Goal: Task Accomplishment & Management: Use online tool/utility

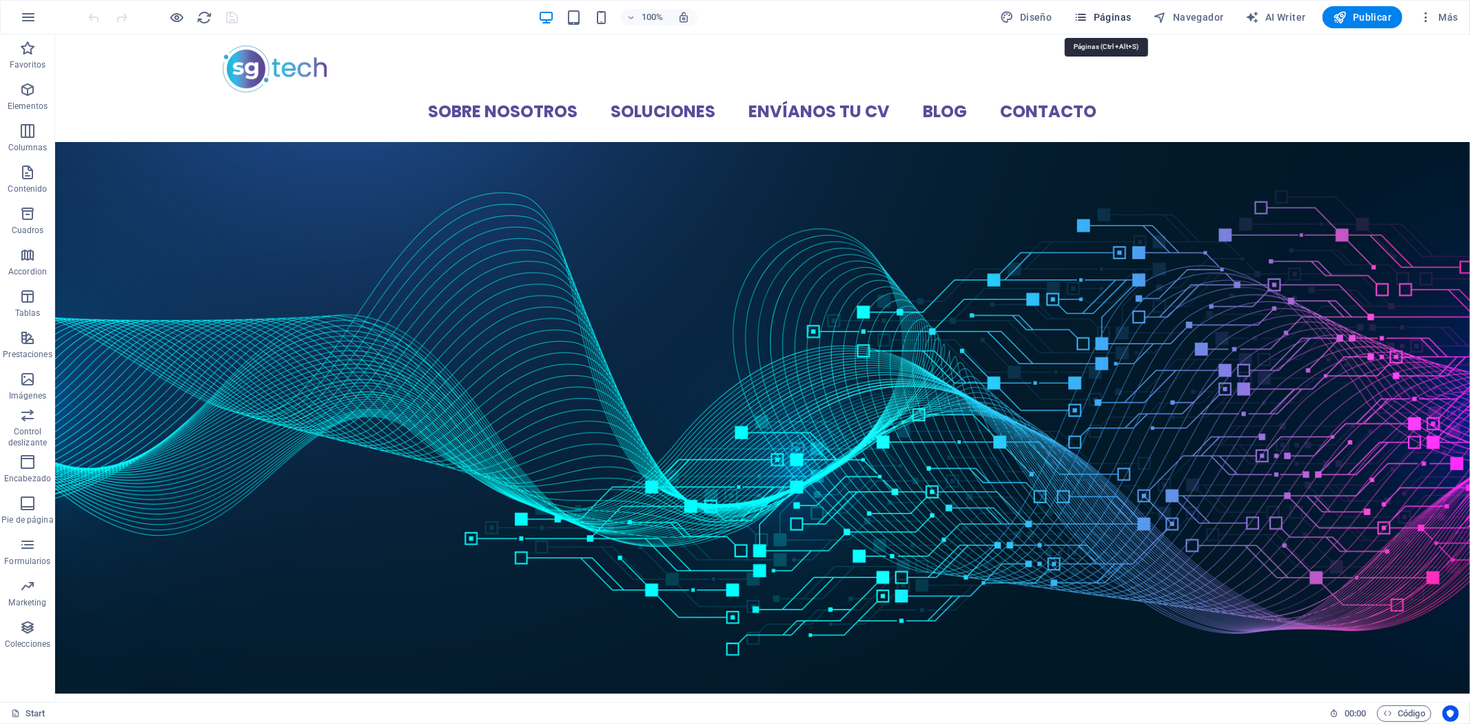
click at [1110, 6] on button "Páginas" at bounding box center [1103, 17] width 68 height 22
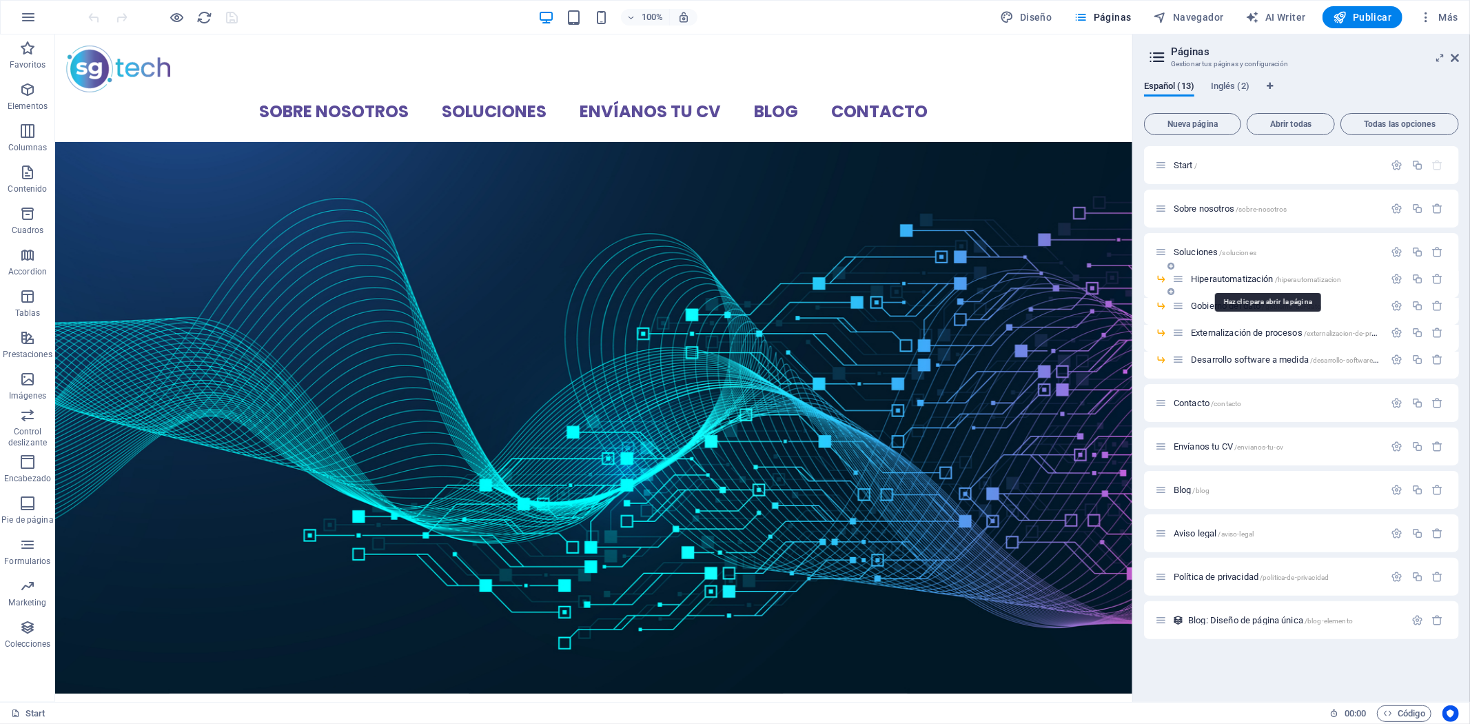
click at [1220, 274] on span "Hiperautomatización /hiperautomatizacion" at bounding box center [1266, 279] width 150 height 10
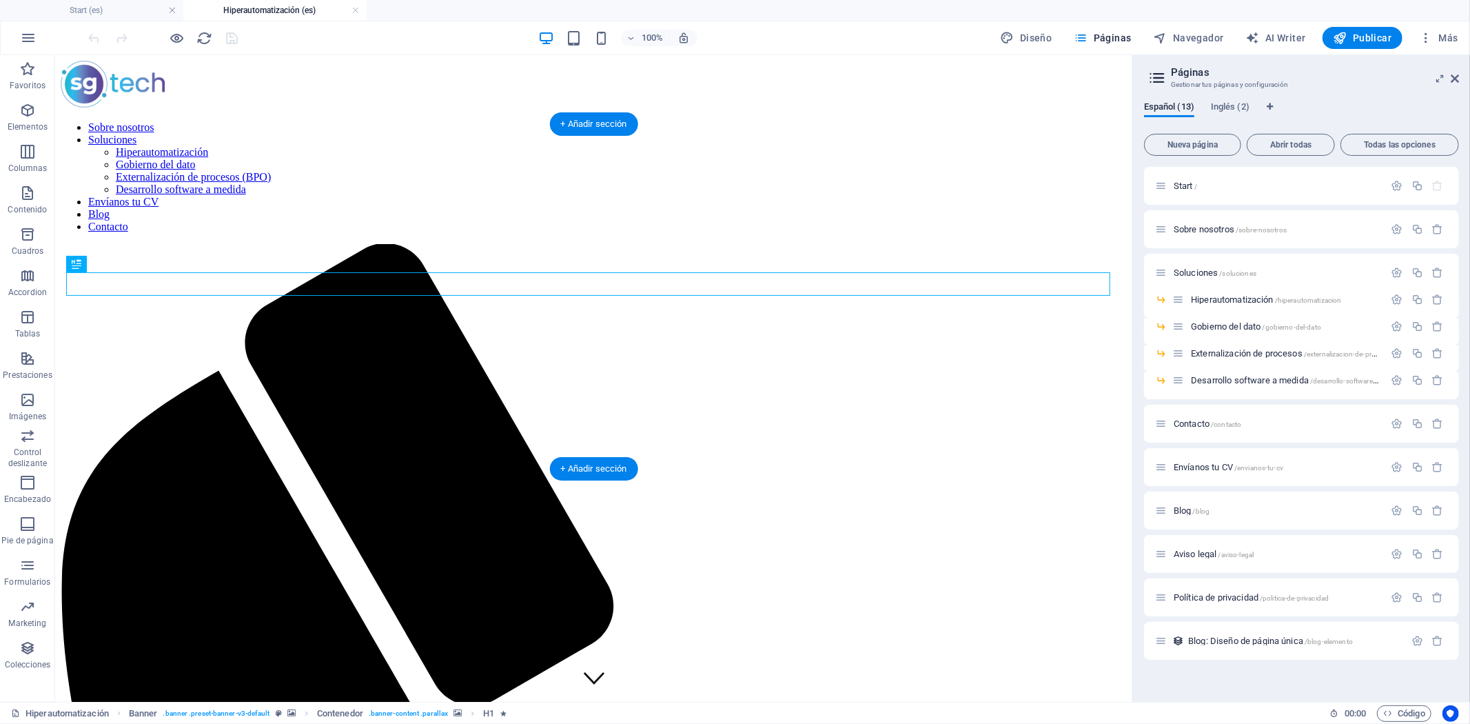
scroll to position [77, 0]
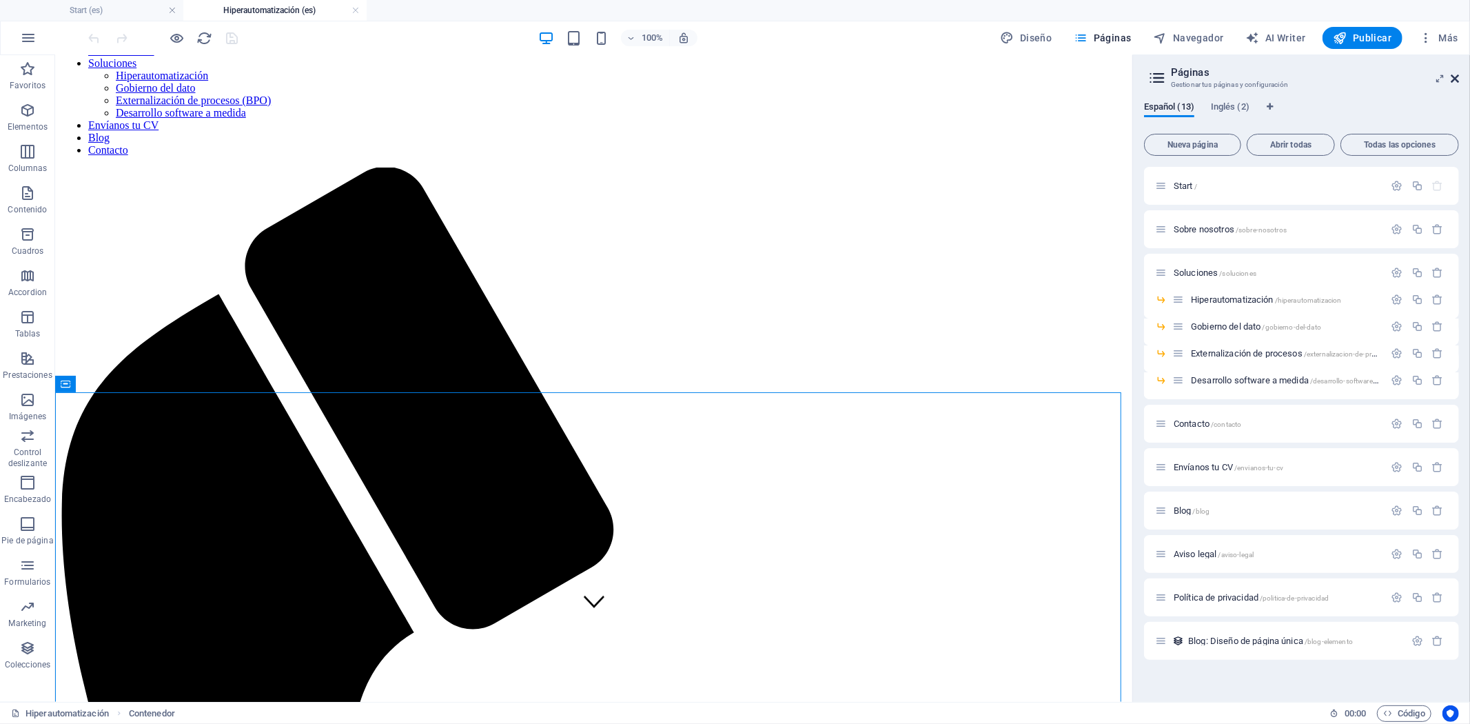
click at [1456, 74] on icon at bounding box center [1455, 78] width 8 height 11
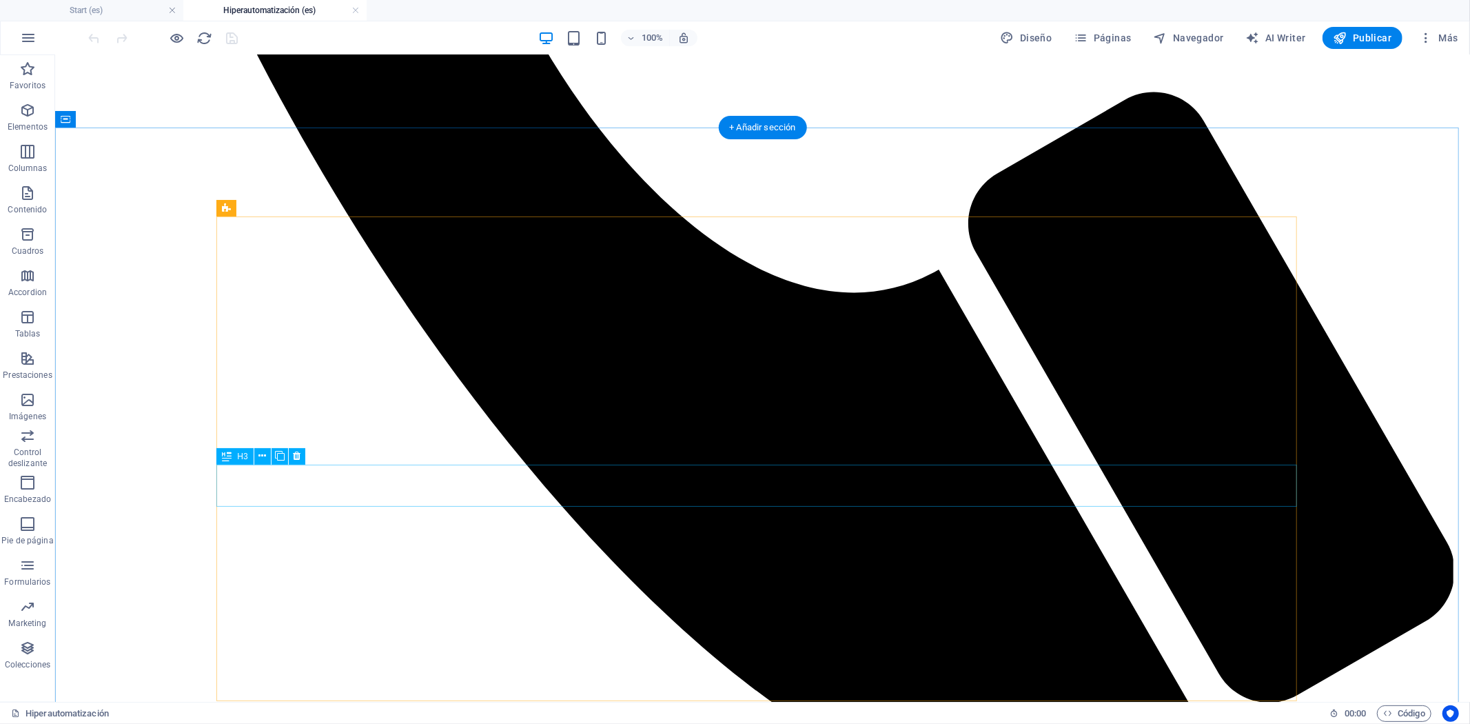
scroll to position [1532, 0]
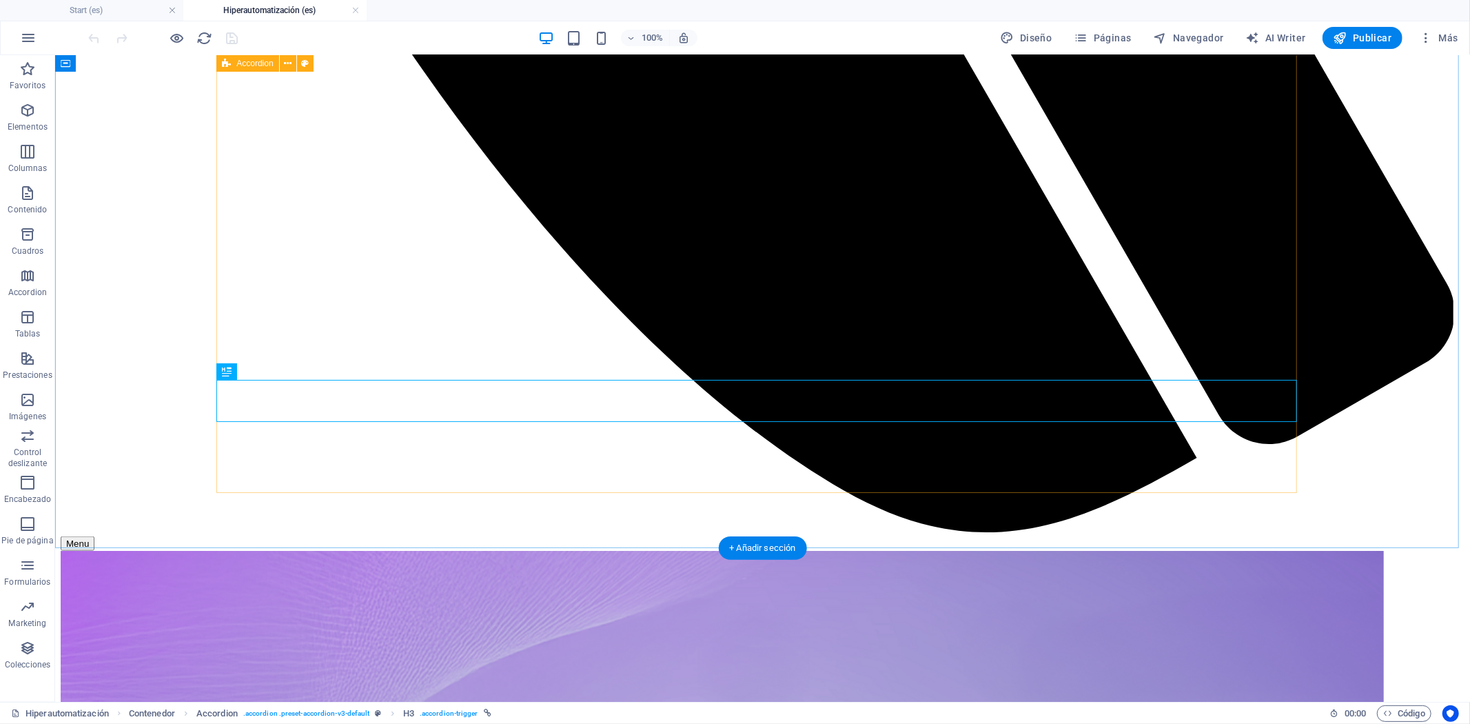
scroll to position [1685, 0]
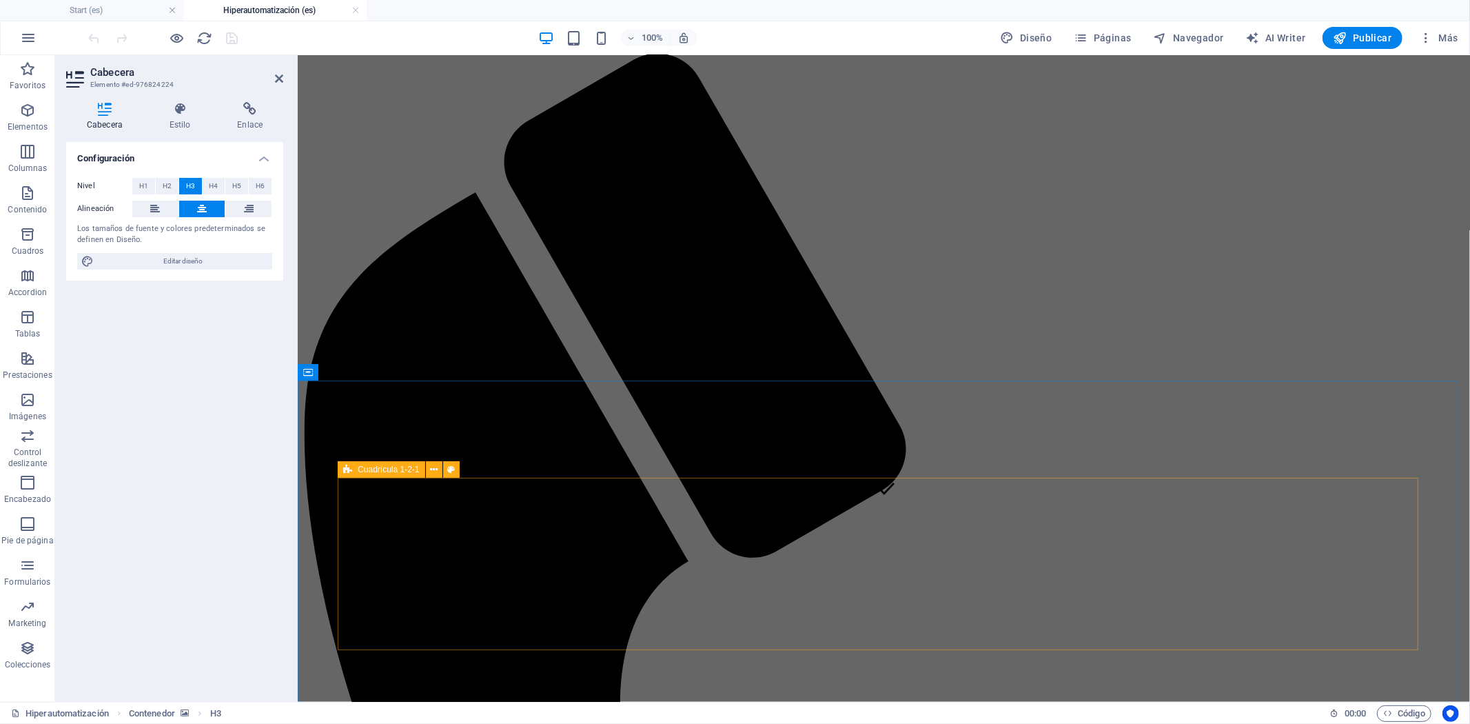
scroll to position [306, 0]
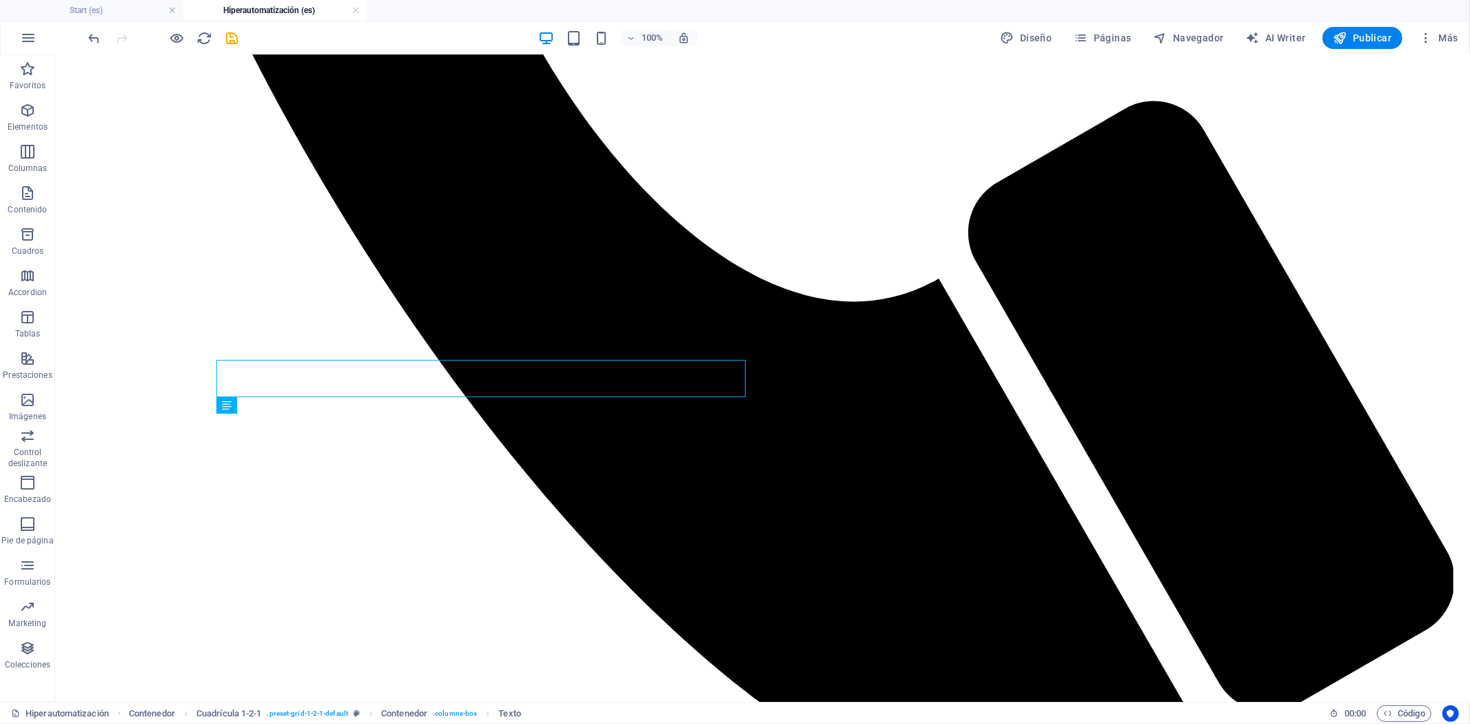
scroll to position [152, 0]
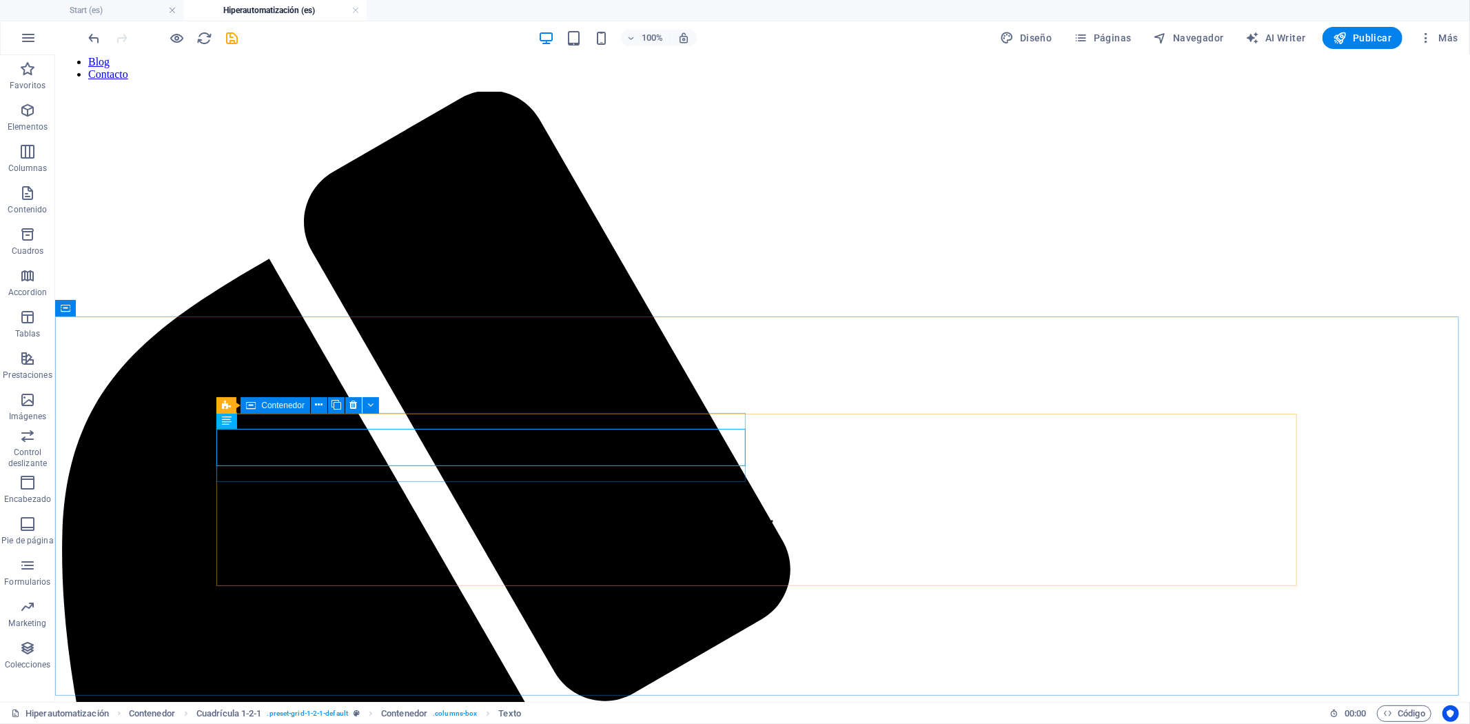
click at [254, 407] on icon at bounding box center [251, 405] width 10 height 17
click at [253, 407] on icon at bounding box center [251, 405] width 10 height 17
select select "px"
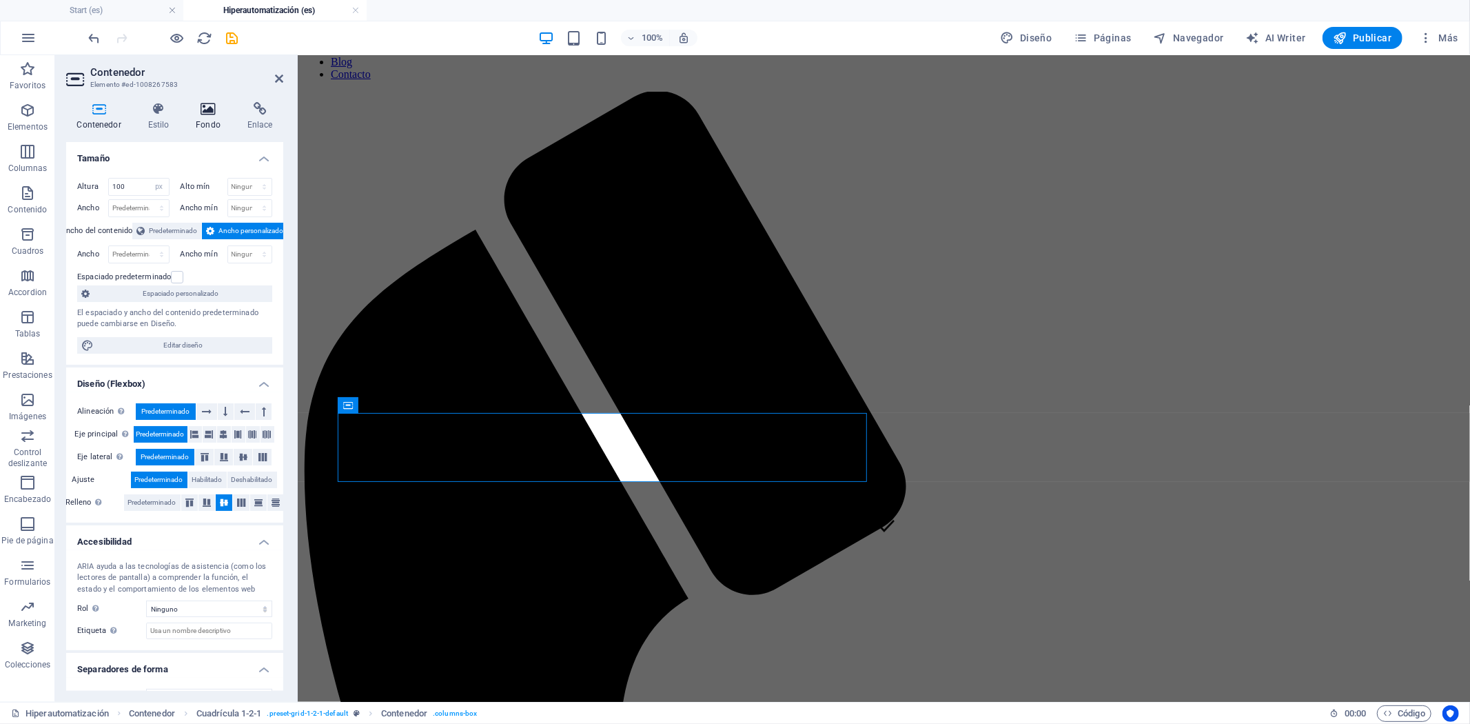
click at [196, 112] on icon at bounding box center [208, 109] width 46 height 14
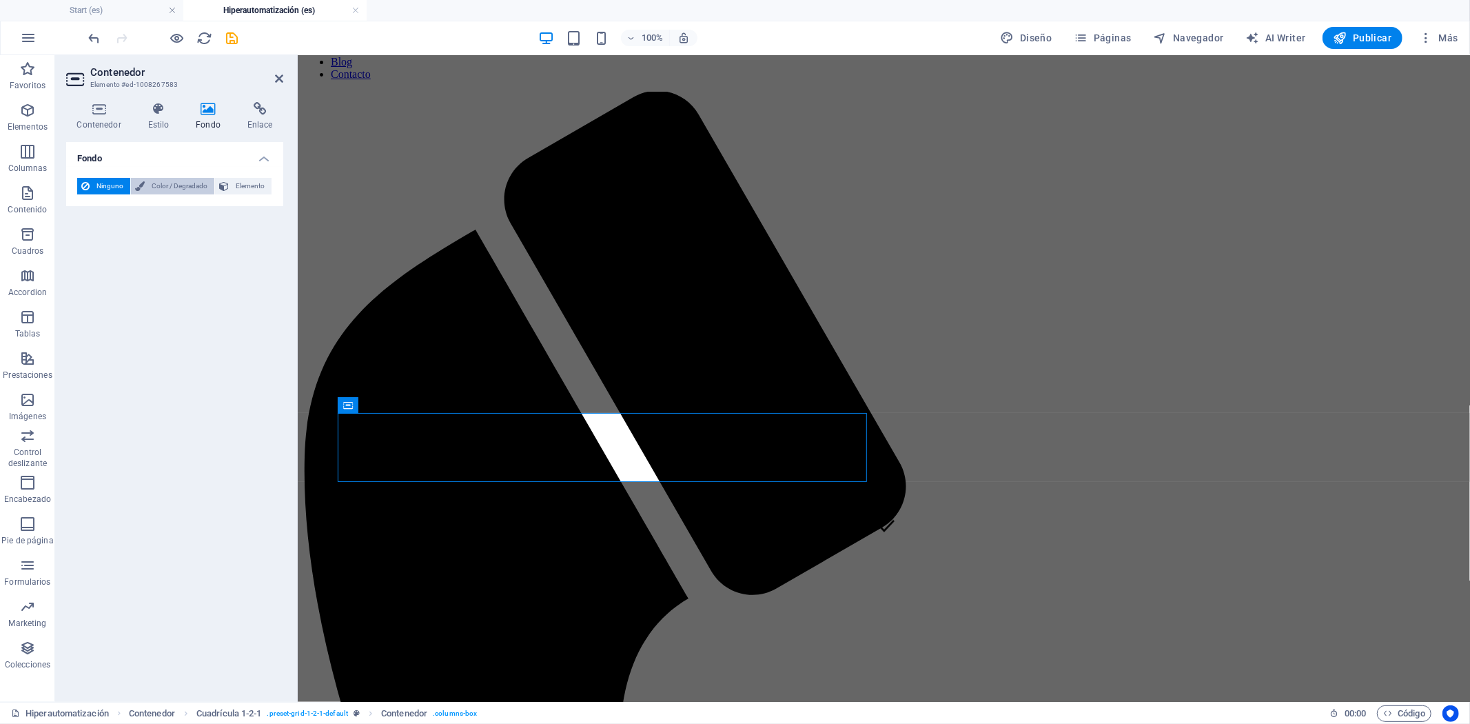
click at [149, 188] on span "Color / Degradado" at bounding box center [179, 186] width 61 height 17
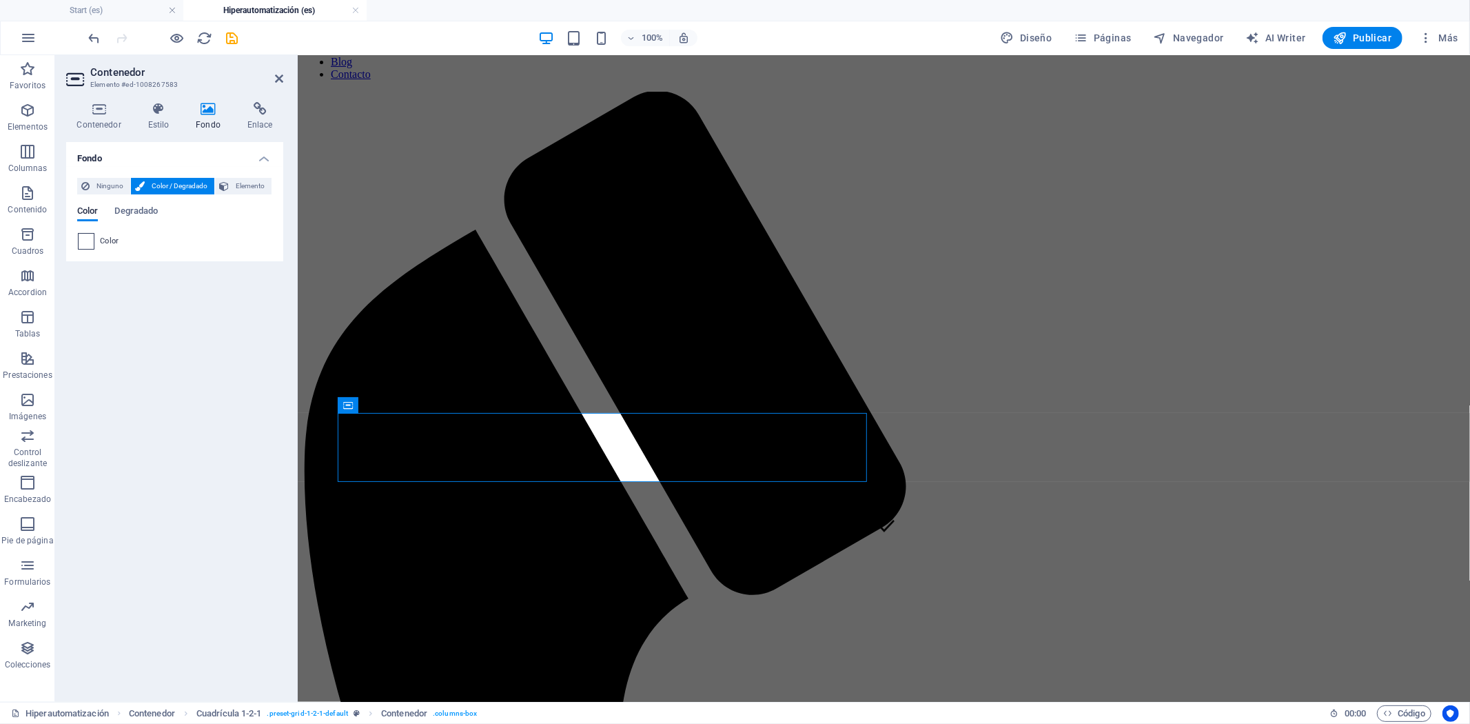
click at [85, 234] on span at bounding box center [86, 241] width 15 height 15
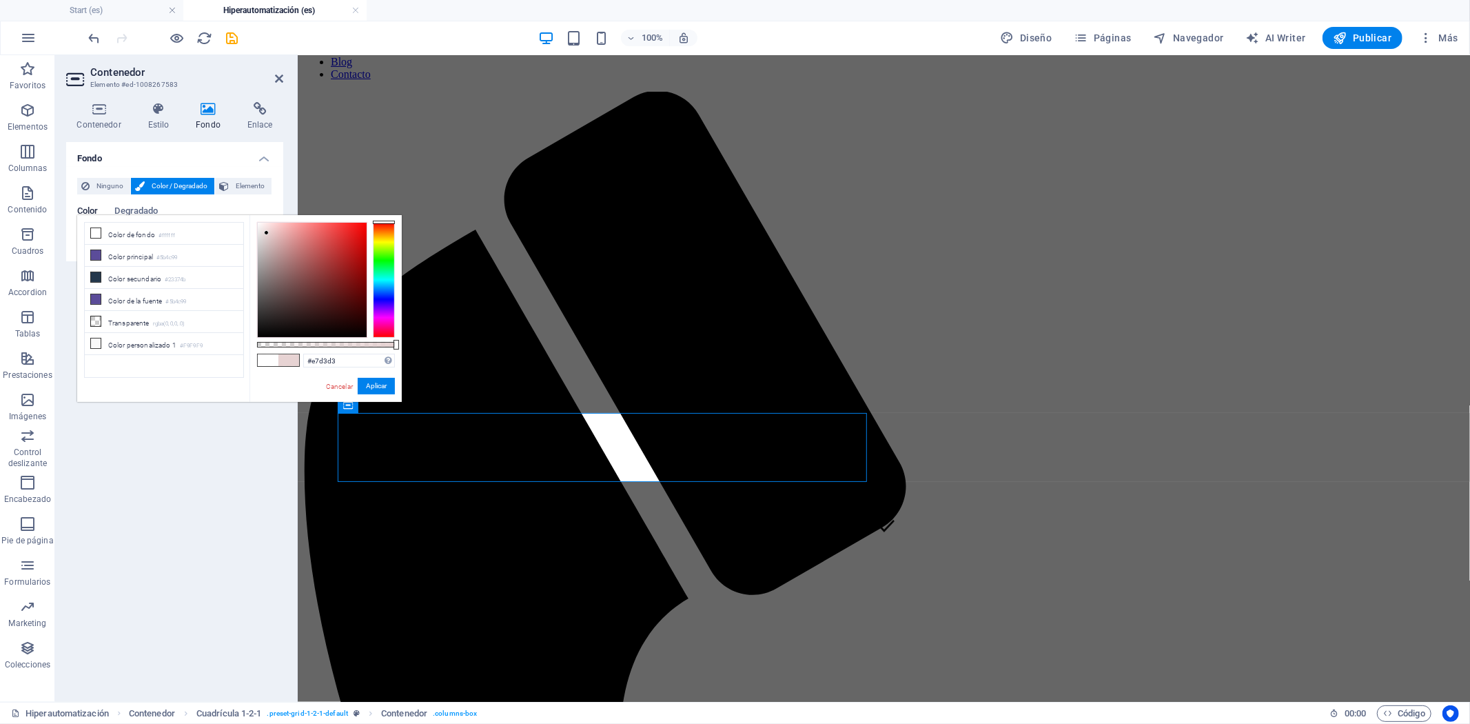
drag, startPoint x: 256, startPoint y: 223, endPoint x: 267, endPoint y: 233, distance: 14.1
click at [267, 233] on div at bounding box center [266, 232] width 5 height 5
click at [388, 283] on div at bounding box center [384, 280] width 22 height 116
click at [388, 287] on div at bounding box center [384, 280] width 22 height 116
click at [388, 293] on div at bounding box center [384, 280] width 22 height 116
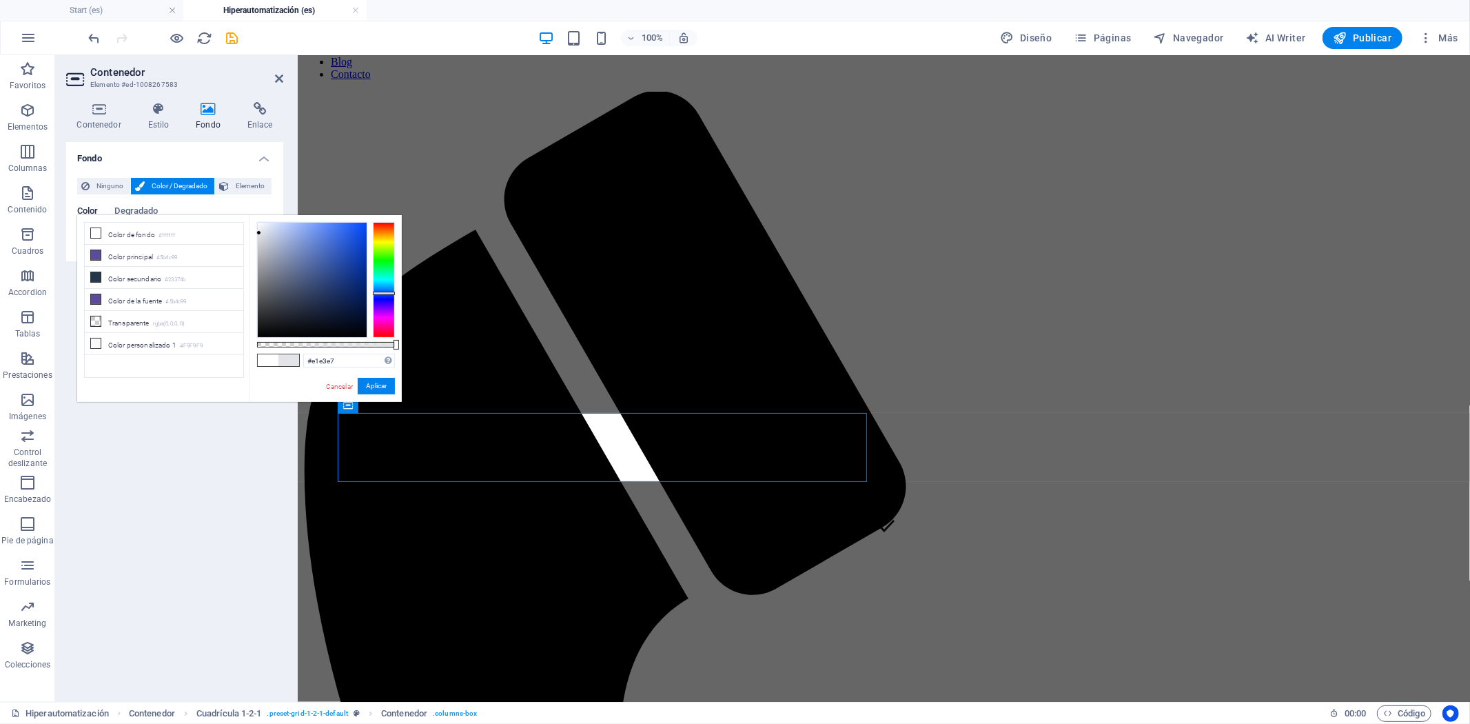
type input "#e0e2e7"
click at [261, 233] on div at bounding box center [312, 280] width 109 height 114
click at [381, 386] on button "Aplicar" at bounding box center [376, 386] width 37 height 17
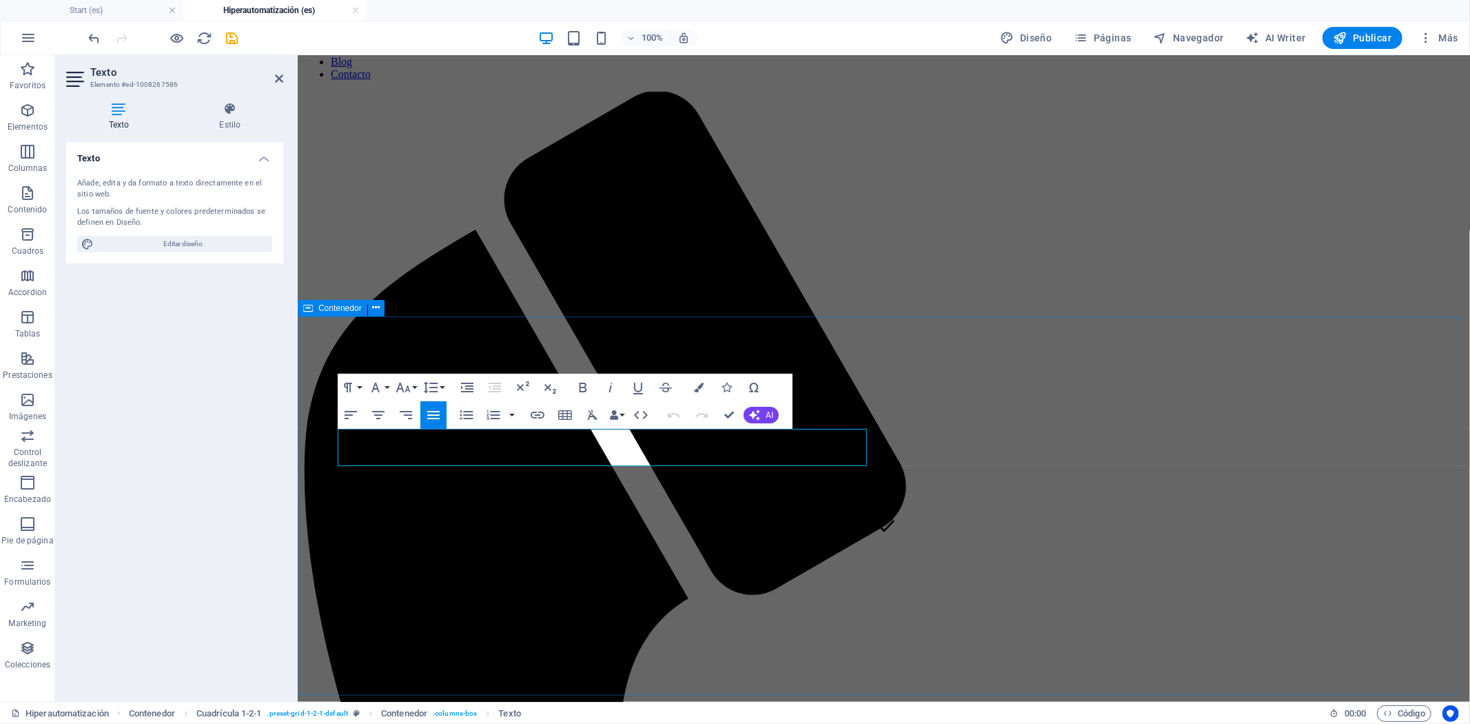
drag, startPoint x: 642, startPoint y: 452, endPoint x: 545, endPoint y: 431, distance: 98.7
click at [696, 393] on button "Colors" at bounding box center [699, 388] width 26 height 28
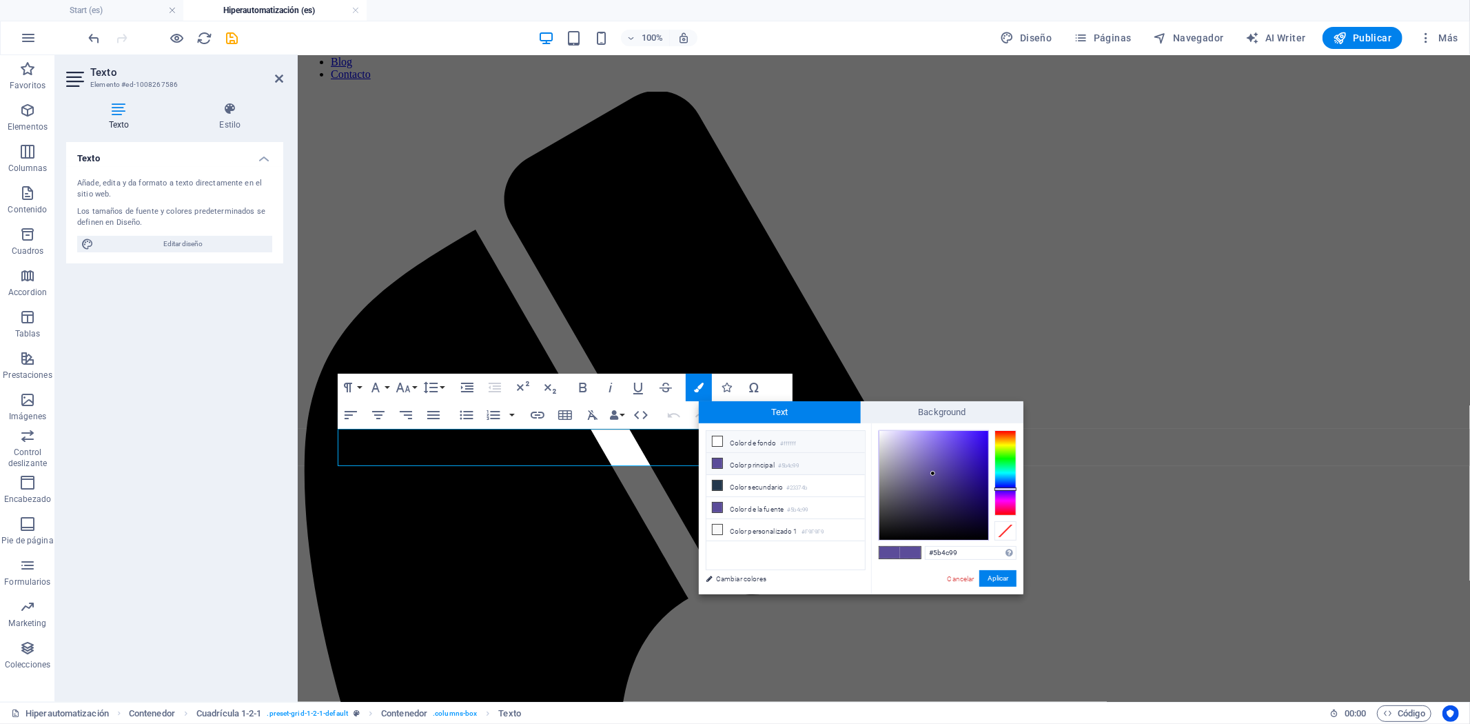
click at [765, 443] on li "Color de fondo #ffffff" at bounding box center [786, 442] width 159 height 22
type input "#ffffff"
click at [994, 583] on button "Aplicar" at bounding box center [998, 578] width 37 height 17
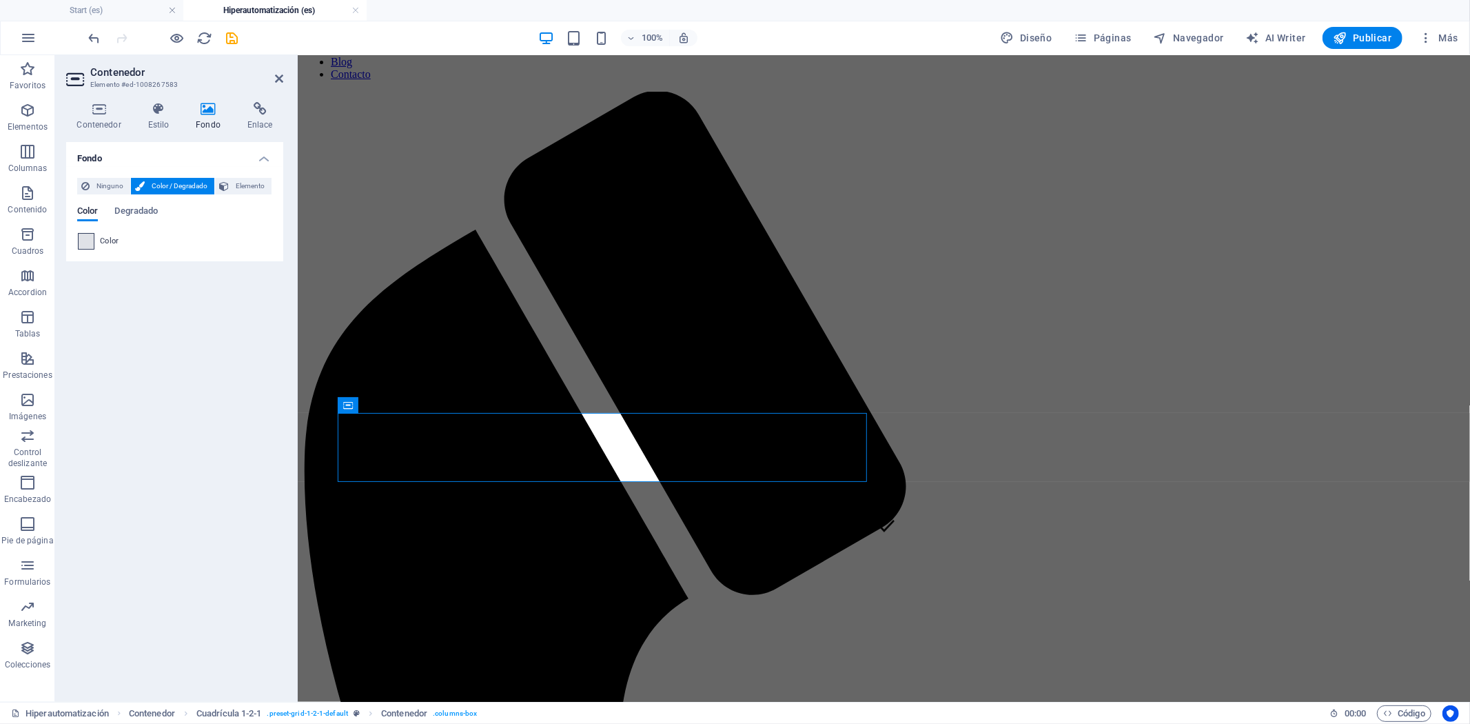
click at [81, 239] on span at bounding box center [86, 241] width 15 height 15
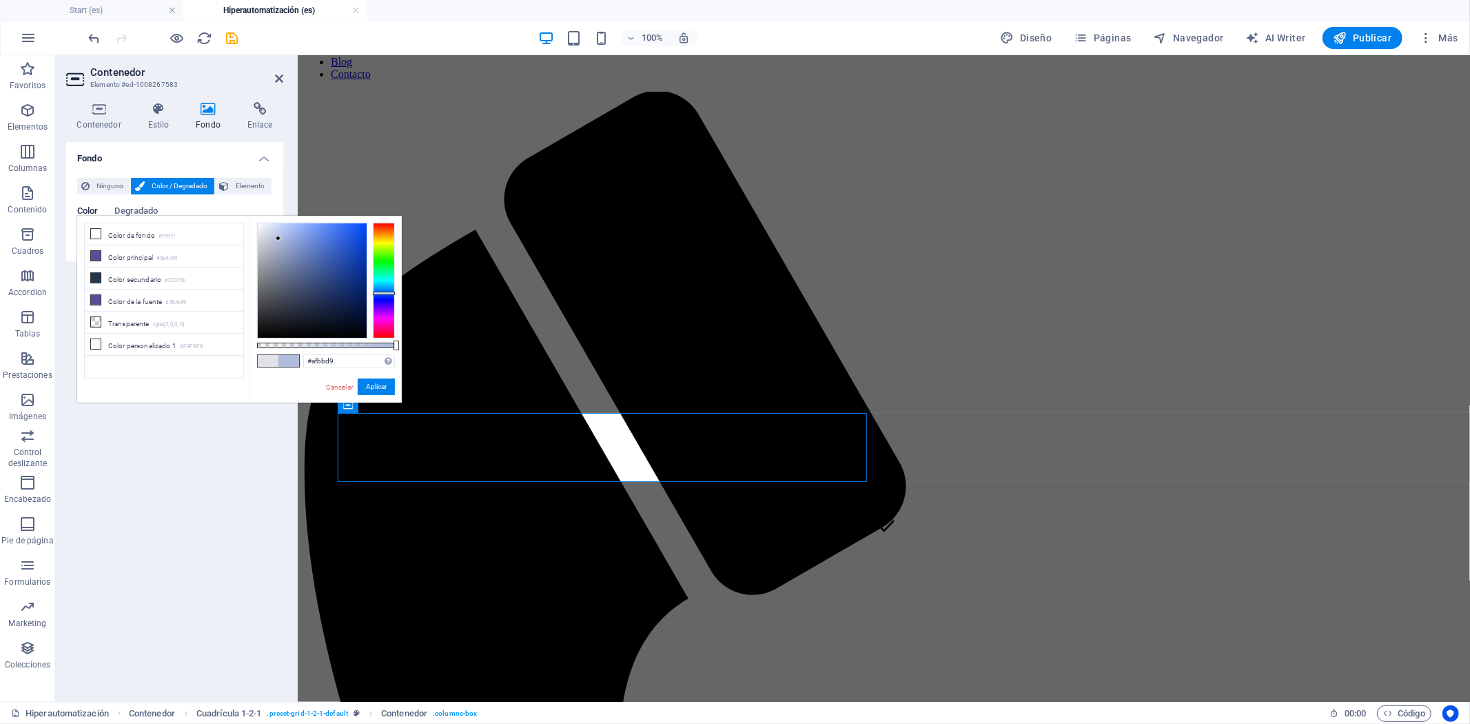
drag, startPoint x: 259, startPoint y: 235, endPoint x: 284, endPoint y: 260, distance: 35.1
click at [278, 241] on div at bounding box center [278, 238] width 5 height 5
type input "#aab5d2"
drag, startPoint x: 381, startPoint y: 389, endPoint x: 452, endPoint y: 380, distance: 72.3
click at [381, 389] on button "Aplicar" at bounding box center [376, 386] width 37 height 17
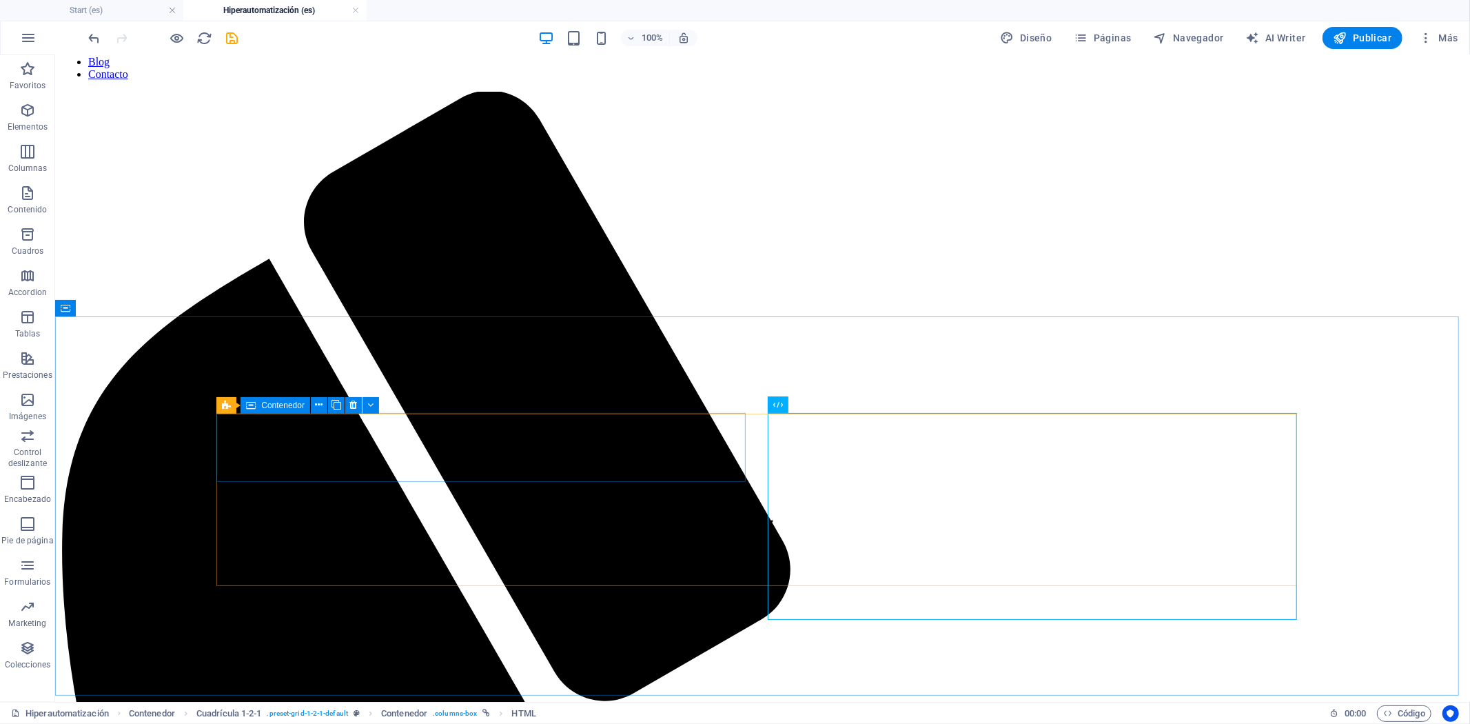
click at [296, 404] on span "Contenedor" at bounding box center [282, 405] width 43 height 8
select select "px"
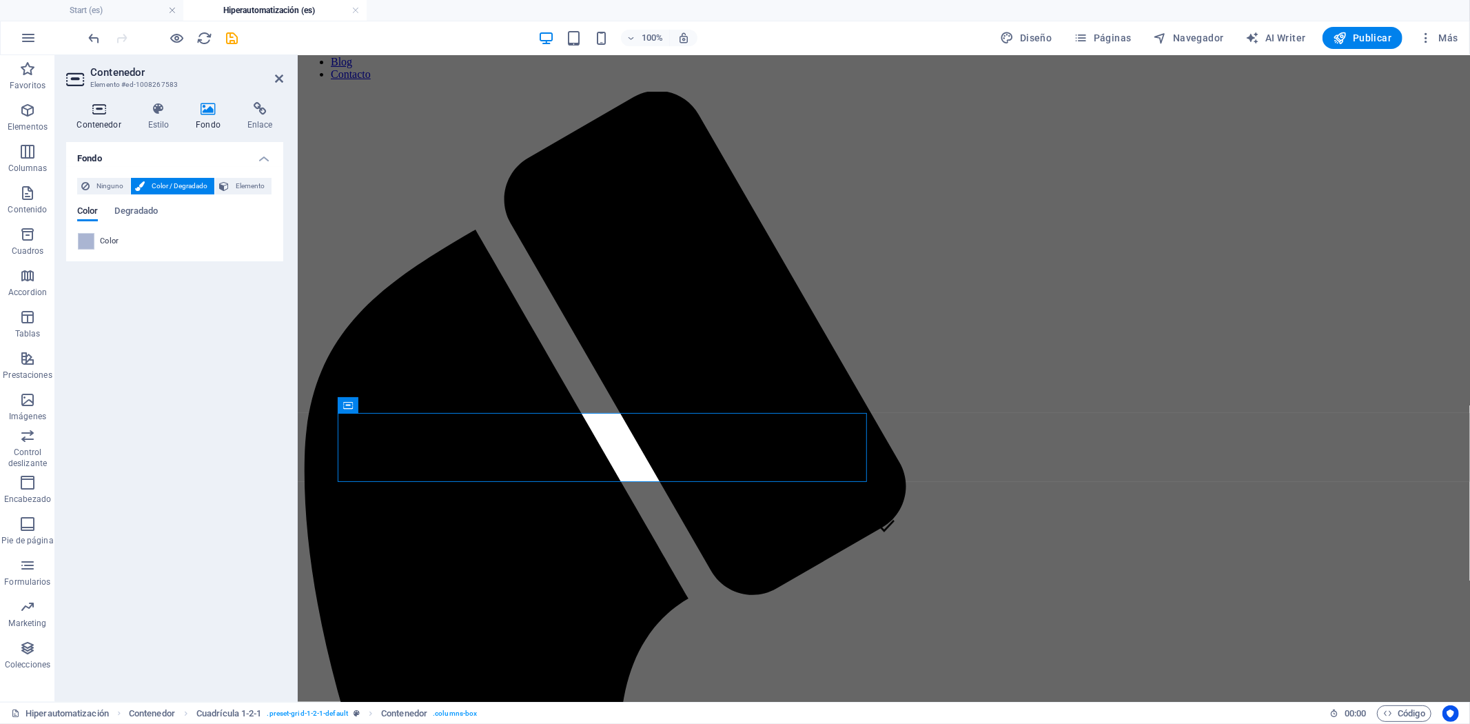
click at [101, 111] on icon at bounding box center [98, 109] width 65 height 14
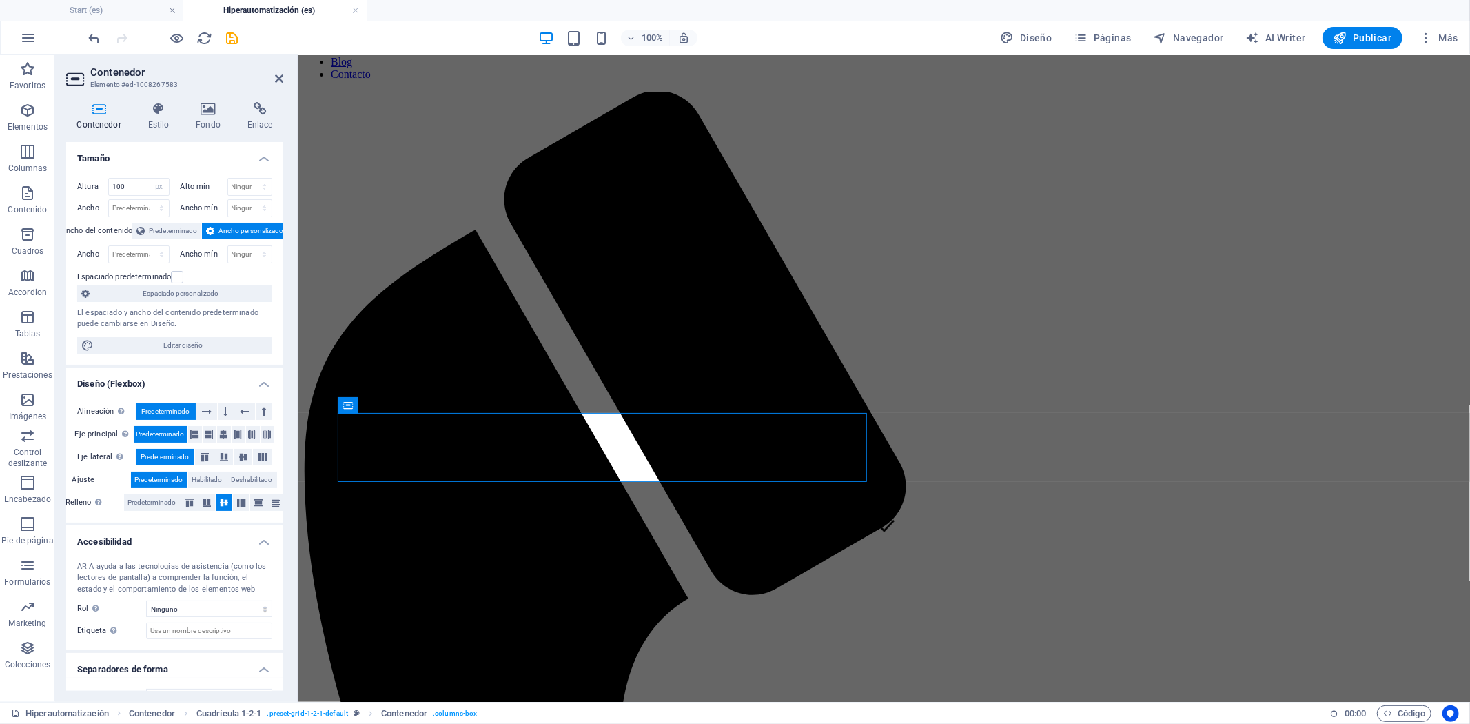
drag, startPoint x: 162, startPoint y: 108, endPoint x: 163, endPoint y: 163, distance: 54.5
click at [162, 109] on icon at bounding box center [158, 109] width 43 height 14
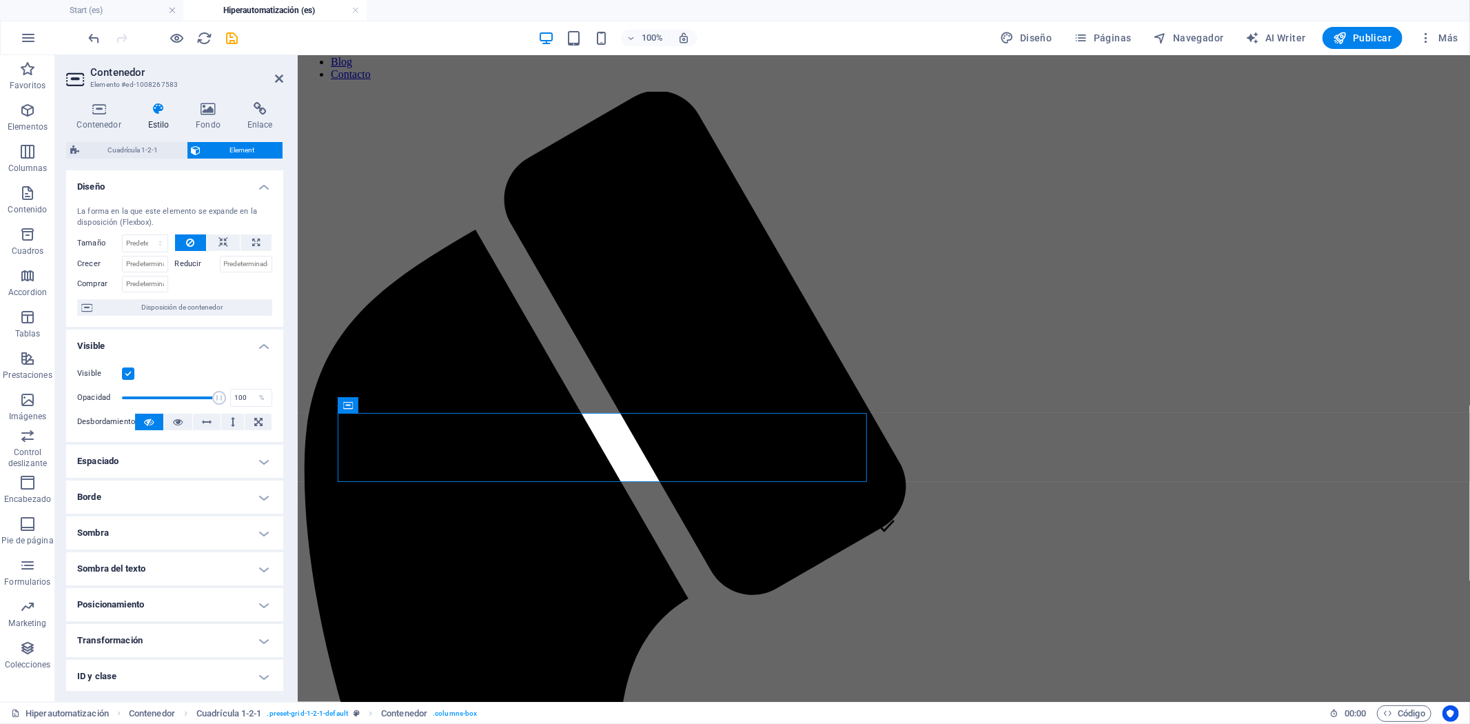
scroll to position [73, 0]
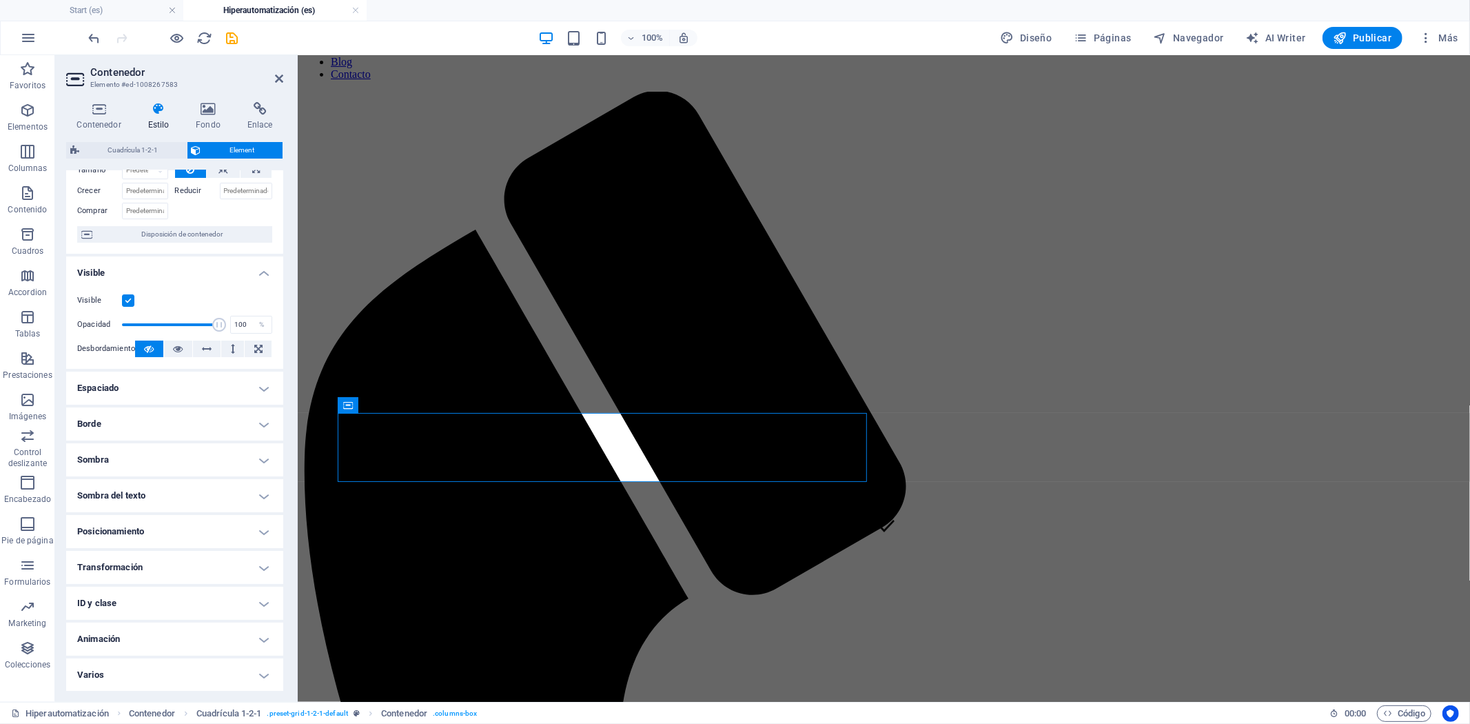
click at [194, 637] on h4 "Animación" at bounding box center [174, 639] width 217 height 33
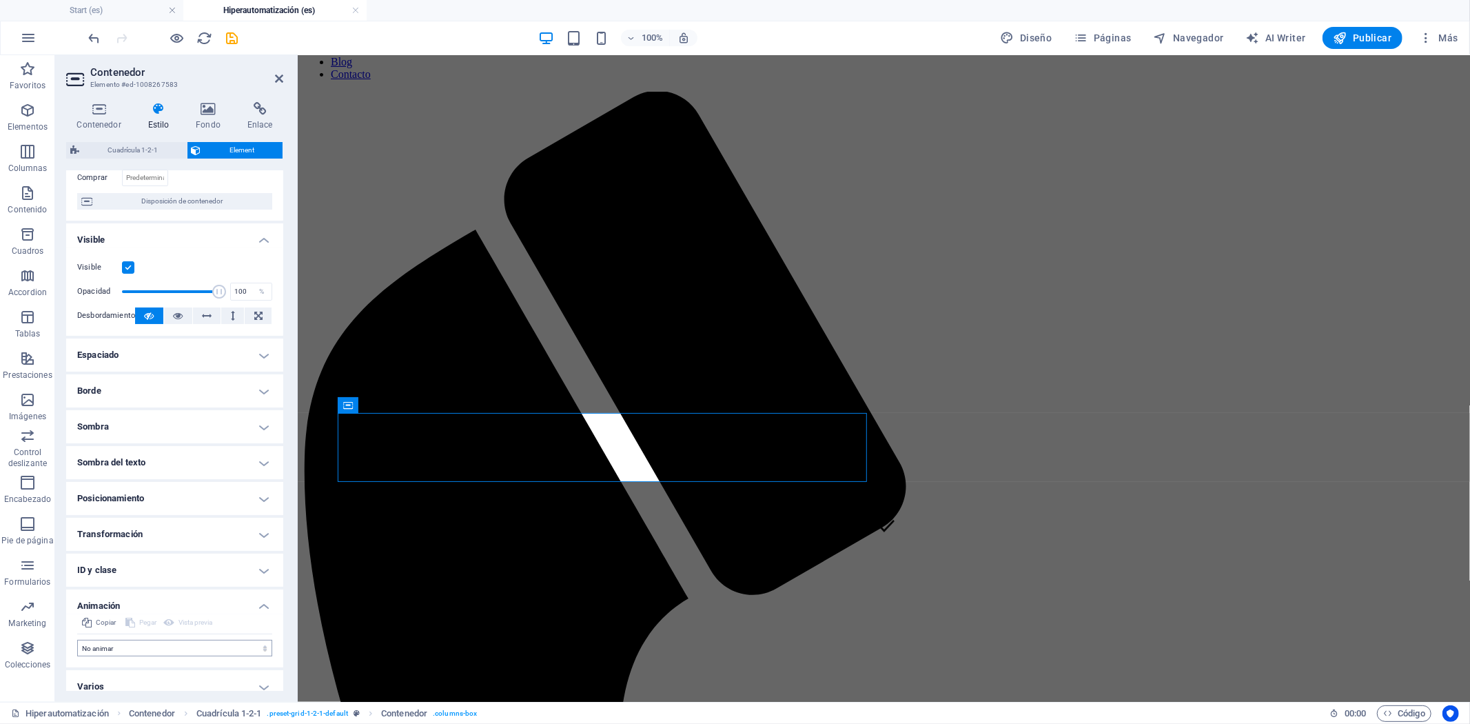
scroll to position [118, 0]
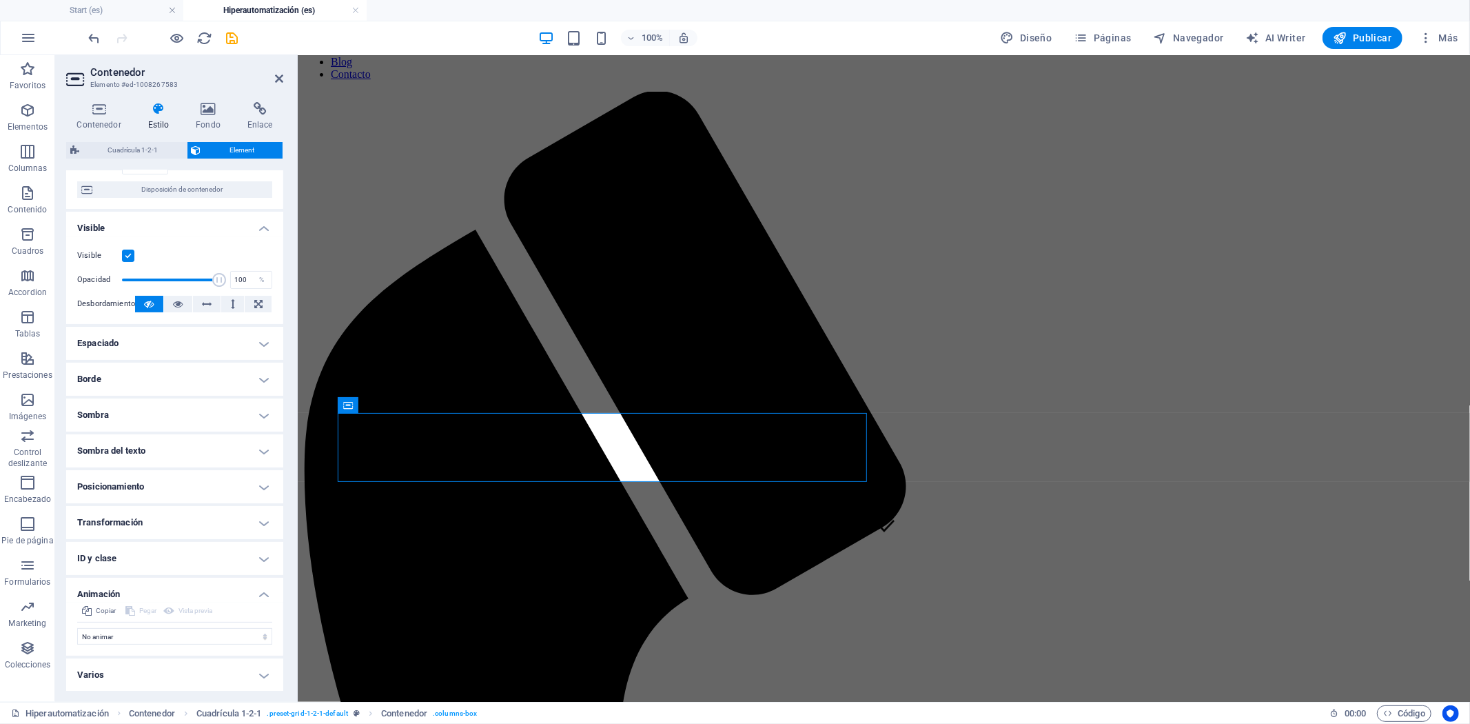
click at [155, 645] on div "Copiar Pegar Vista previa No animar Mostrar / Ocultar Subir/bajar Acercar/aleja…" at bounding box center [174, 629] width 217 height 53
click at [159, 636] on select "No animar Mostrar / Ocultar Subir/bajar Acercar/alejar Deslizar de izquierda a …" at bounding box center [174, 636] width 195 height 17
select select "fade"
click at [77, 628] on select "No animar Mostrar / Ocultar Subir/bajar Acercar/alejar Deslizar de izquierda a …" at bounding box center [174, 636] width 195 height 17
select select "scroll"
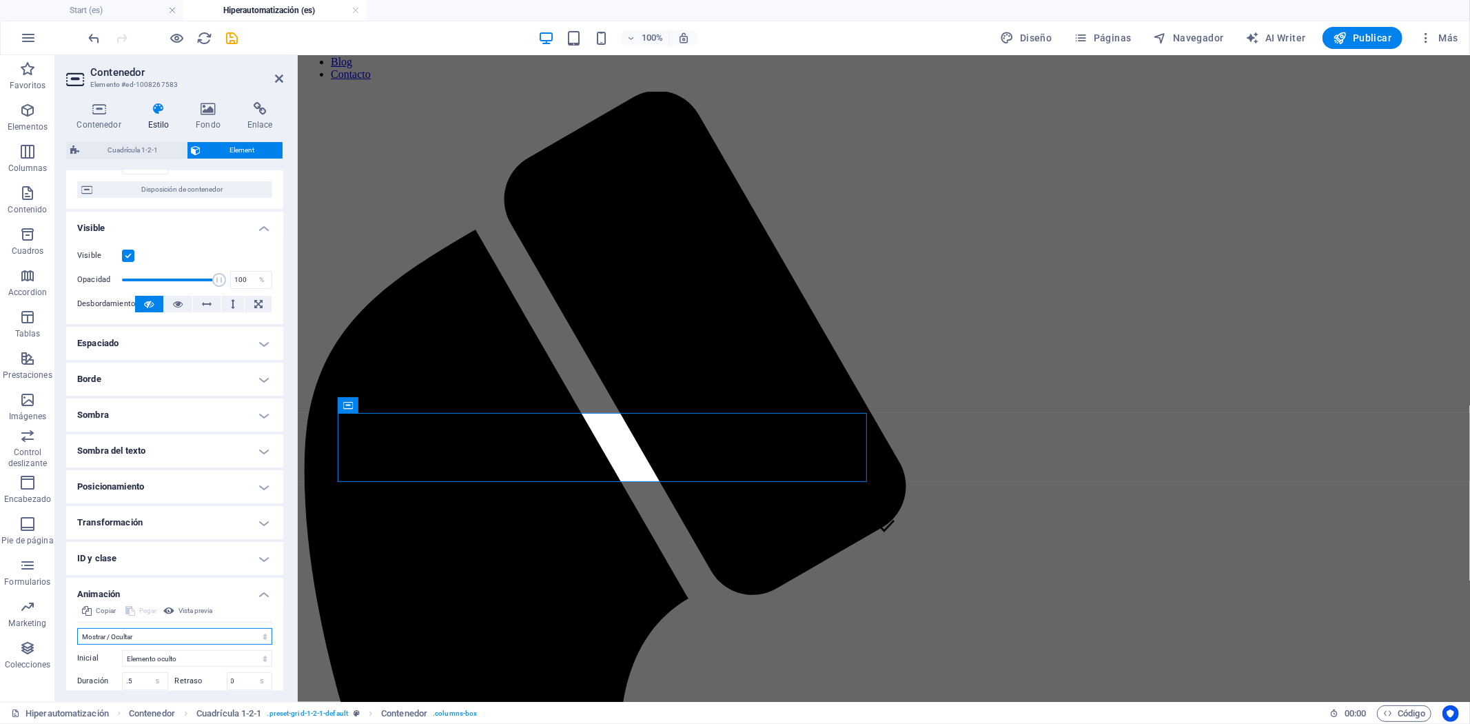
scroll to position [215, 0]
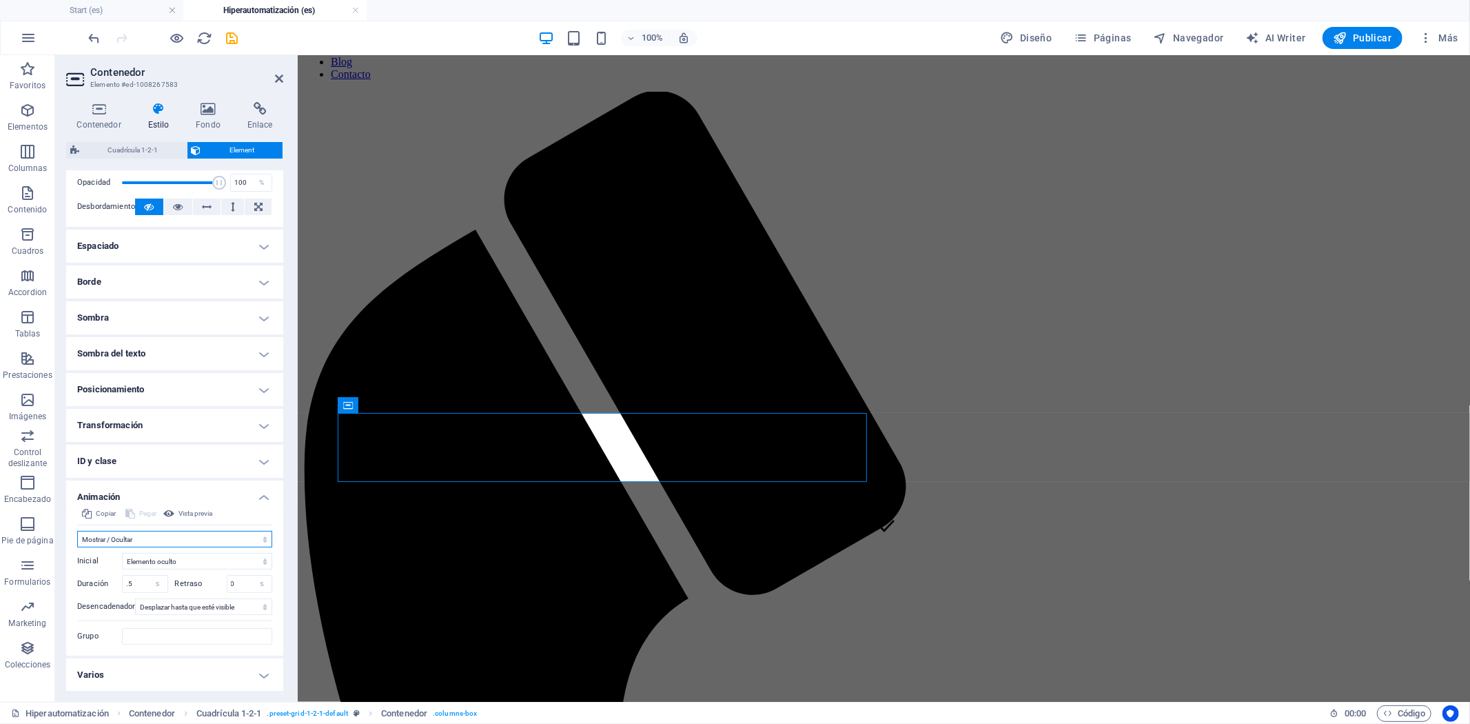
click at [187, 538] on select "No animar Mostrar / Ocultar Subir/bajar Acercar/alejar Deslizar de izquierda a …" at bounding box center [174, 539] width 195 height 17
select select "move-left-to-right"
click at [77, 531] on select "No animar Mostrar / Ocultar Subir/bajar Acercar/alejar Deslizar de izquierda a …" at bounding box center [174, 539] width 195 height 17
click at [212, 604] on select "Ningún desencadenador automático Al cargar la página Desplazar hasta que esté v…" at bounding box center [203, 606] width 137 height 17
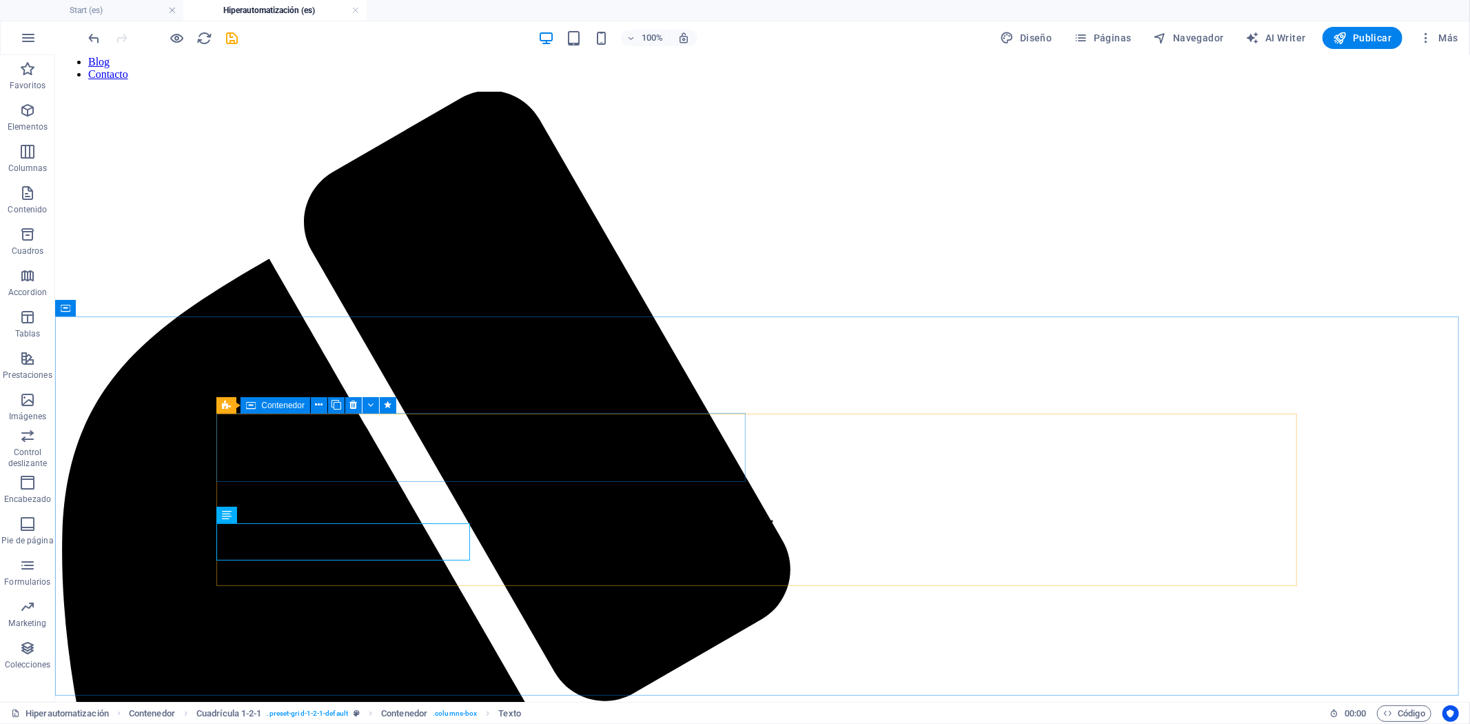
click at [260, 407] on div "Contenedor" at bounding box center [276, 405] width 70 height 17
select select "move-left-to-right"
select select "s"
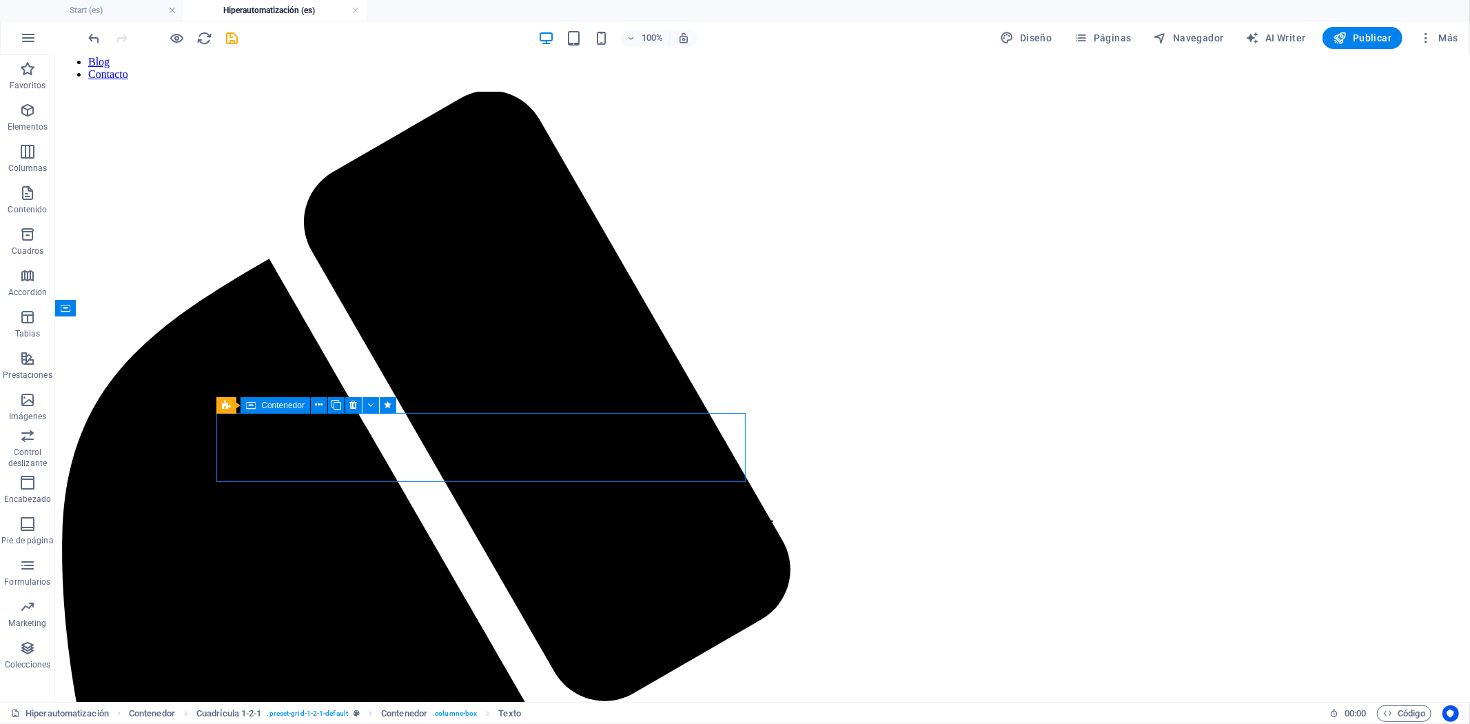
select select "scroll"
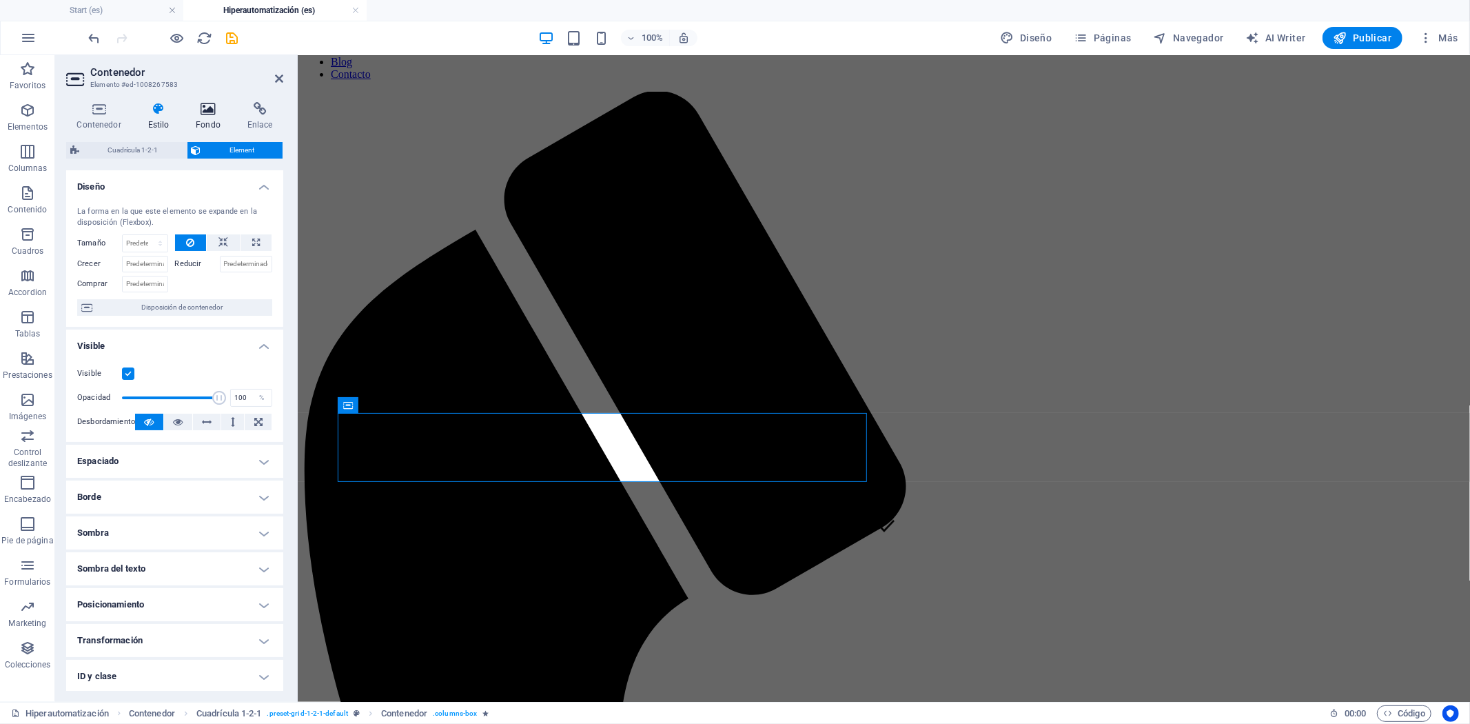
click at [203, 126] on h4 "Fondo" at bounding box center [211, 116] width 52 height 29
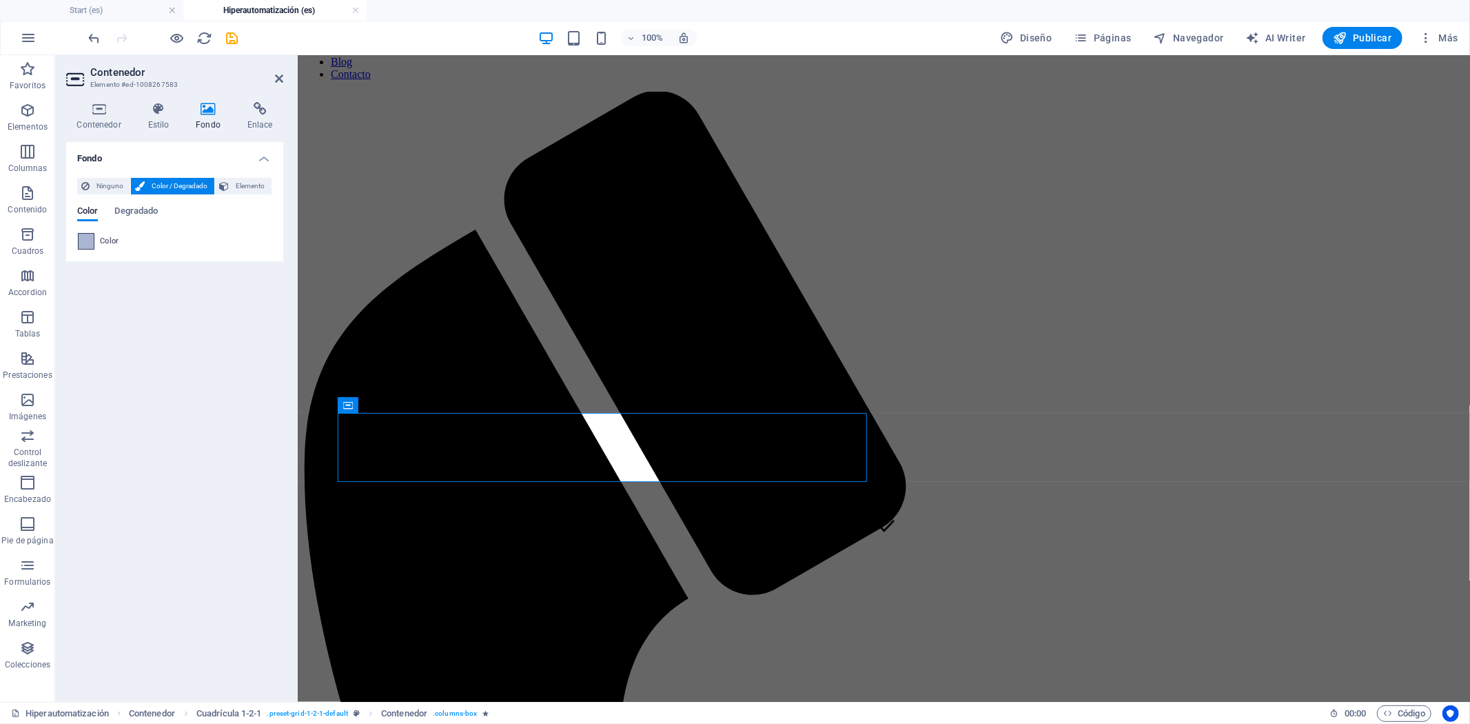
click at [85, 235] on span at bounding box center [86, 241] width 15 height 15
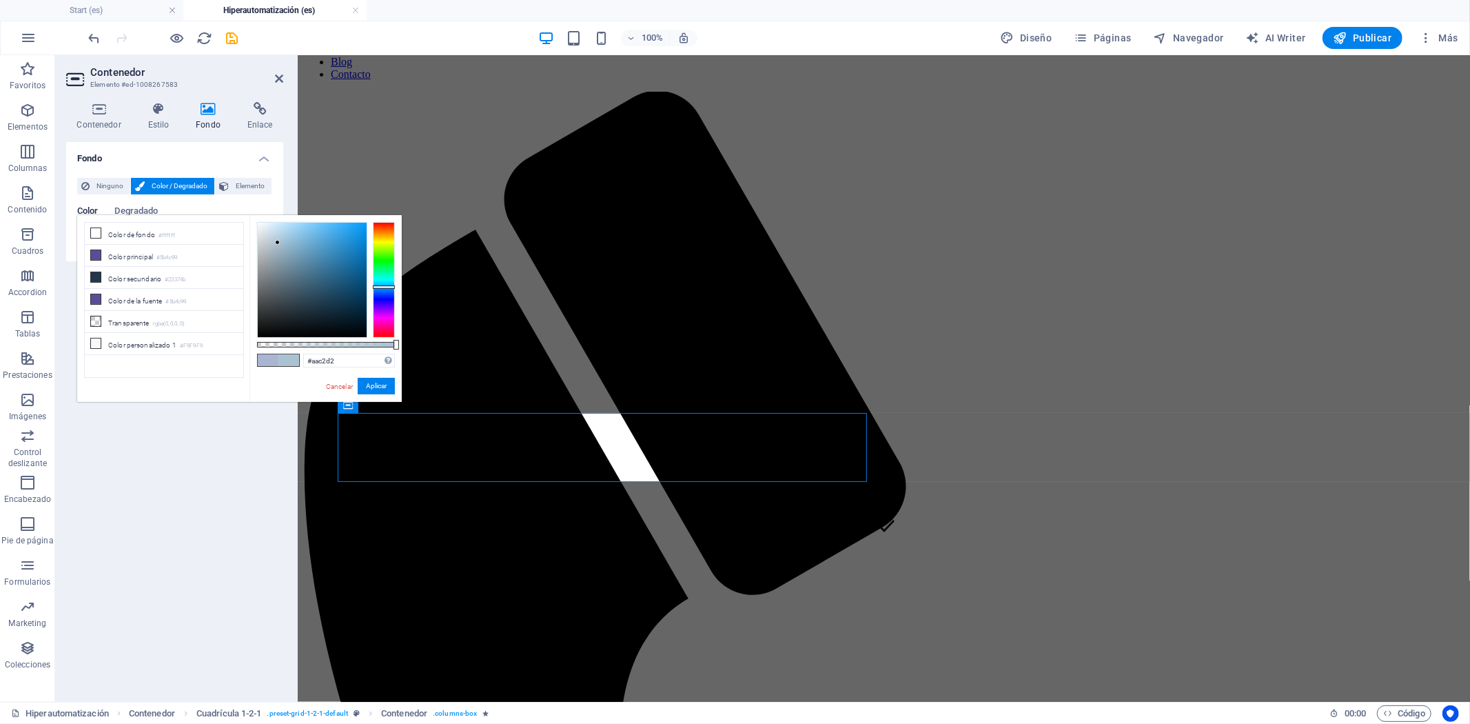
click at [394, 287] on div at bounding box center [384, 286] width 22 height 3
click at [374, 391] on button "Aplicar" at bounding box center [376, 386] width 37 height 17
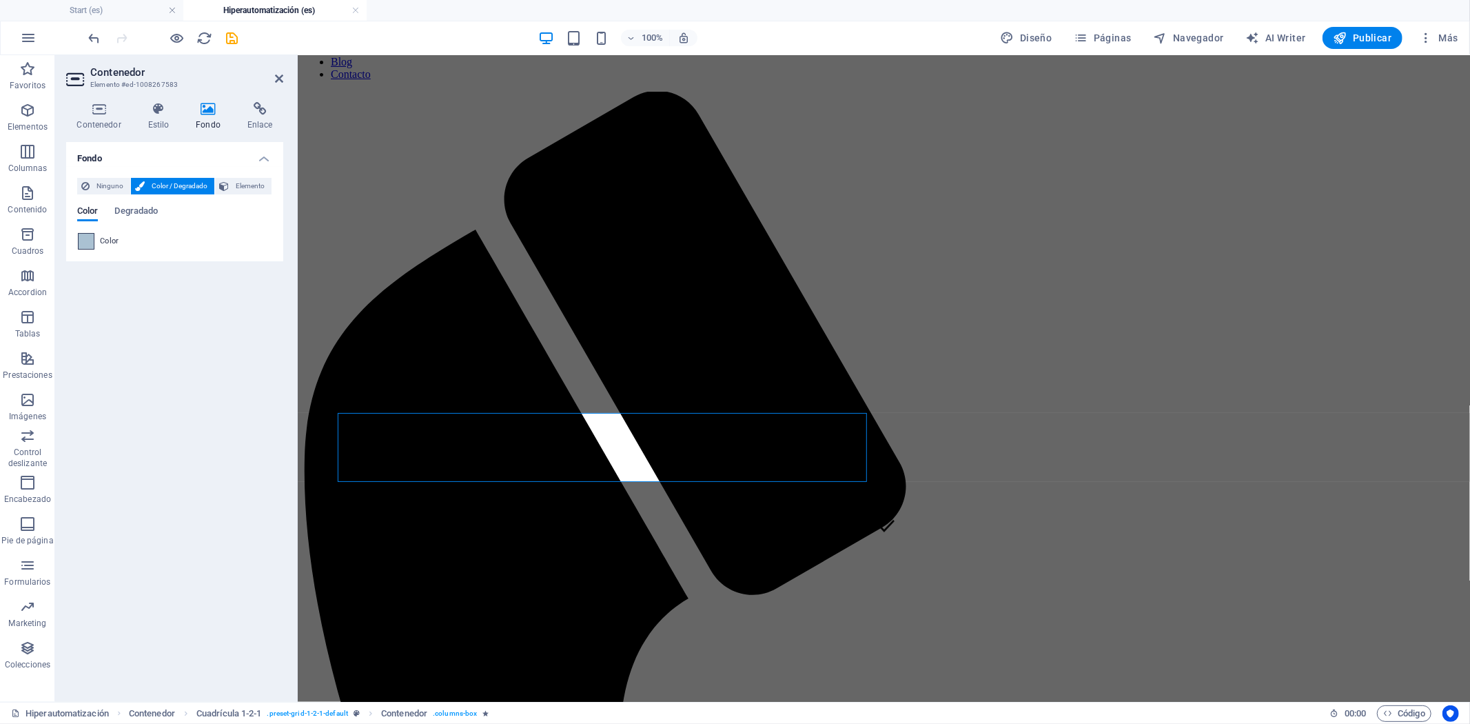
click at [87, 234] on span at bounding box center [86, 241] width 15 height 15
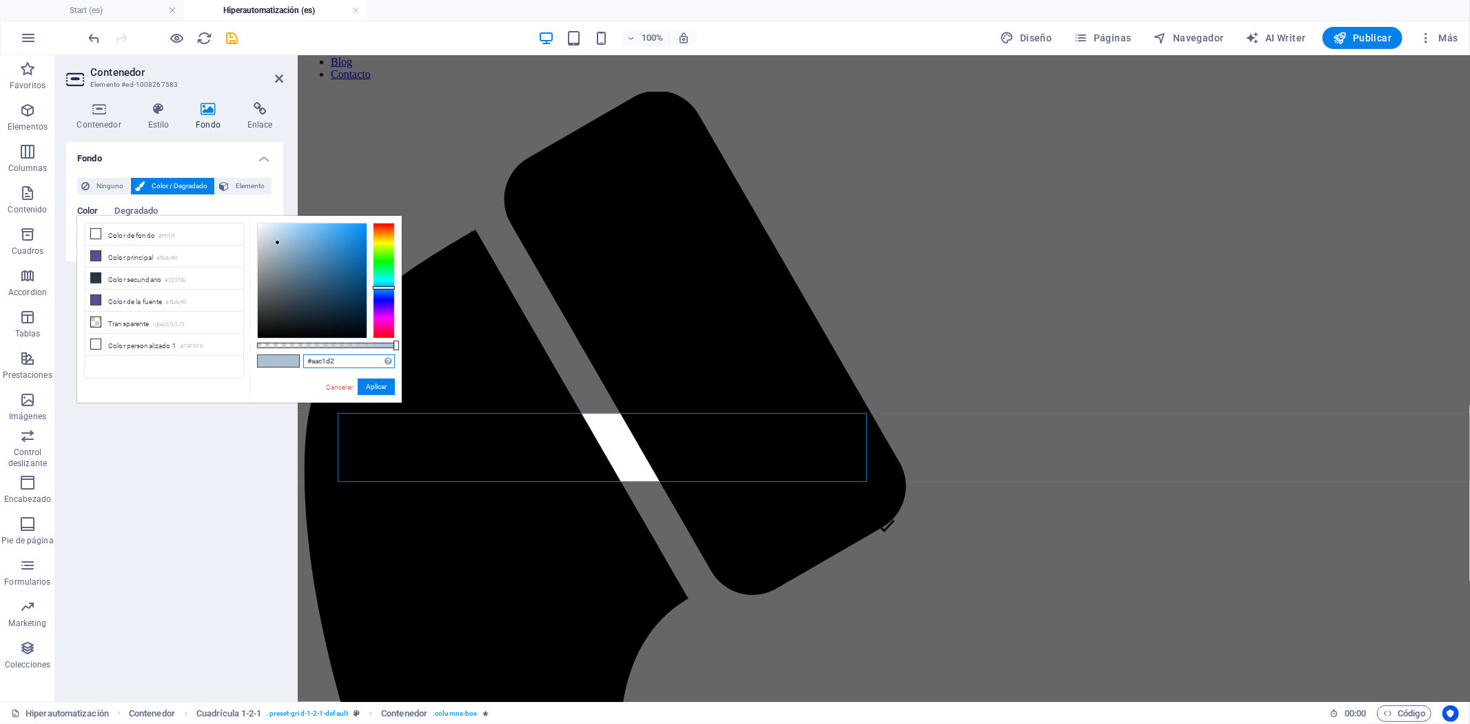
click at [321, 359] on input "#aac1d2" at bounding box center [349, 361] width 92 height 14
click at [378, 390] on button "Aplicar" at bounding box center [376, 386] width 37 height 17
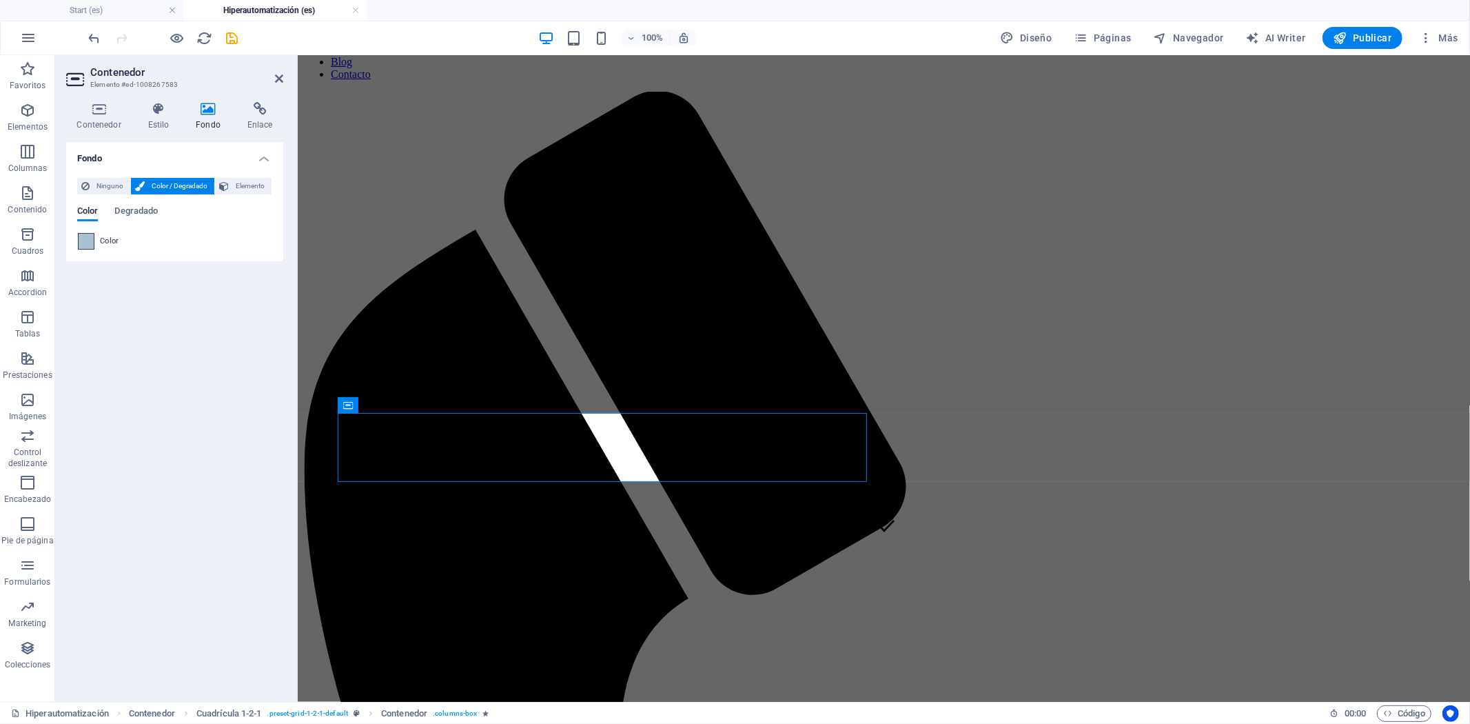
click at [92, 234] on span at bounding box center [86, 241] width 15 height 15
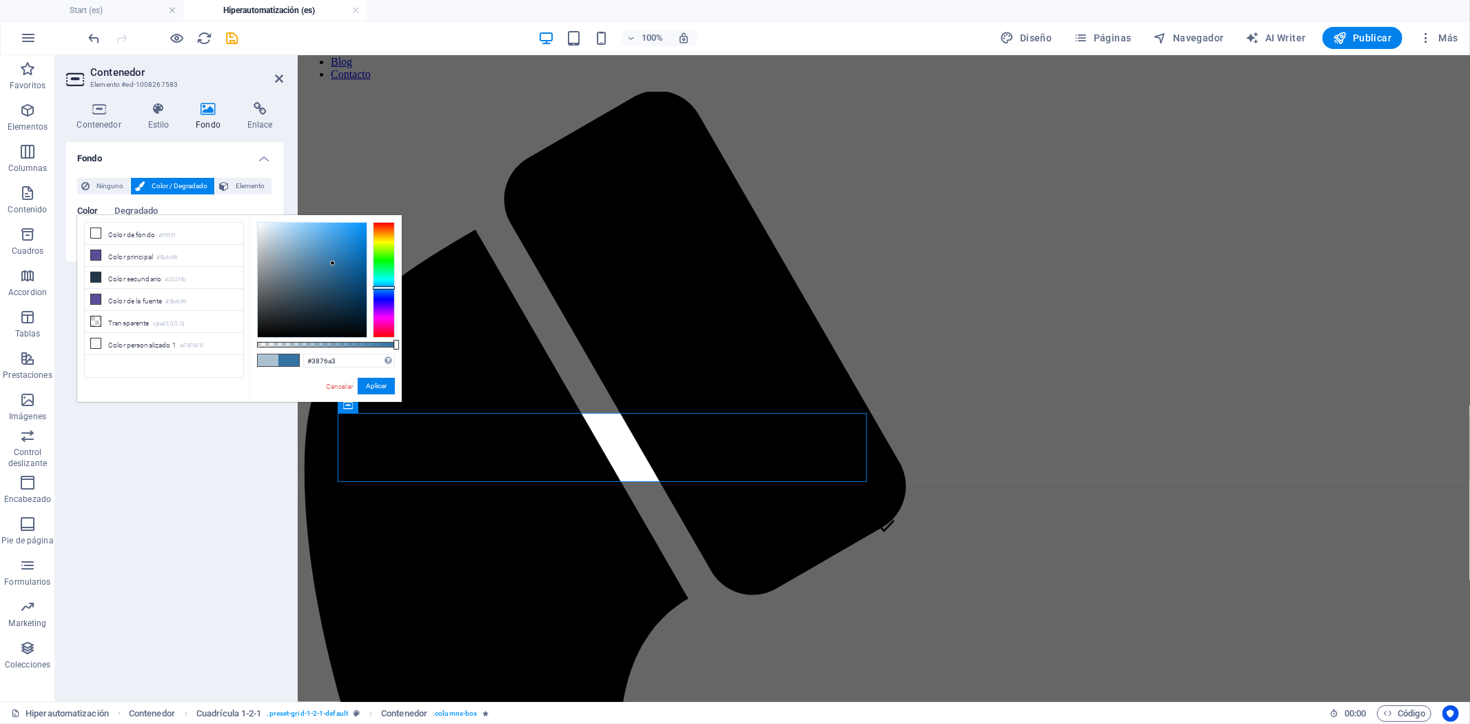
drag, startPoint x: 278, startPoint y: 241, endPoint x: 338, endPoint y: 265, distance: 65.3
click at [330, 263] on div at bounding box center [332, 263] width 5 height 5
click at [391, 288] on div at bounding box center [384, 288] width 22 height 3
type input "#618eb4"
drag, startPoint x: 325, startPoint y: 259, endPoint x: 307, endPoint y: 256, distance: 17.5
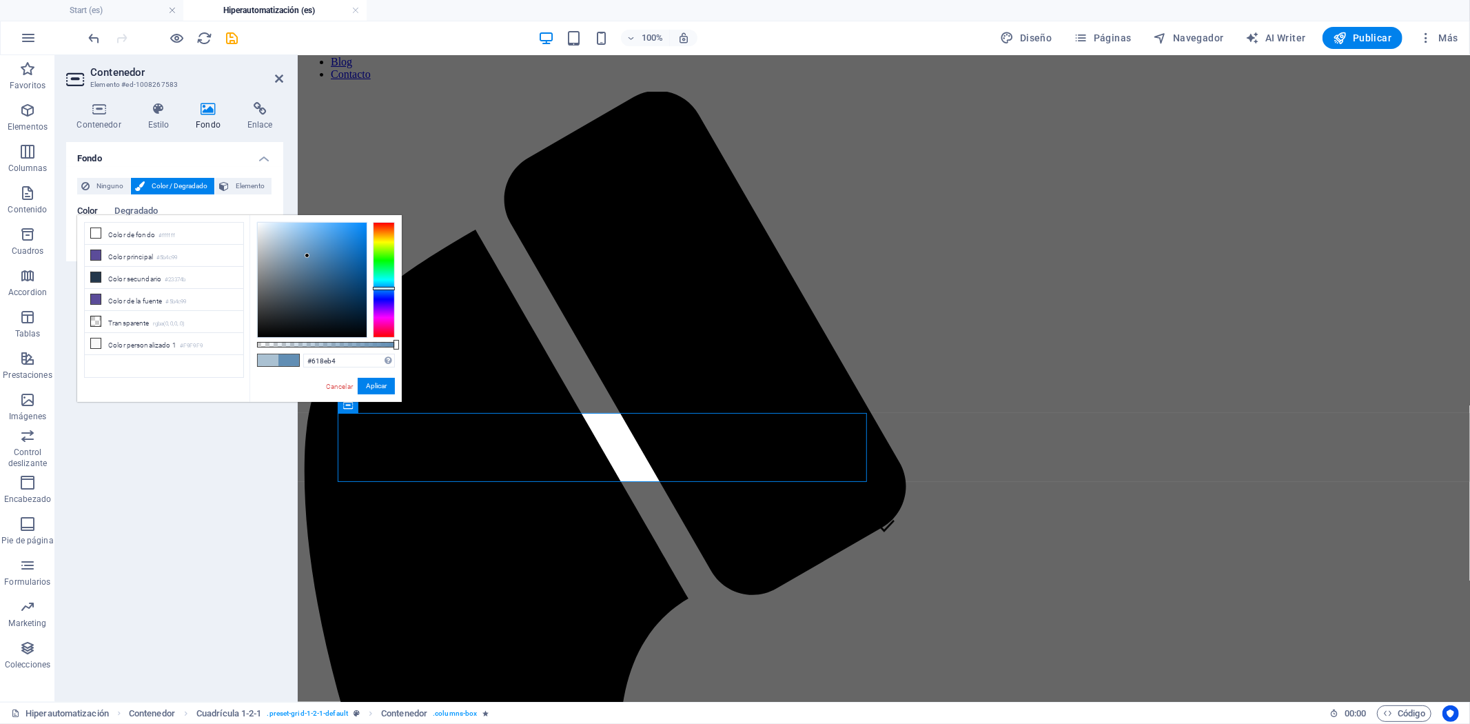
click at [307, 256] on div at bounding box center [312, 280] width 109 height 114
click at [385, 393] on button "Aplicar" at bounding box center [376, 386] width 37 height 17
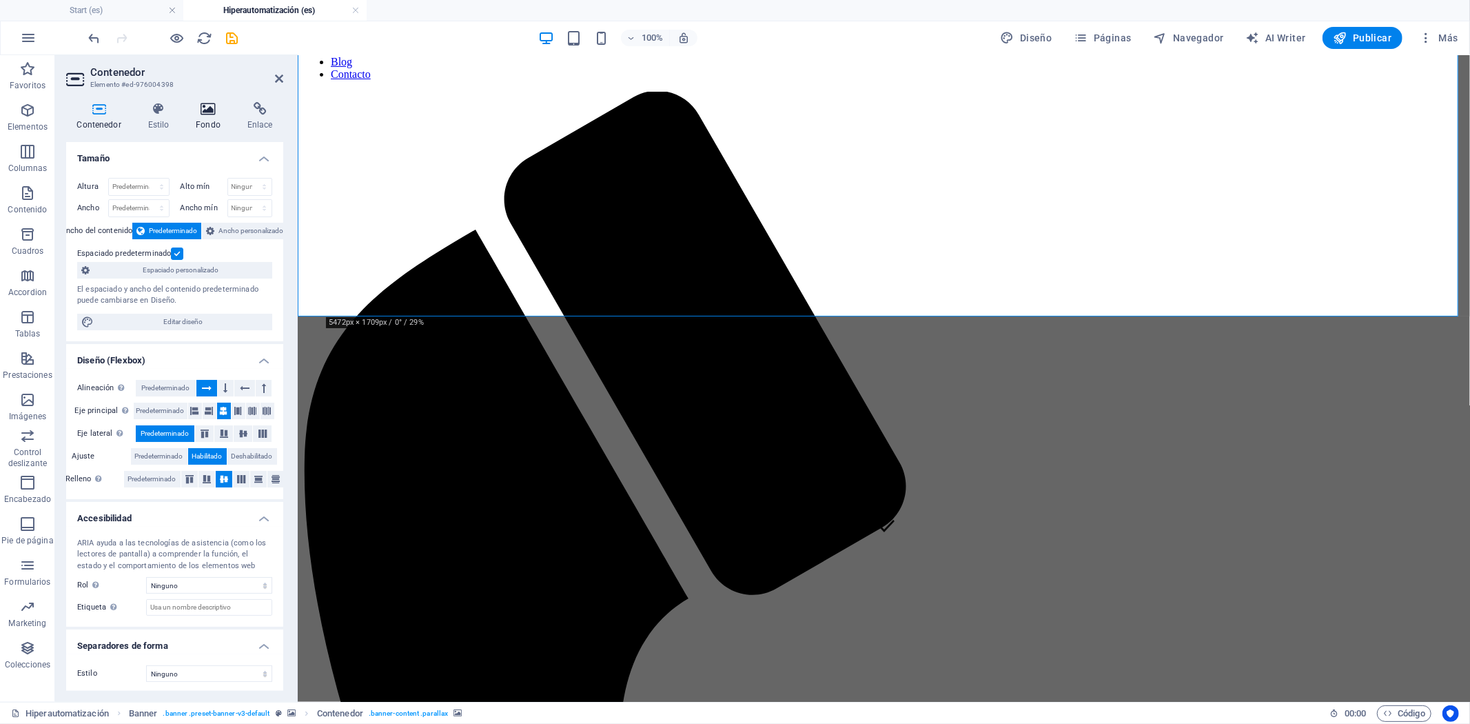
click at [219, 114] on icon at bounding box center [208, 109] width 46 height 14
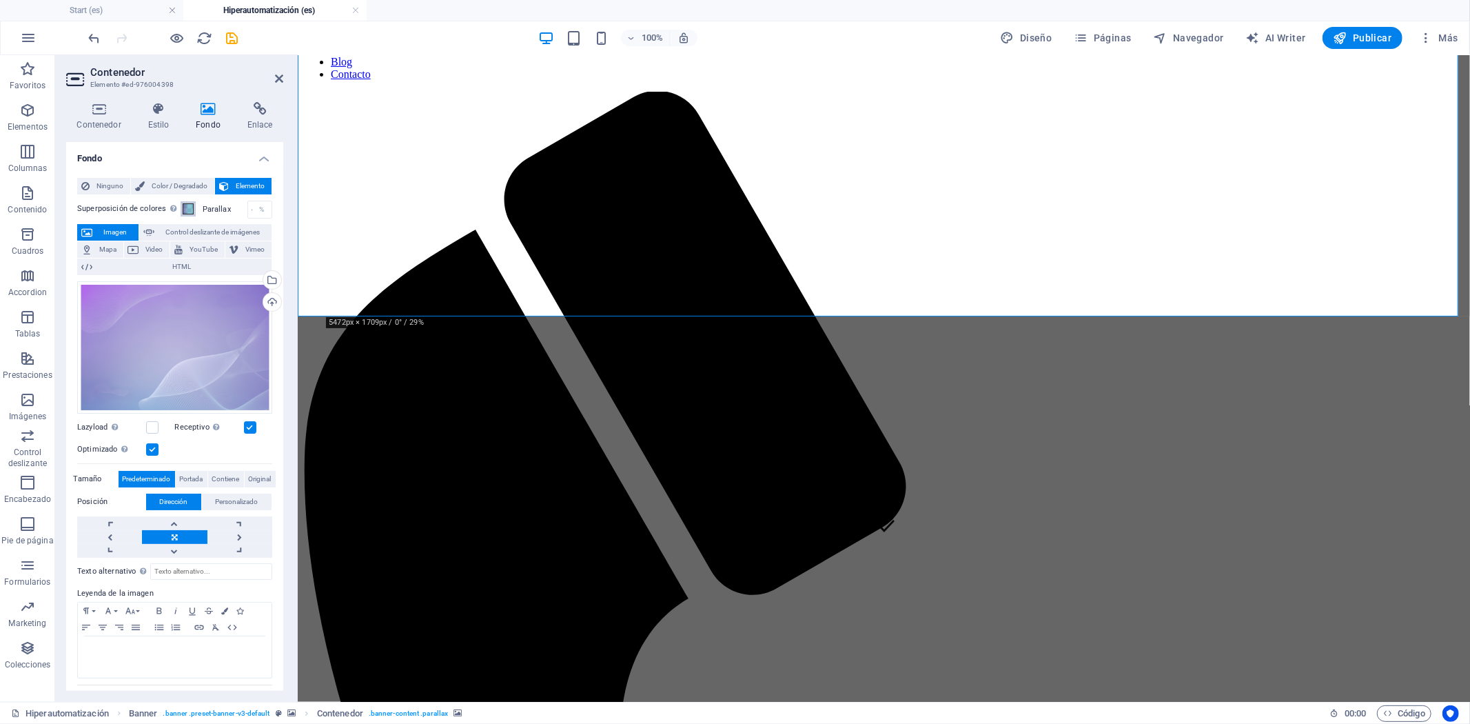
click at [183, 211] on span at bounding box center [188, 208] width 11 height 11
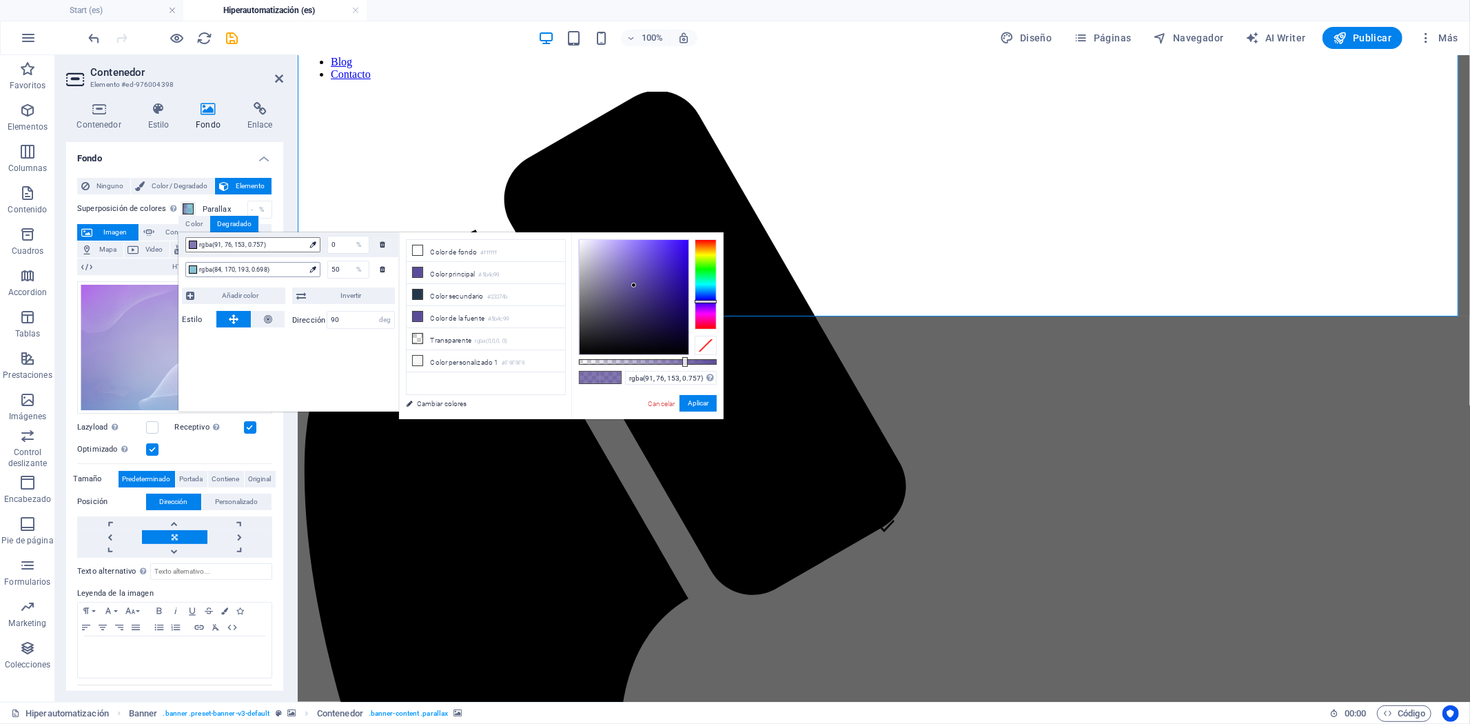
click at [270, 265] on span "rgba(84, 170, 193, 0.698)" at bounding box center [251, 269] width 105 height 12
type input "rgba(84, 170, 193, 0.698)"
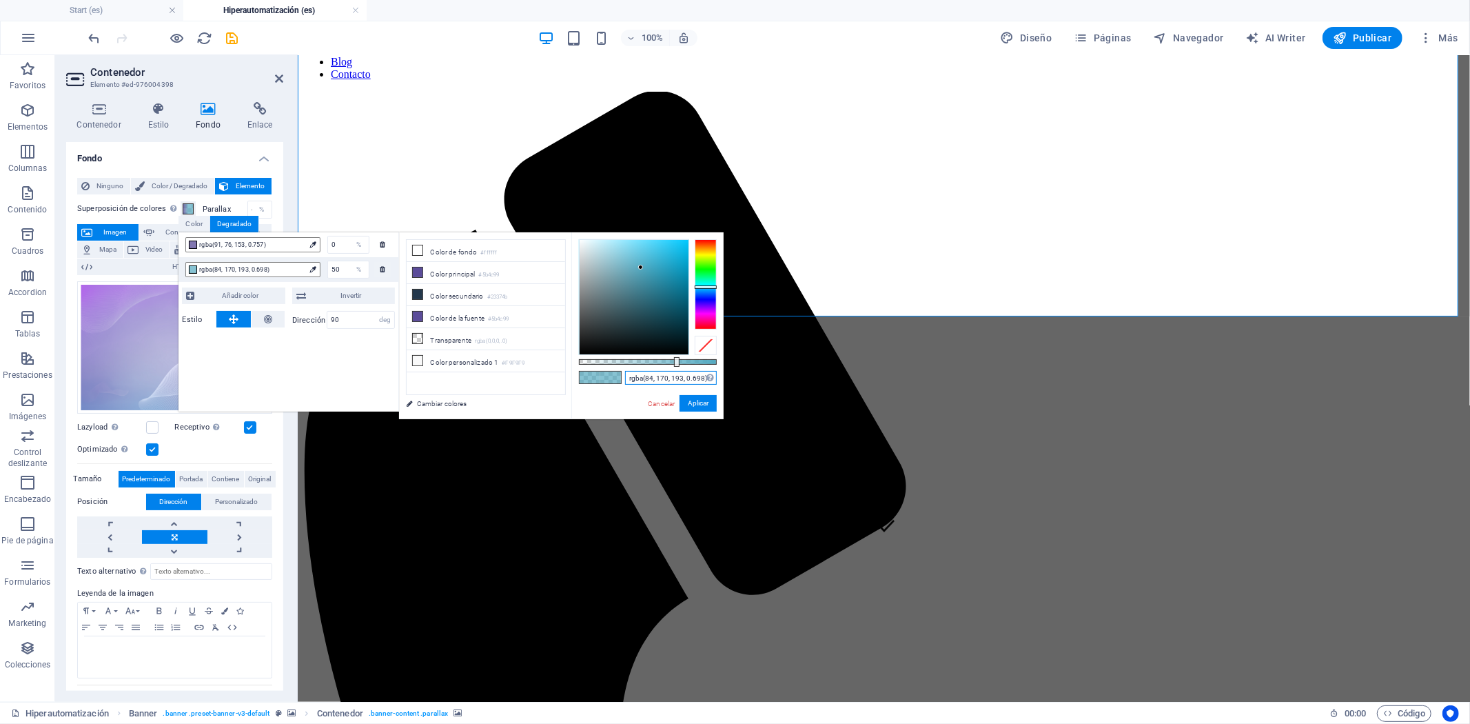
click at [685, 381] on input "rgba(84, 170, 193, 0.698)" at bounding box center [671, 378] width 92 height 14
click at [659, 402] on link "Cancelar" at bounding box center [662, 403] width 30 height 10
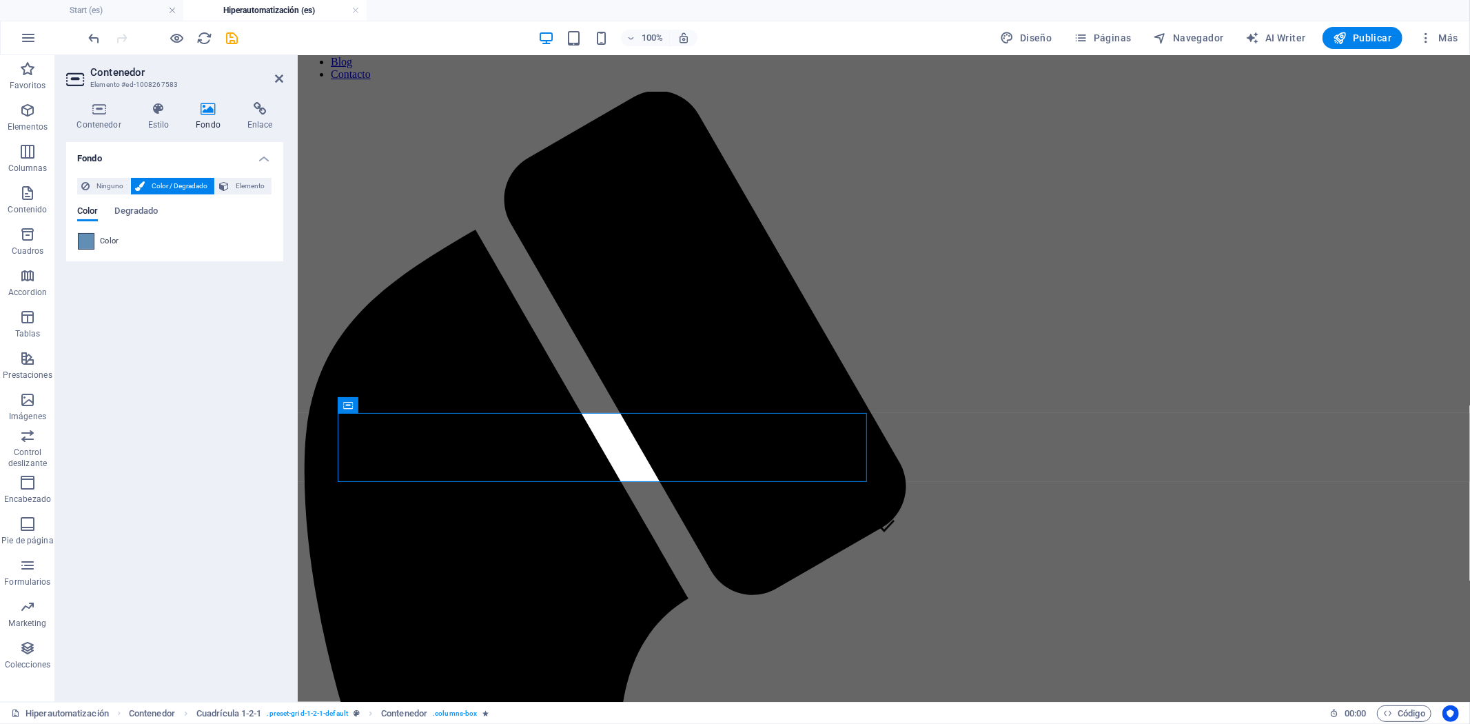
click at [93, 243] on div at bounding box center [86, 241] width 17 height 17
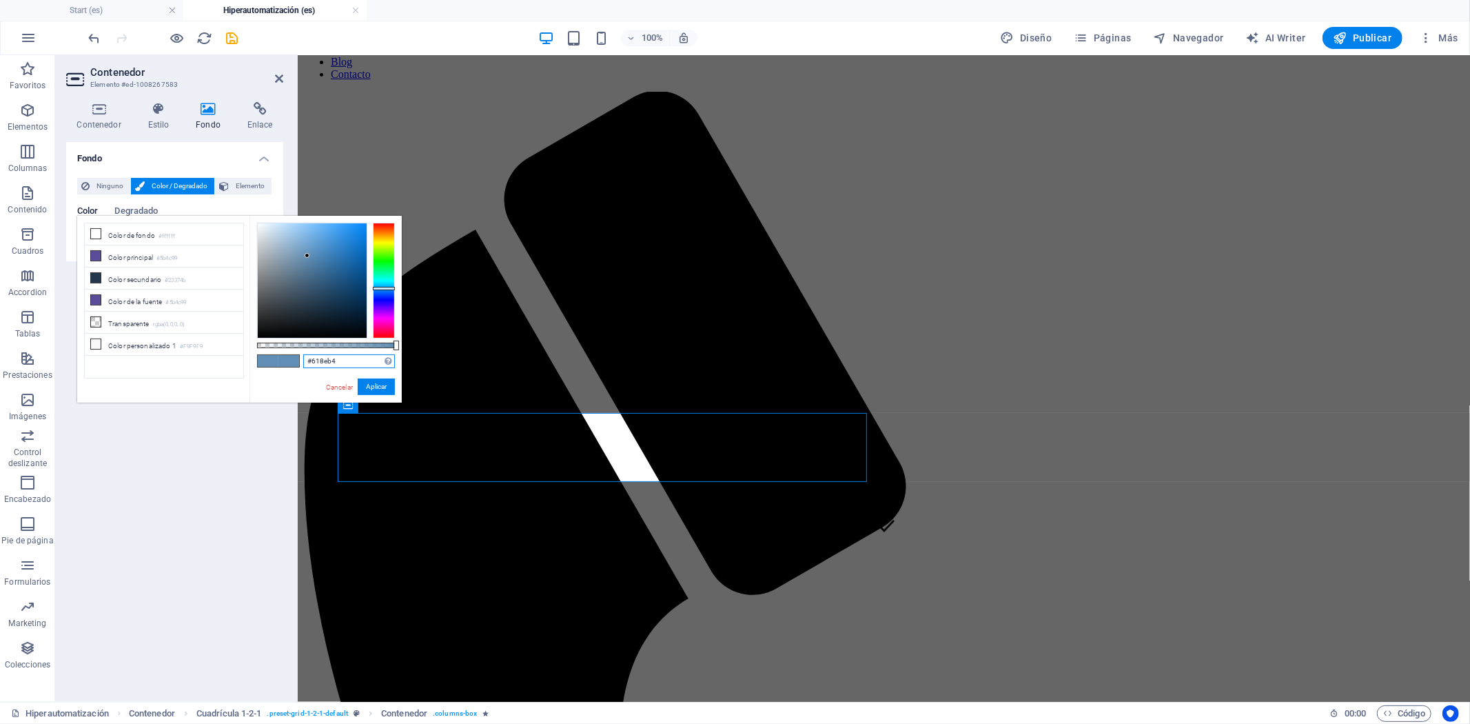
click at [334, 353] on div "#618eb4 Formatos soportados #0852ed rgb(8, 82, 237) rgba(8, 82, 237, 90%) hsv(2…" at bounding box center [326, 409] width 152 height 387
click at [331, 356] on input "#618eb4" at bounding box center [349, 361] width 92 height 14
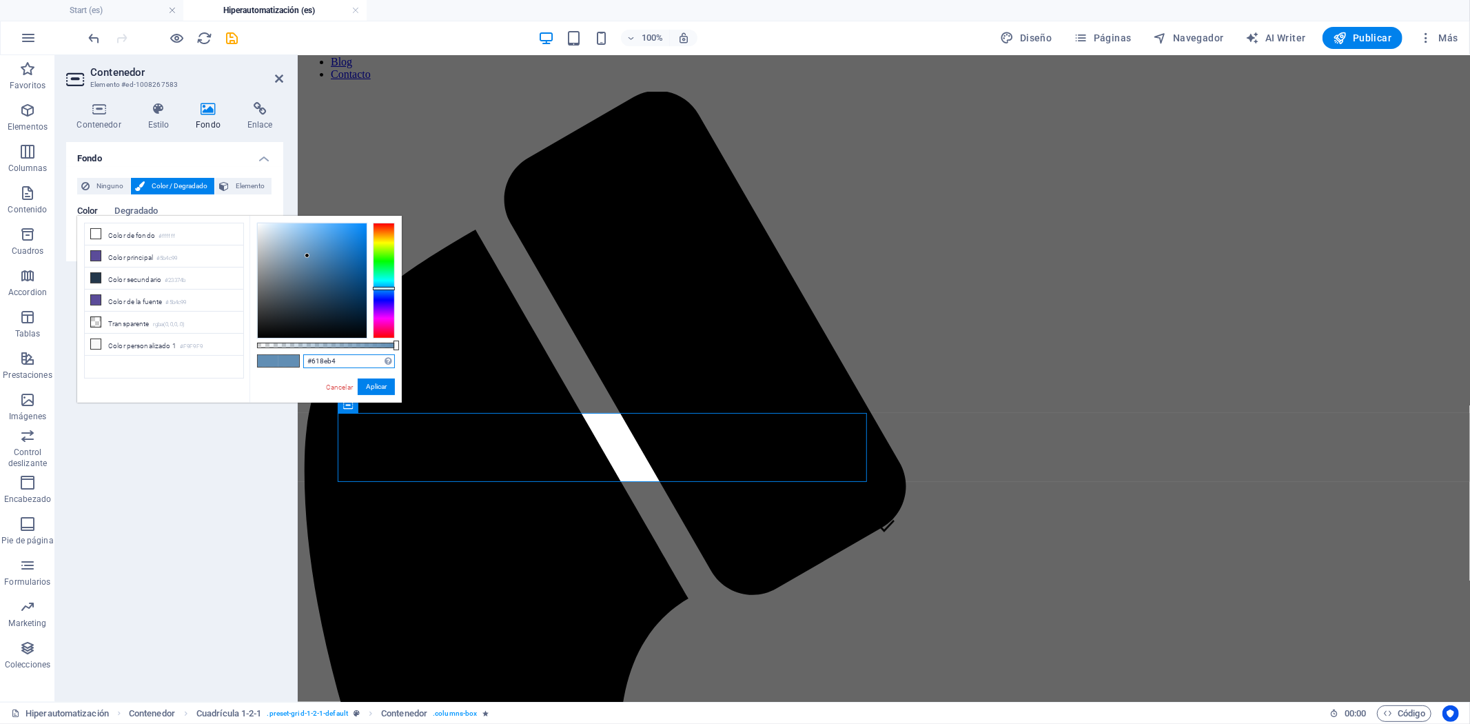
paste input "rgba(84, 170, 193, 0.698)"
type input "rgba(84, 170, 193, 0.698)"
click at [381, 388] on button "Aplicar" at bounding box center [376, 386] width 37 height 17
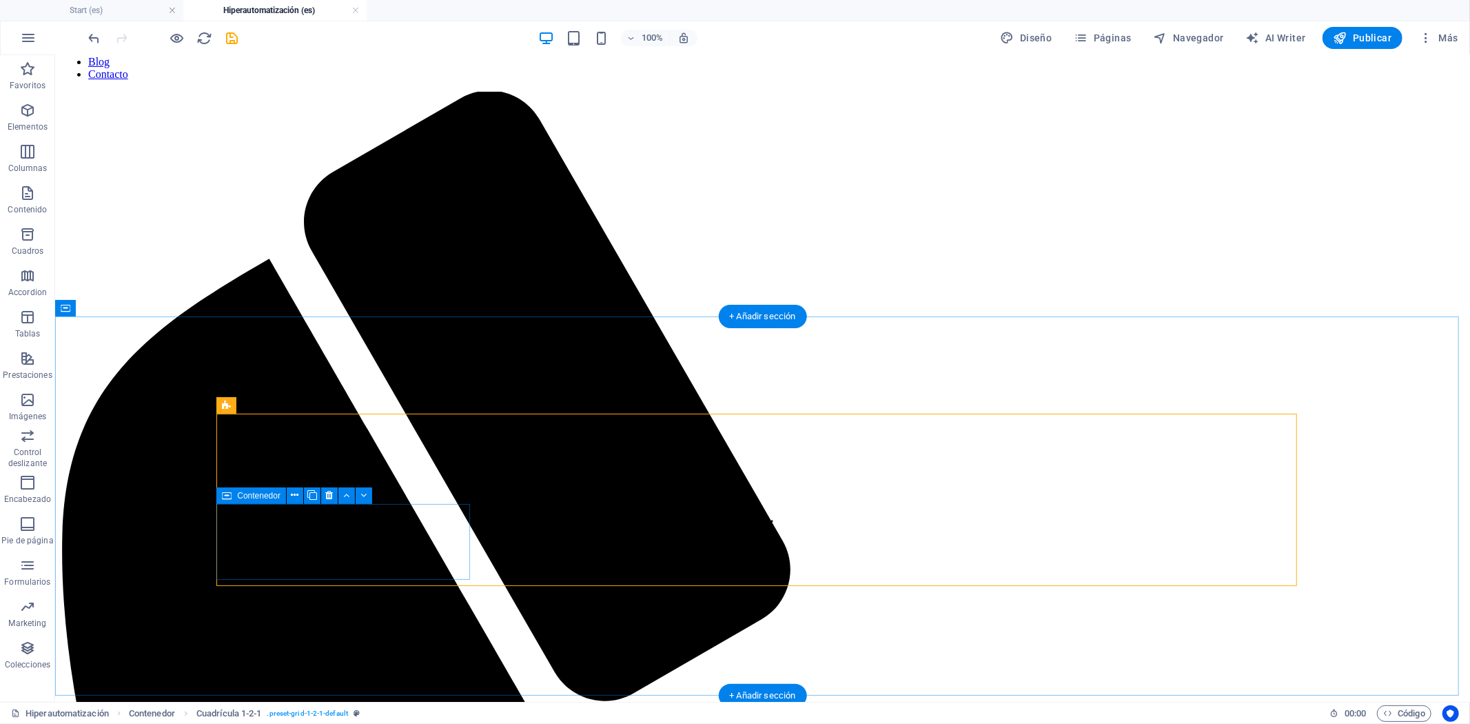
select select "px"
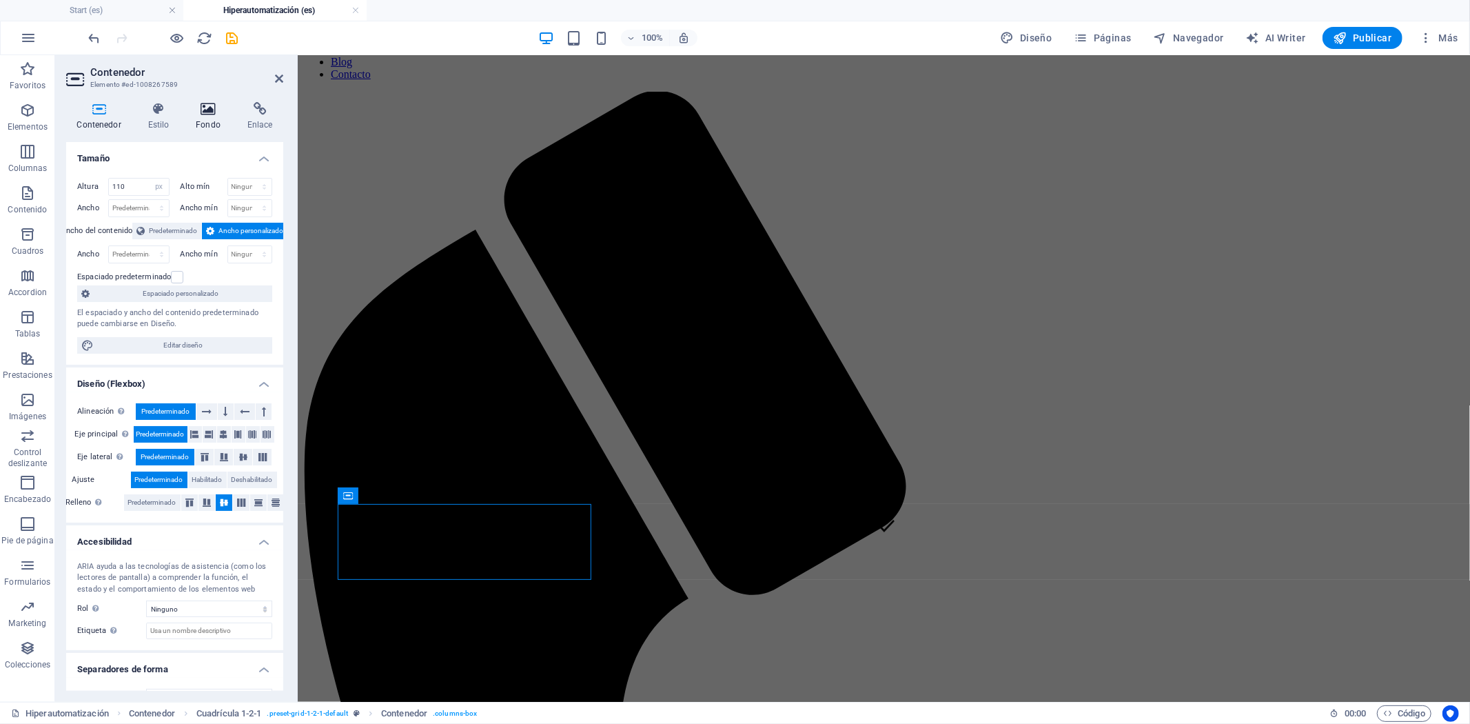
click at [208, 115] on icon at bounding box center [208, 109] width 46 height 14
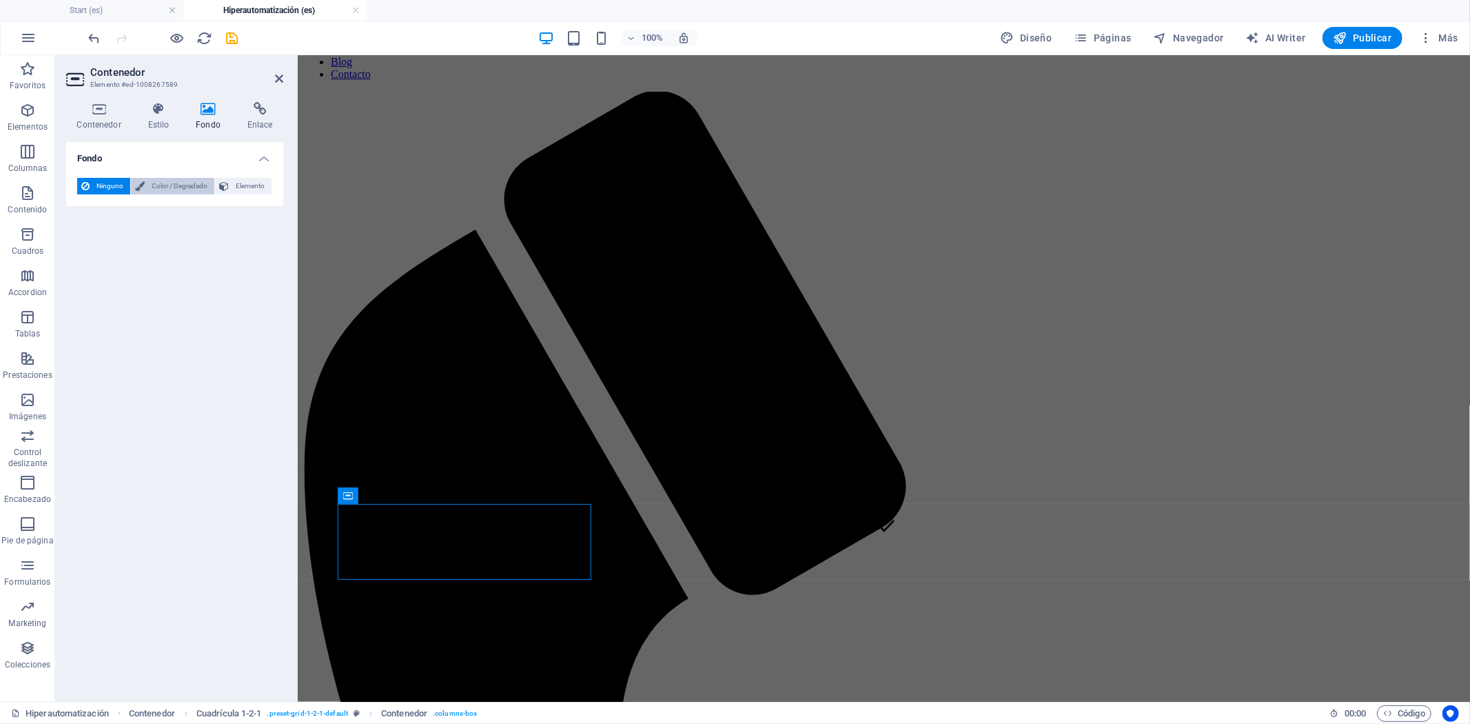
click at [170, 194] on div "Ninguno Color / Degradado Elemento" at bounding box center [174, 186] width 195 height 17
click at [177, 184] on span "Color / Degradado" at bounding box center [179, 186] width 61 height 17
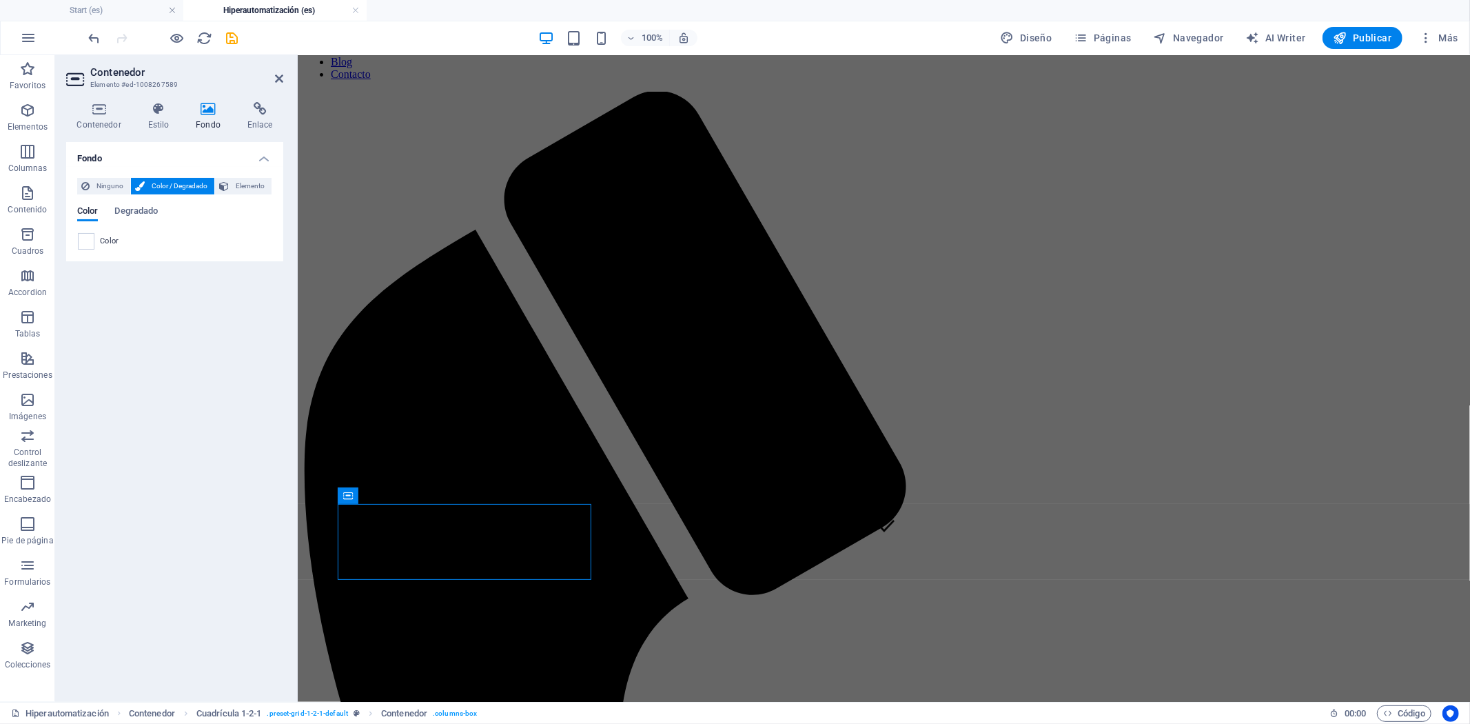
click at [92, 229] on div "Color Degradado" at bounding box center [174, 219] width 195 height 26
click at [88, 246] on span at bounding box center [86, 241] width 15 height 15
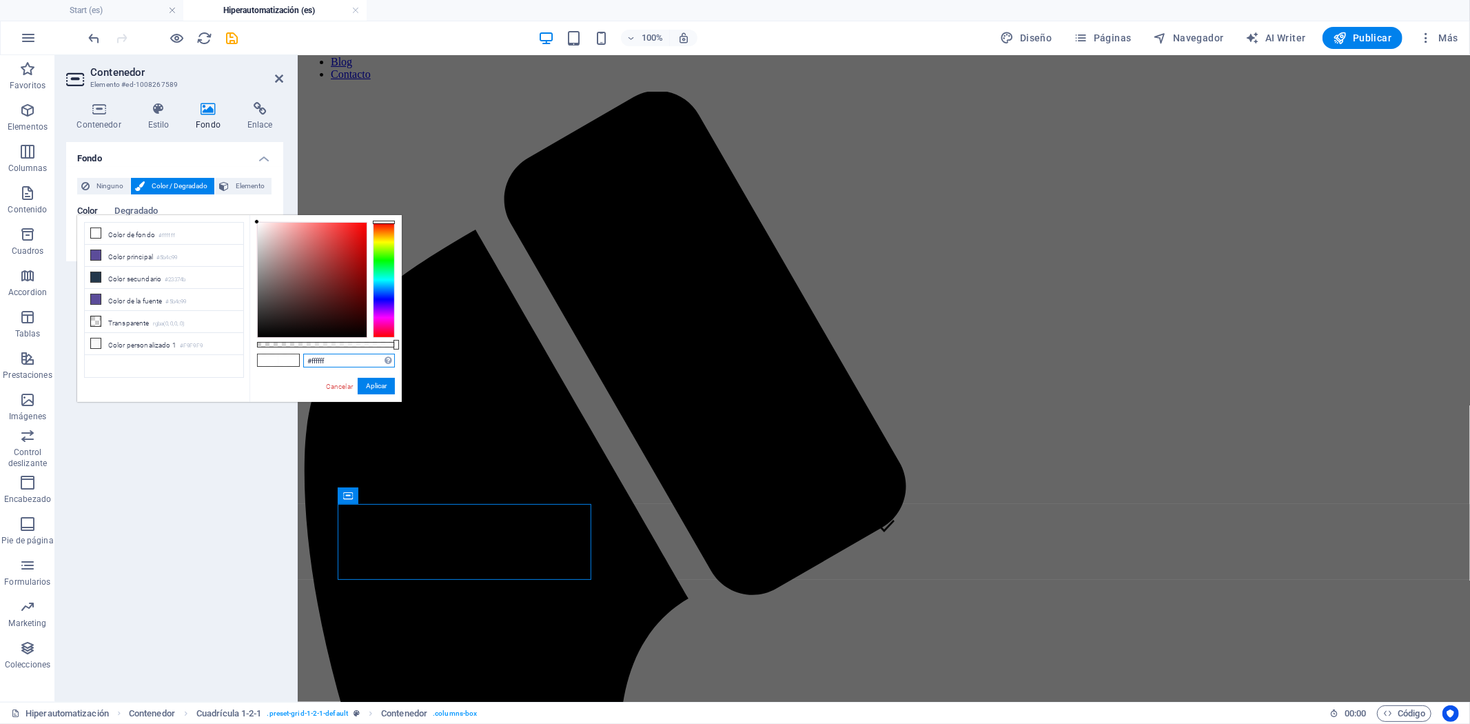
click at [327, 356] on input "#ffffff" at bounding box center [349, 361] width 92 height 14
paste input "rgba(84, 170, 193, 0.698)"
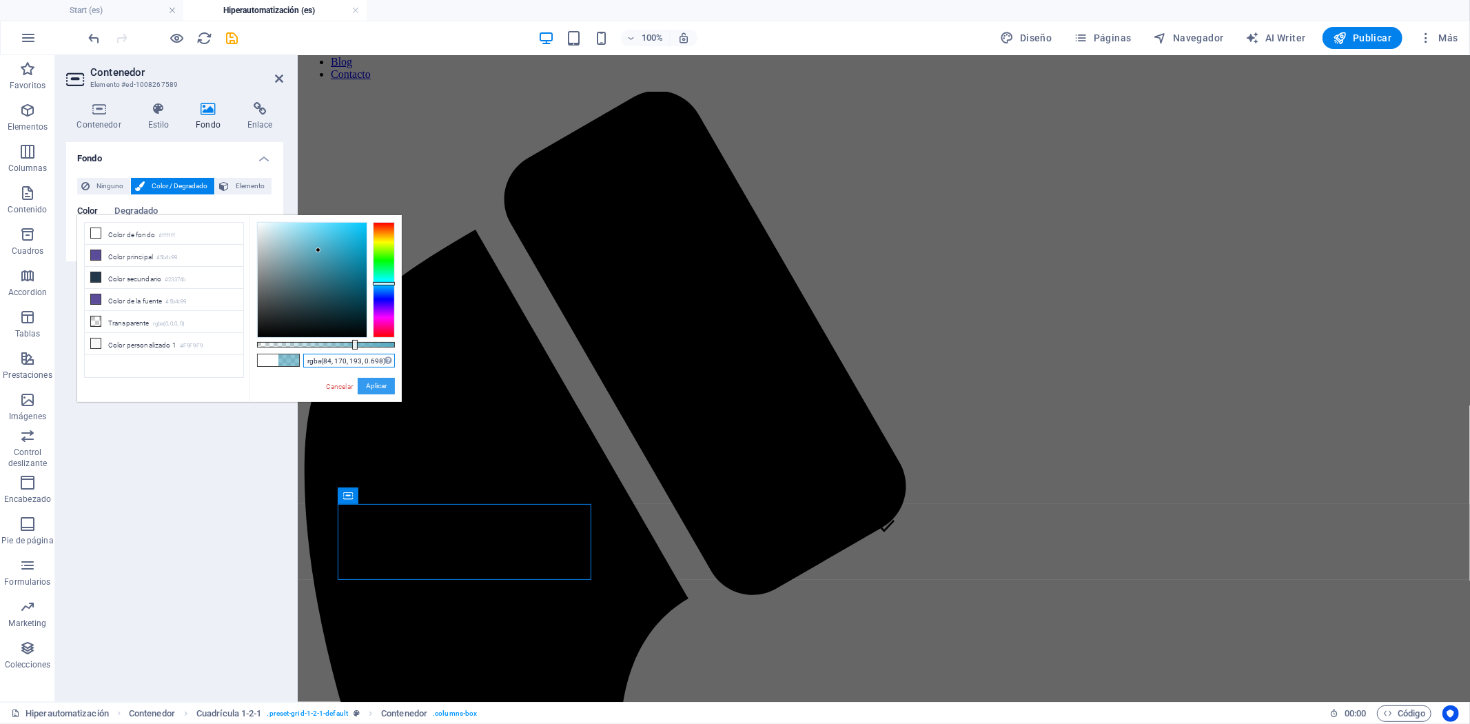
type input "rgba(84, 170, 193, 0.698)"
click at [370, 388] on button "Aplicar" at bounding box center [376, 386] width 37 height 17
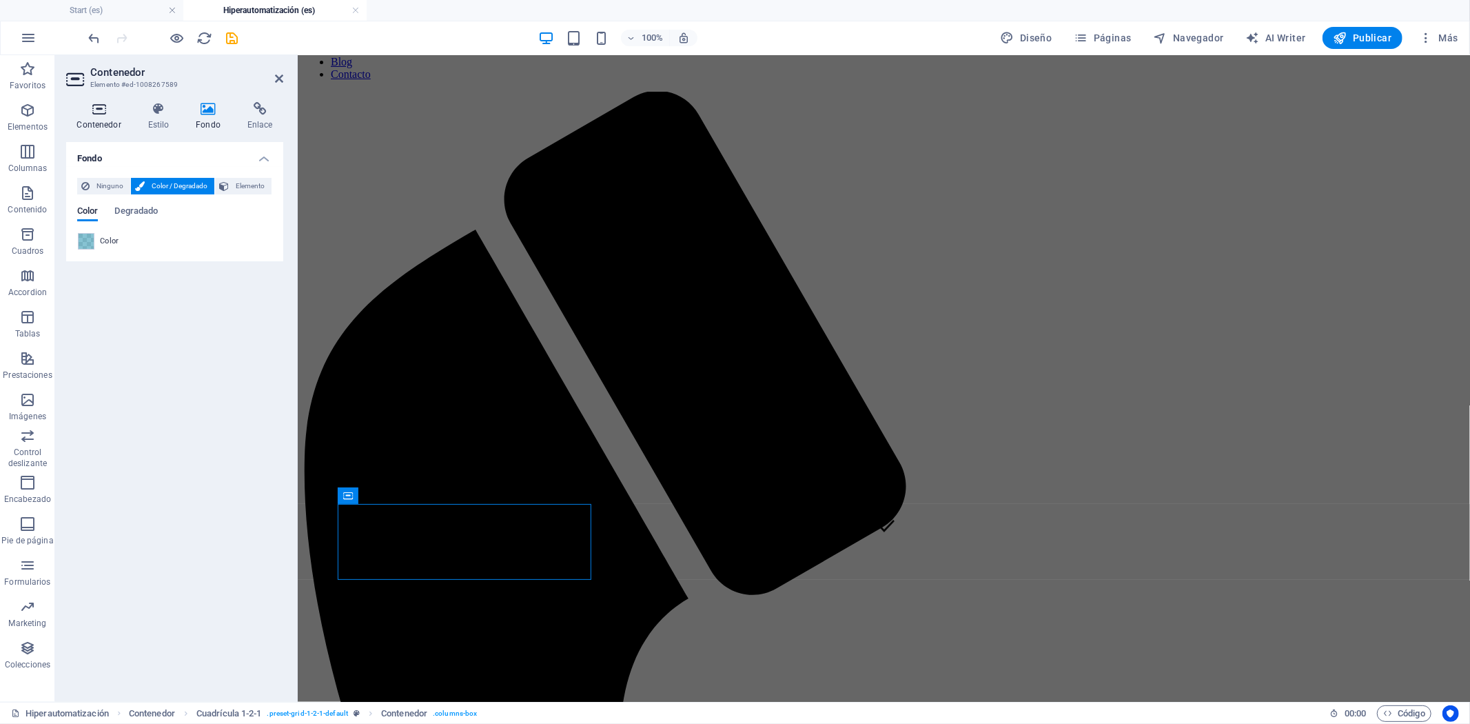
click at [86, 111] on icon at bounding box center [98, 109] width 65 height 14
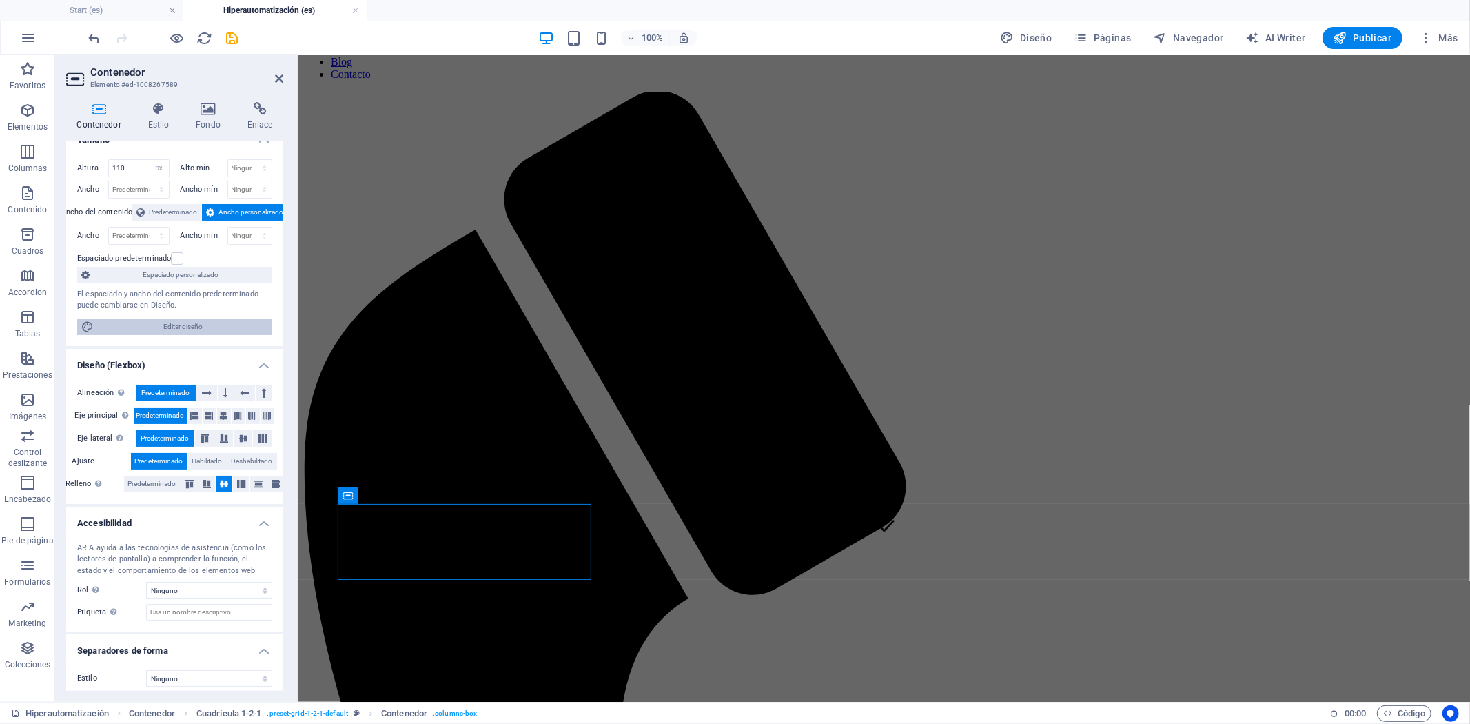
scroll to position [25, 0]
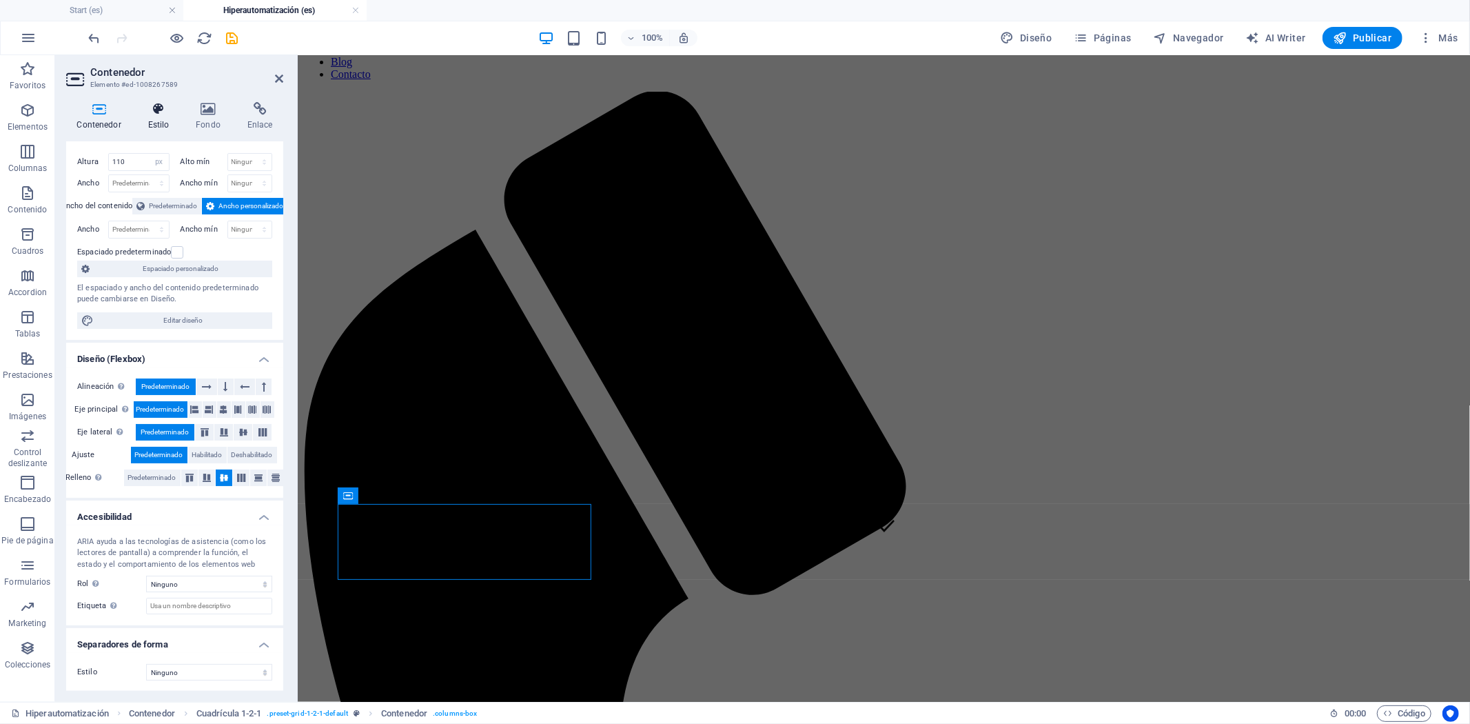
click at [150, 127] on h4 "Estilo" at bounding box center [161, 116] width 48 height 29
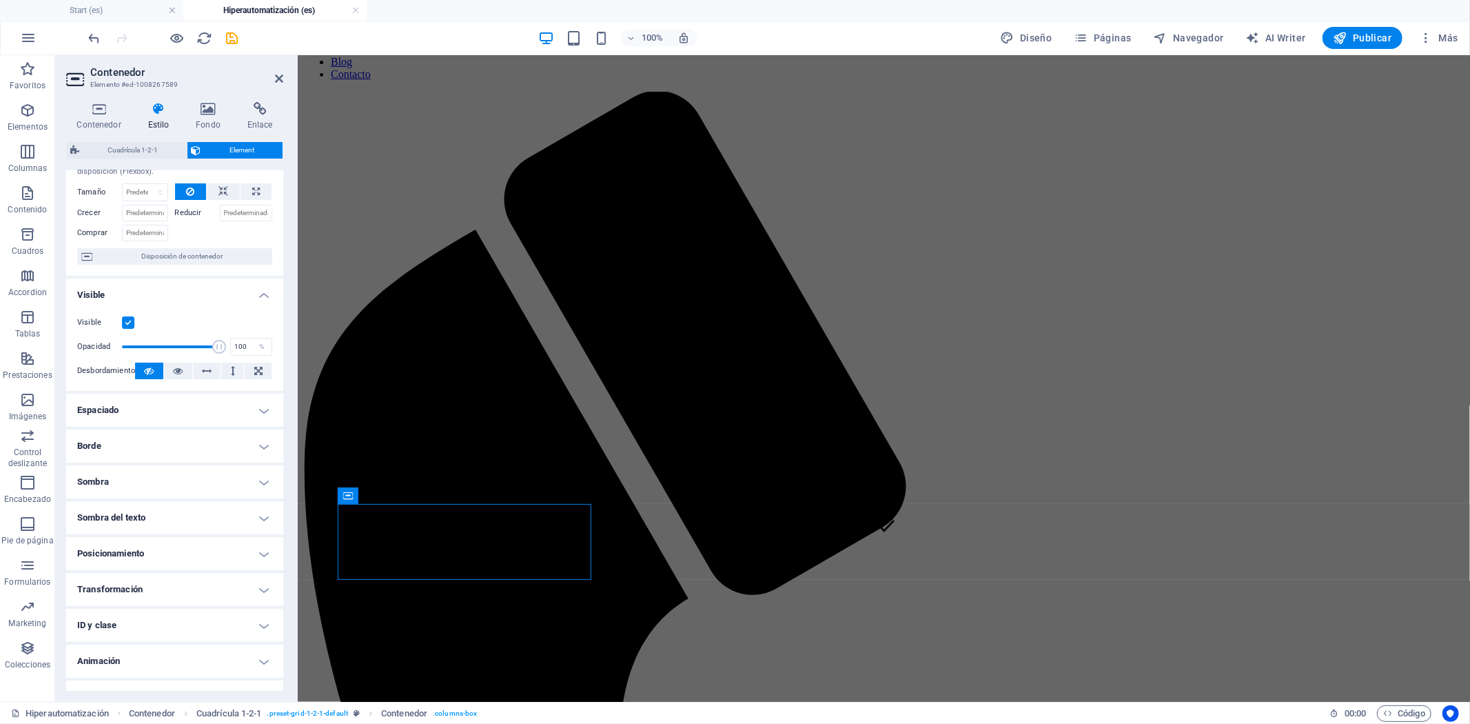
scroll to position [73, 0]
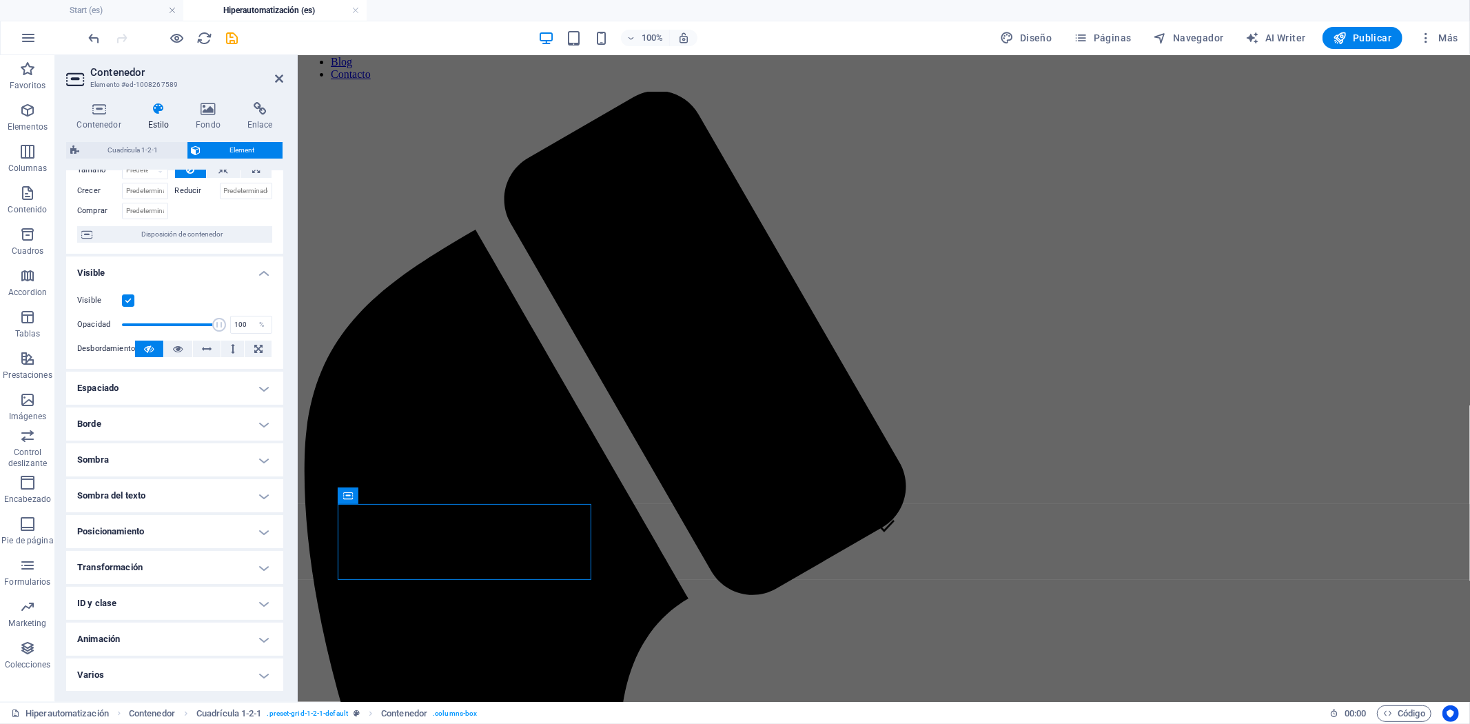
click at [149, 640] on h4 "Animación" at bounding box center [174, 639] width 217 height 33
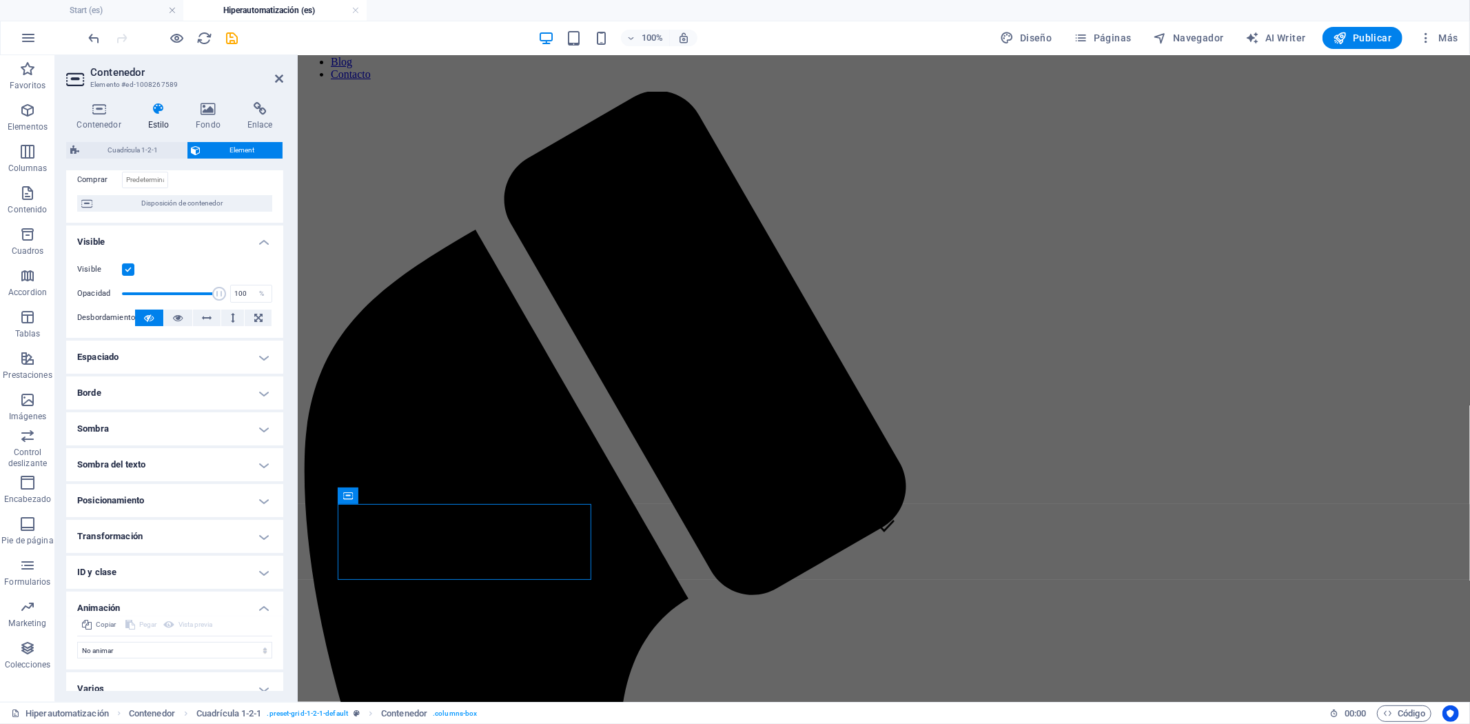
scroll to position [118, 0]
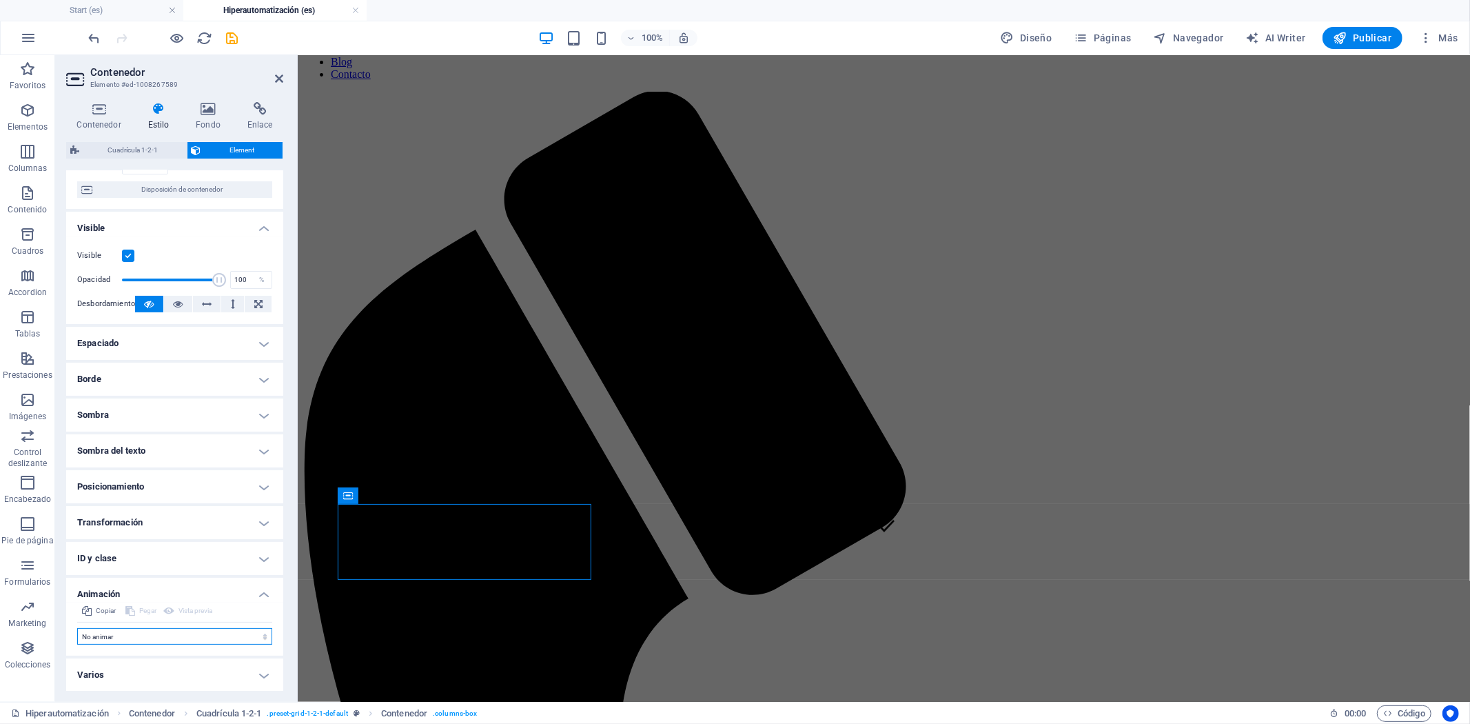
click at [162, 632] on select "No animar Mostrar / Ocultar Subir/bajar Acercar/alejar Deslizar de izquierda a …" at bounding box center [174, 636] width 195 height 17
select select "move-left-to-right"
click at [77, 628] on select "No animar Mostrar / Ocultar Subir/bajar Acercar/alejar Deslizar de izquierda a …" at bounding box center [174, 636] width 195 height 17
select select "scroll"
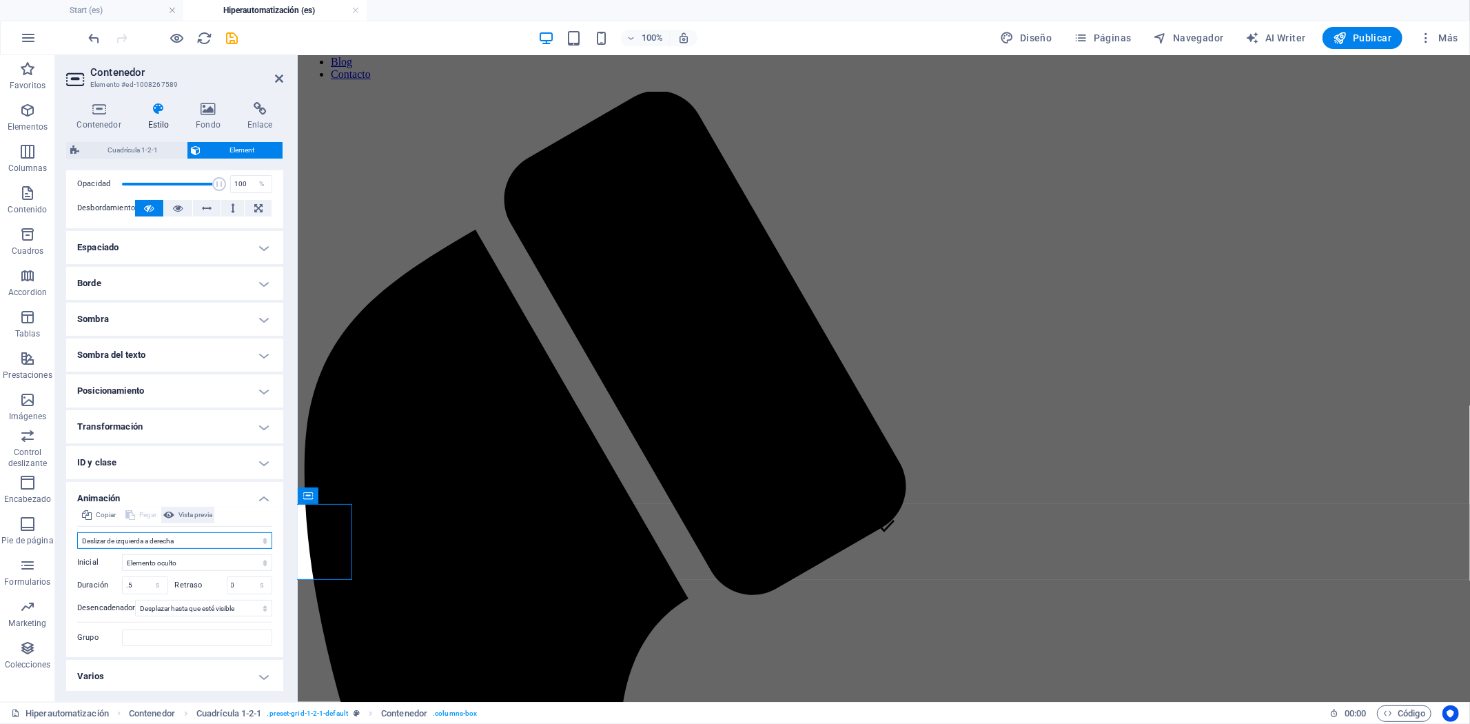
scroll to position [215, 0]
click at [140, 583] on input ".5" at bounding box center [145, 584] width 45 height 17
type input ".6"
click at [248, 581] on input "0" at bounding box center [249, 584] width 45 height 17
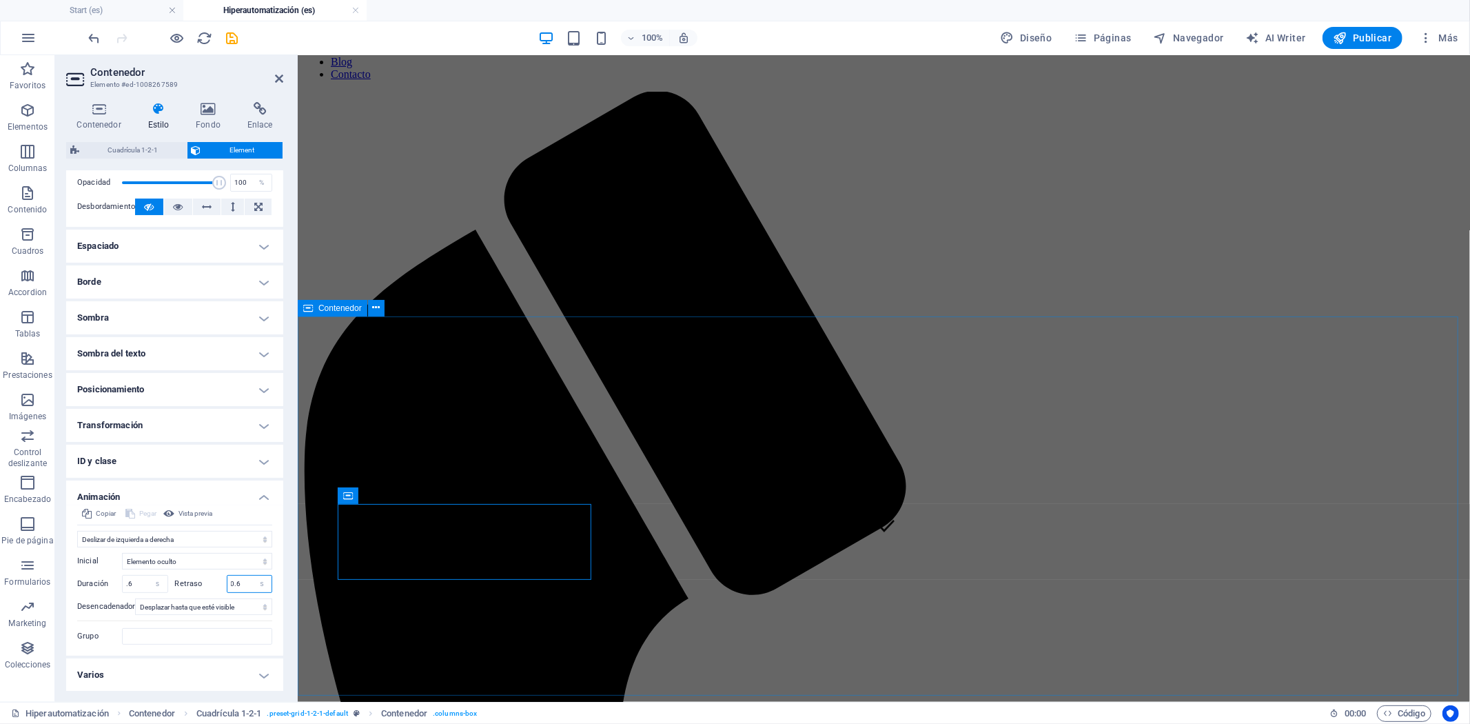
type input "0.6"
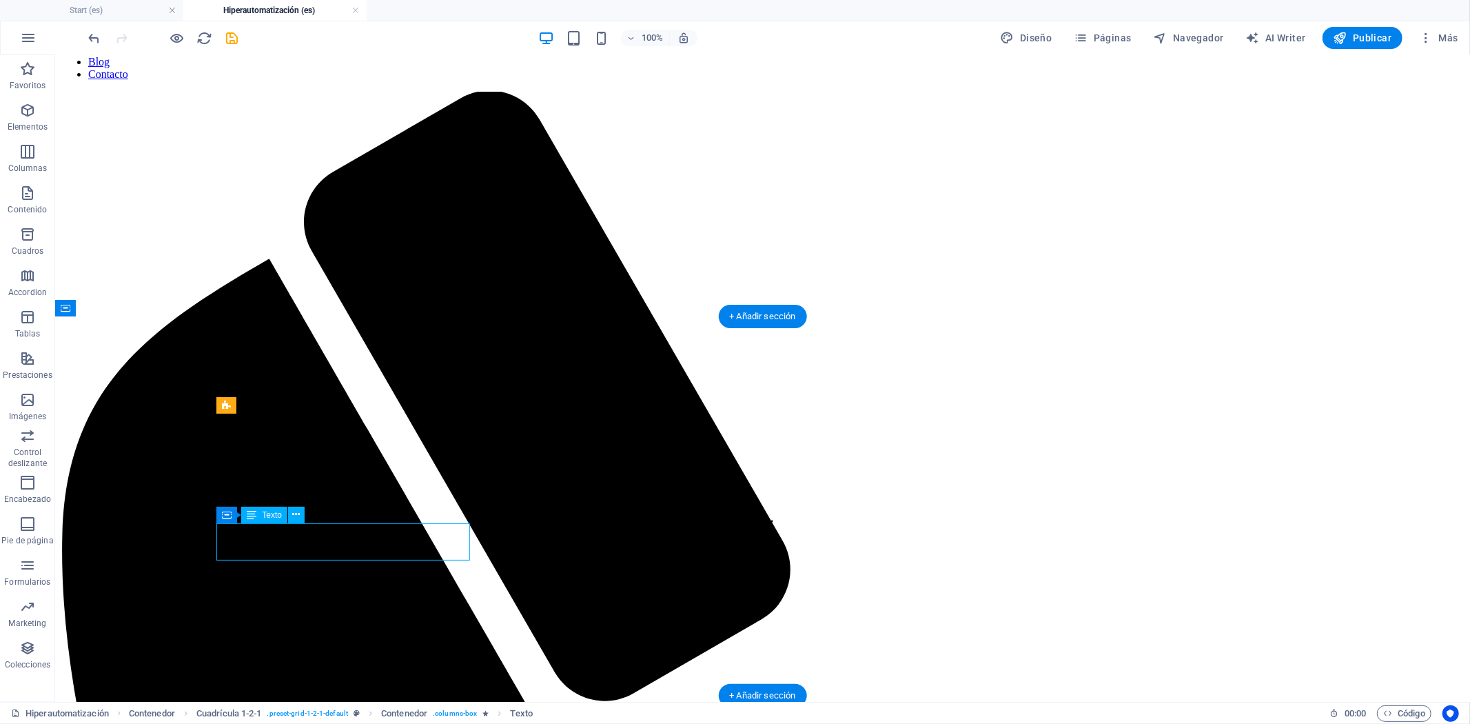
click at [256, 523] on icon at bounding box center [252, 515] width 10 height 17
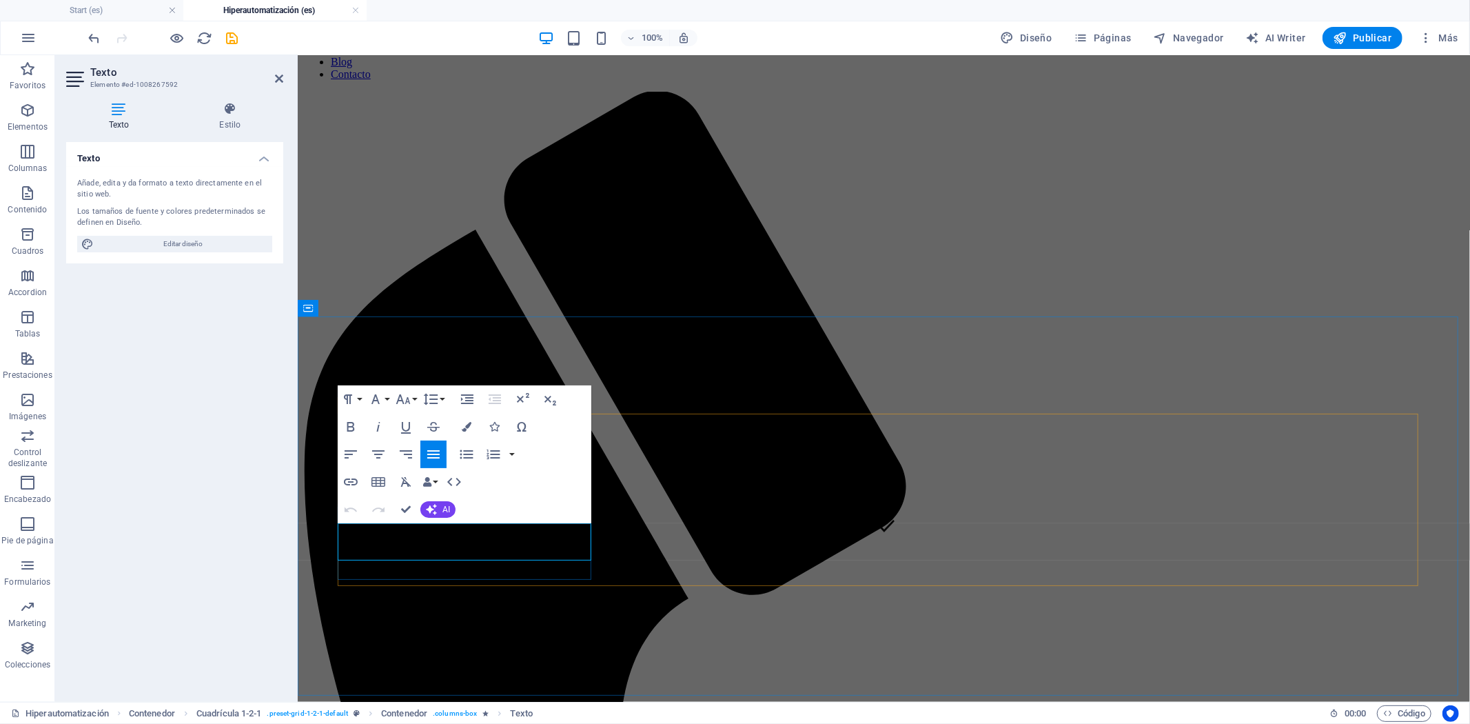
click at [466, 427] on icon "button" at bounding box center [467, 427] width 10 height 10
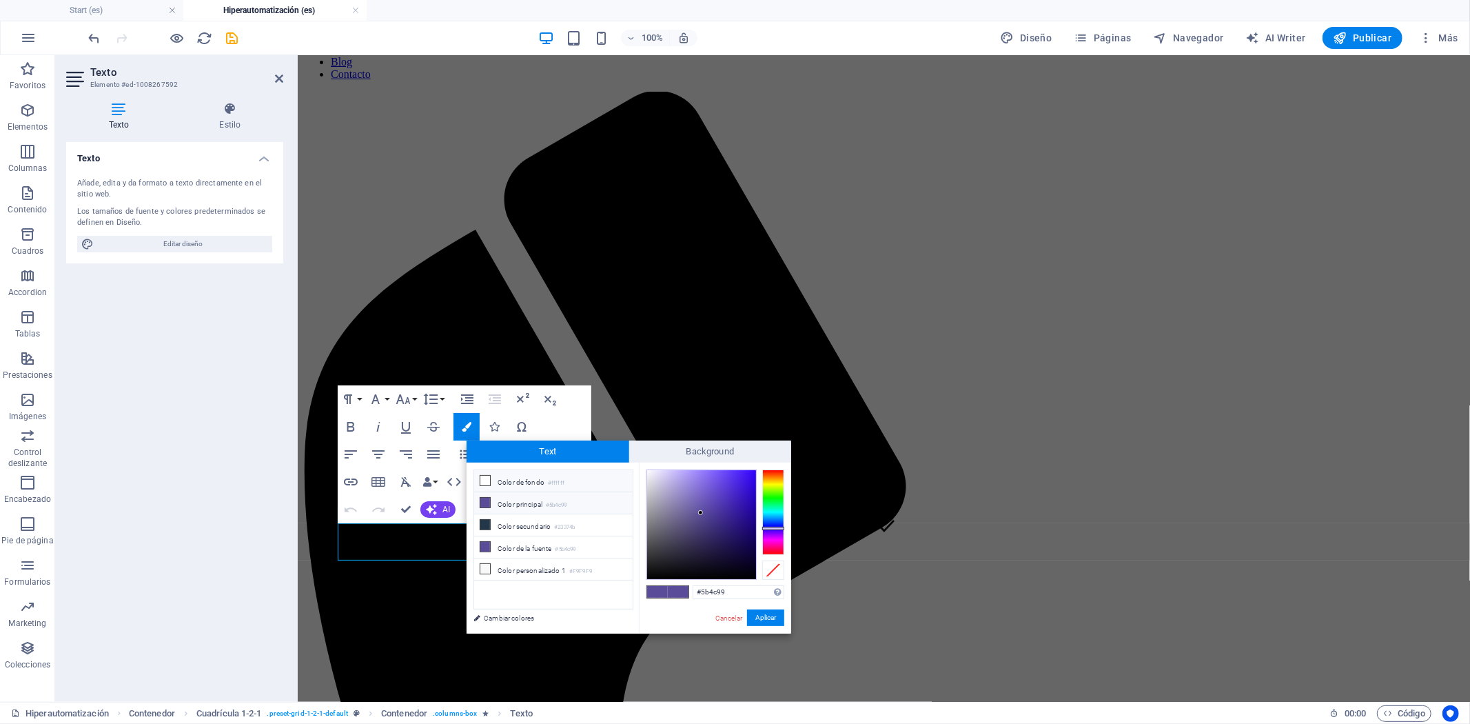
click at [540, 484] on li "Color de fondo #ffffff" at bounding box center [553, 481] width 159 height 22
type input "#ffffff"
click at [769, 616] on button "Aplicar" at bounding box center [765, 617] width 37 height 17
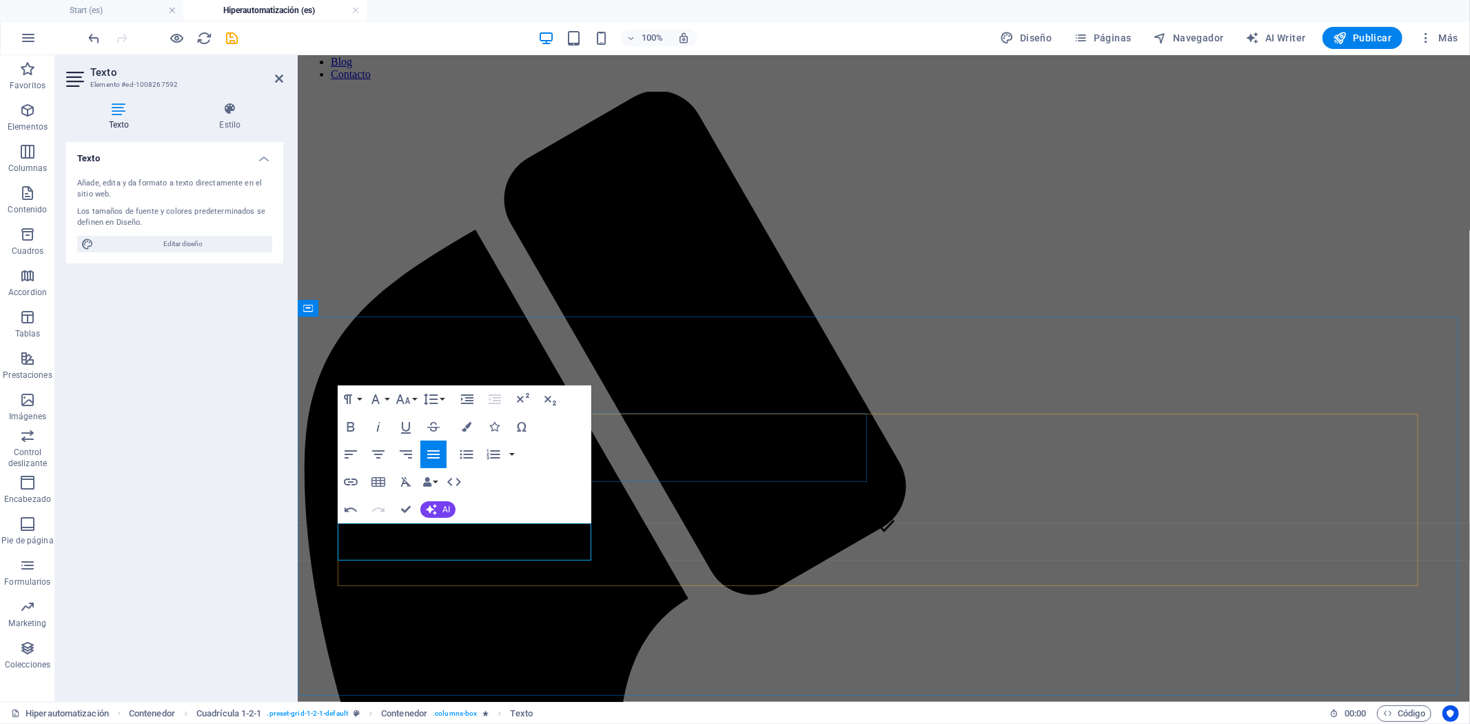
select select "move-left-to-right"
select select "s"
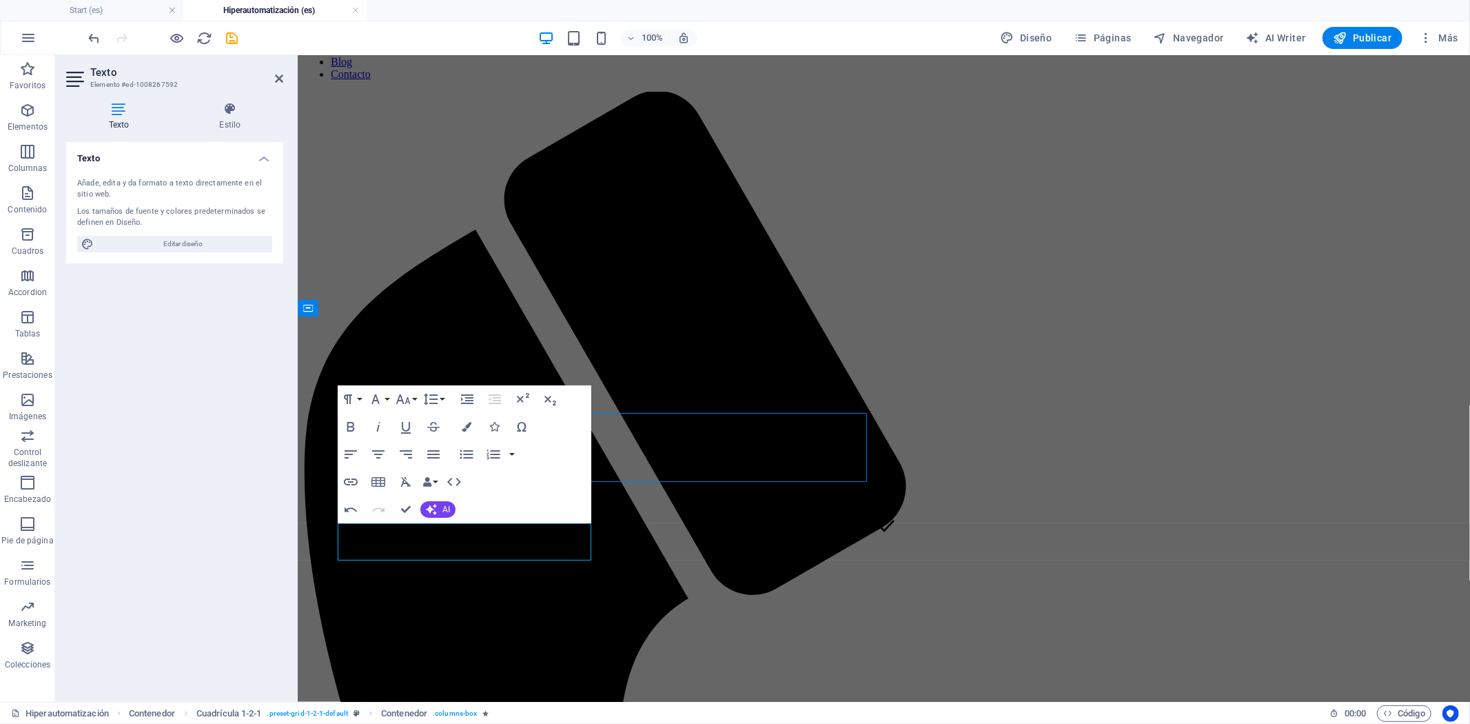
select select "scroll"
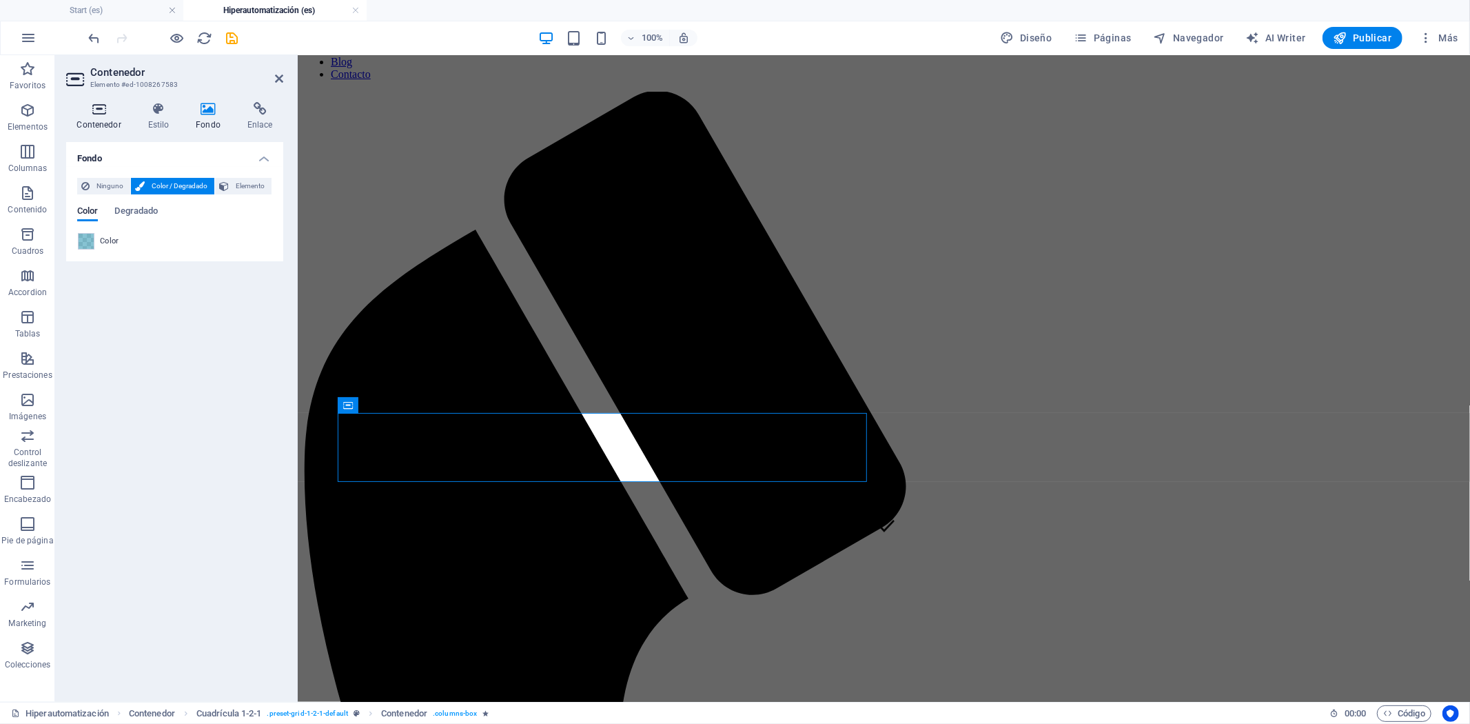
click at [101, 115] on icon at bounding box center [98, 109] width 65 height 14
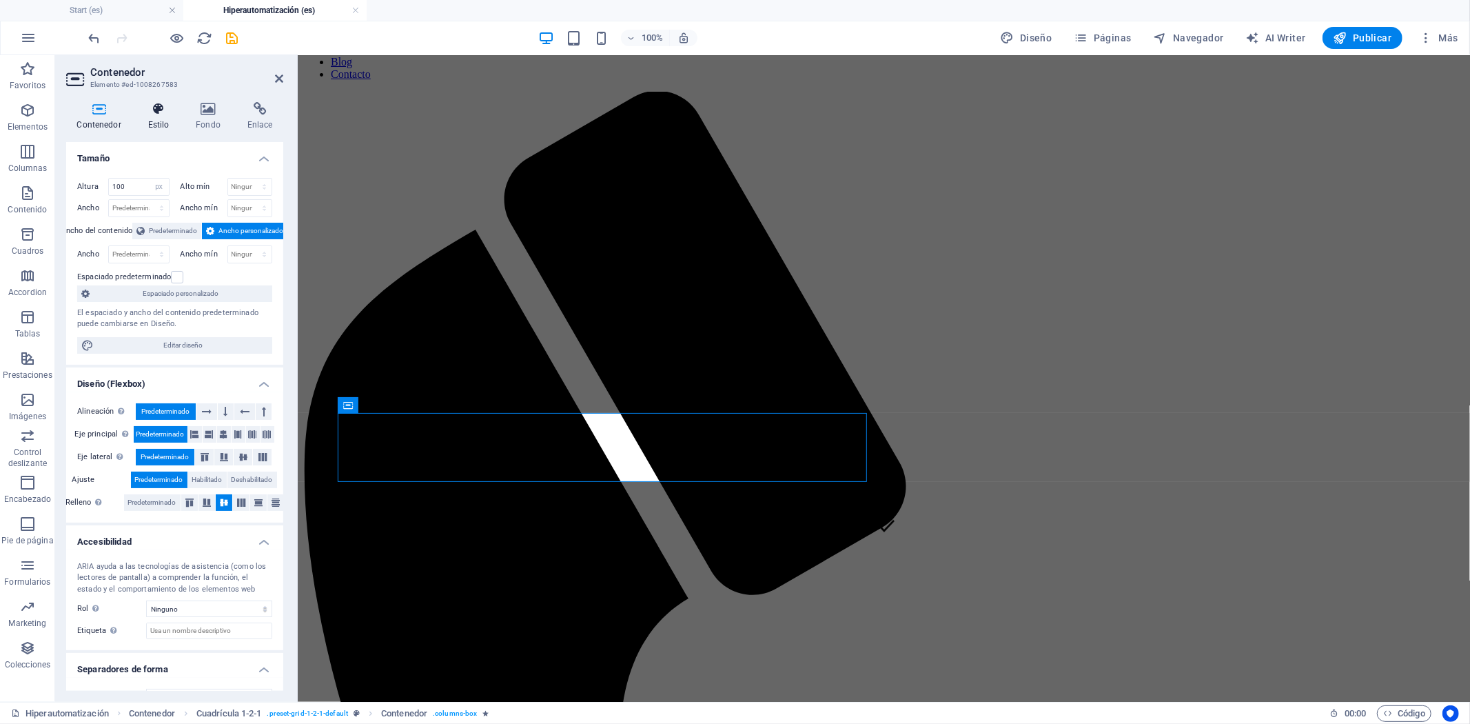
click at [159, 116] on h4 "Estilo" at bounding box center [161, 116] width 48 height 29
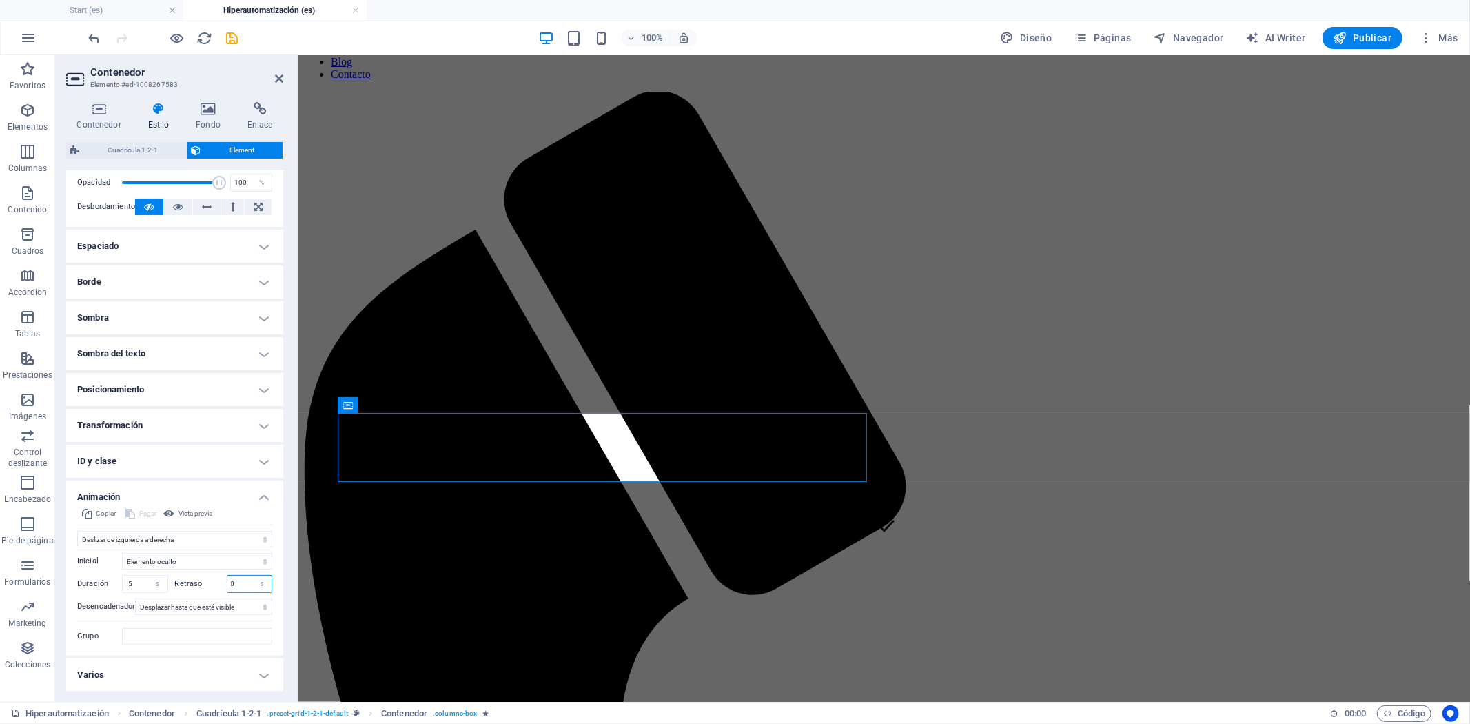
click at [240, 587] on input "0" at bounding box center [249, 584] width 45 height 17
type input "0.5"
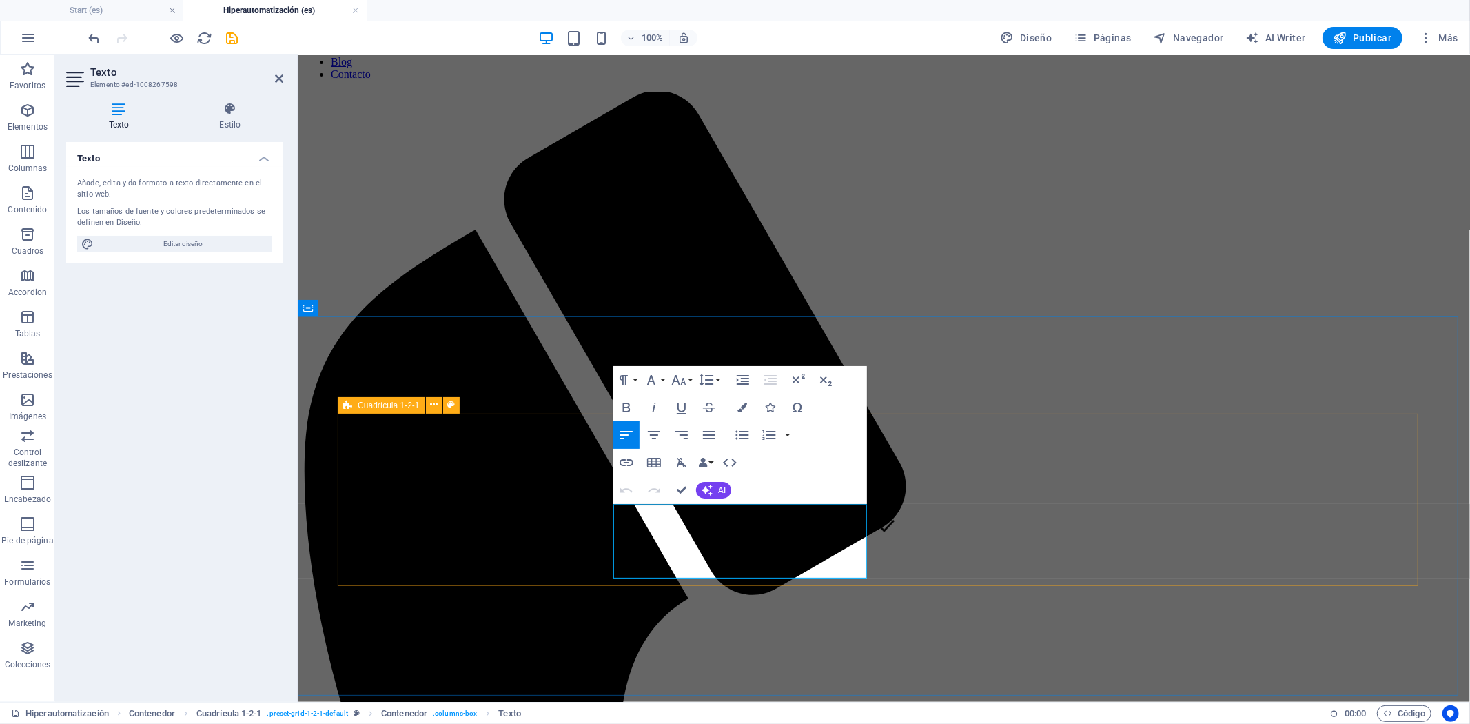
drag, startPoint x: 784, startPoint y: 566, endPoint x: 611, endPoint y: 509, distance: 181.4
click at [748, 402] on button "Colors" at bounding box center [742, 408] width 26 height 28
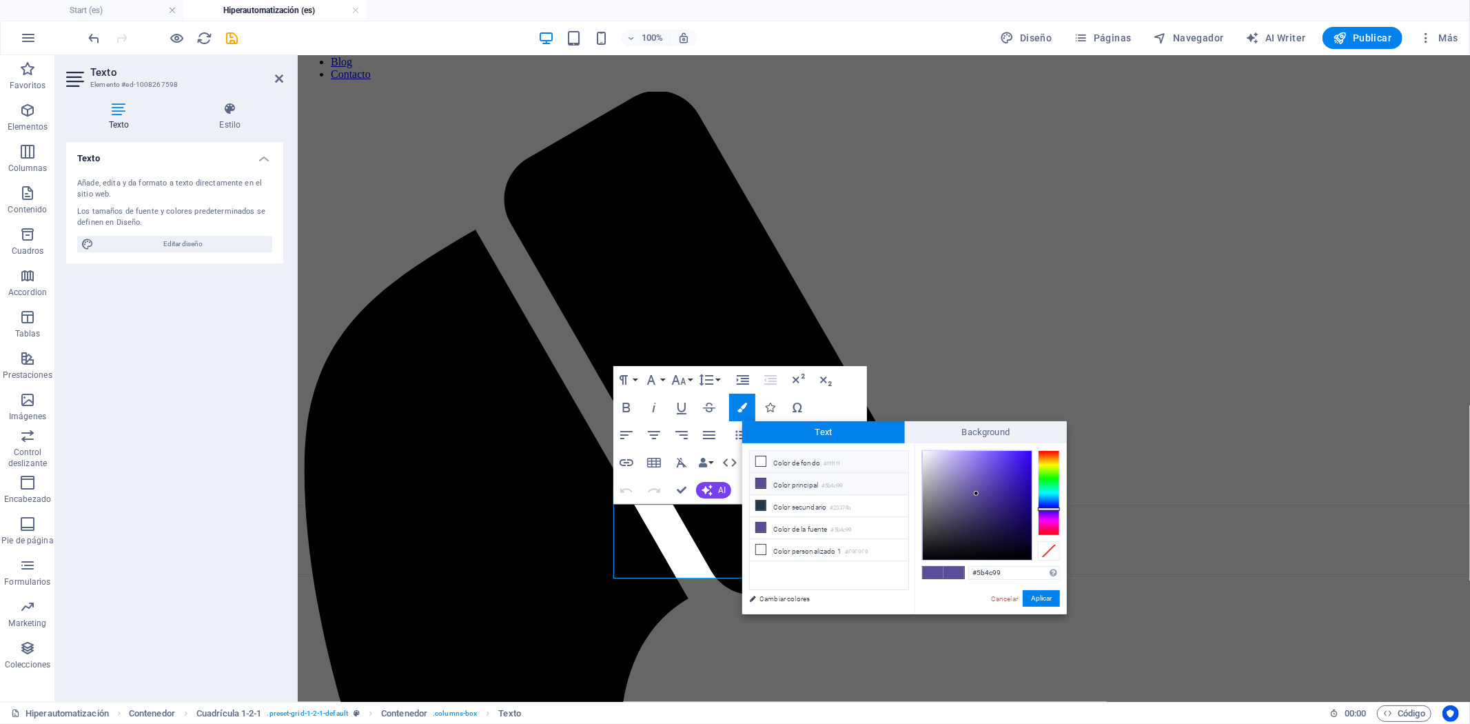
click at [782, 469] on li "Color de fondo #ffffff" at bounding box center [829, 462] width 159 height 22
type input "#ffffff"
click at [1038, 602] on button "Aplicar" at bounding box center [1041, 598] width 37 height 17
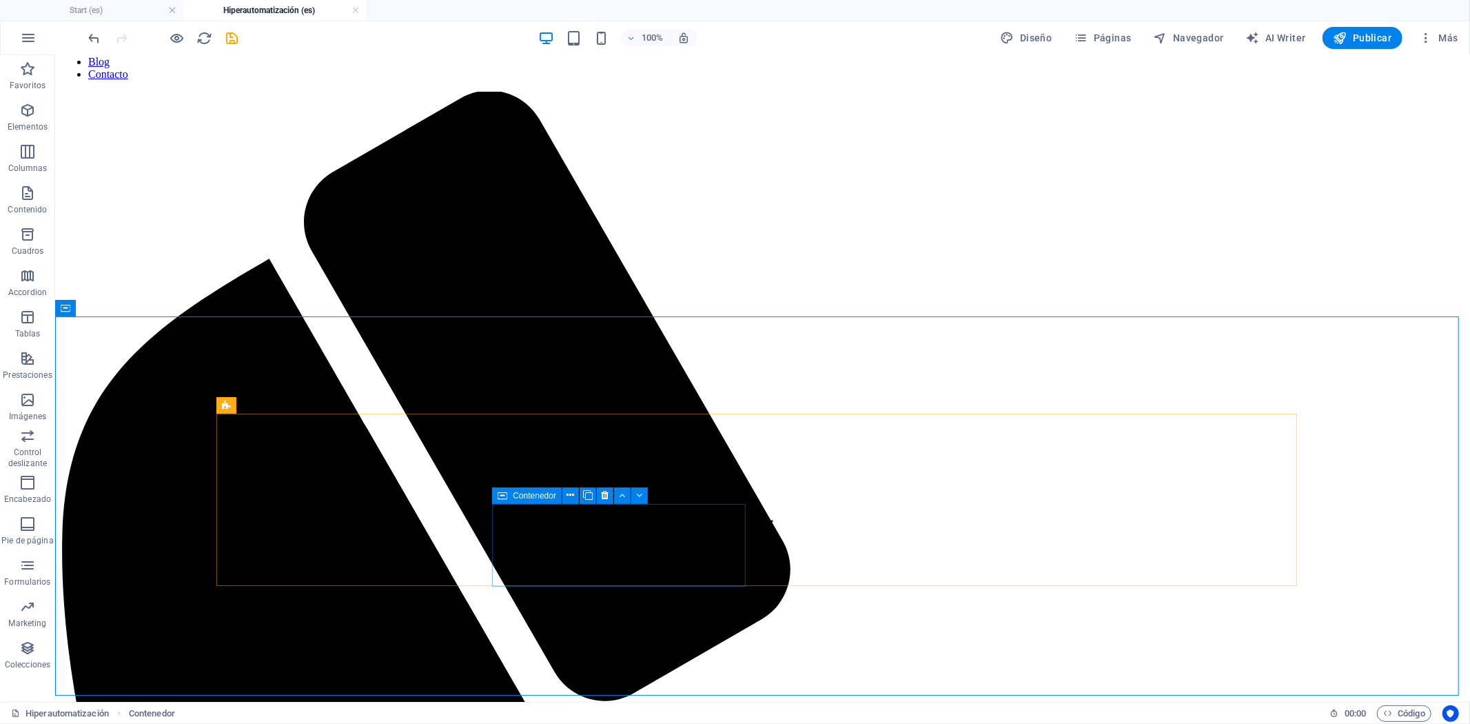
click at [511, 495] on div "Contenedor" at bounding box center [527, 495] width 70 height 17
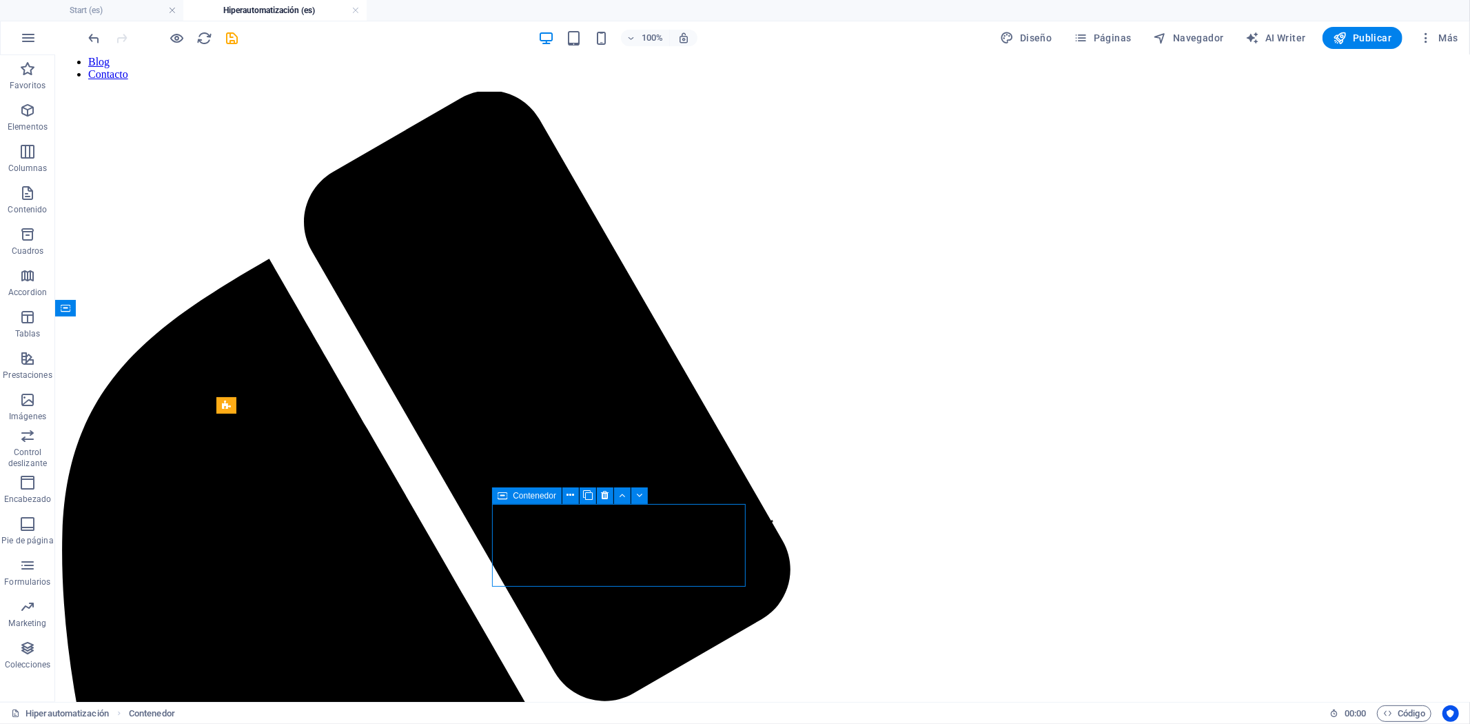
click at [511, 495] on div "Contenedor" at bounding box center [527, 495] width 70 height 17
select select "px"
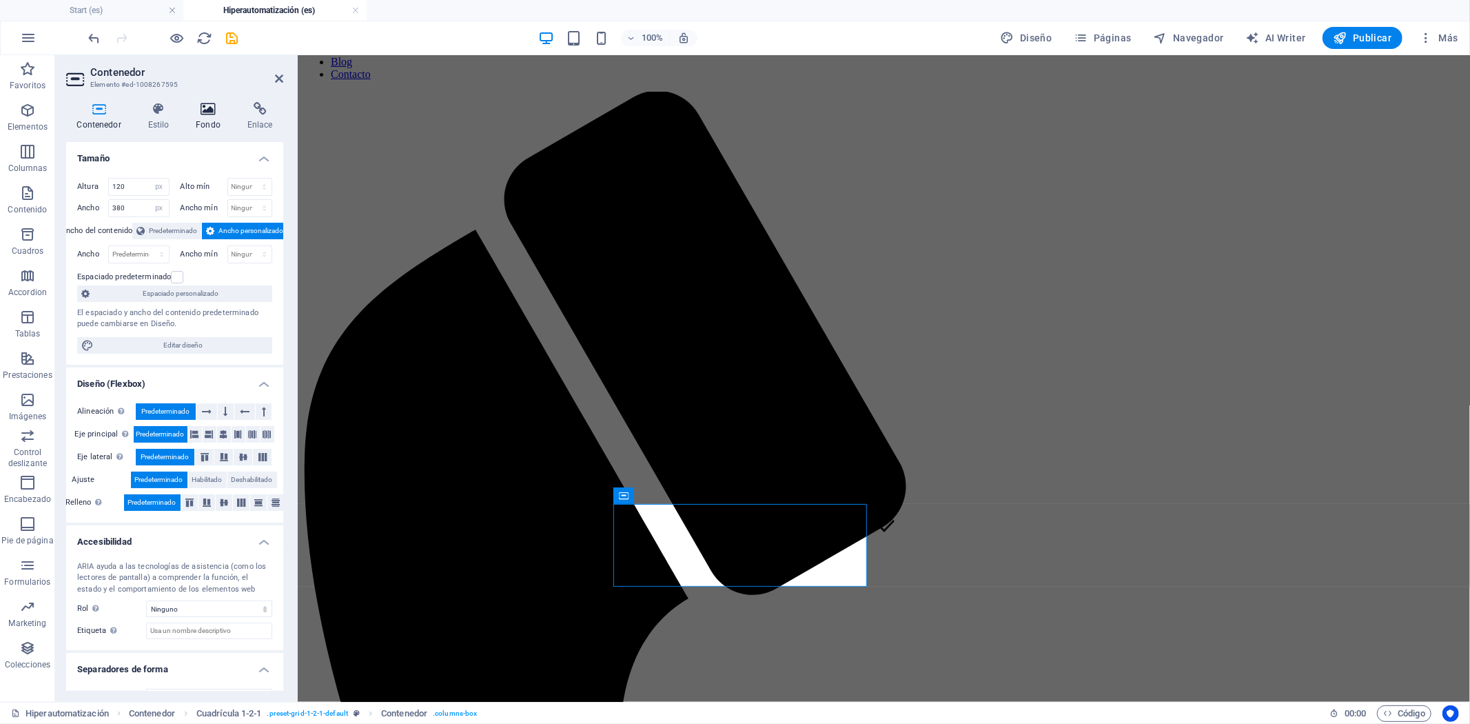
click at [194, 120] on h4 "Fondo" at bounding box center [211, 116] width 52 height 29
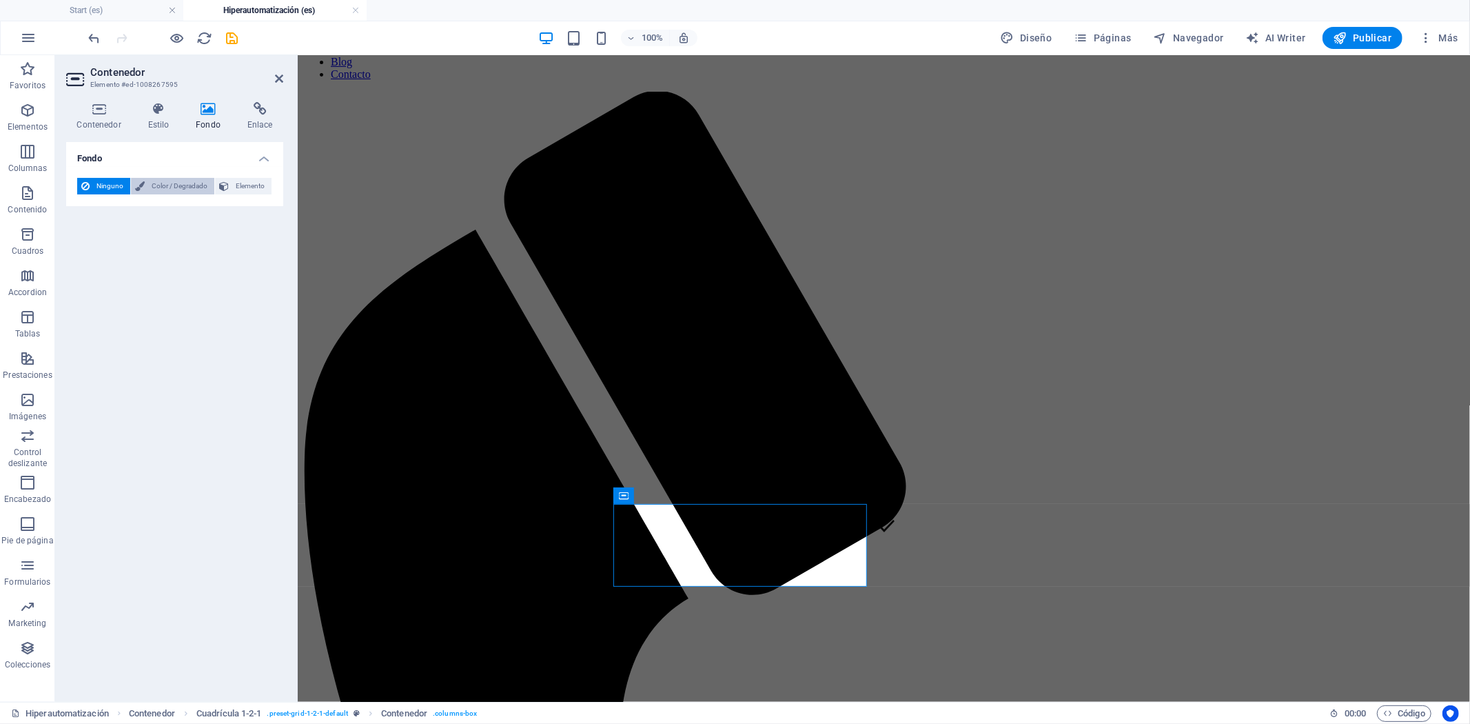
click at [157, 186] on span "Color / Degradado" at bounding box center [179, 186] width 61 height 17
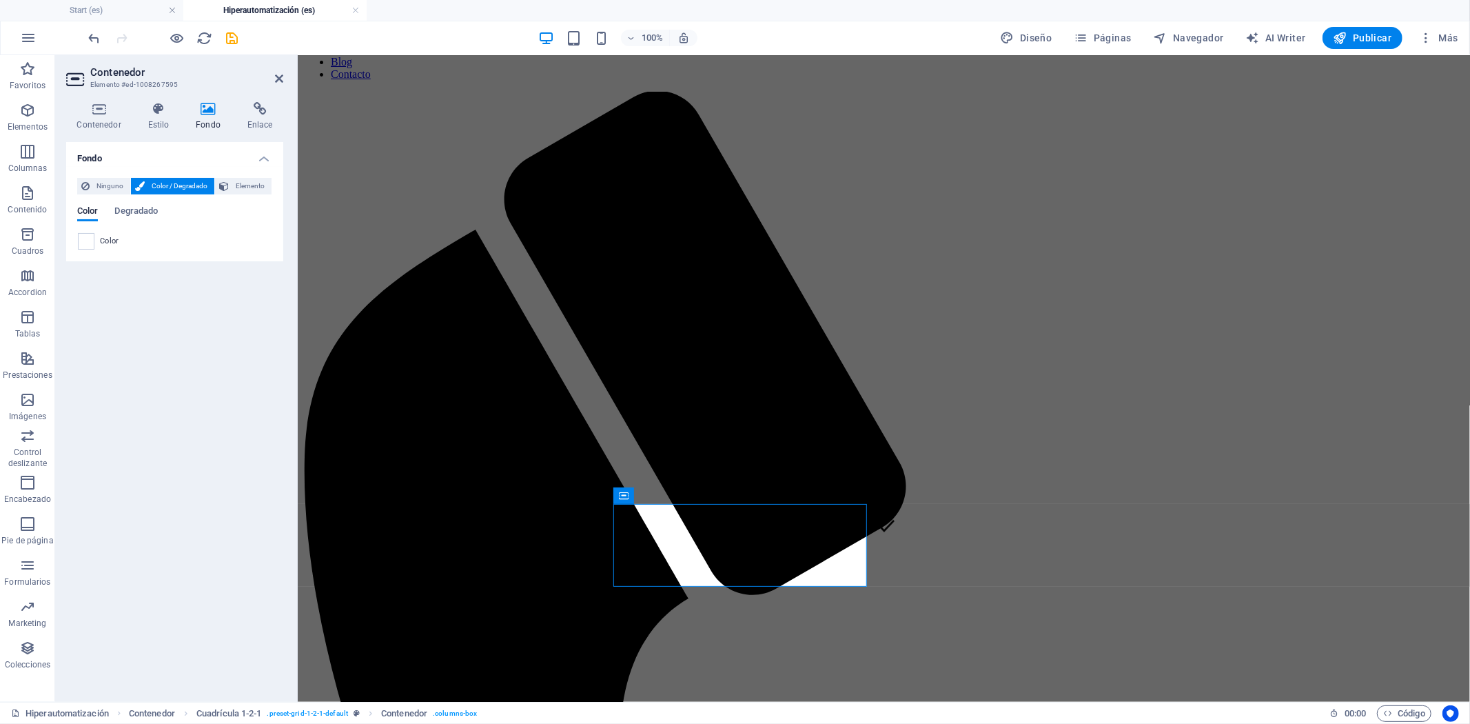
drag, startPoint x: 88, startPoint y: 244, endPoint x: 95, endPoint y: 245, distance: 7.7
click at [88, 245] on span at bounding box center [86, 241] width 15 height 15
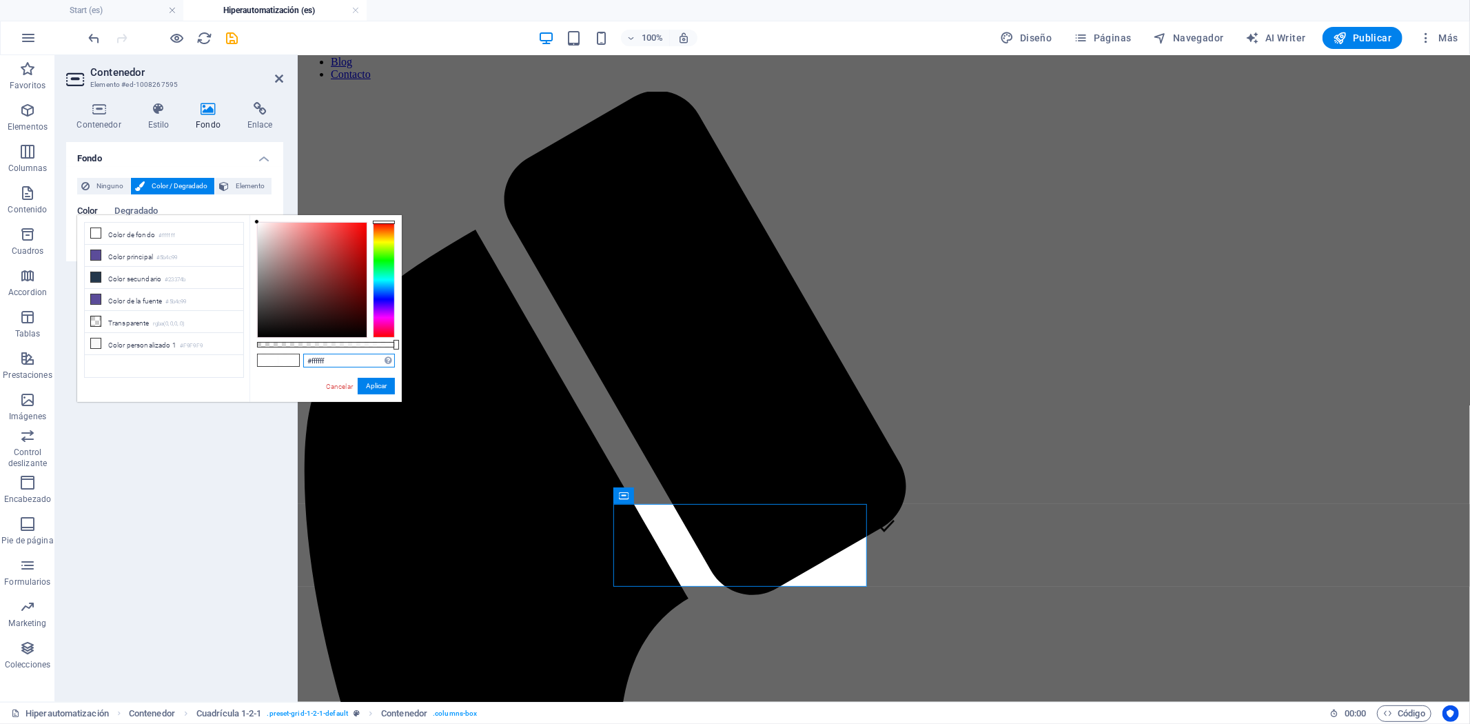
click at [316, 358] on input "#ffffff" at bounding box center [349, 361] width 92 height 14
paste input "rgba(84, 170, 193, 0.698)"
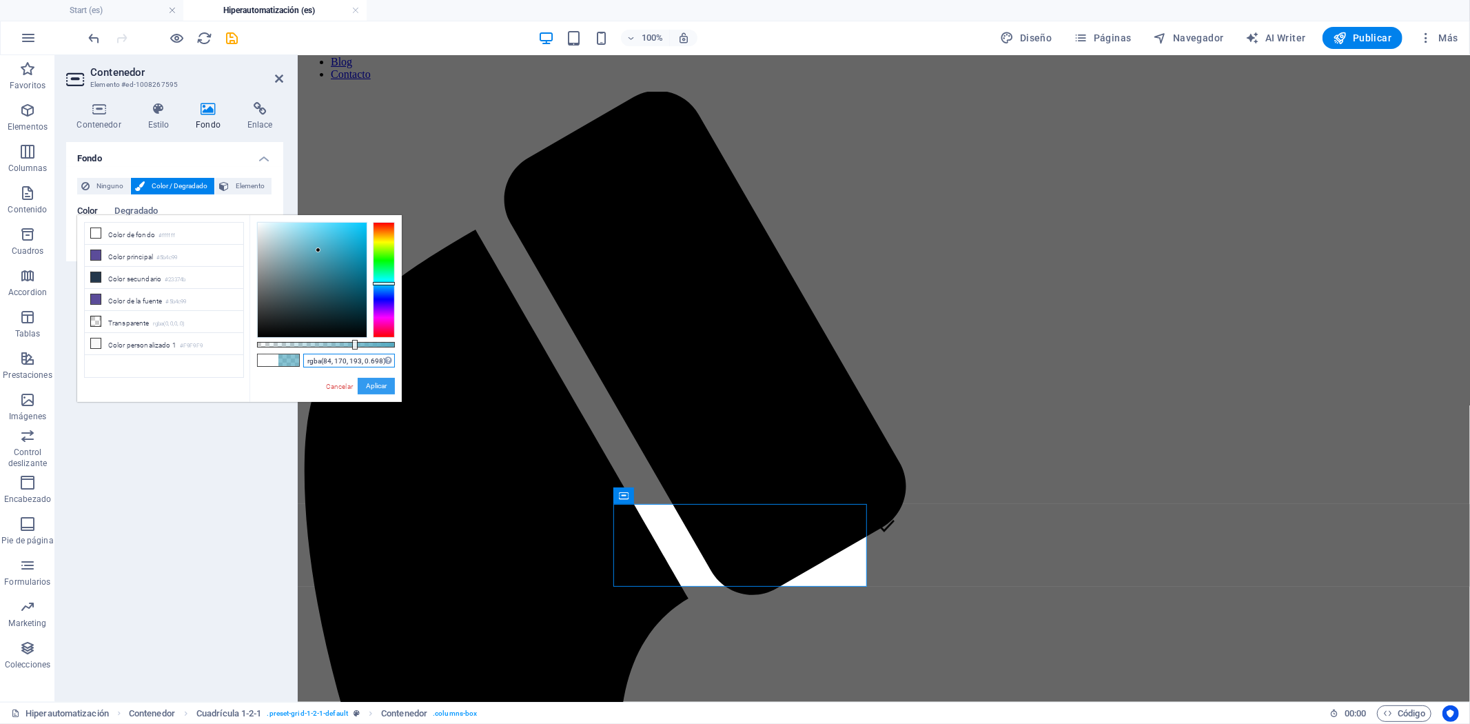
type input "rgba(84, 170, 193, 0.698)"
click at [373, 389] on button "Aplicar" at bounding box center [376, 386] width 37 height 17
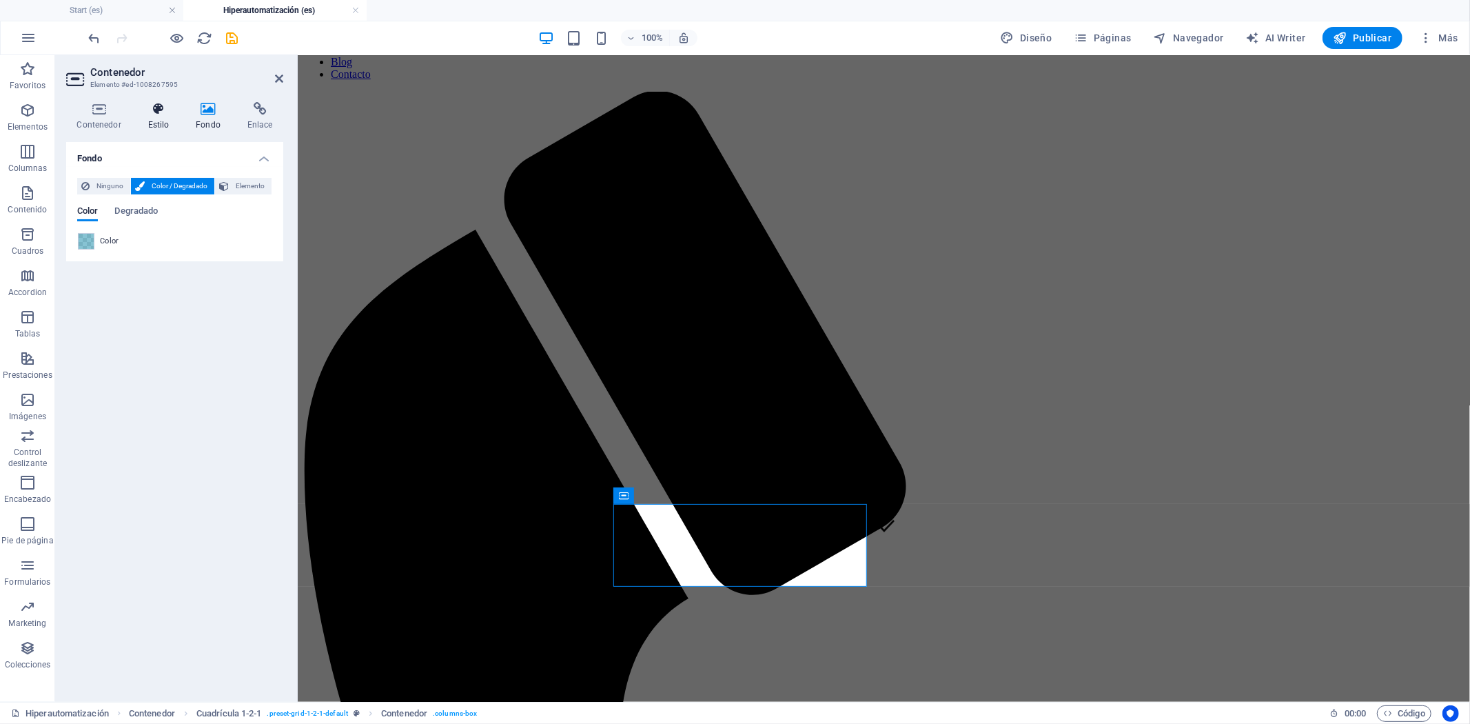
click at [159, 111] on icon at bounding box center [158, 109] width 43 height 14
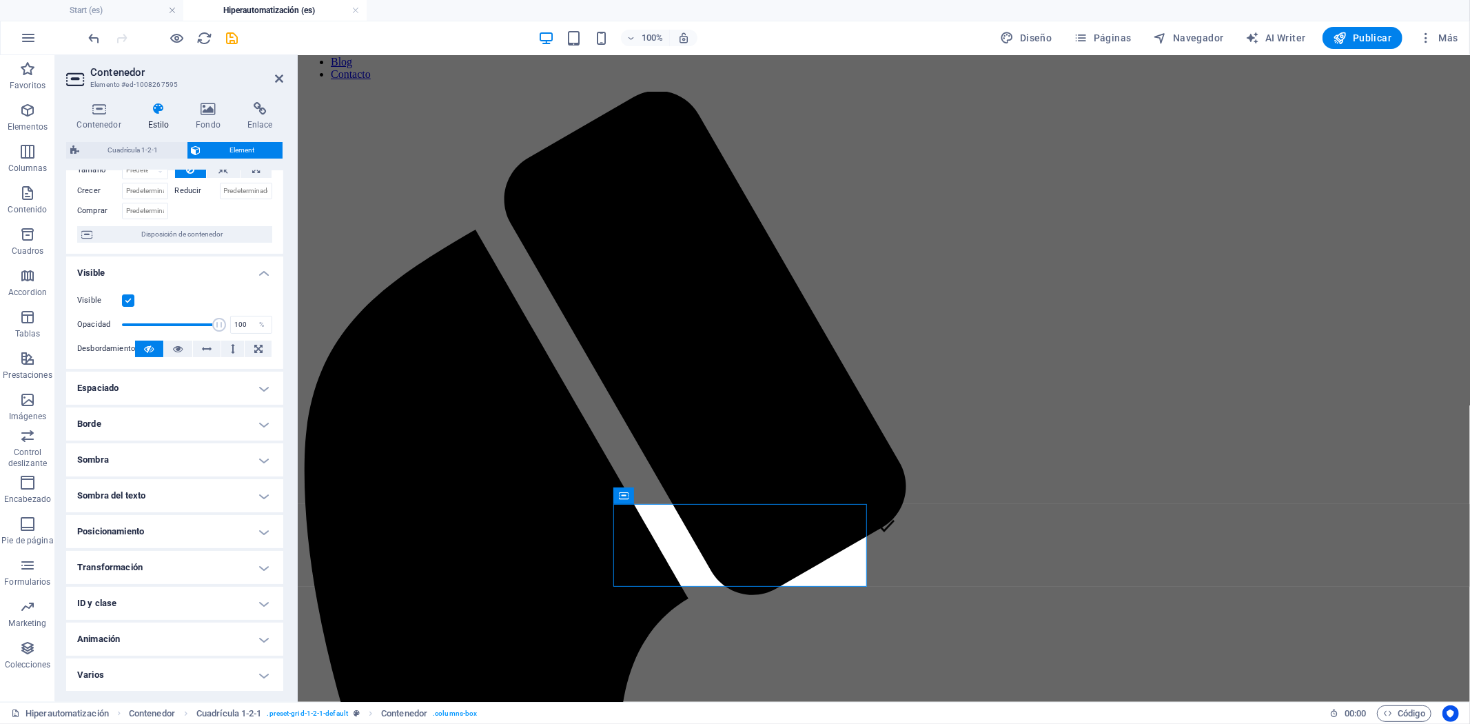
click at [145, 626] on h4 "Animación" at bounding box center [174, 639] width 217 height 33
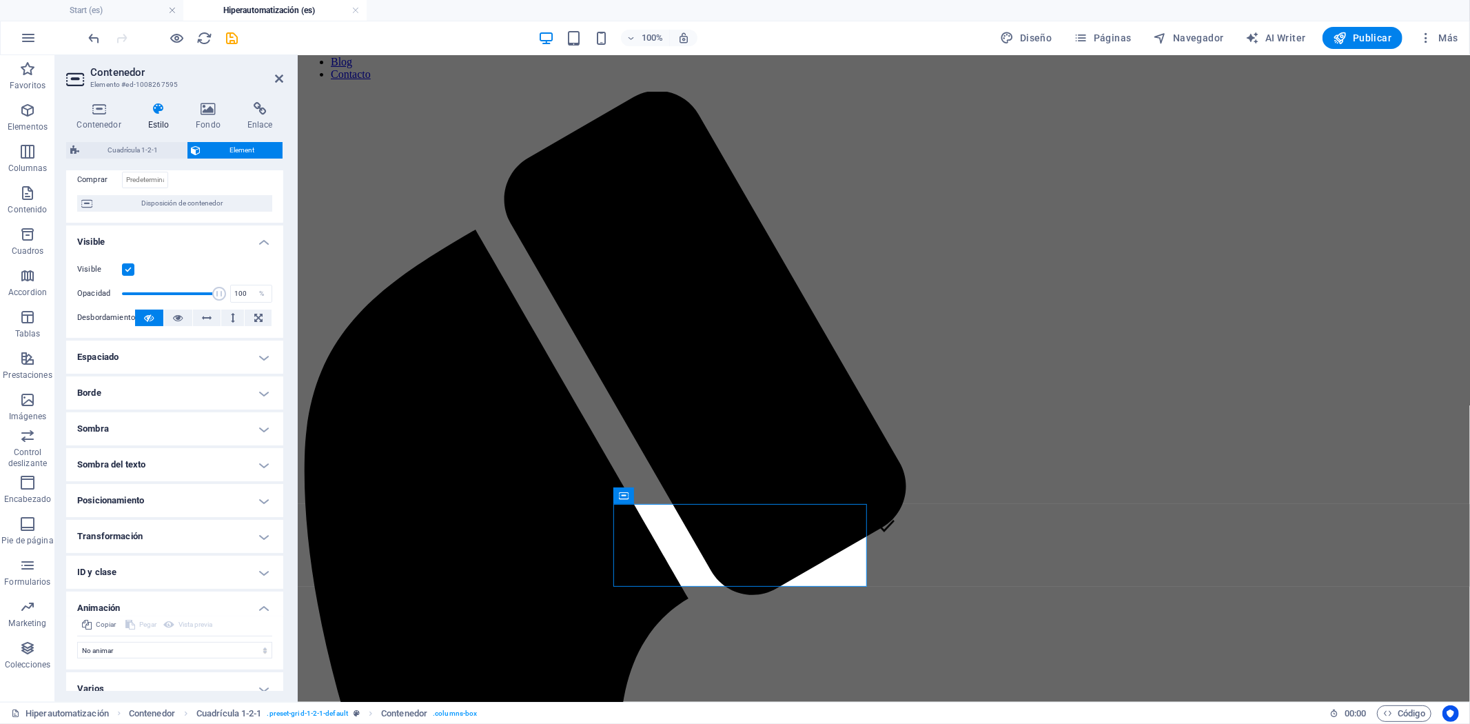
scroll to position [118, 0]
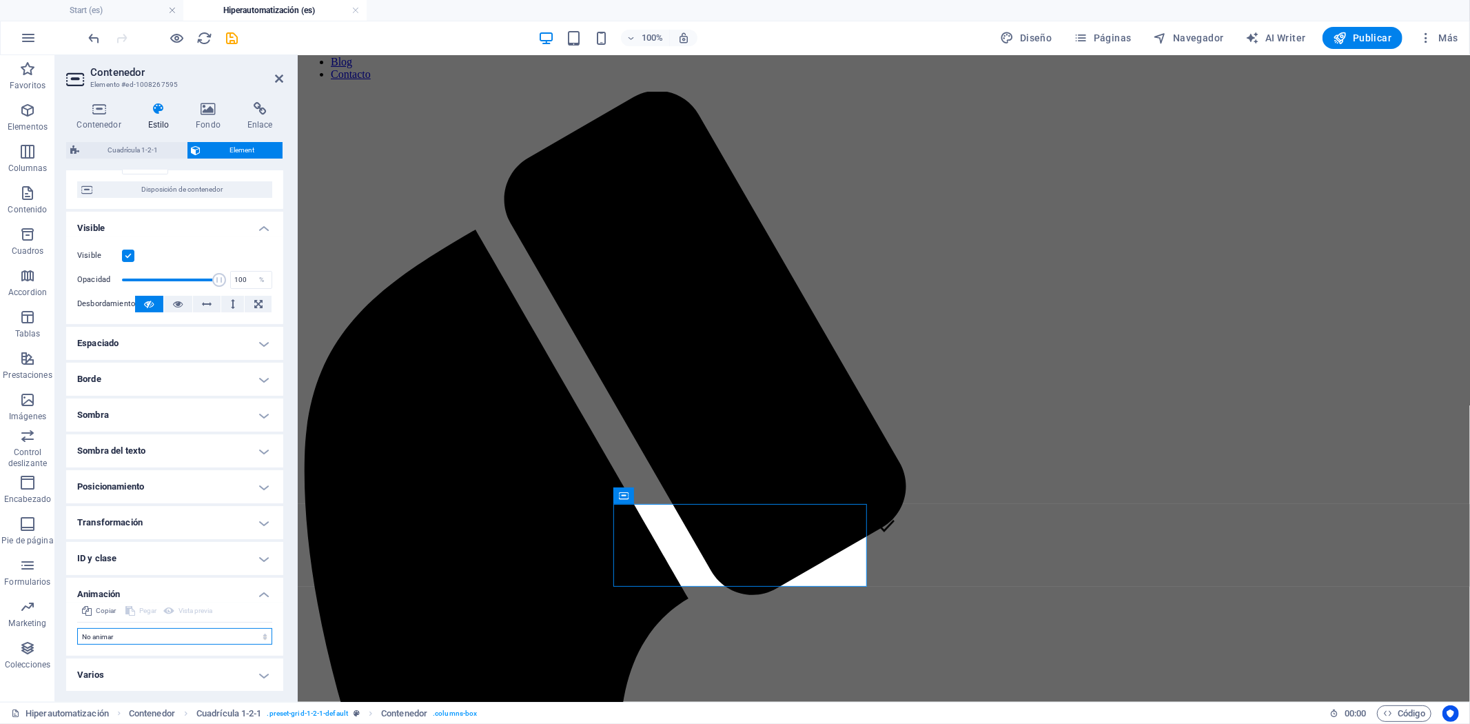
click at [146, 643] on select "No animar Mostrar / Ocultar Subir/bajar Acercar/alejar Deslizar de izquierda a …" at bounding box center [174, 636] width 195 height 17
select select "move-left-to-right"
click at [77, 628] on select "No animar Mostrar / Ocultar Subir/bajar Acercar/alejar Deslizar de izquierda a …" at bounding box center [174, 636] width 195 height 17
select select "scroll"
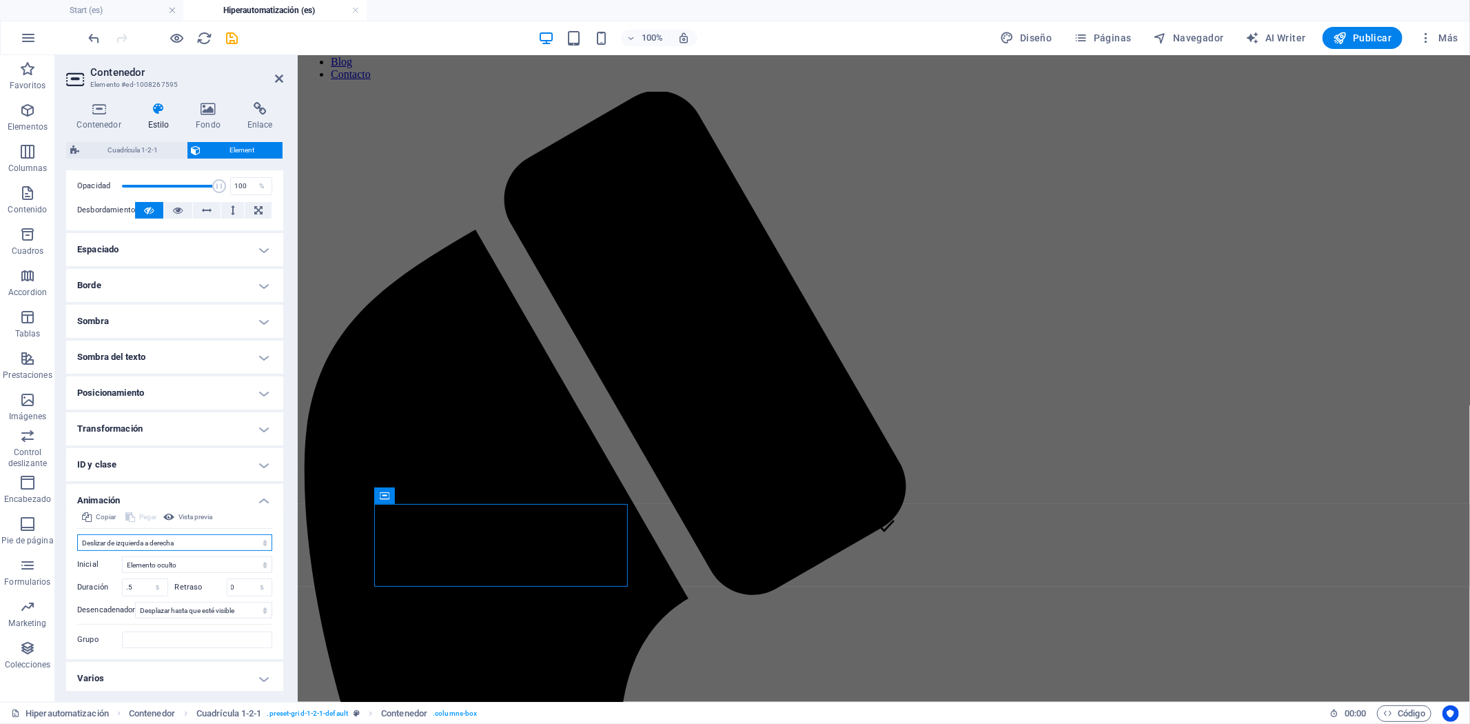
scroll to position [215, 0]
click at [143, 577] on input ".5" at bounding box center [145, 584] width 45 height 17
type input ".7"
click at [240, 589] on input "0" at bounding box center [249, 584] width 45 height 17
type input "0.7"
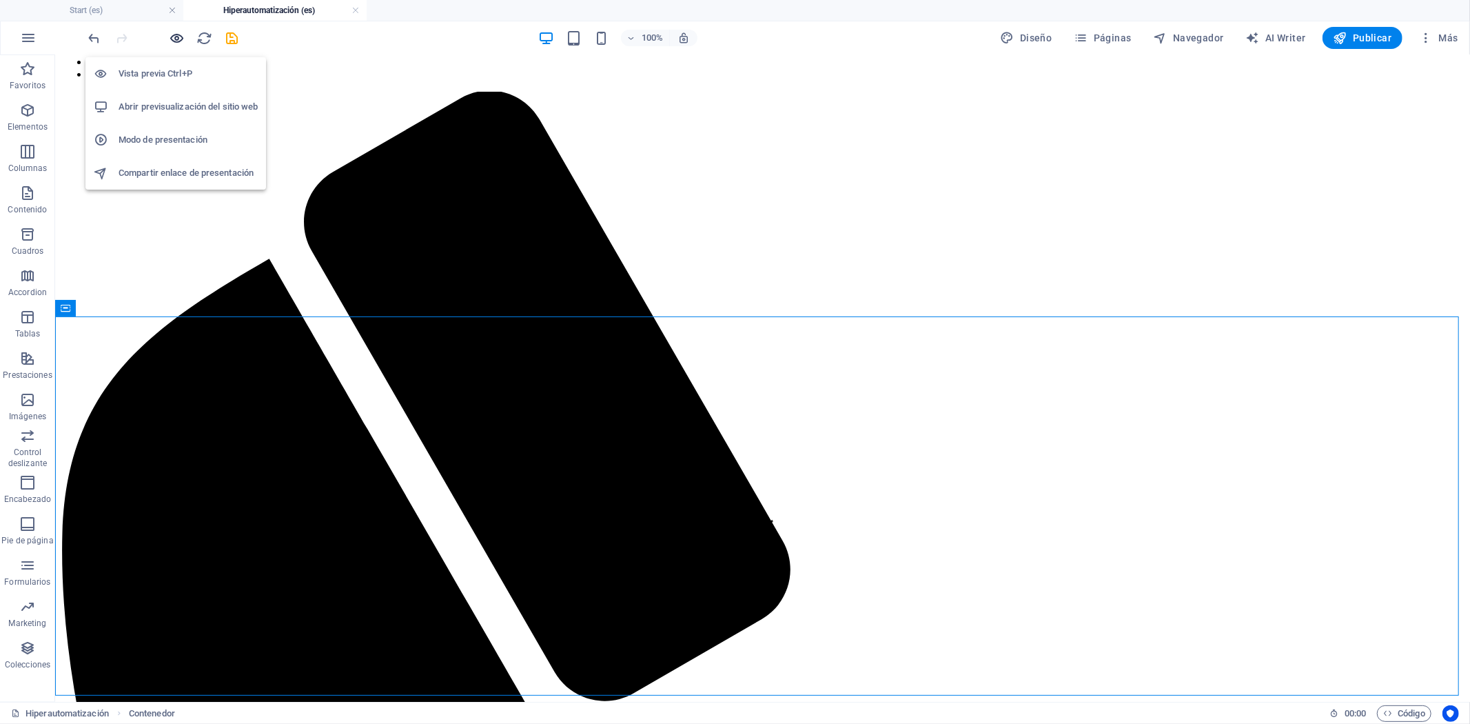
click at [174, 36] on icon "button" at bounding box center [178, 38] width 16 height 16
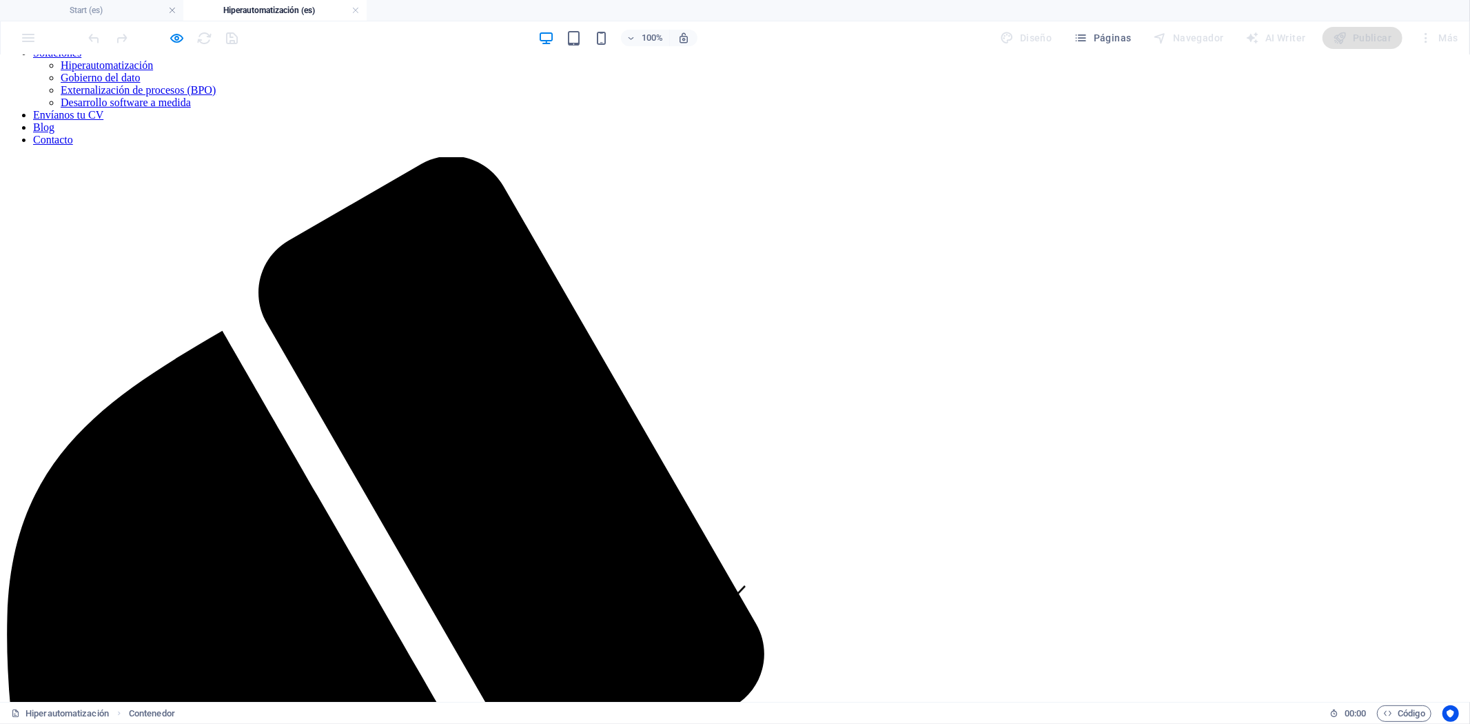
scroll to position [76, 0]
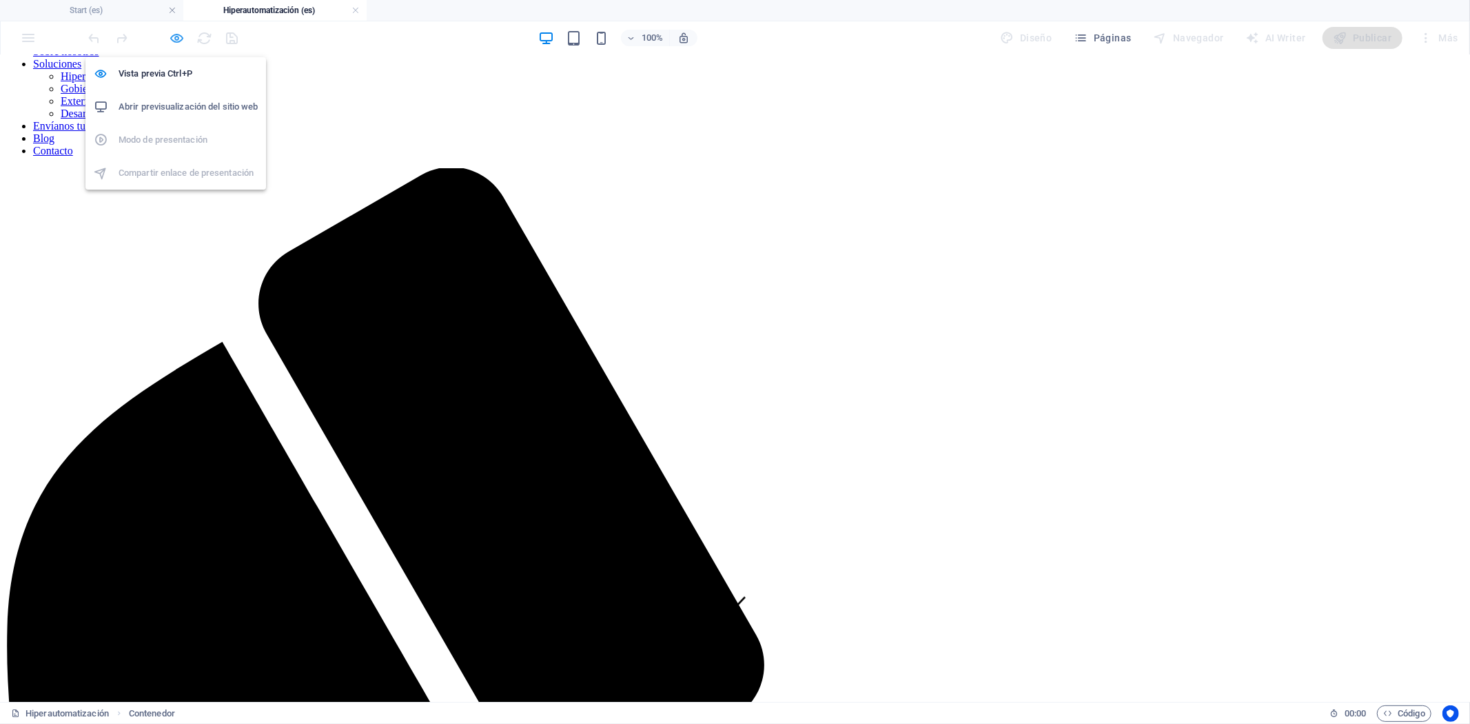
click at [181, 33] on icon "button" at bounding box center [178, 38] width 16 height 16
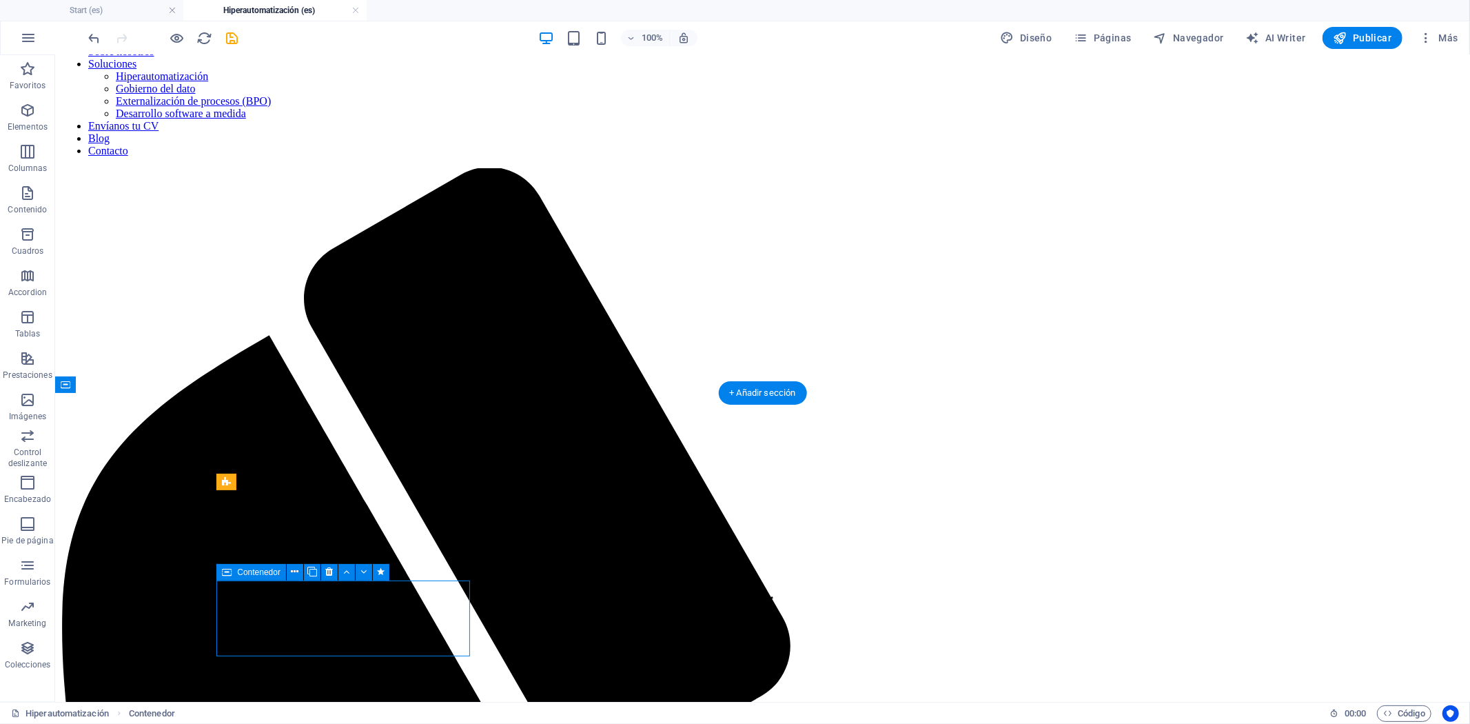
select select "move-left-to-right"
select select "s"
select select "scroll"
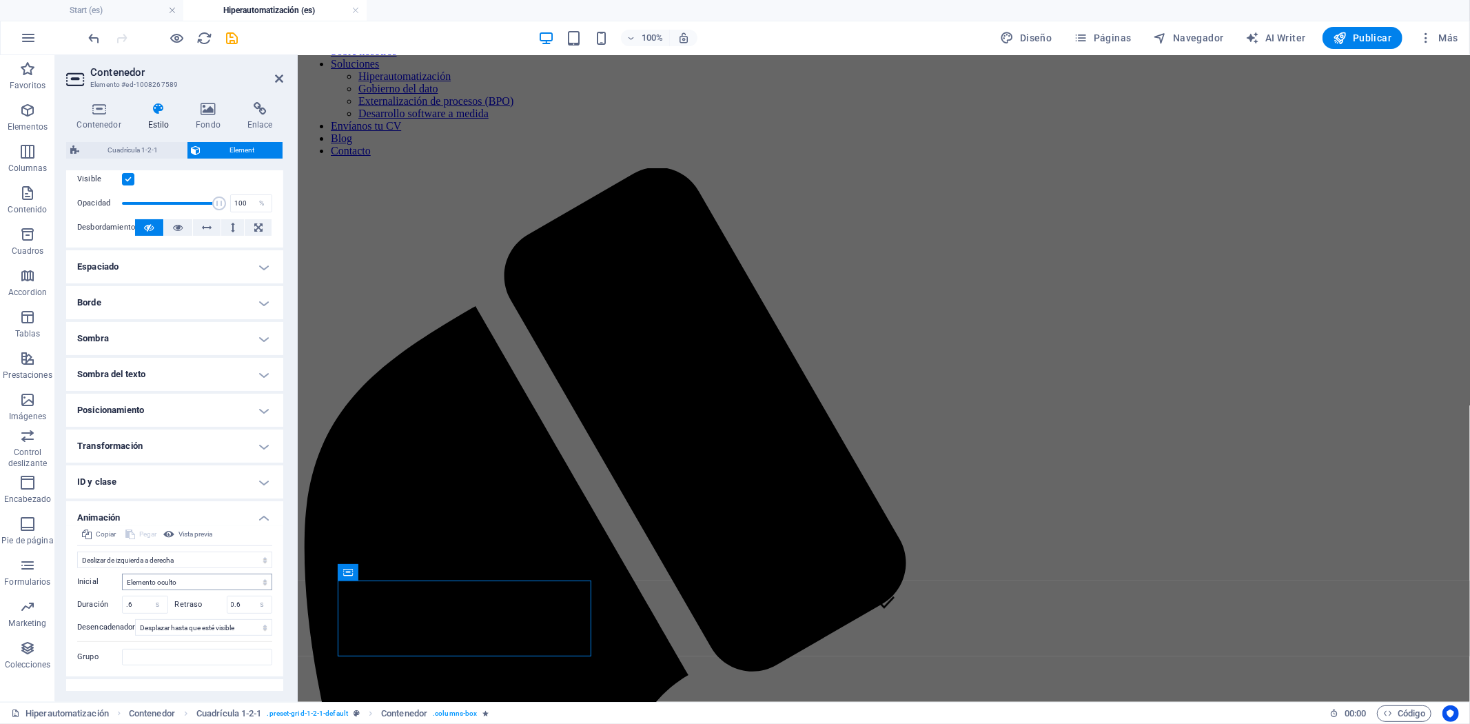
scroll to position [215, 0]
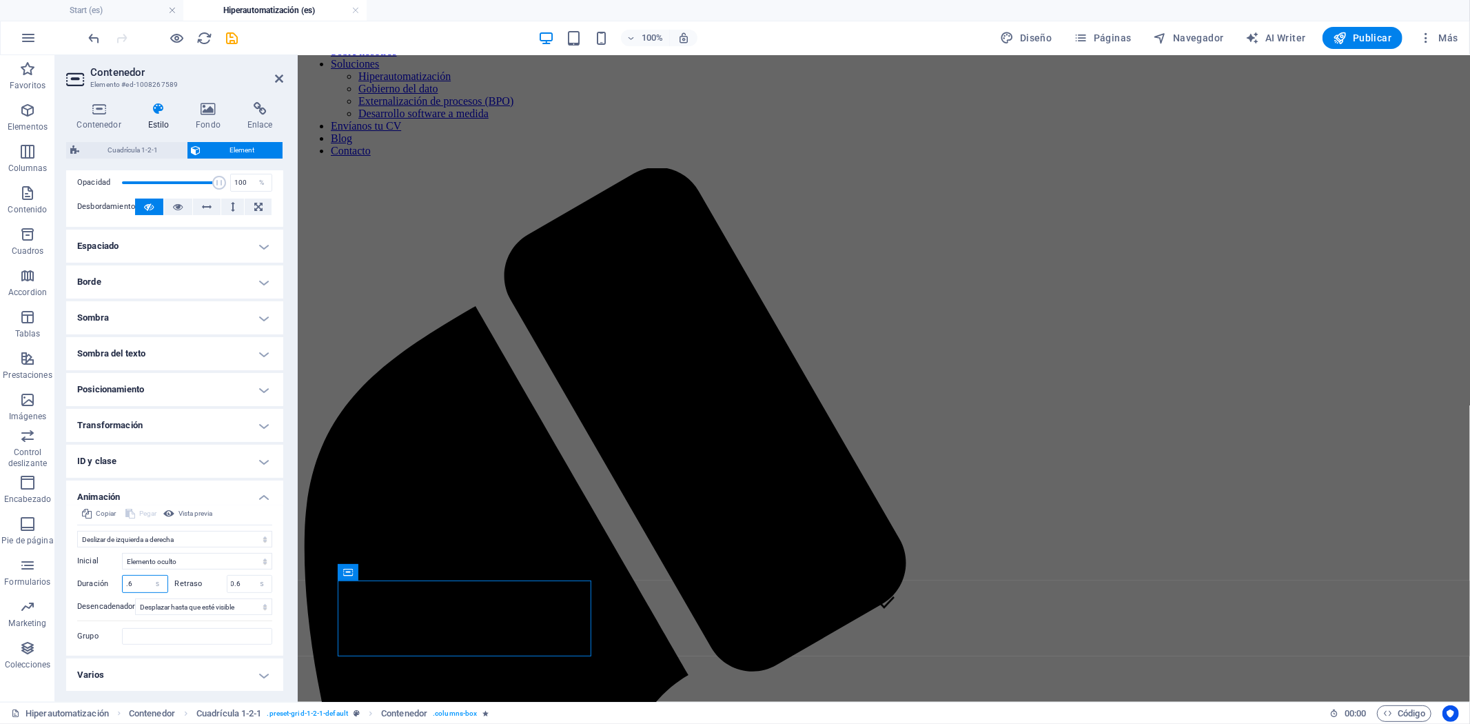
click at [139, 582] on input ".6" at bounding box center [145, 584] width 45 height 17
type input ".8"
click at [245, 579] on input "0.6" at bounding box center [249, 584] width 45 height 17
click at [623, 575] on icon at bounding box center [624, 572] width 10 height 17
type input "0.8"
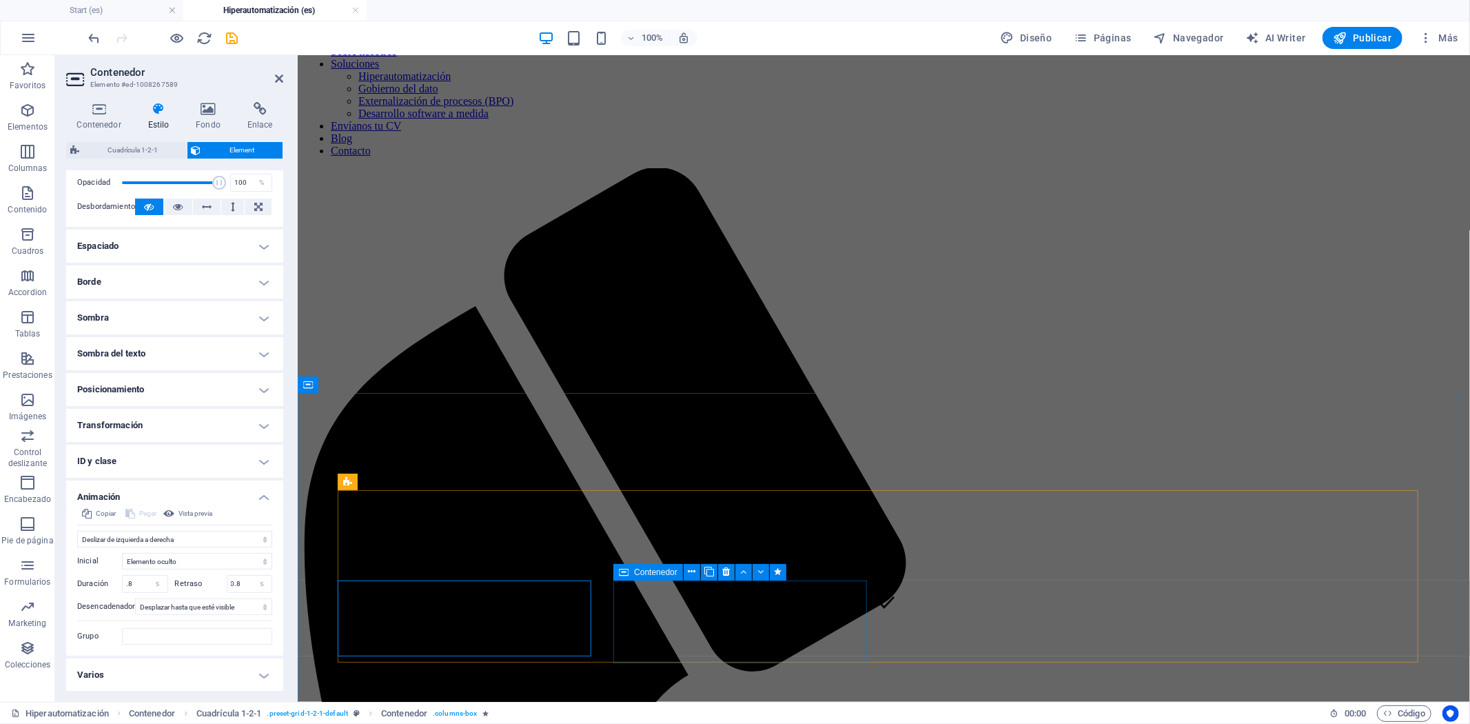
click at [623, 575] on icon at bounding box center [624, 572] width 10 height 17
select select "move-left-to-right"
select select "s"
select select "scroll"
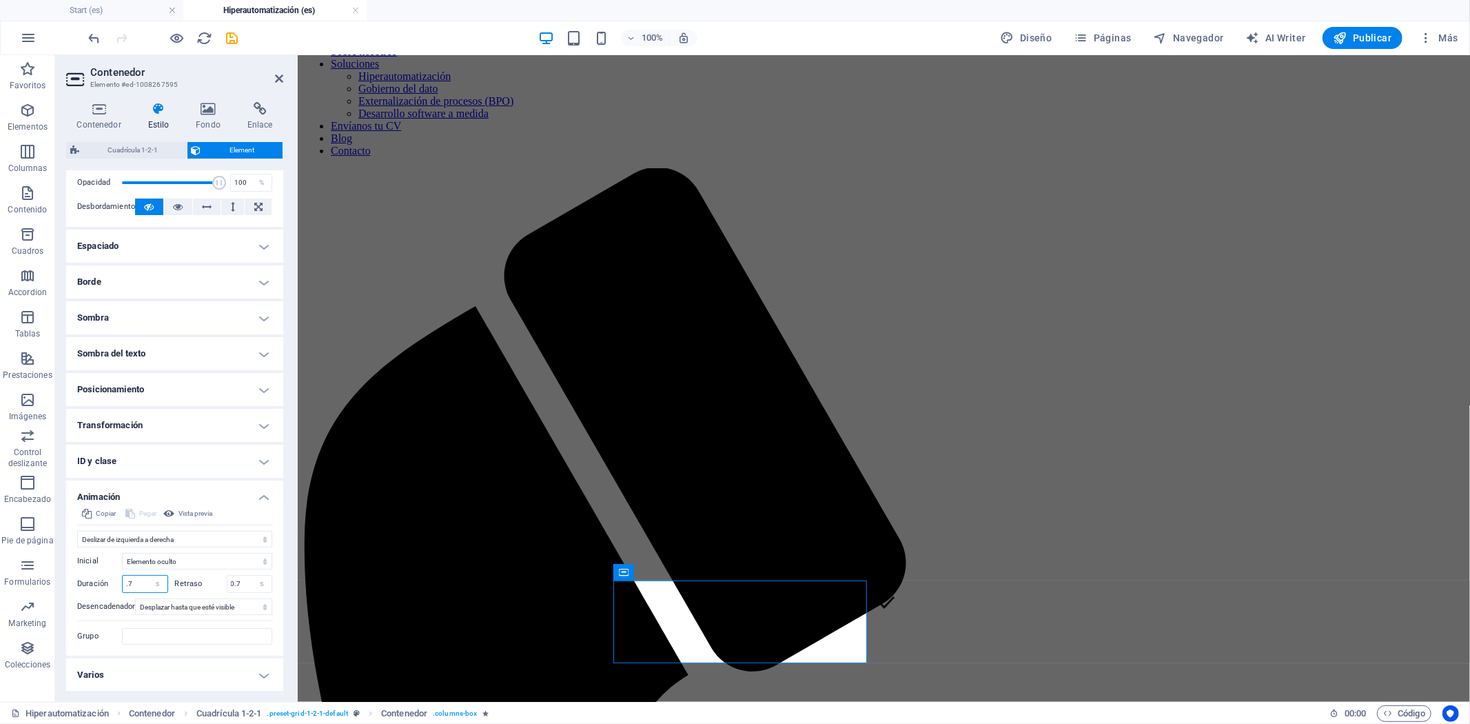
click at [143, 580] on input ".7" at bounding box center [145, 584] width 45 height 17
type input ".1"
type input "1"
click at [252, 584] on select "s ms" at bounding box center [261, 584] width 19 height 17
click at [241, 580] on input "0.7" at bounding box center [249, 584] width 45 height 17
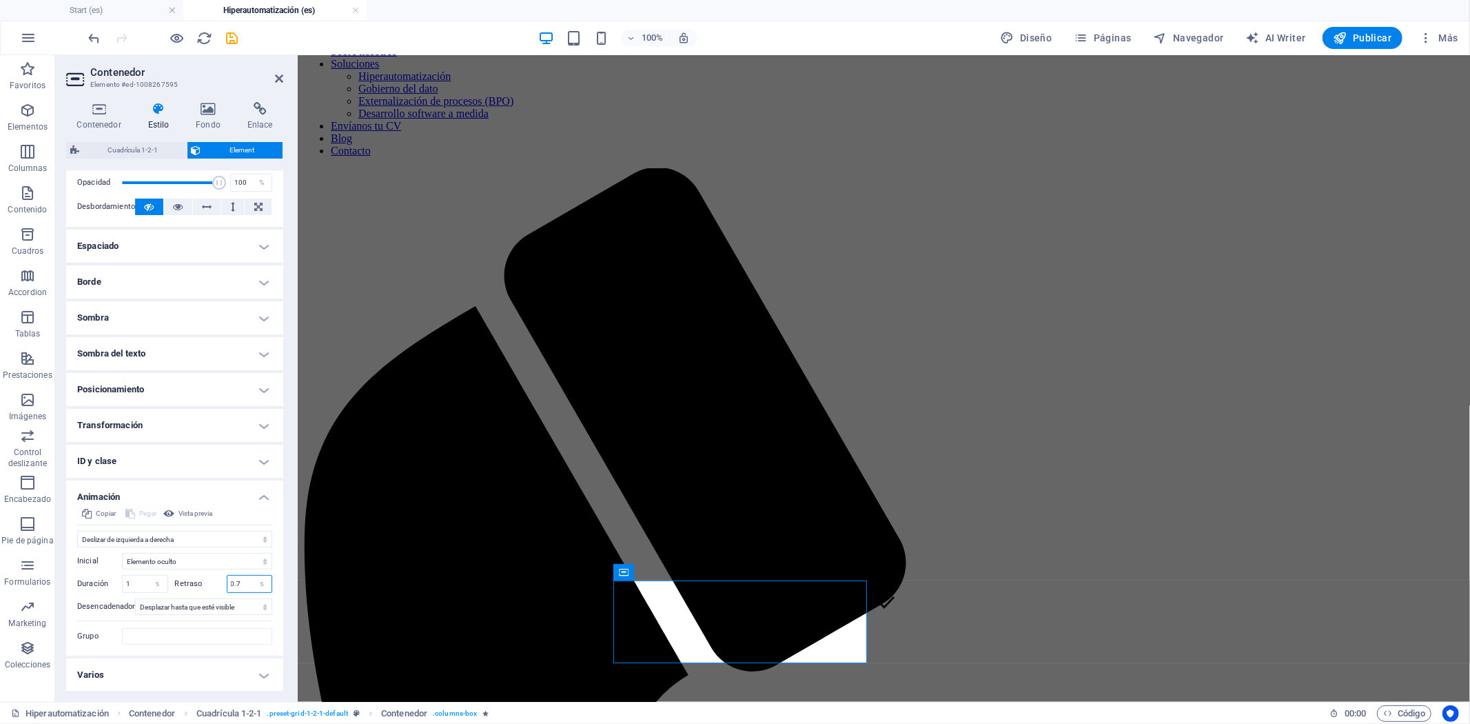
click at [241, 580] on input "0.7" at bounding box center [249, 584] width 45 height 17
type input "1"
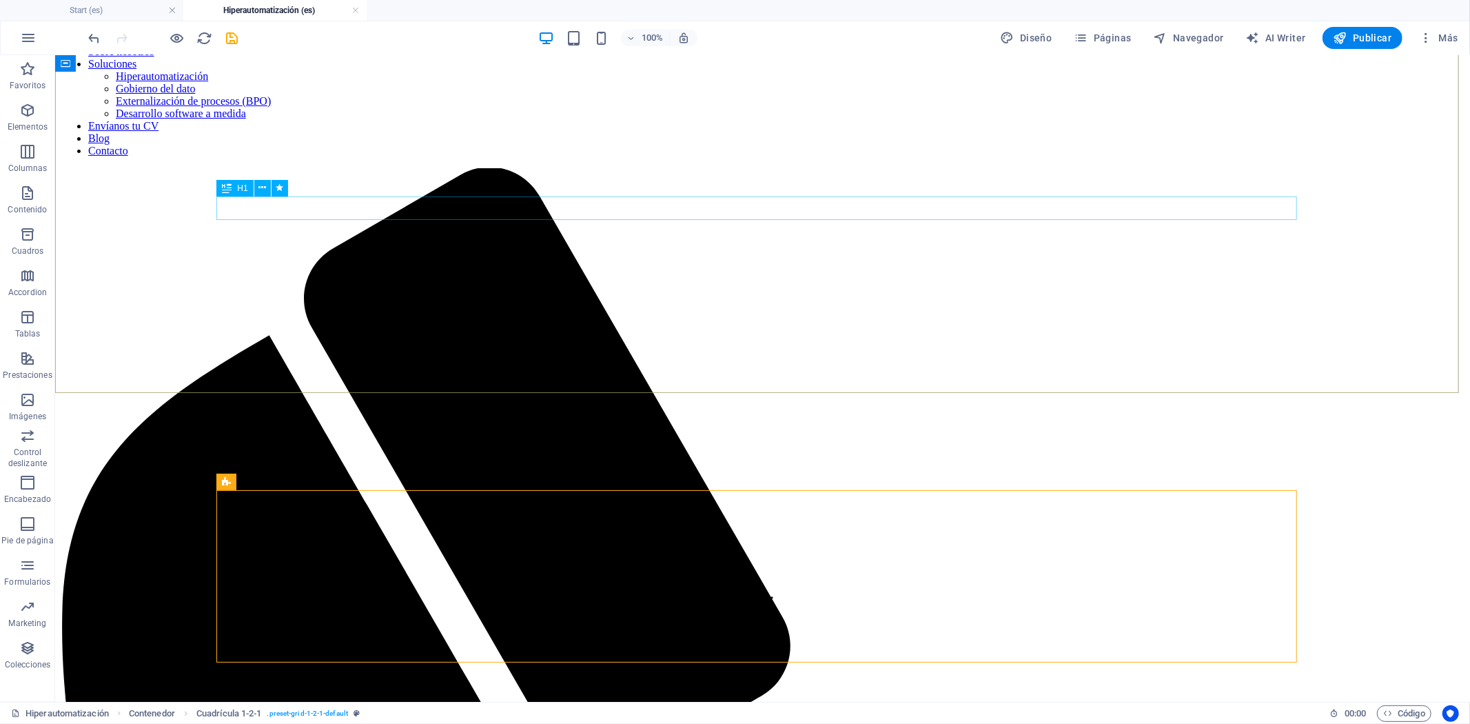
click at [276, 185] on icon at bounding box center [280, 188] width 8 height 14
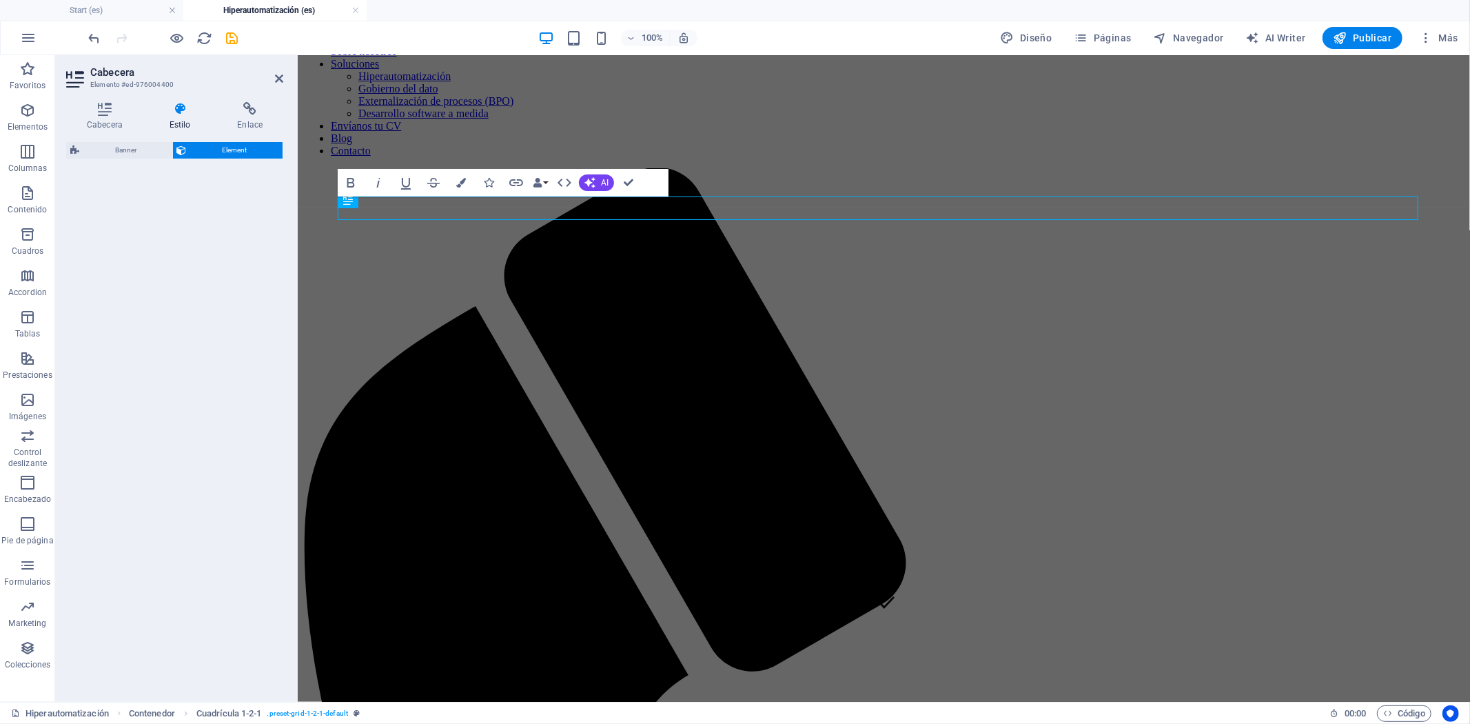
select select "fade"
select select "s"
select select "onload"
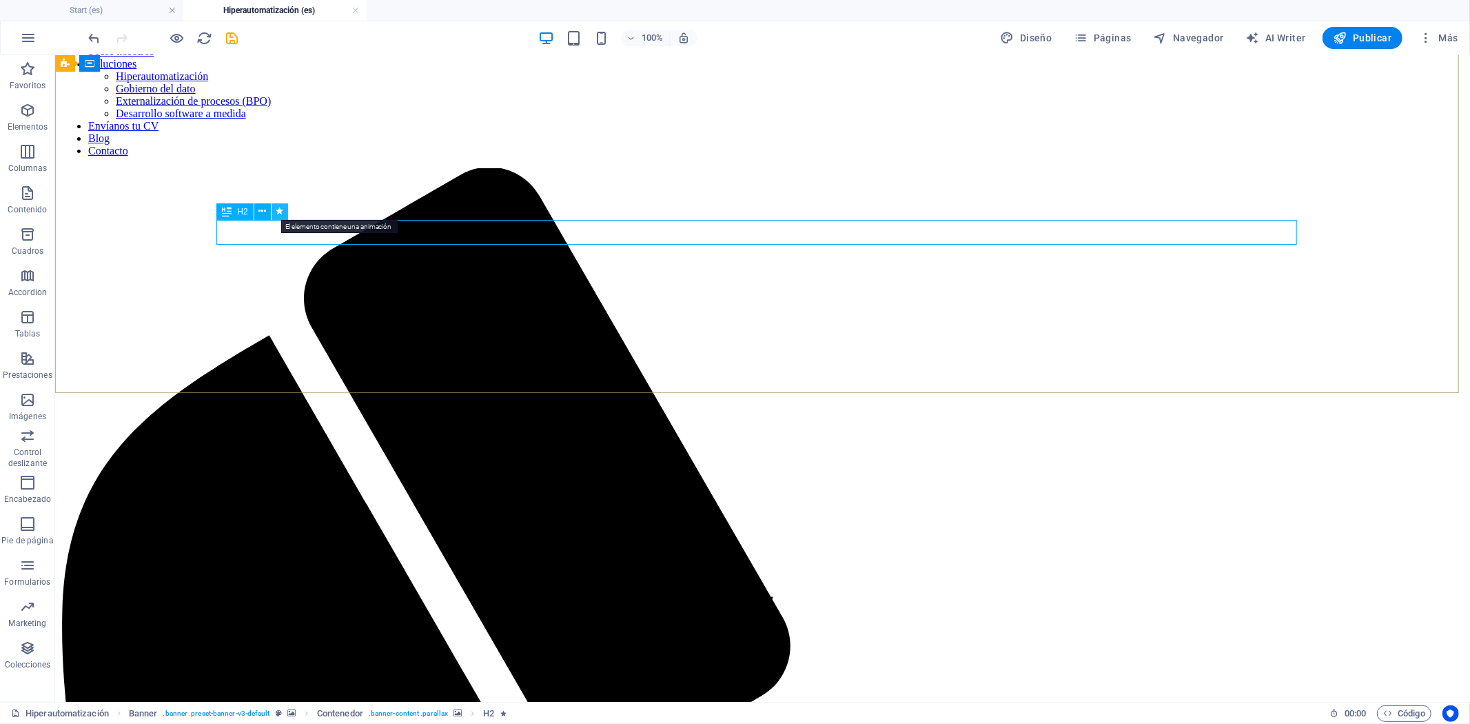
click at [285, 205] on button at bounding box center [280, 211] width 17 height 17
select select "fade"
select select "s"
select select "onload"
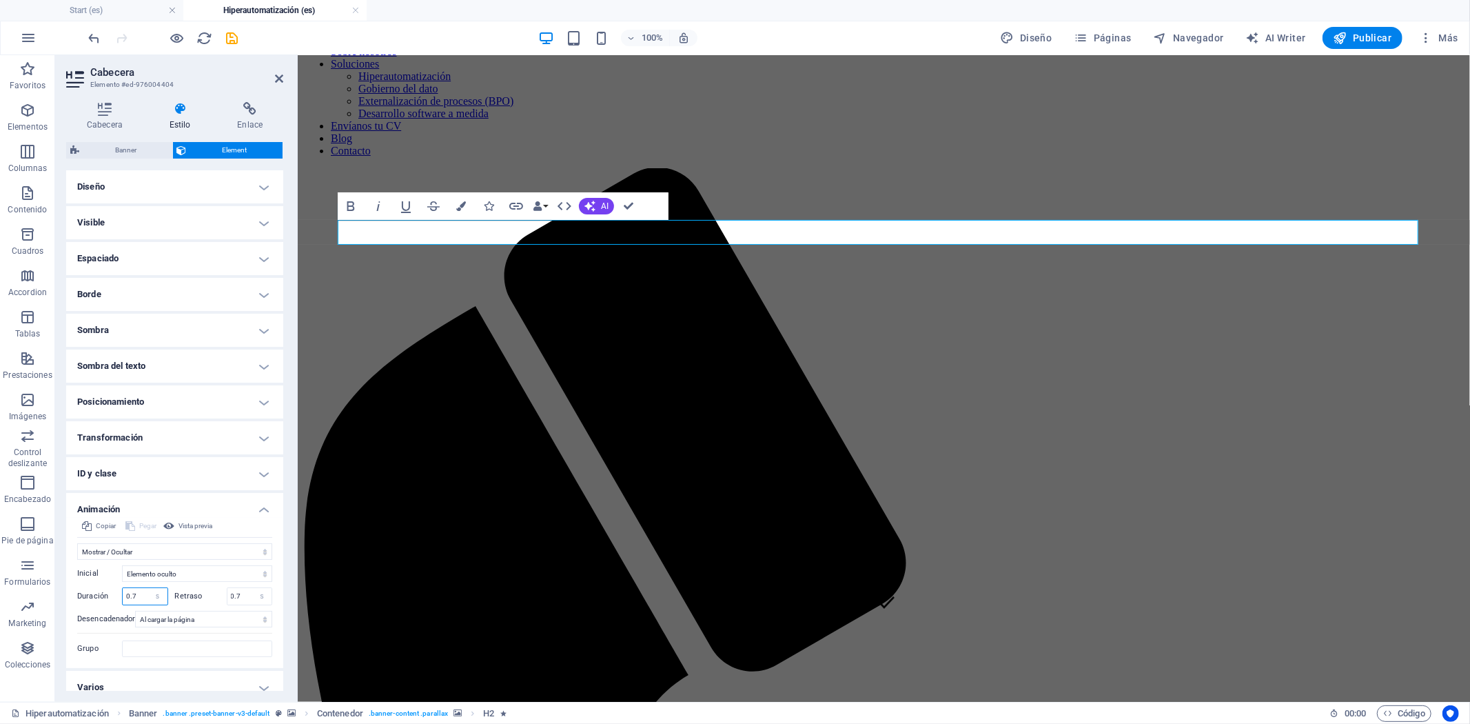
click at [134, 600] on input "0.7" at bounding box center [145, 596] width 45 height 17
type input "0.6"
click at [241, 595] on input "0.7" at bounding box center [249, 596] width 45 height 17
type input "0.6"
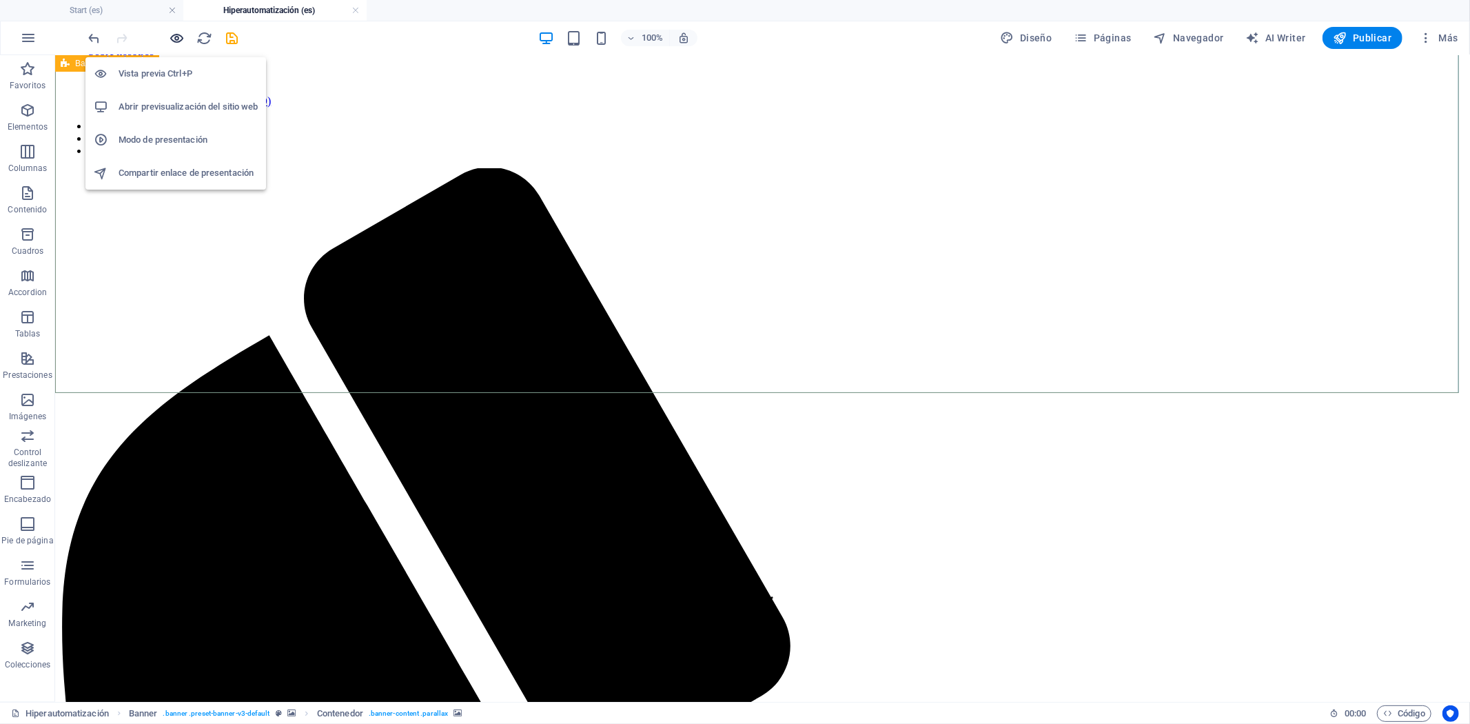
click at [170, 31] on icon "button" at bounding box center [178, 38] width 16 height 16
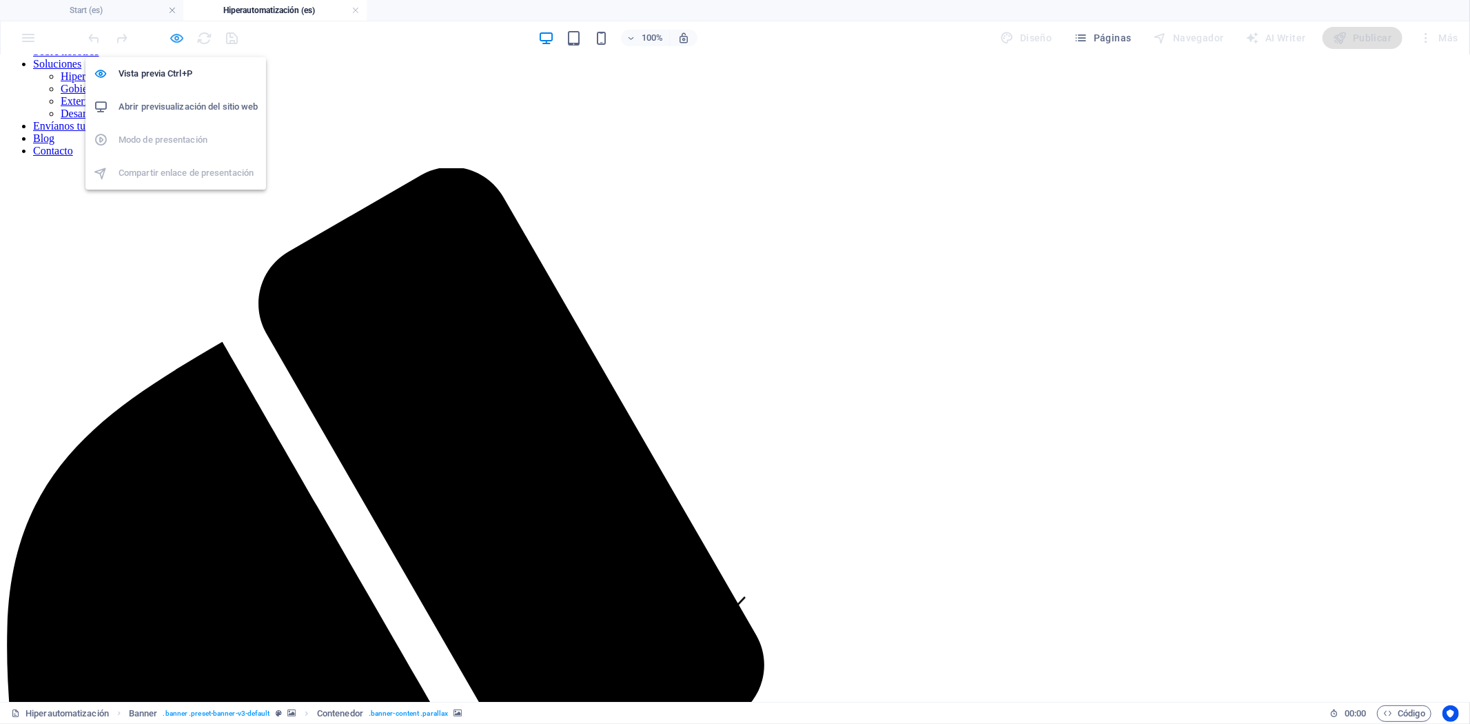
click at [183, 38] on icon "button" at bounding box center [178, 38] width 16 height 16
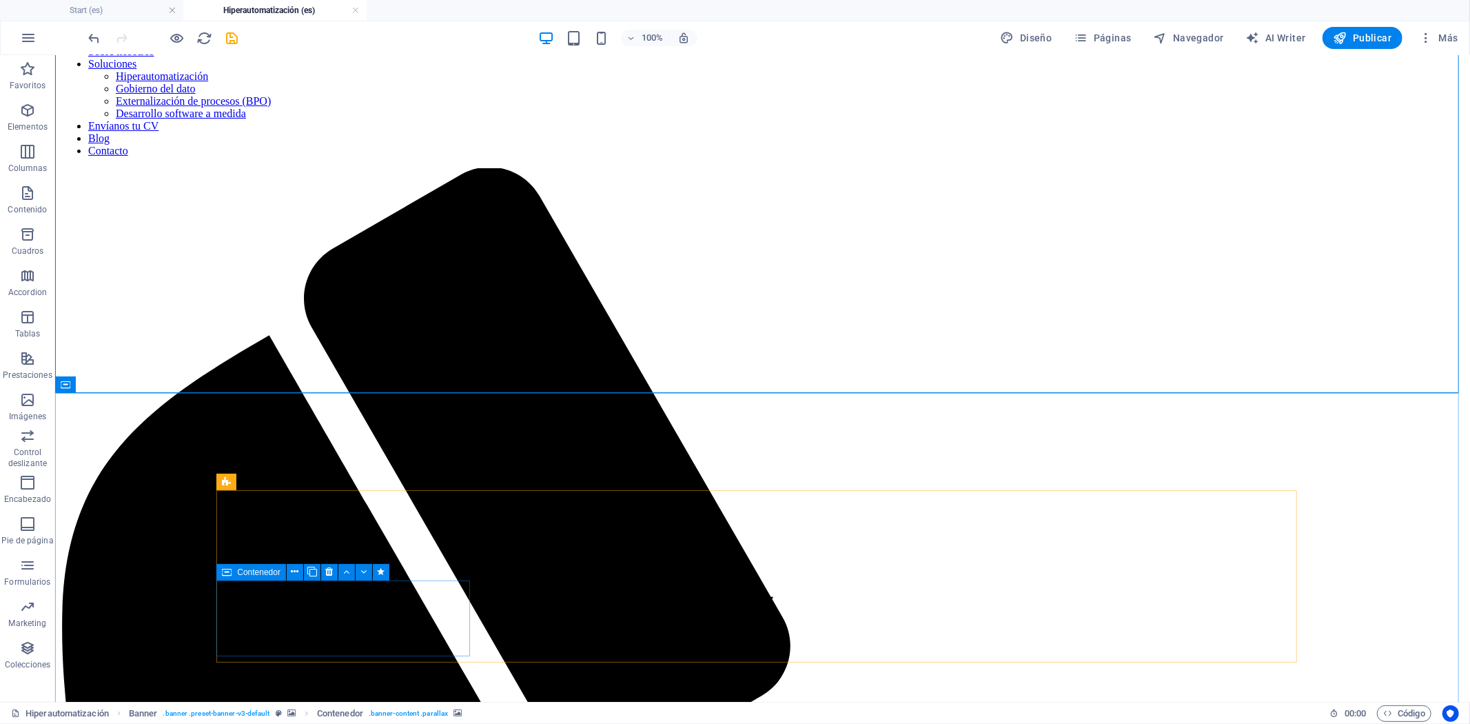
click at [252, 571] on span "Contenedor" at bounding box center [258, 572] width 43 height 8
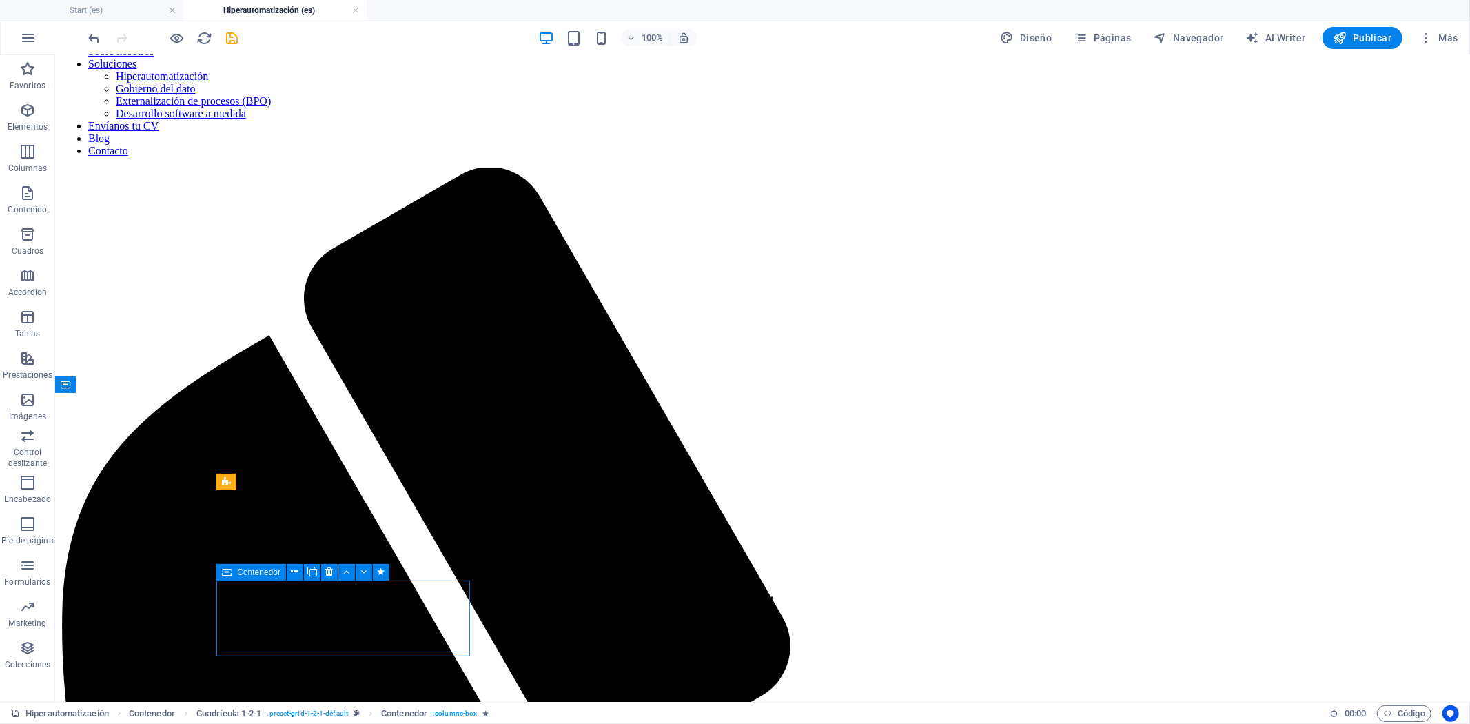
click at [252, 571] on span "Contenedor" at bounding box center [258, 572] width 43 height 8
select select "move-left-to-right"
select select "s"
select select "scroll"
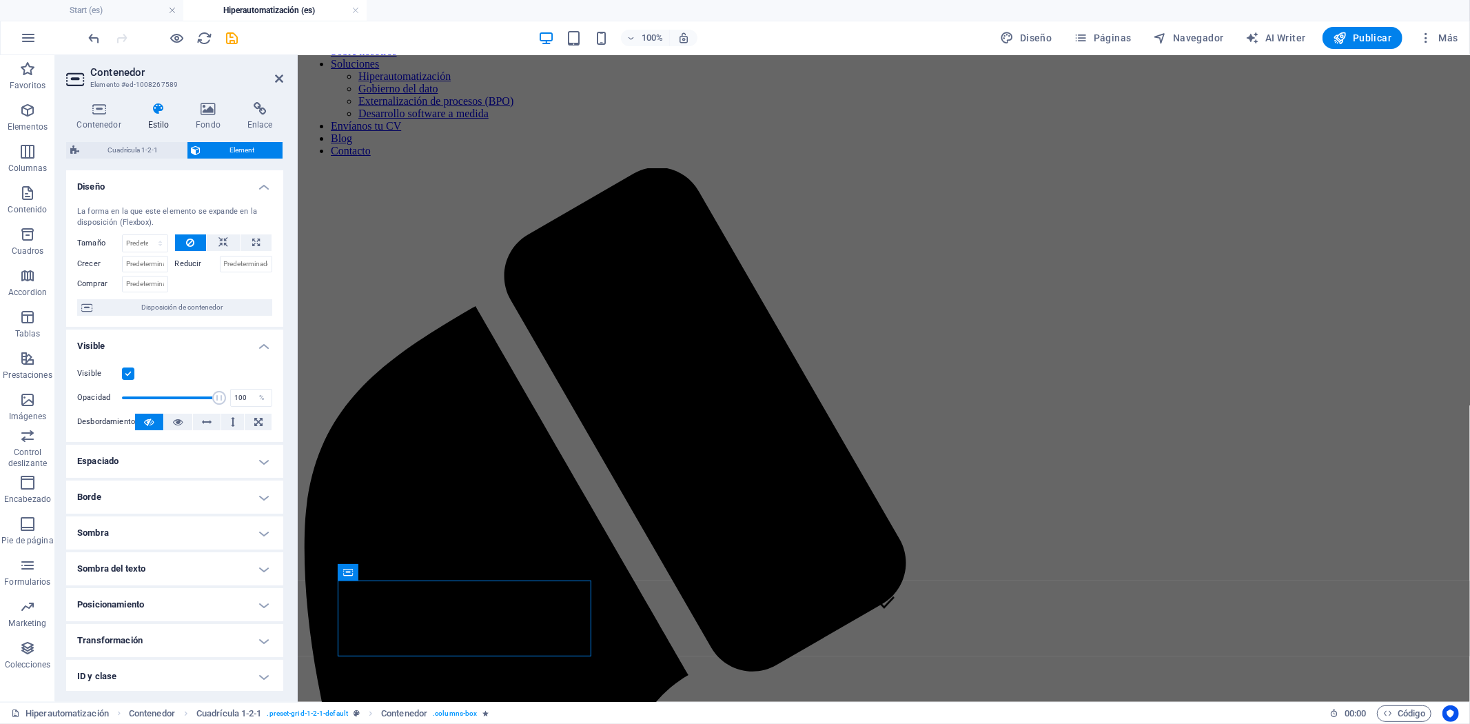
scroll to position [153, 0]
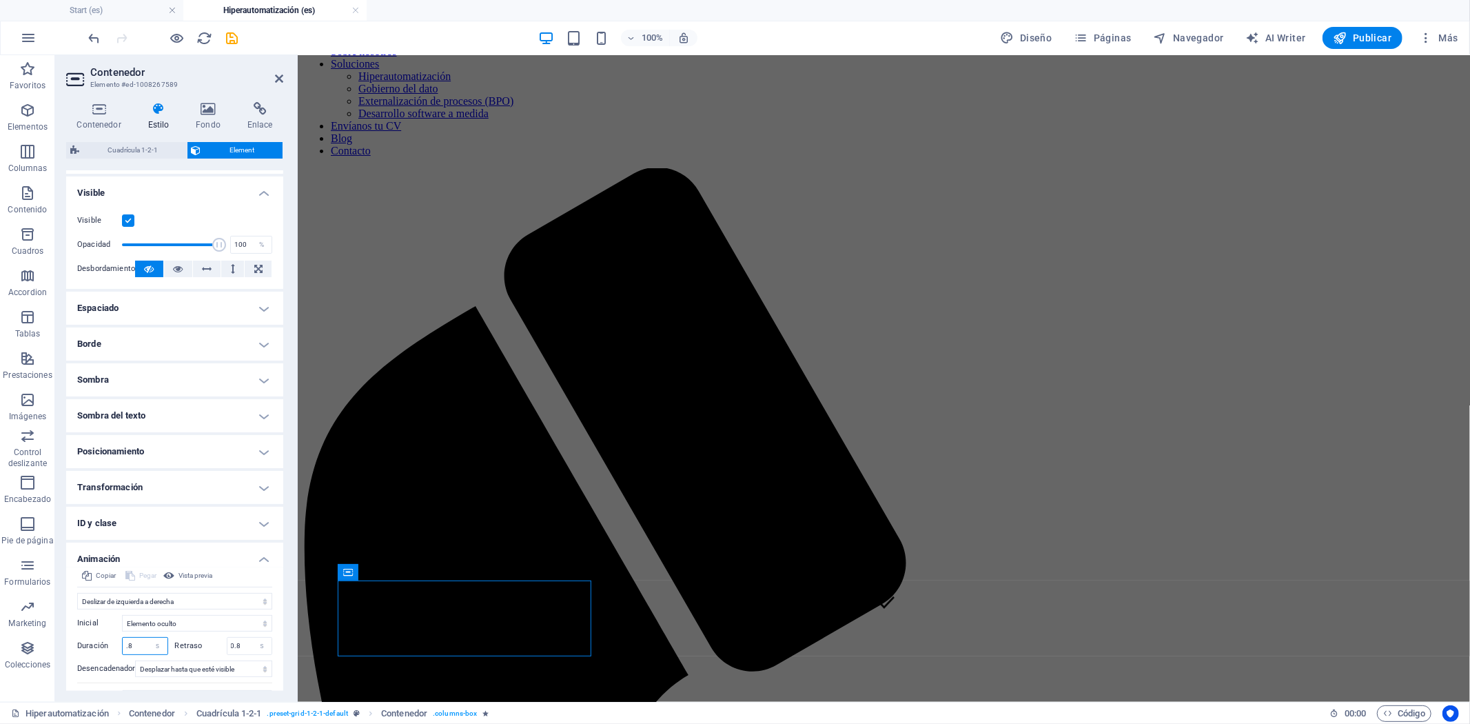
click at [138, 644] on input ".8" at bounding box center [145, 646] width 45 height 17
type input "1"
click at [239, 646] on input "0.8" at bounding box center [249, 646] width 45 height 17
click at [629, 570] on icon at bounding box center [624, 572] width 10 height 17
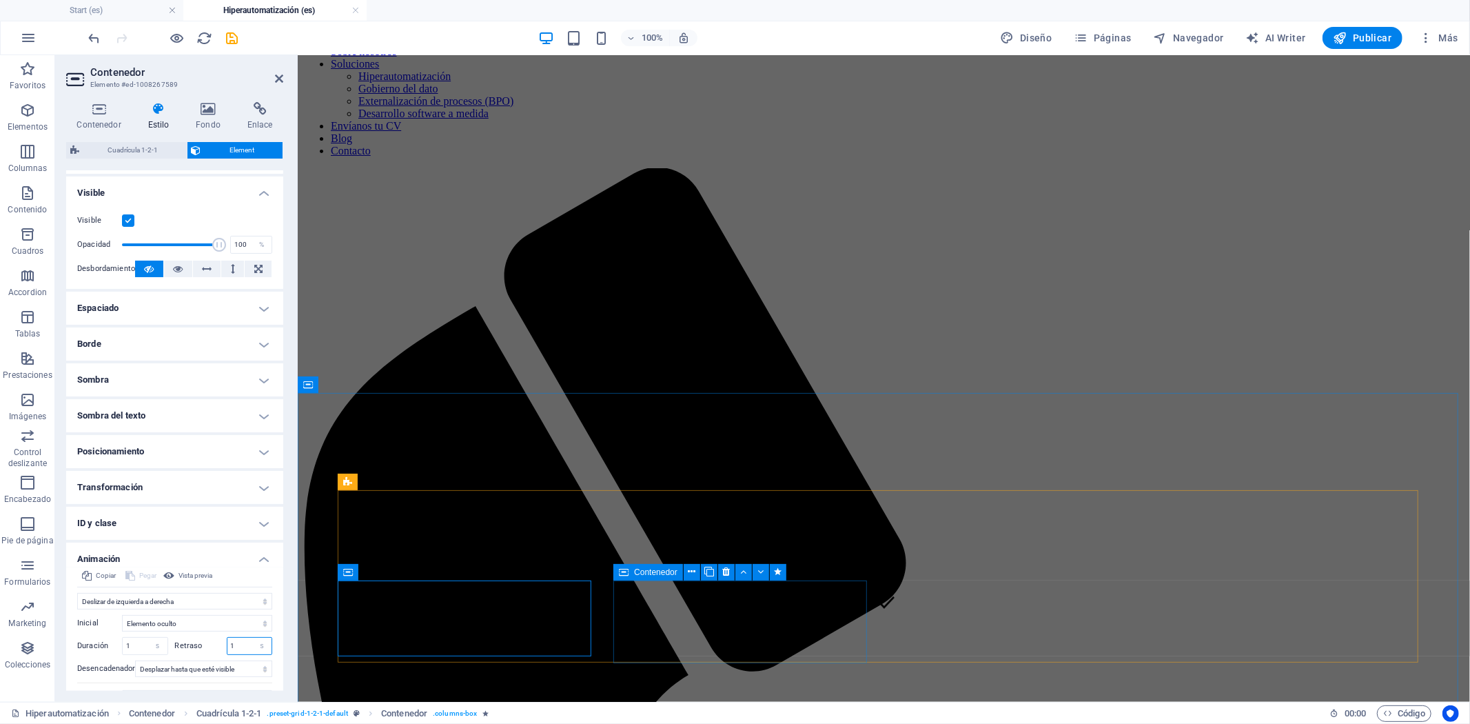
type input "1"
click at [629, 570] on icon at bounding box center [624, 572] width 10 height 17
select select "move-left-to-right"
select select "s"
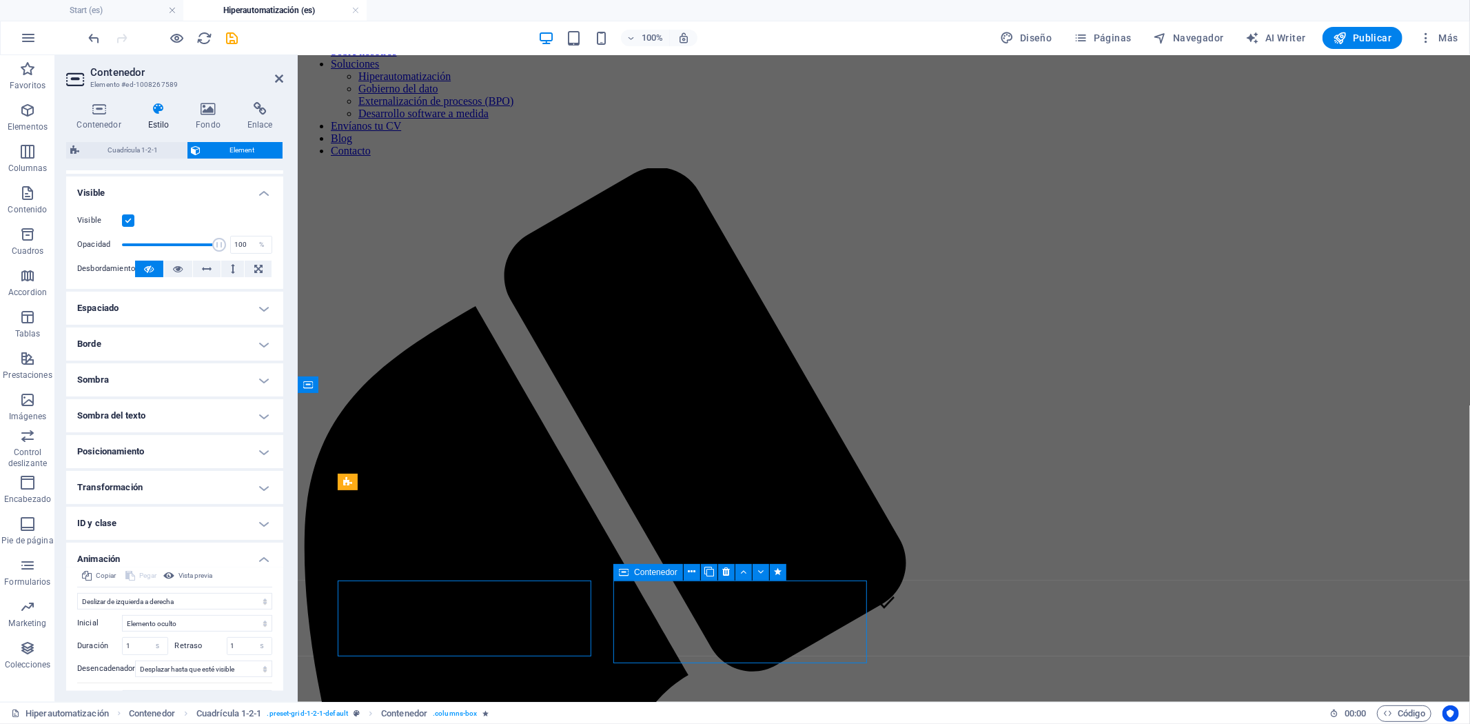
select select "scroll"
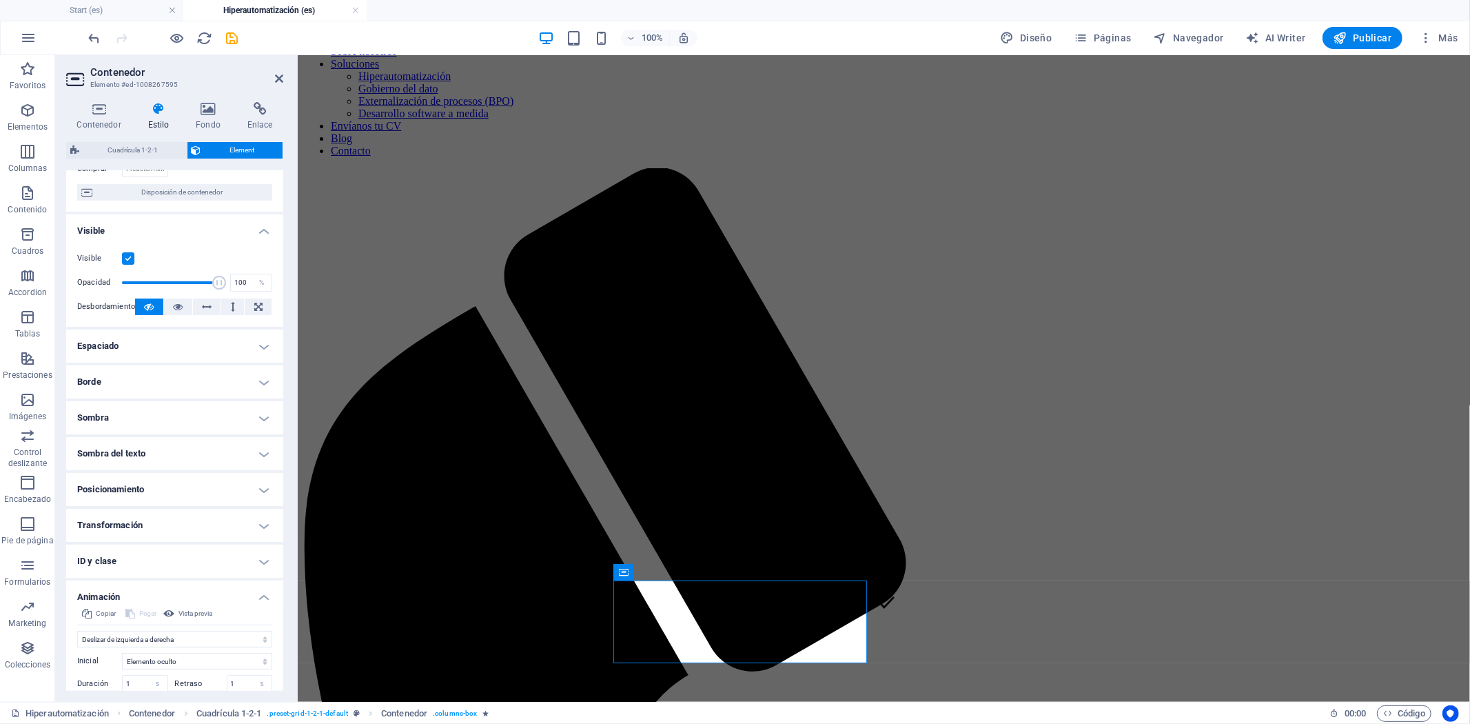
scroll to position [215, 0]
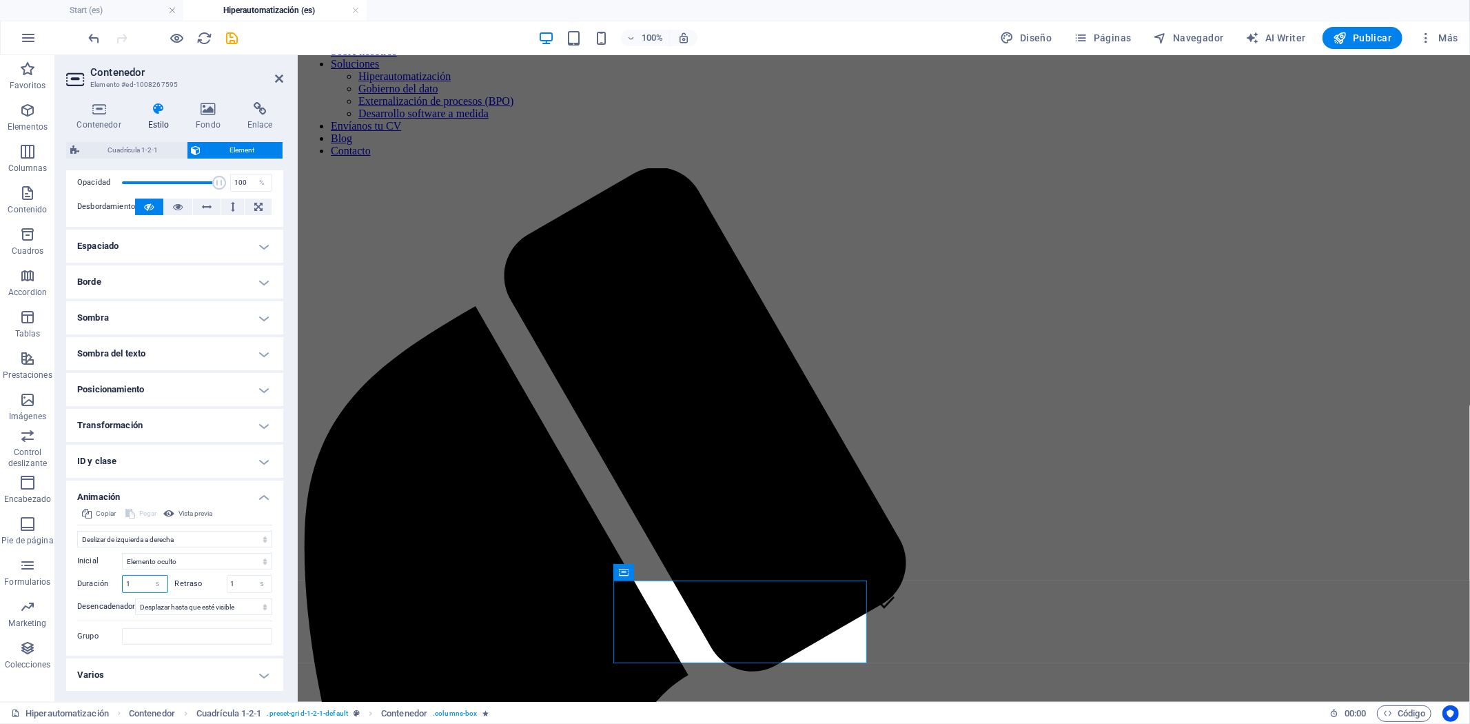
click at [140, 580] on input "1" at bounding box center [145, 584] width 45 height 17
type input "1.4"
click at [239, 587] on input "1" at bounding box center [249, 584] width 45 height 17
type input "1.4"
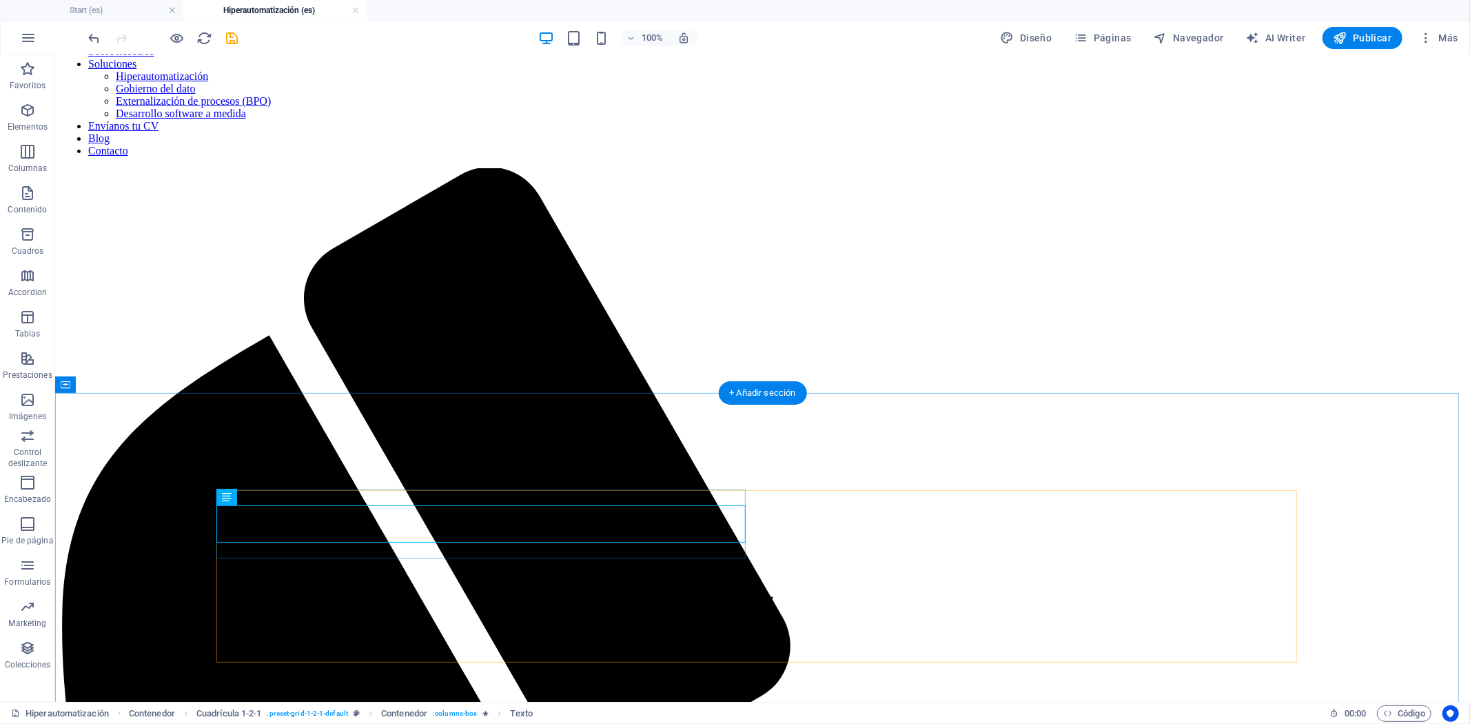
select select "move-left-to-right"
select select "s"
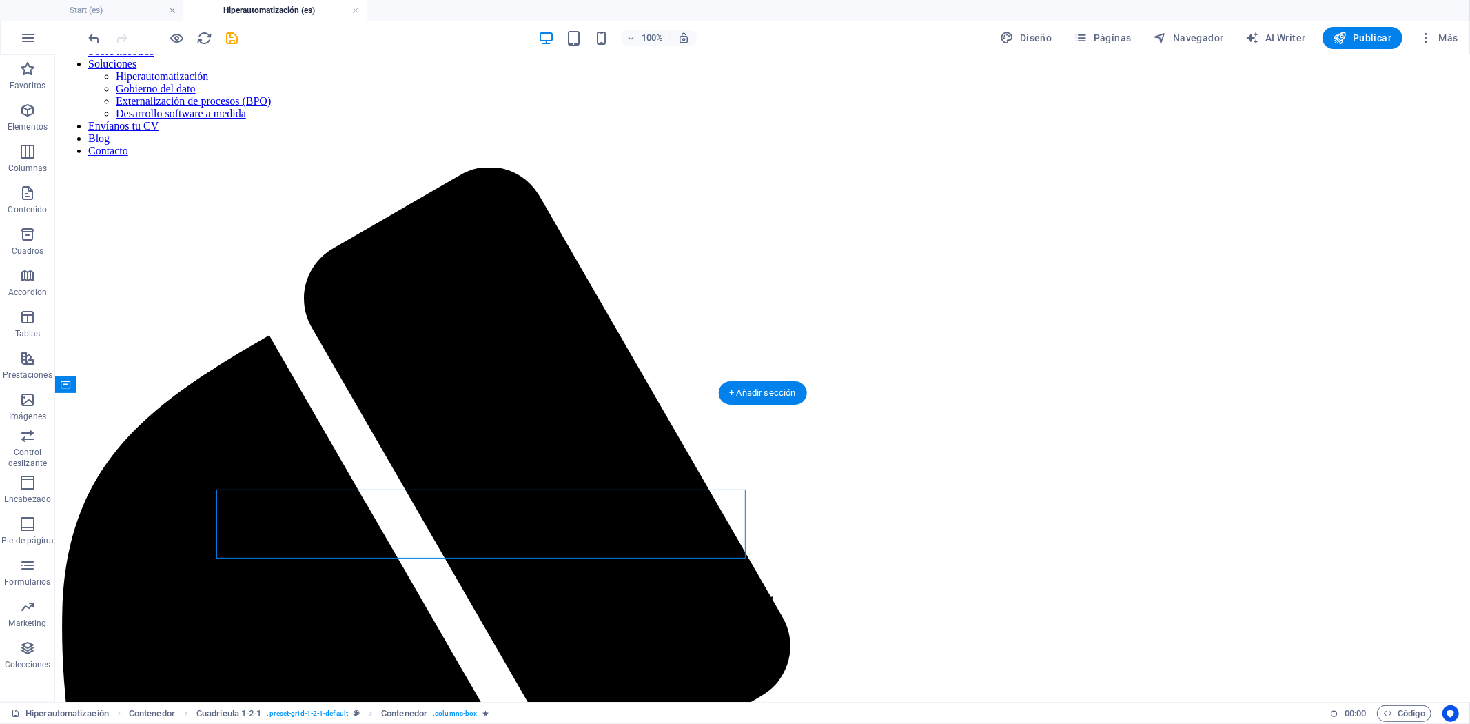
select select "scroll"
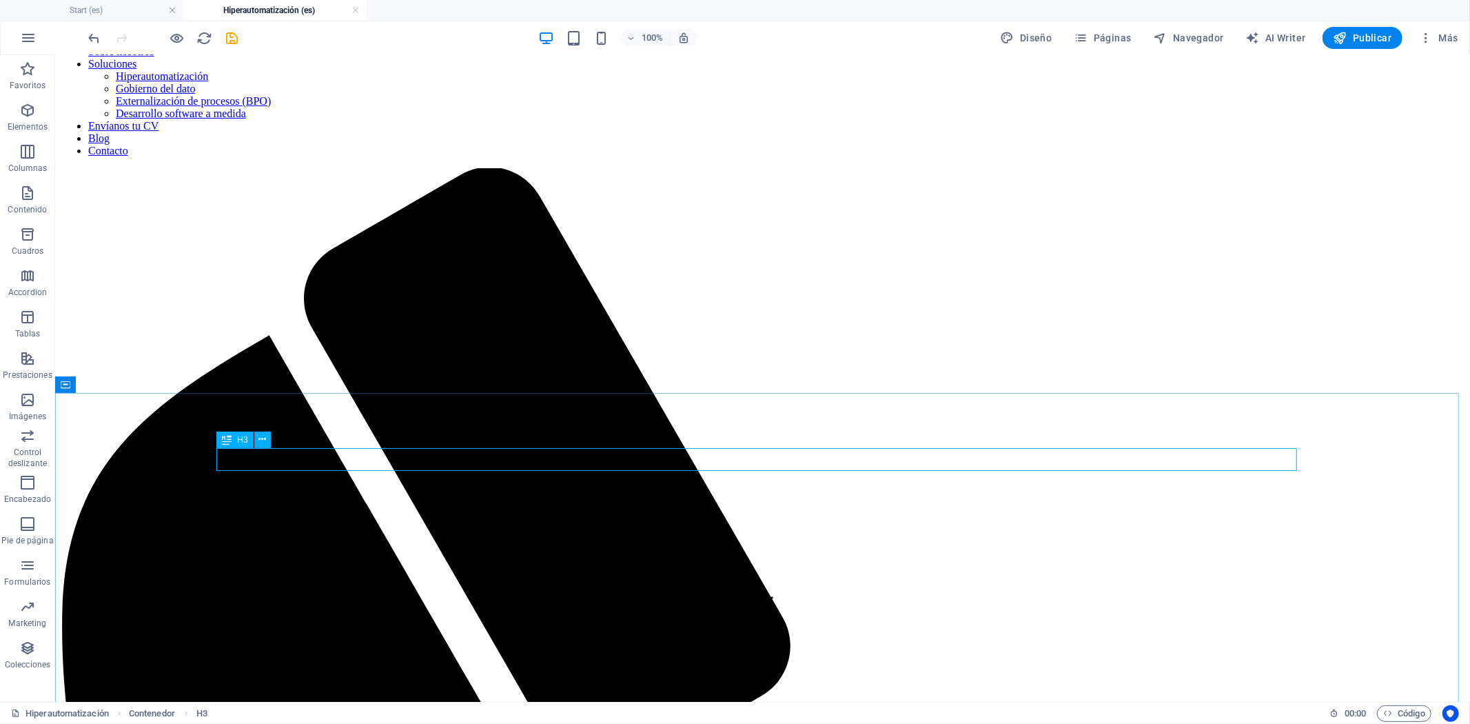
click at [225, 442] on icon at bounding box center [227, 440] width 10 height 17
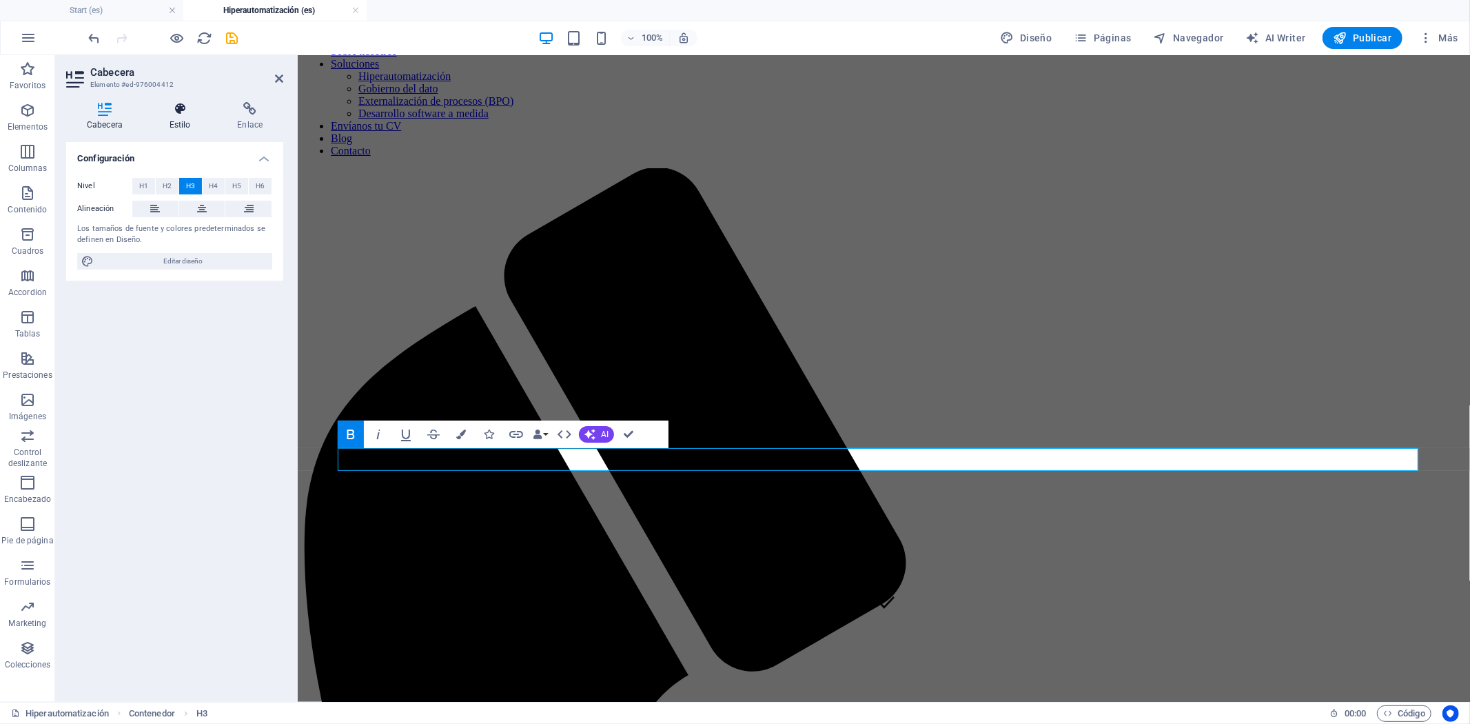
click at [170, 121] on h4 "Estilo" at bounding box center [183, 116] width 68 height 29
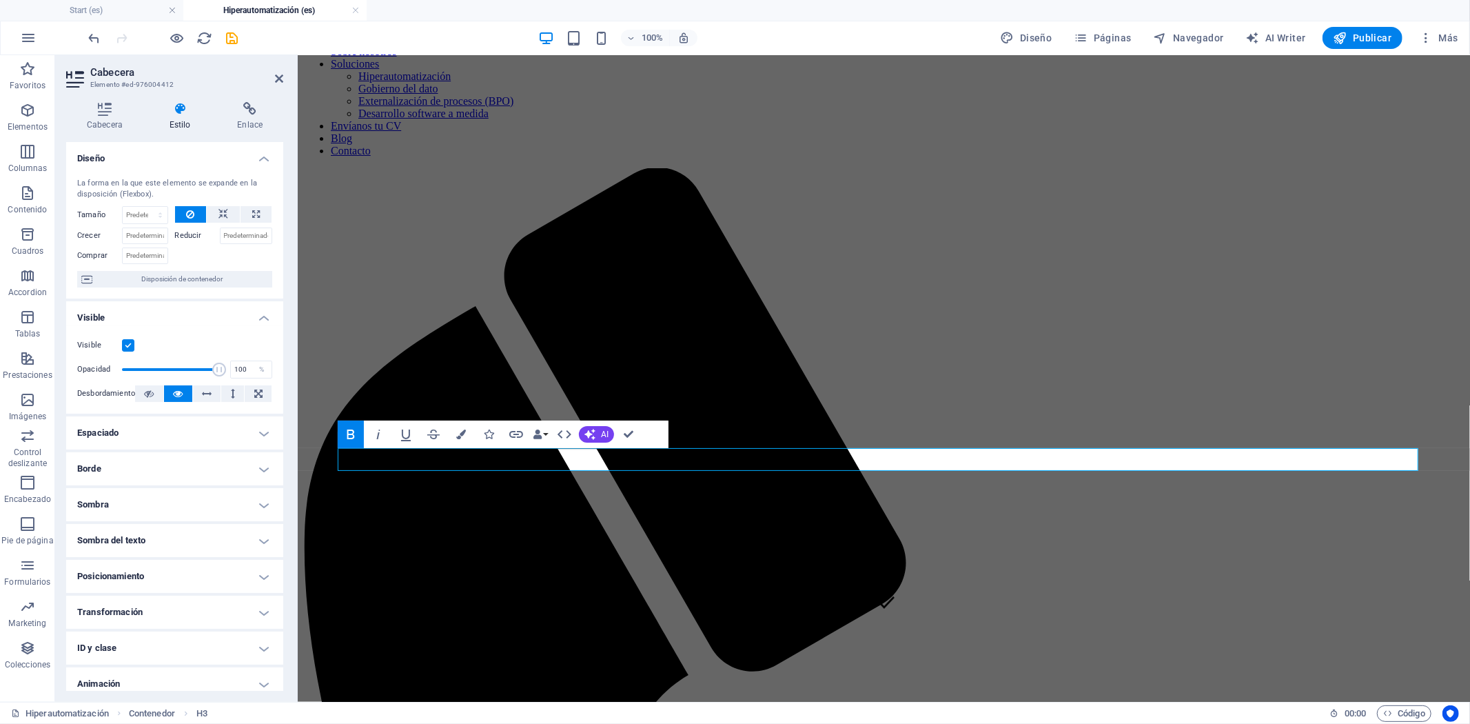
scroll to position [45, 0]
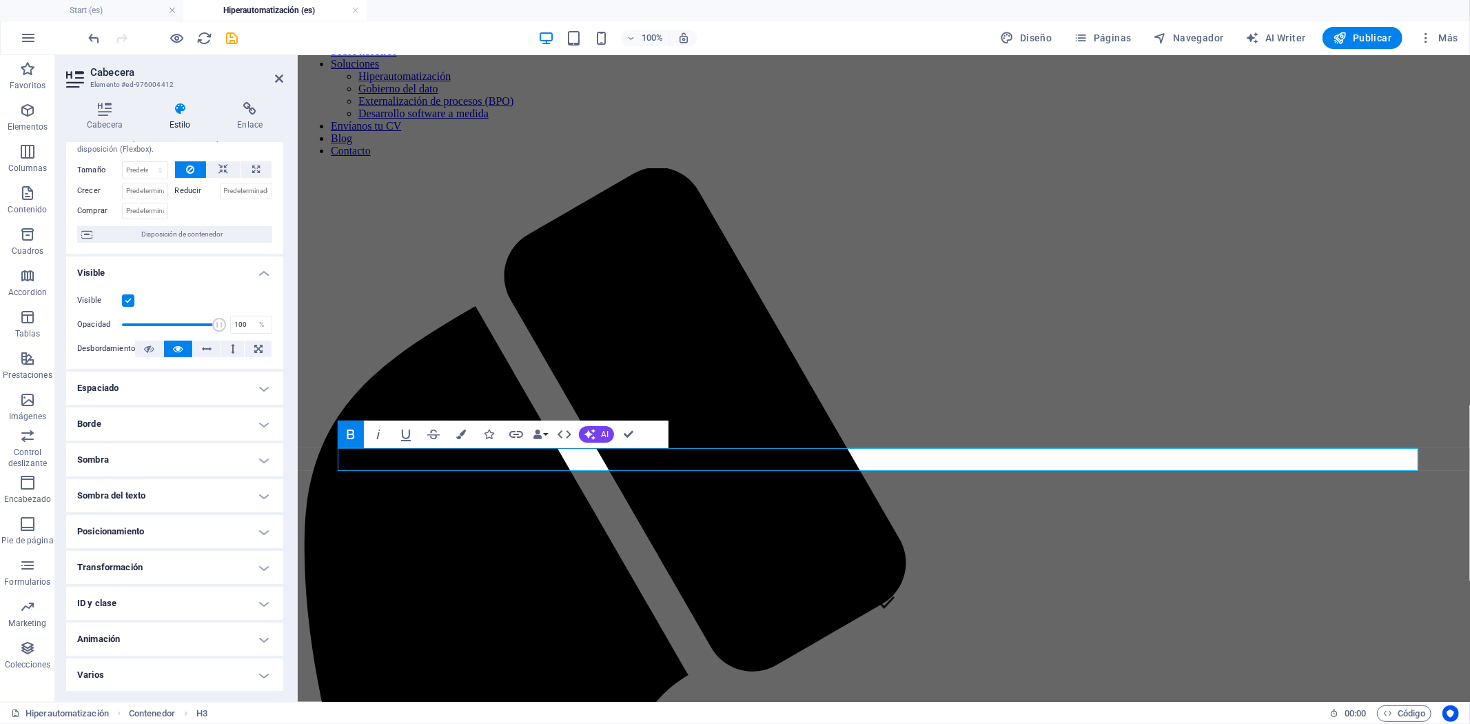
click at [169, 633] on h4 "Animación" at bounding box center [174, 639] width 217 height 33
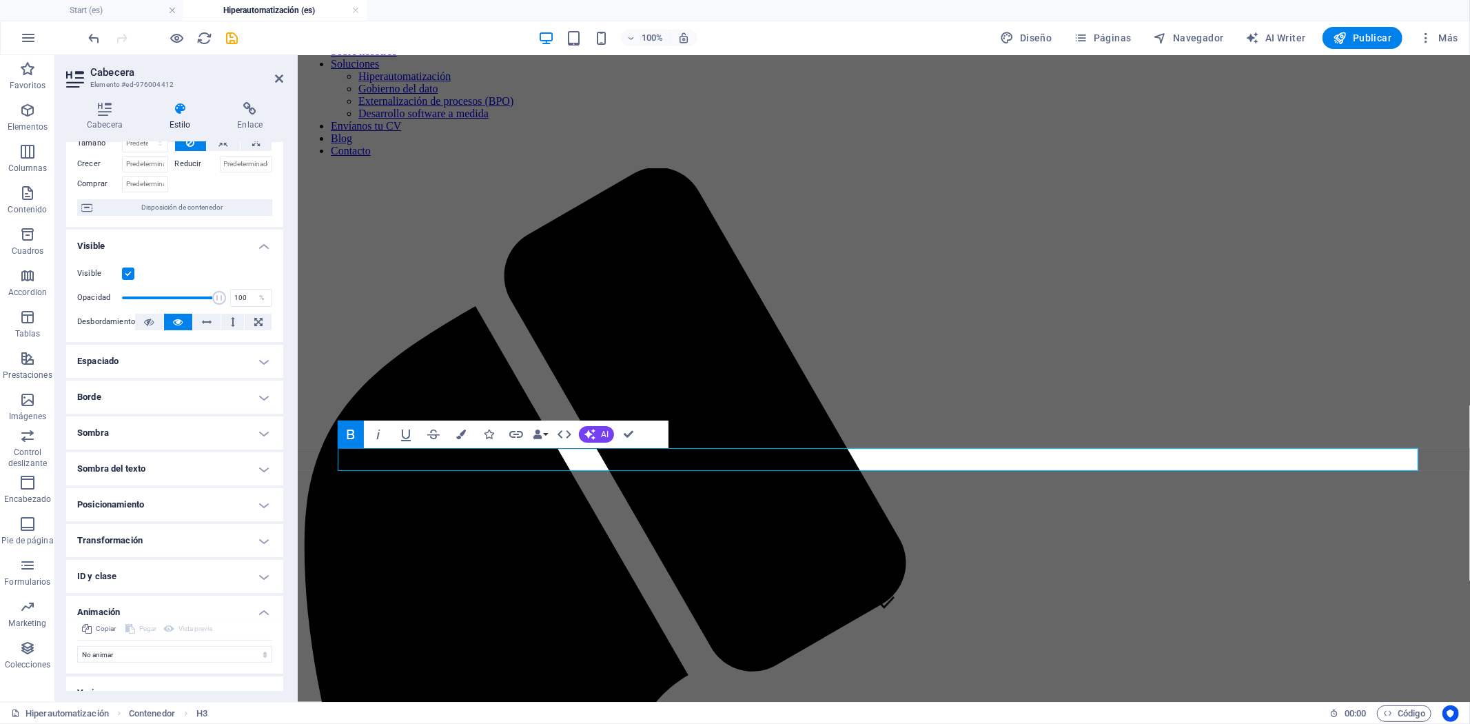
scroll to position [90, 0]
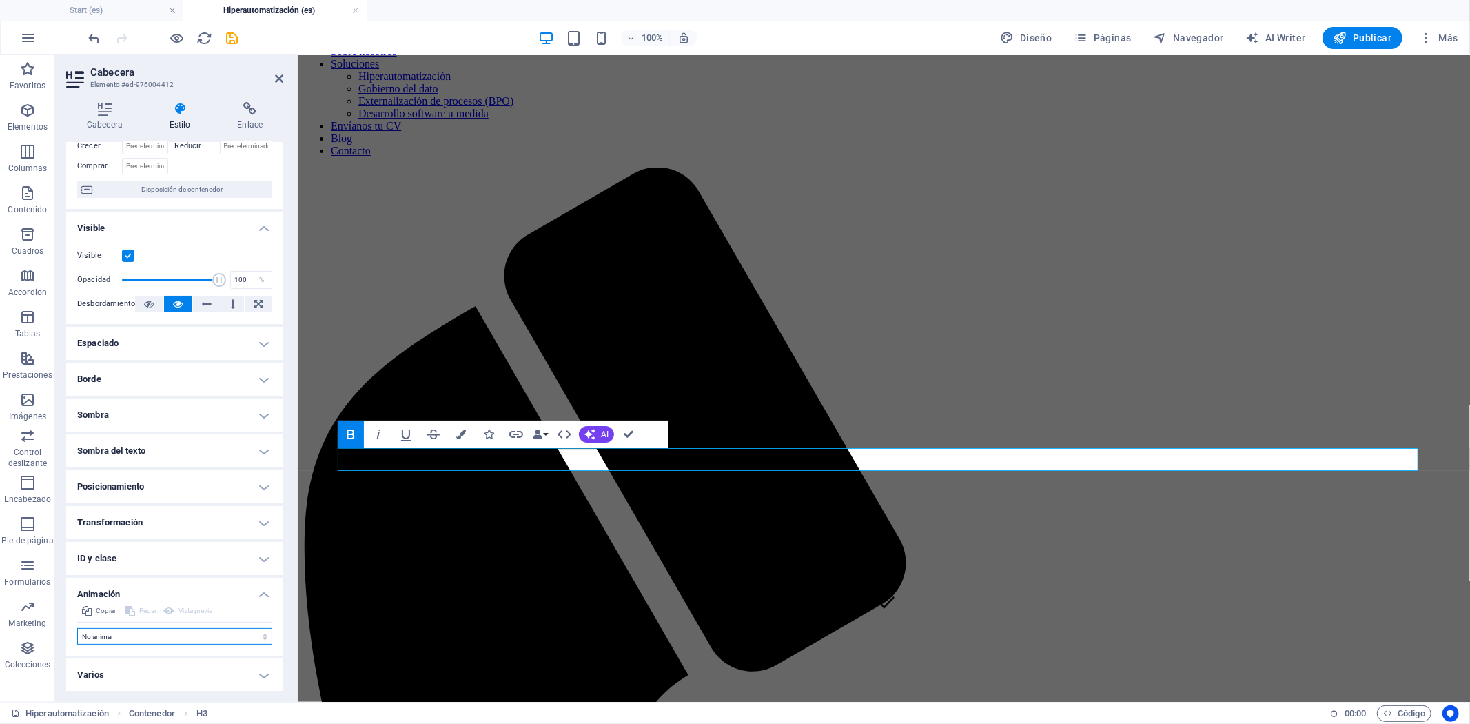
click at [138, 633] on select "No animar Mostrar / Ocultar Subir/bajar Acercar/alejar Deslizar de izquierda a …" at bounding box center [174, 636] width 195 height 17
select select "move-left-to-right"
click at [77, 628] on select "No animar Mostrar / Ocultar Subir/bajar Acercar/alejar Deslizar de izquierda a …" at bounding box center [174, 636] width 195 height 17
select select "scroll"
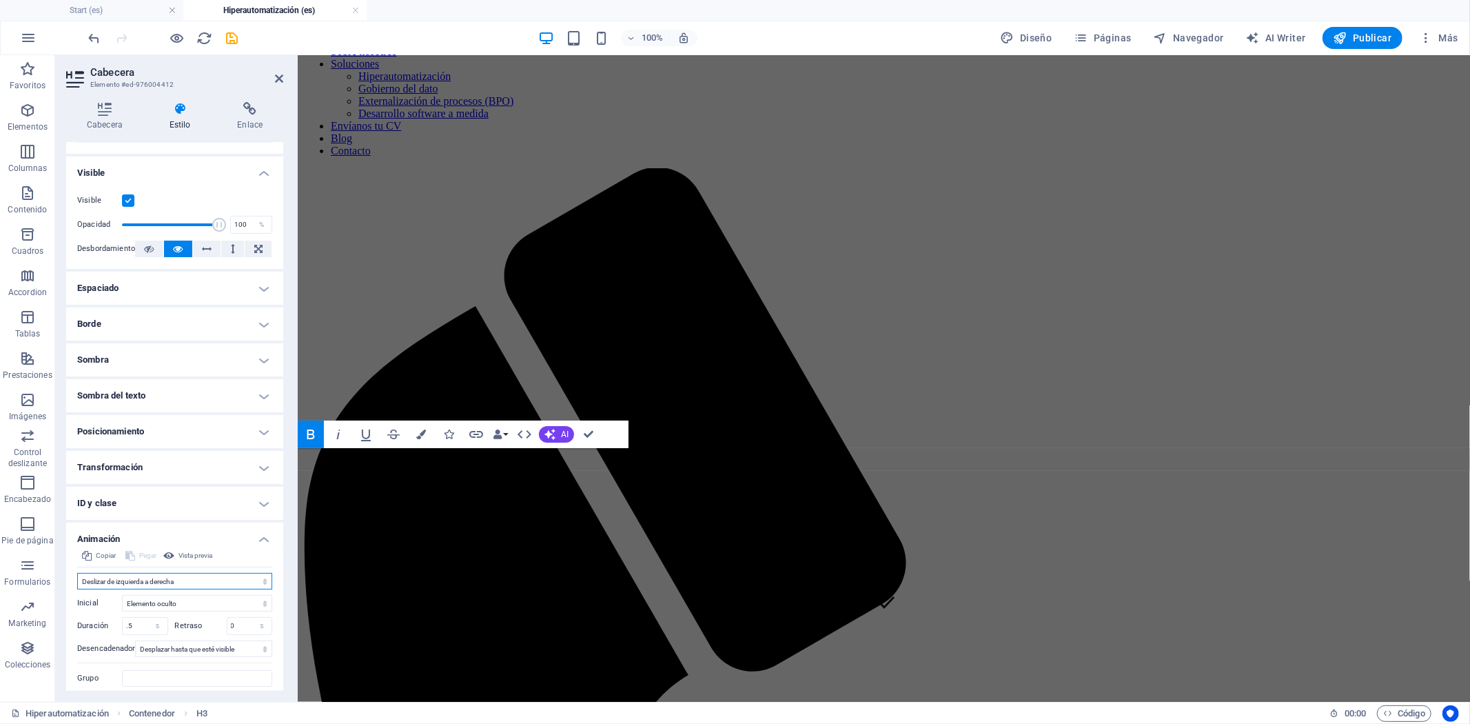
scroll to position [187, 0]
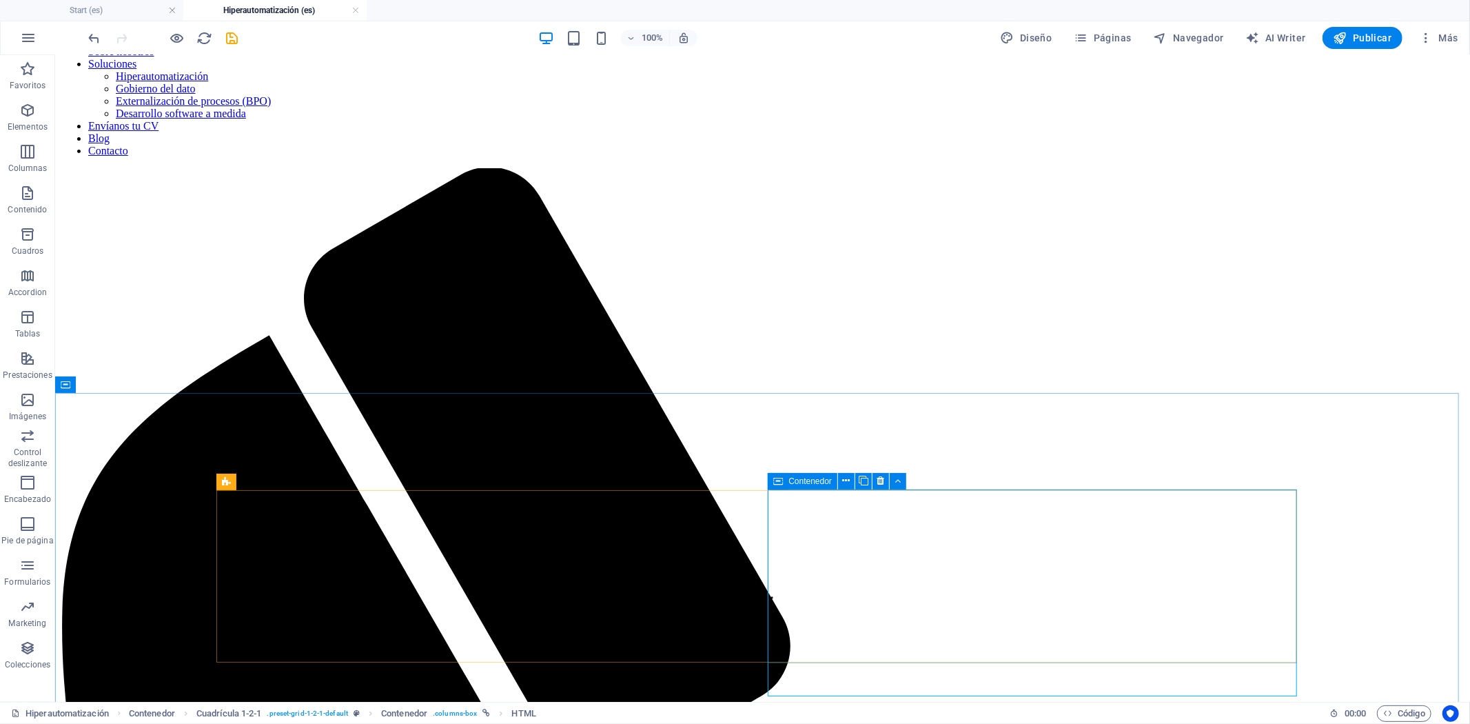
click at [777, 478] on icon at bounding box center [778, 481] width 10 height 17
drag, startPoint x: 777, startPoint y: 478, endPoint x: 126, endPoint y: 382, distance: 657.9
click at [777, 478] on icon at bounding box center [778, 481] width 10 height 17
select select "px"
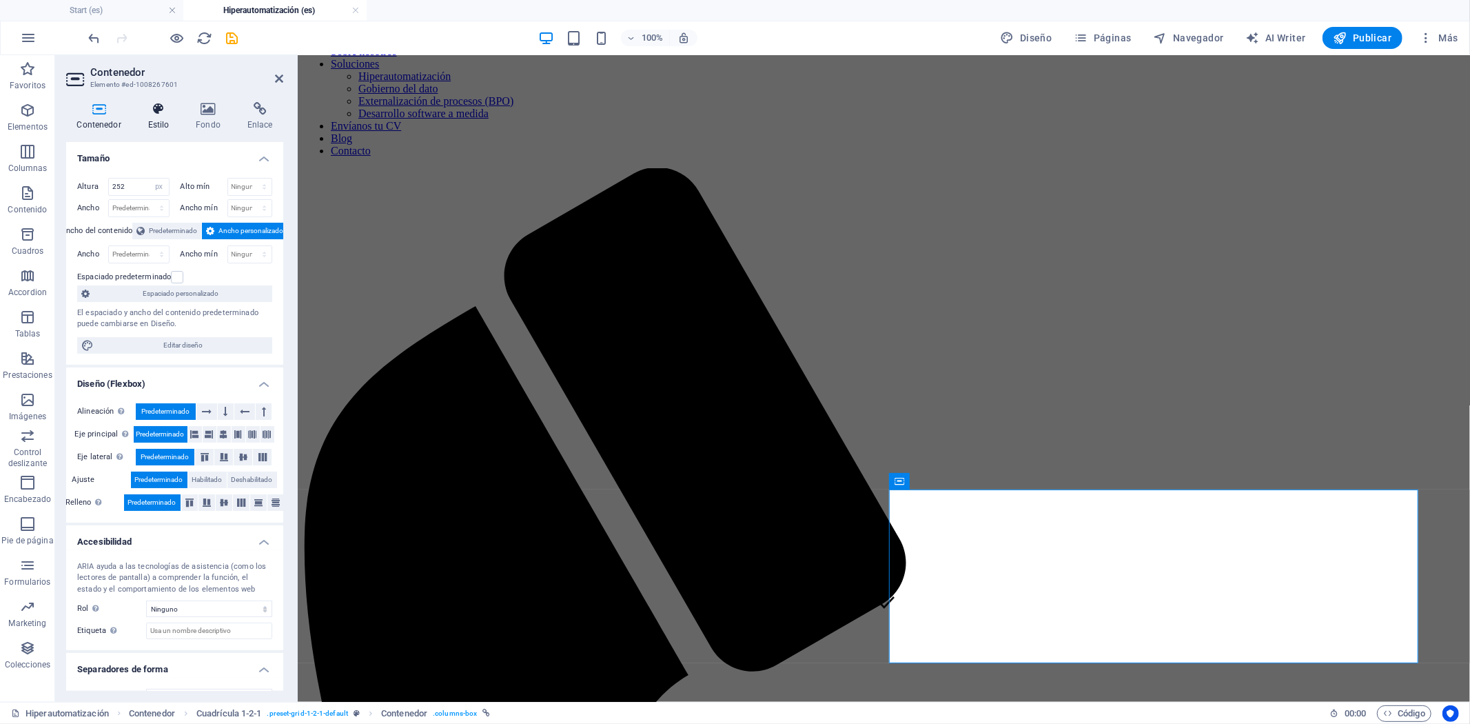
click at [163, 122] on h4 "Estilo" at bounding box center [161, 116] width 48 height 29
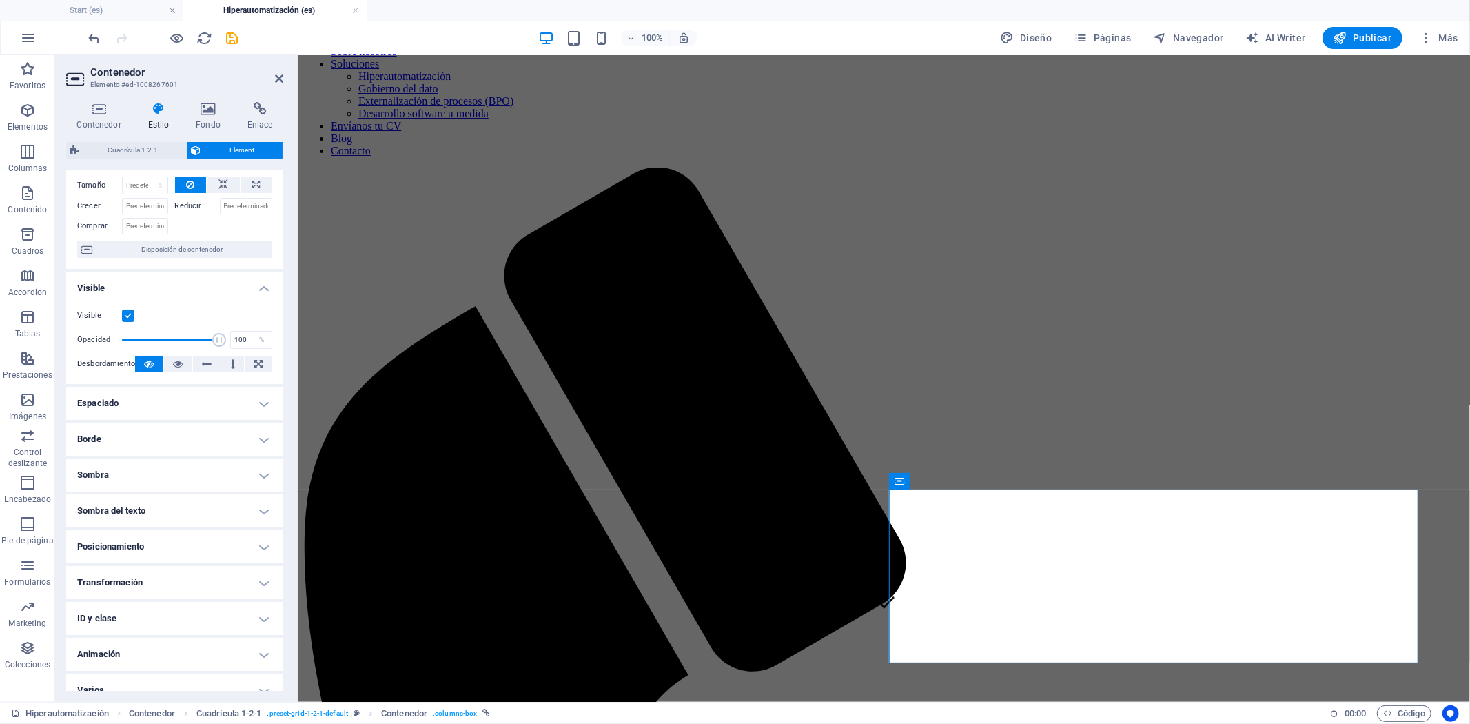
scroll to position [73, 0]
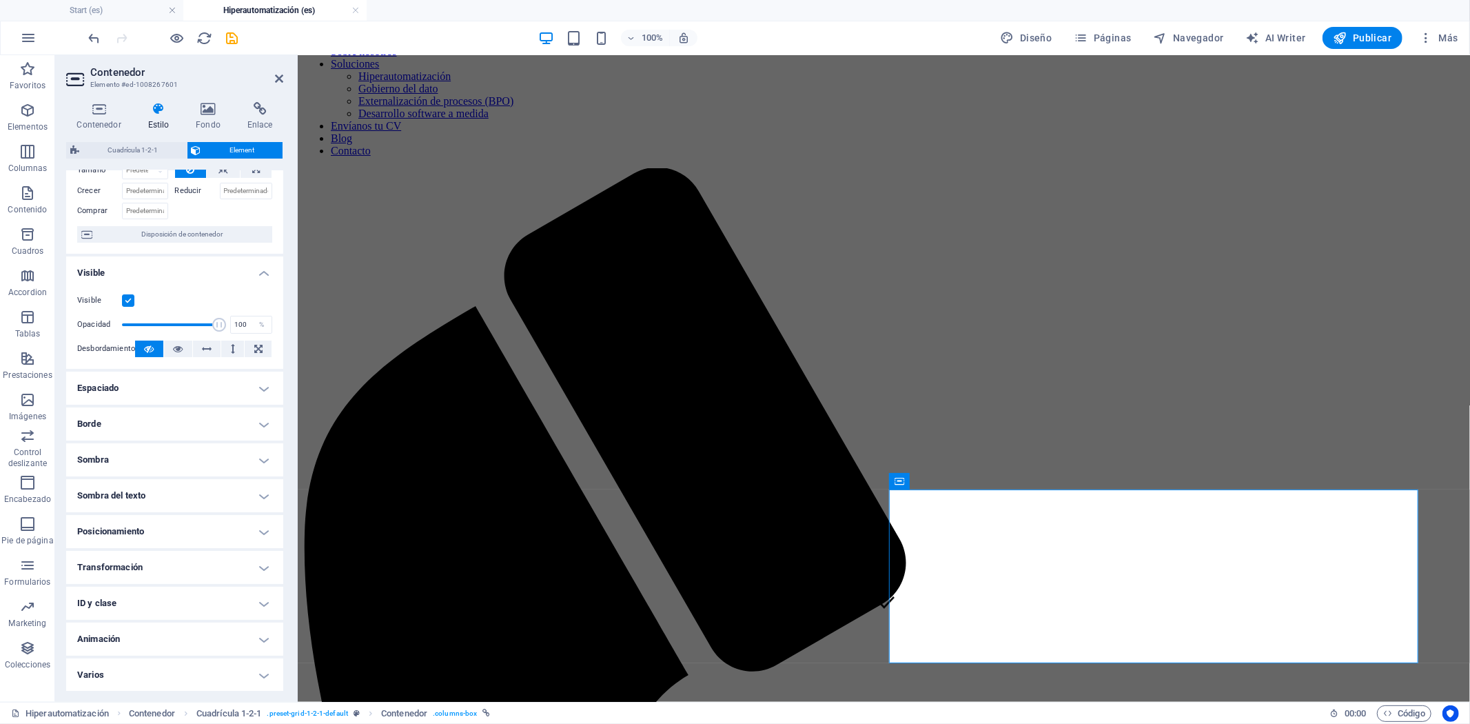
click at [175, 641] on h4 "Animación" at bounding box center [174, 639] width 217 height 33
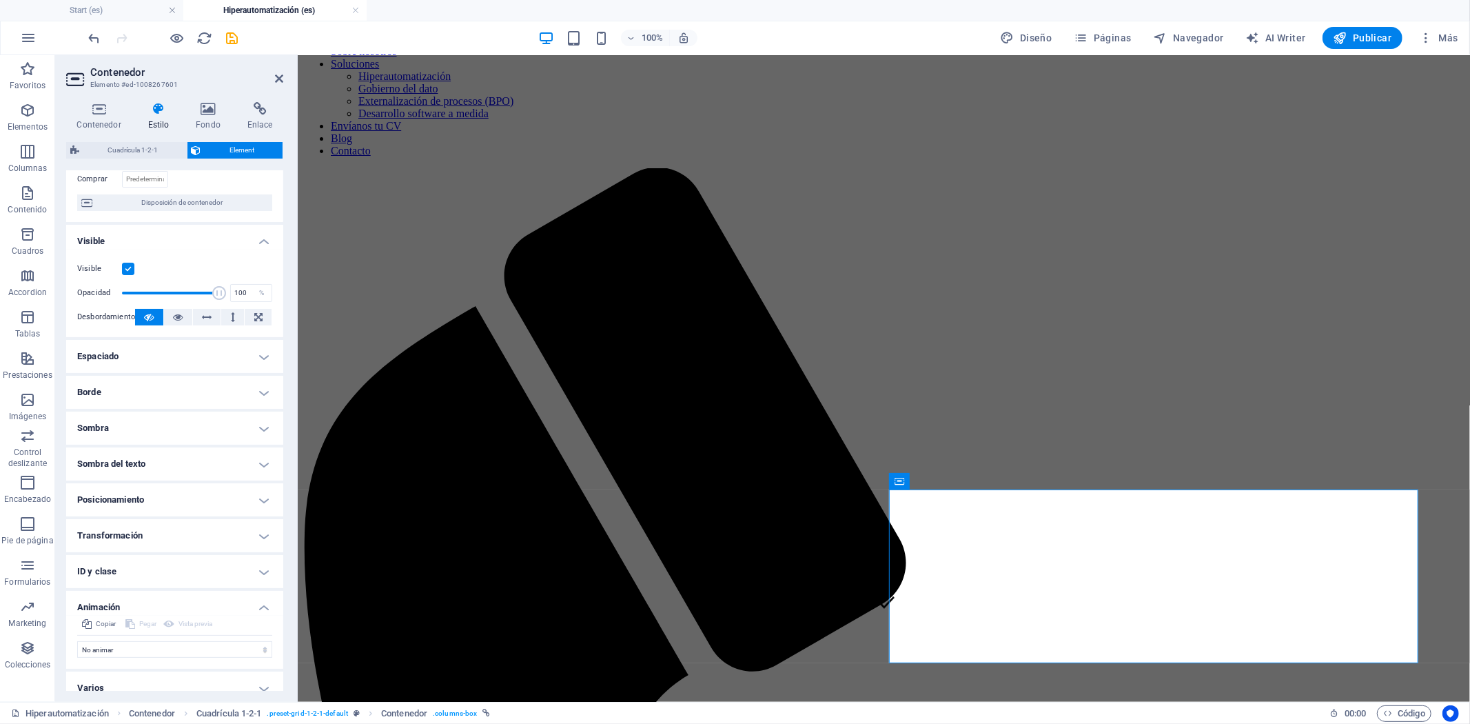
scroll to position [118, 0]
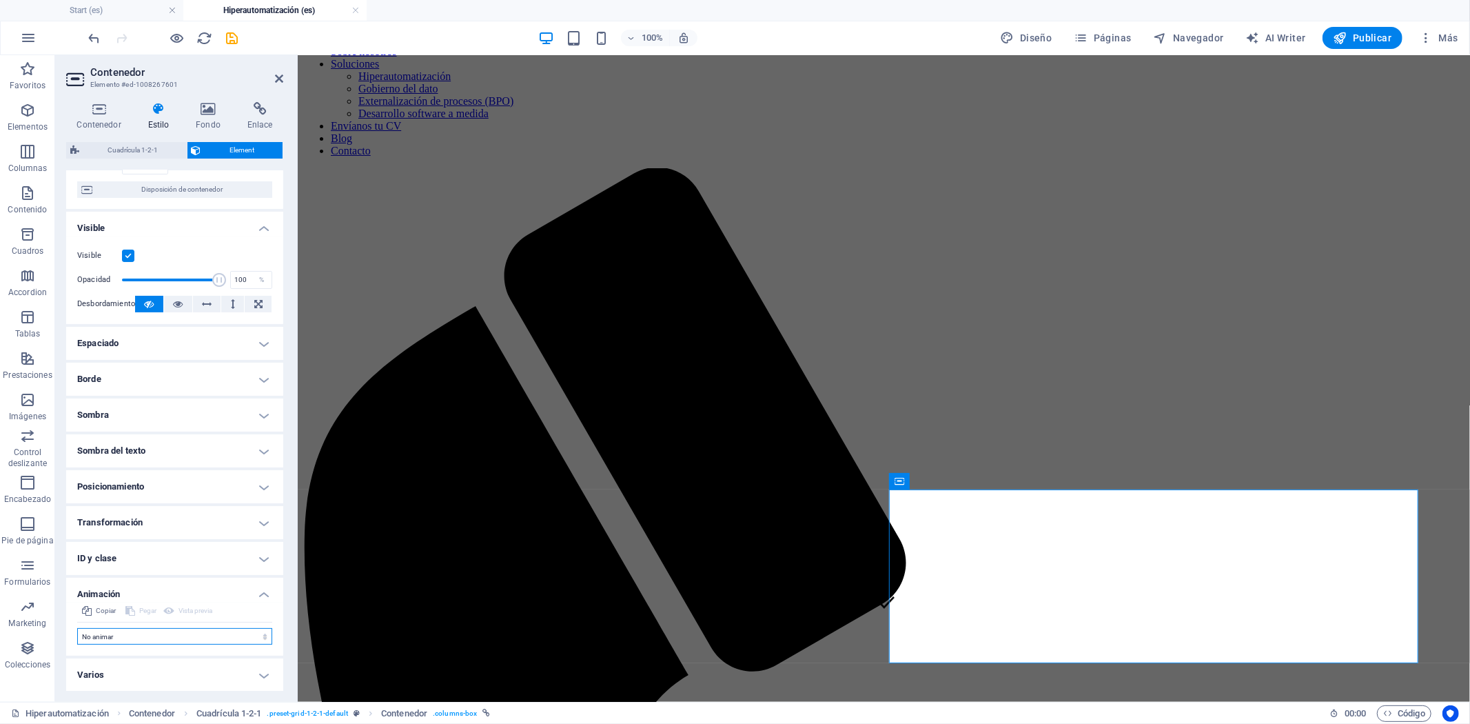
click at [161, 637] on select "No animar Mostrar / Ocultar Subir/bajar Acercar/alejar Deslizar de izquierda a …" at bounding box center [174, 636] width 195 height 17
select select "pulse"
click at [77, 628] on select "No animar Mostrar / Ocultar Subir/bajar Acercar/alejar Deslizar de izquierda a …" at bounding box center [174, 636] width 195 height 17
select select "scroll"
click at [145, 643] on select "No animar Mostrar / Ocultar Subir/bajar Acercar/alejar Deslizar de izquierda a …" at bounding box center [174, 636] width 195 height 17
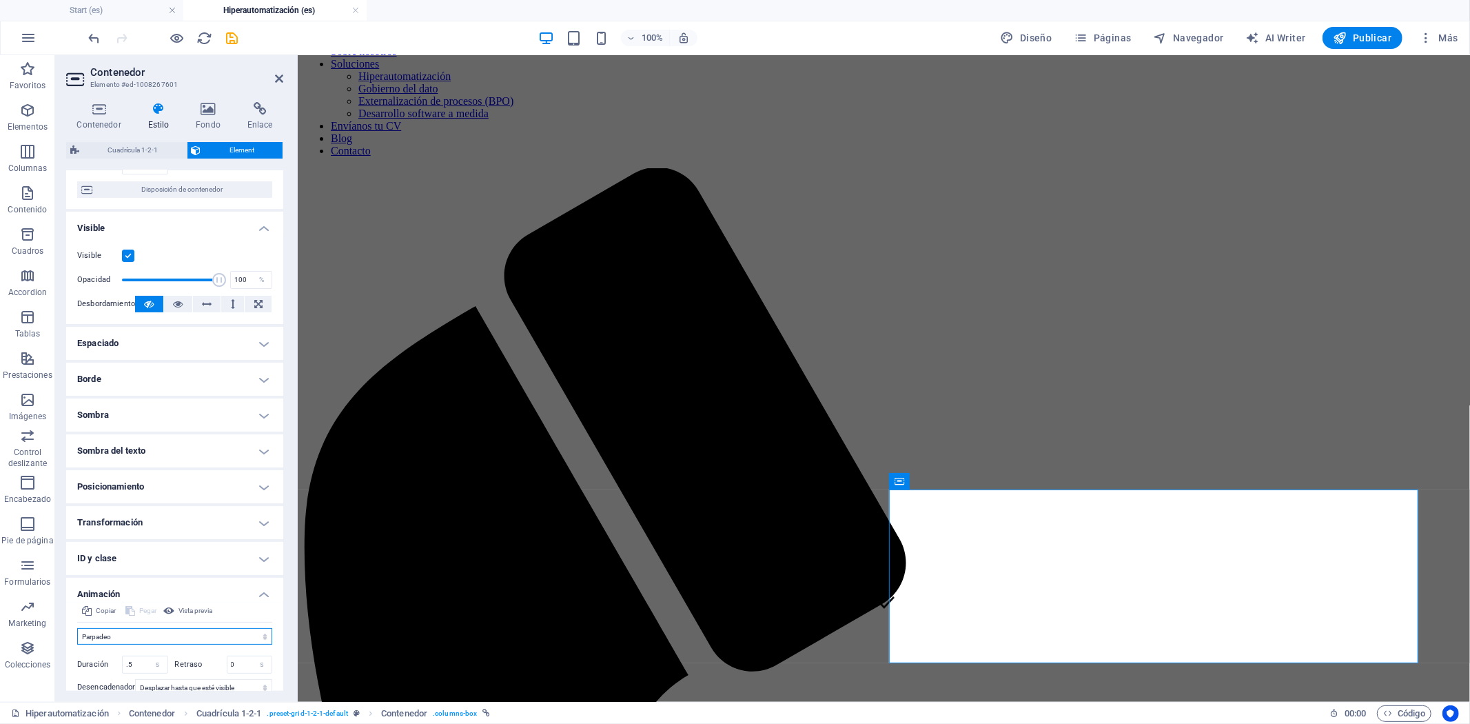
click at [77, 628] on select "No animar Mostrar / Ocultar Subir/bajar Acercar/alejar Deslizar de izquierda a …" at bounding box center [174, 636] width 195 height 17
click at [146, 635] on select "No animar Mostrar / Ocultar Subir/bajar Acercar/alejar Deslizar de izquierda a …" at bounding box center [174, 636] width 195 height 17
click at [77, 628] on select "No animar Mostrar / Ocultar Subir/bajar Acercar/alejar Deslizar de izquierda a …" at bounding box center [174, 636] width 195 height 17
click at [159, 640] on select "No animar Mostrar / Ocultar Subir/bajar Acercar/alejar Deslizar de izquierda a …" at bounding box center [174, 636] width 195 height 17
select select "shrink"
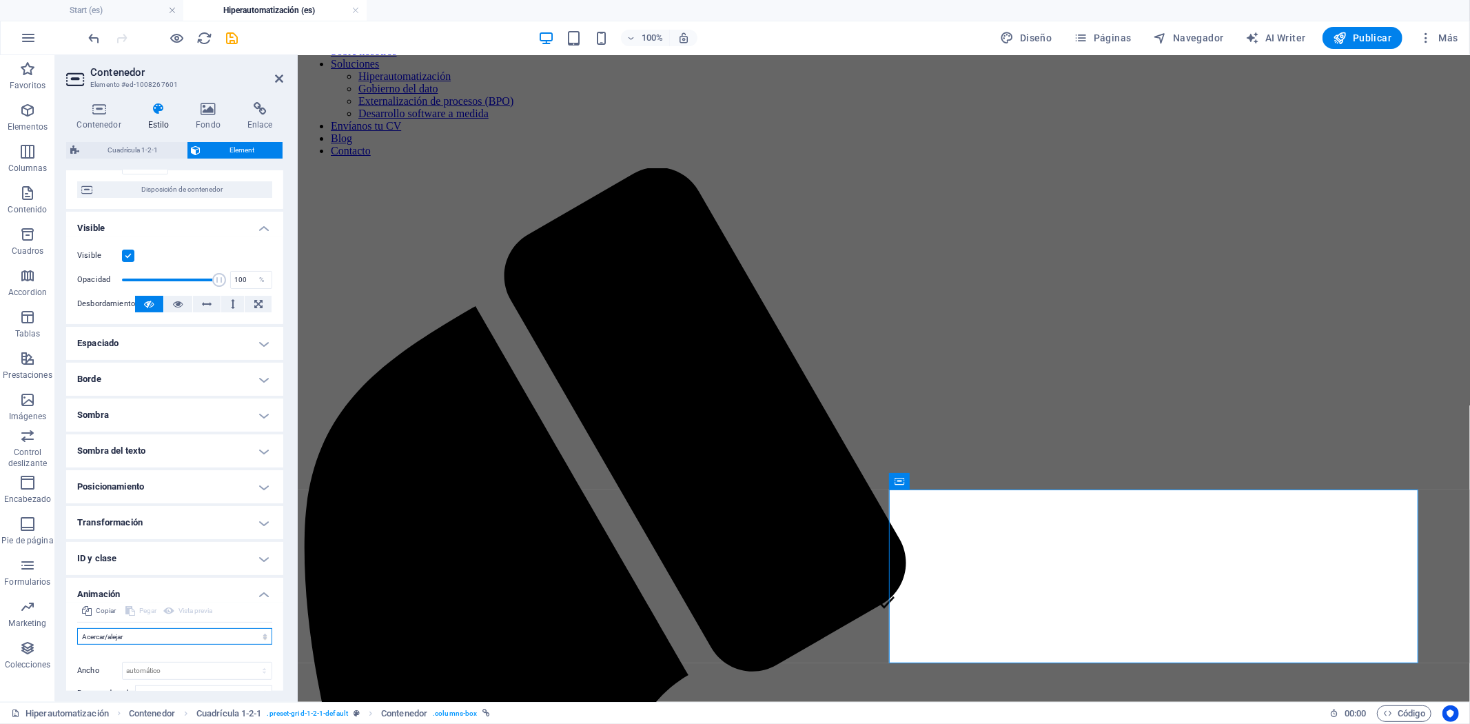
click at [77, 628] on select "No animar Mostrar / Ocultar Subir/bajar Acercar/alejar Deslizar de izquierda a …" at bounding box center [174, 636] width 195 height 17
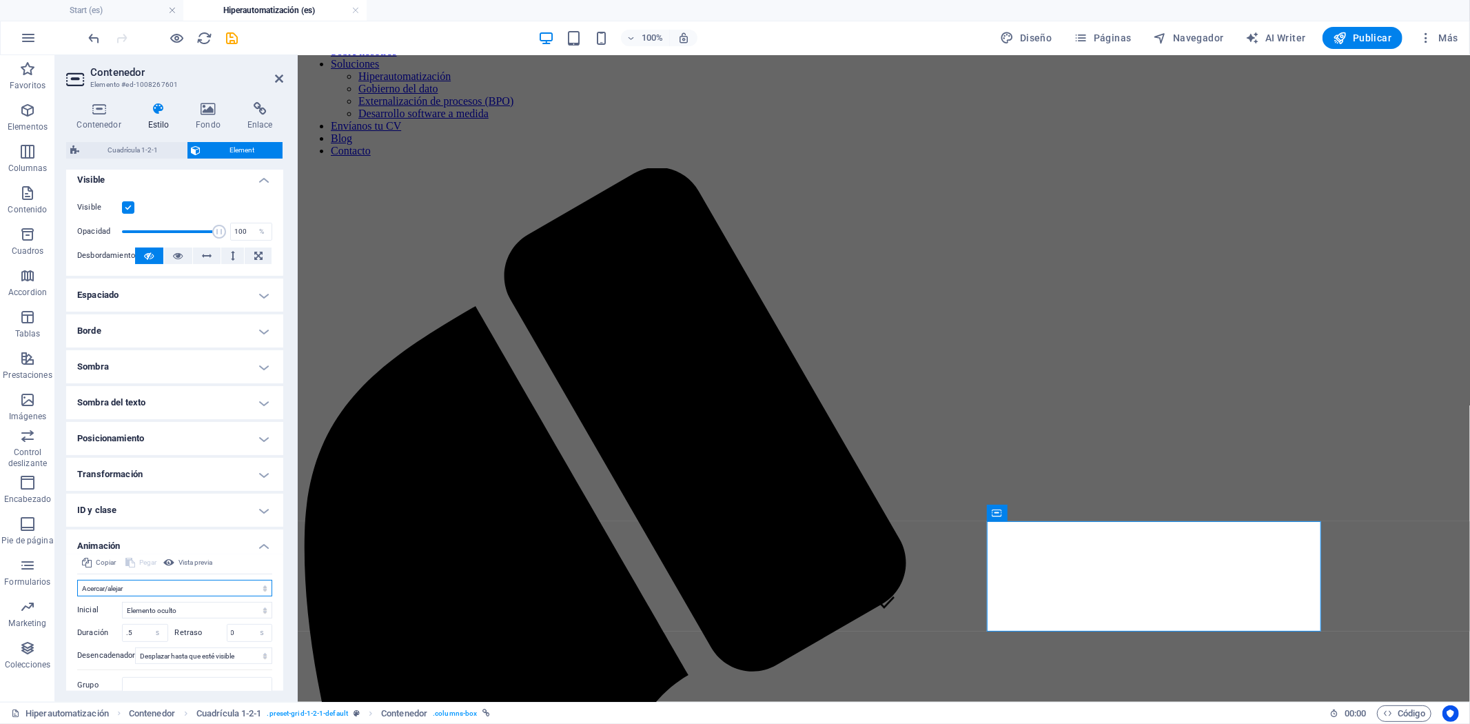
scroll to position [215, 0]
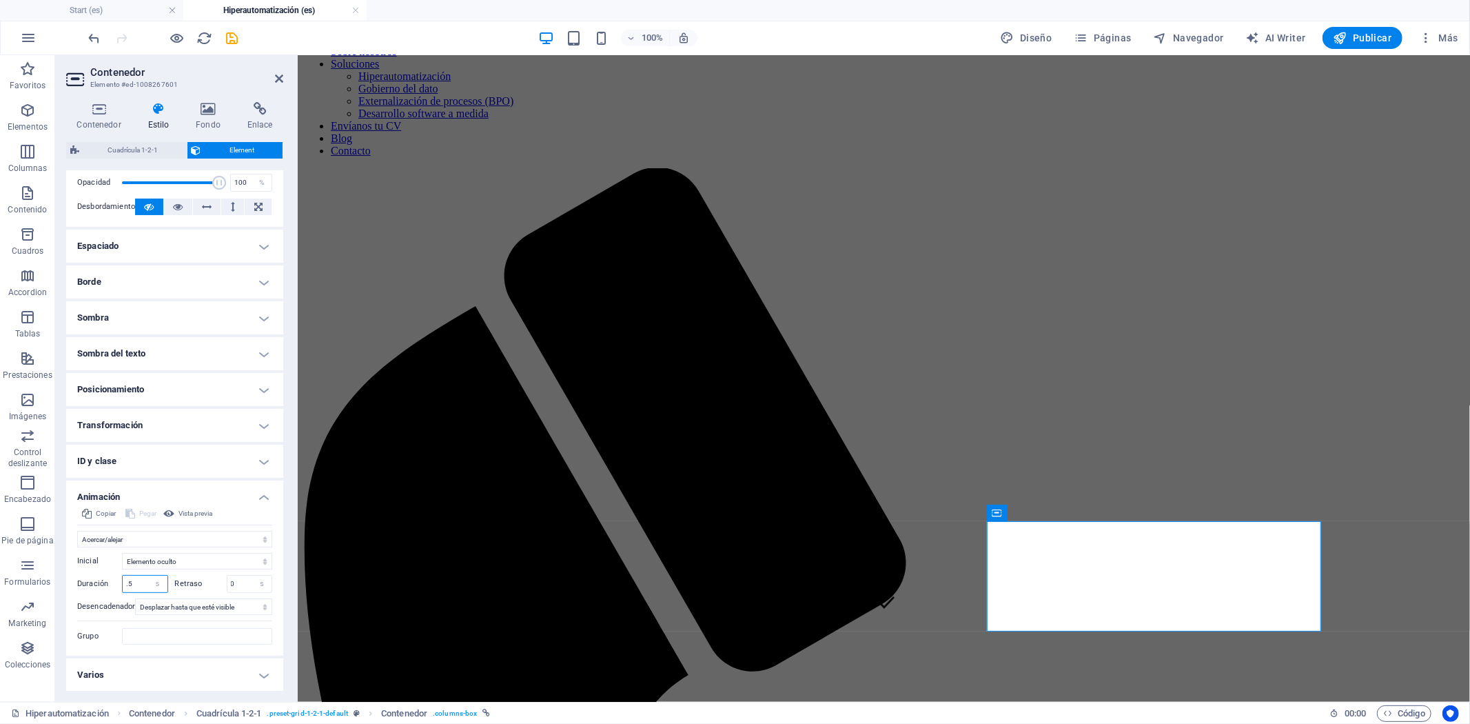
click at [142, 583] on input ".5" at bounding box center [145, 584] width 45 height 17
type input ".7"
click at [240, 583] on input "0" at bounding box center [249, 584] width 45 height 17
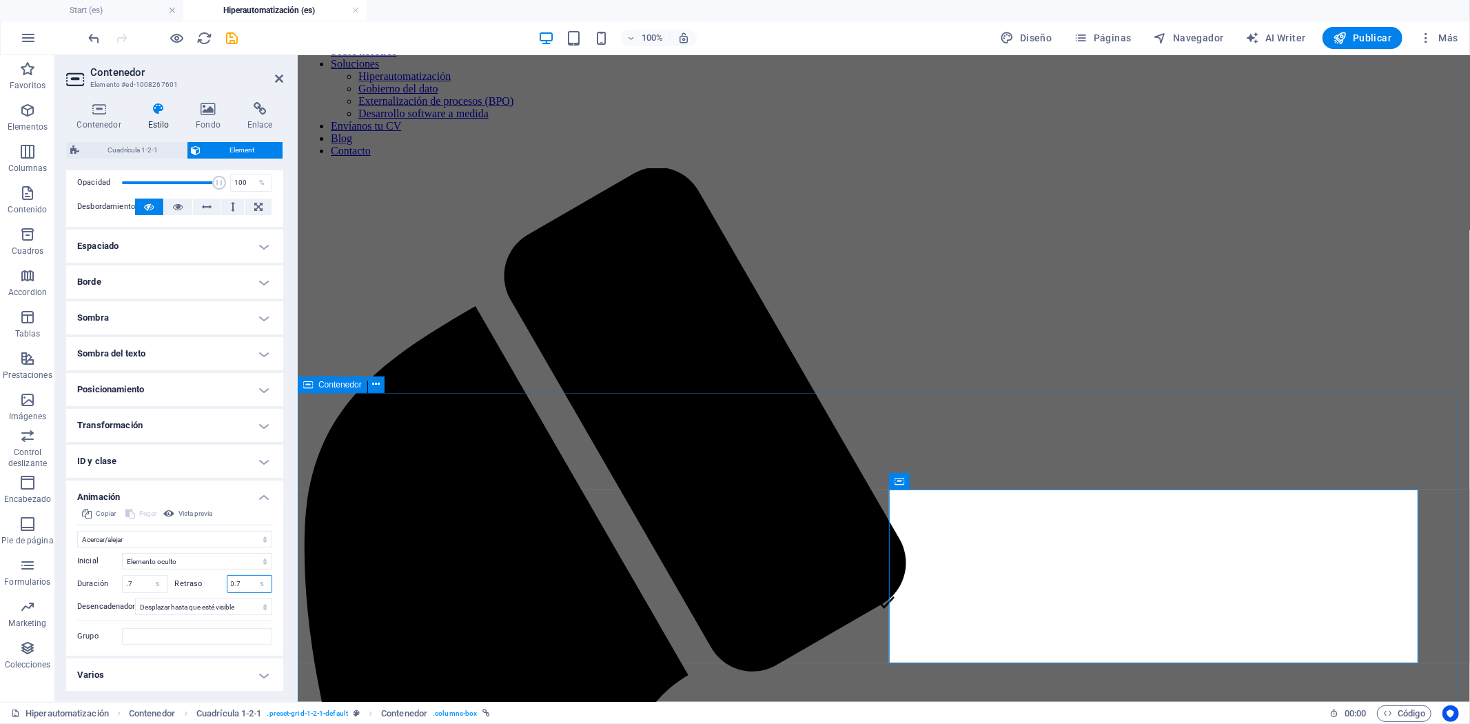
type input "0.7"
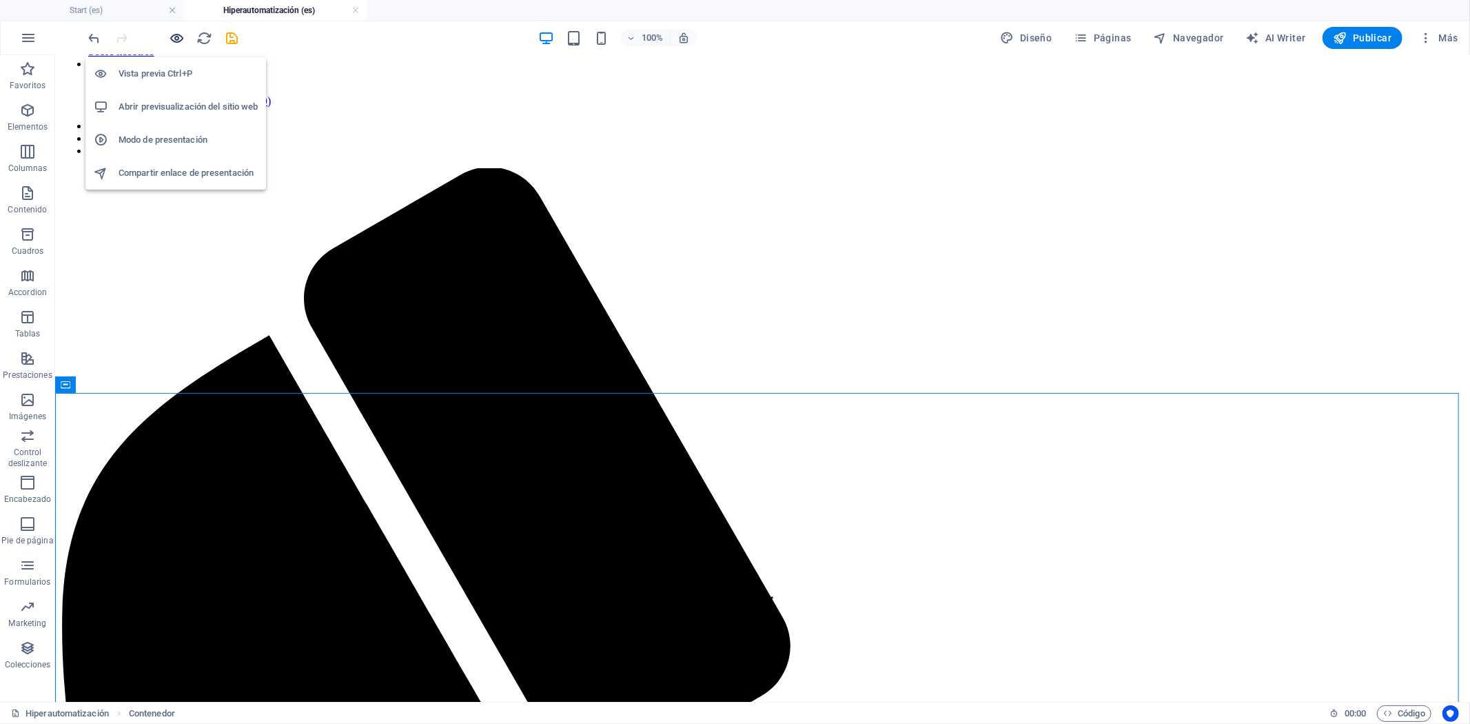
click at [176, 37] on icon "button" at bounding box center [178, 38] width 16 height 16
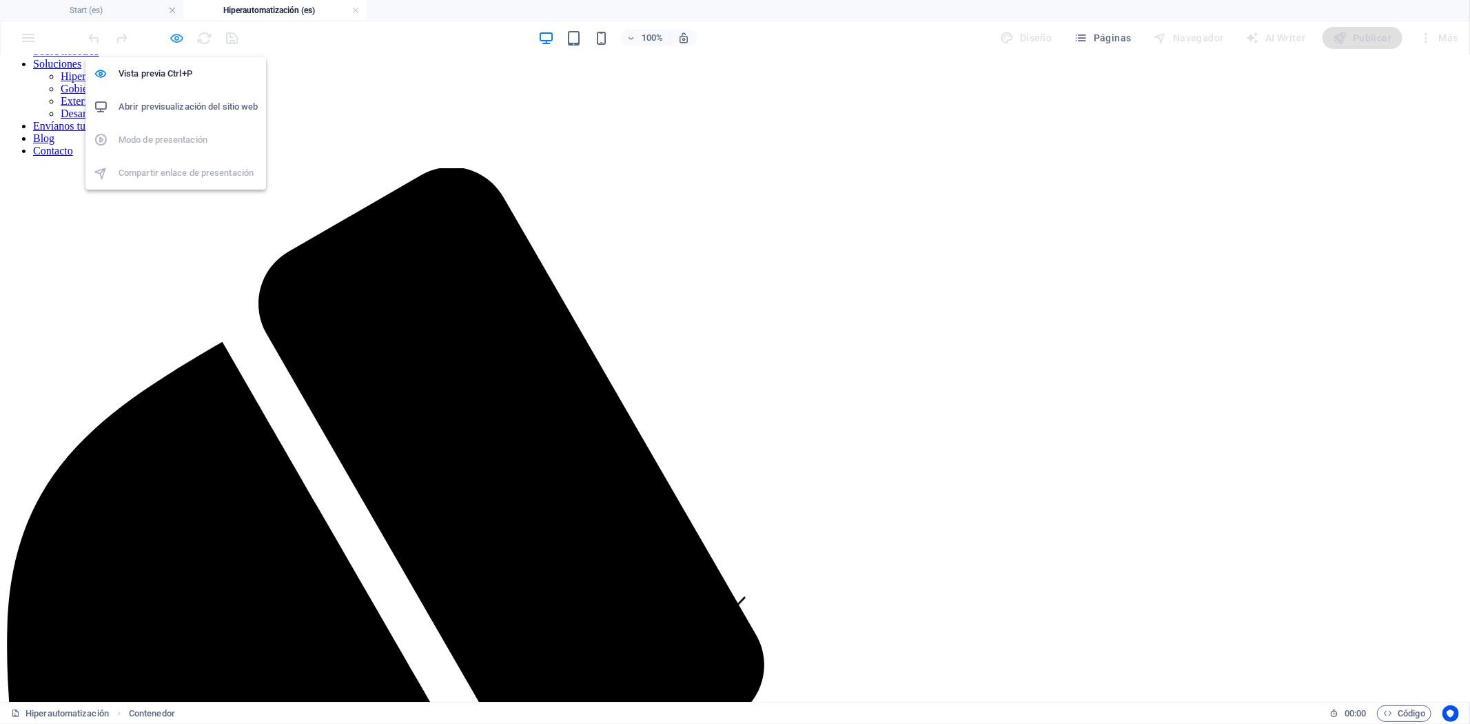
click at [179, 33] on icon "button" at bounding box center [178, 38] width 16 height 16
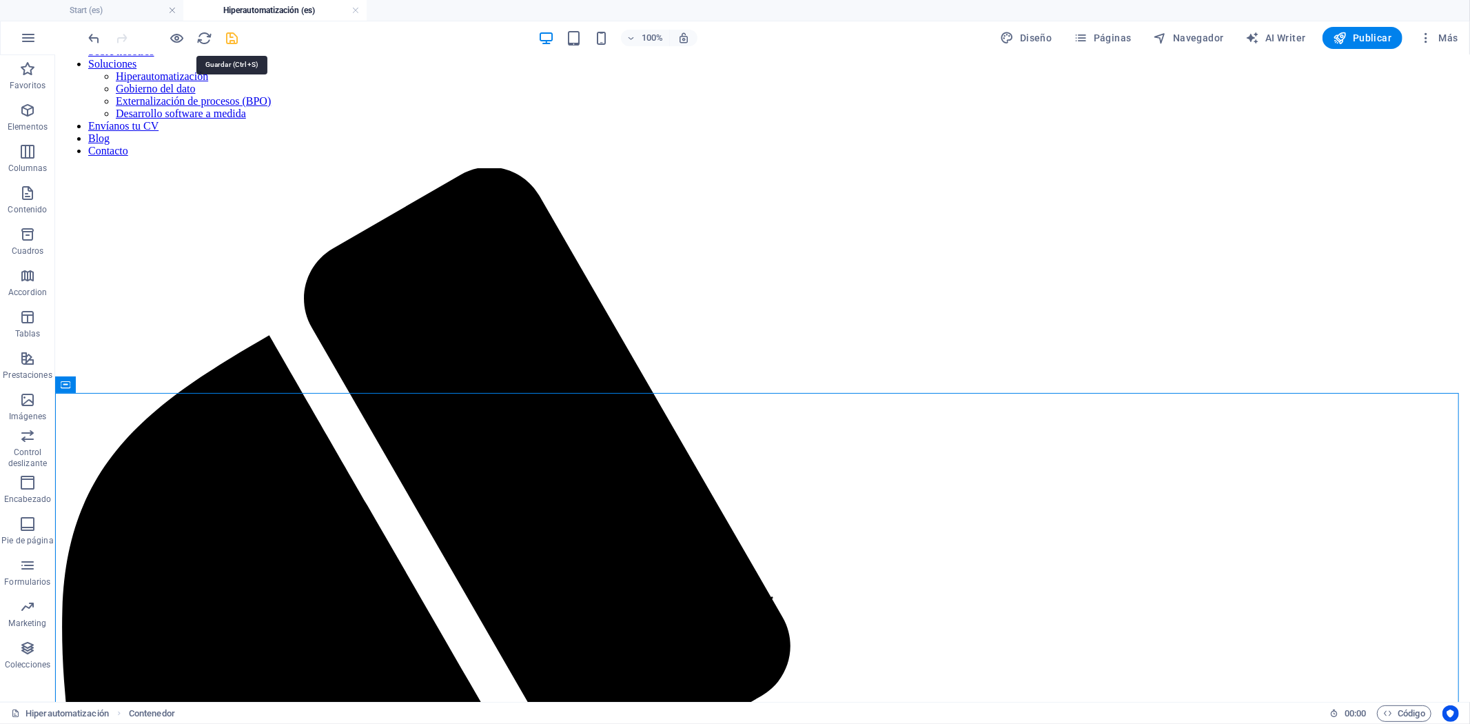
click at [236, 37] on icon "save" at bounding box center [233, 38] width 16 height 16
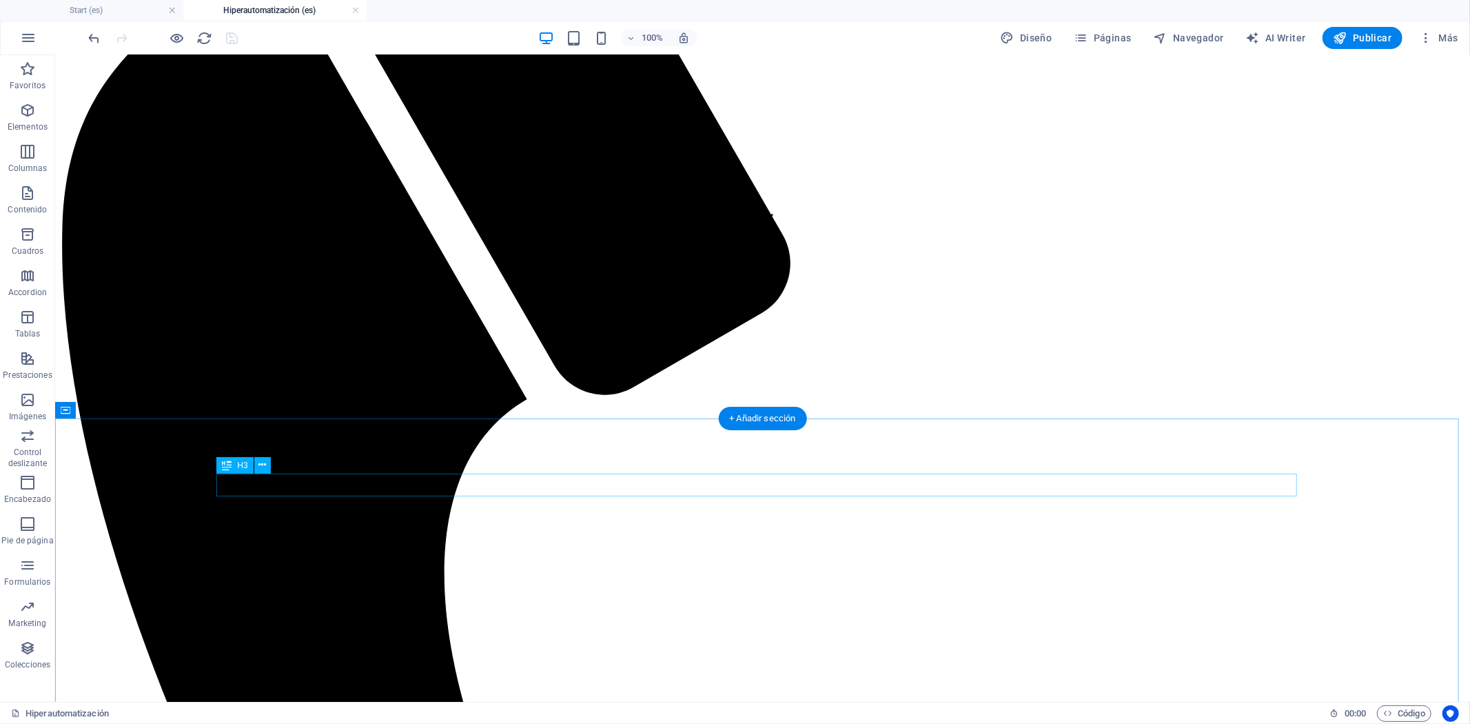
scroll to position [152, 0]
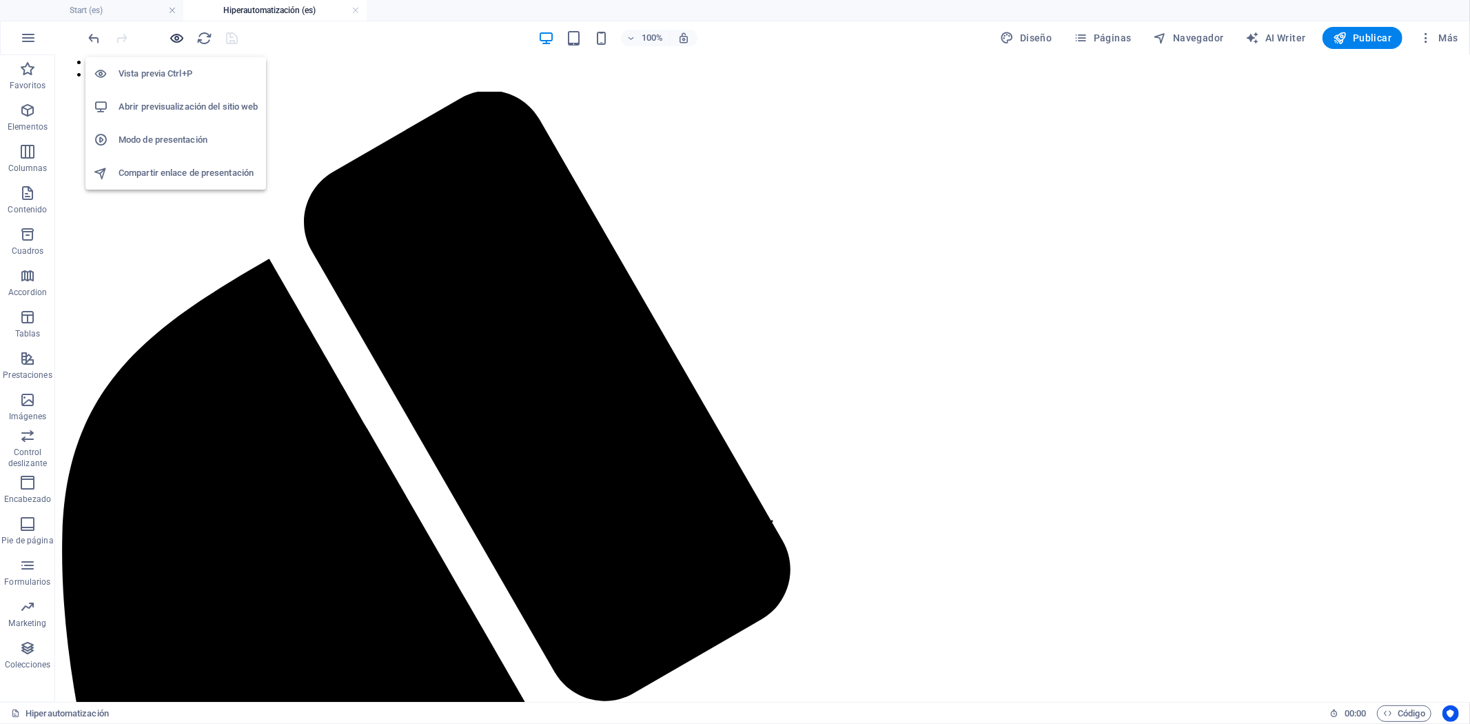
click at [182, 39] on icon "button" at bounding box center [178, 38] width 16 height 16
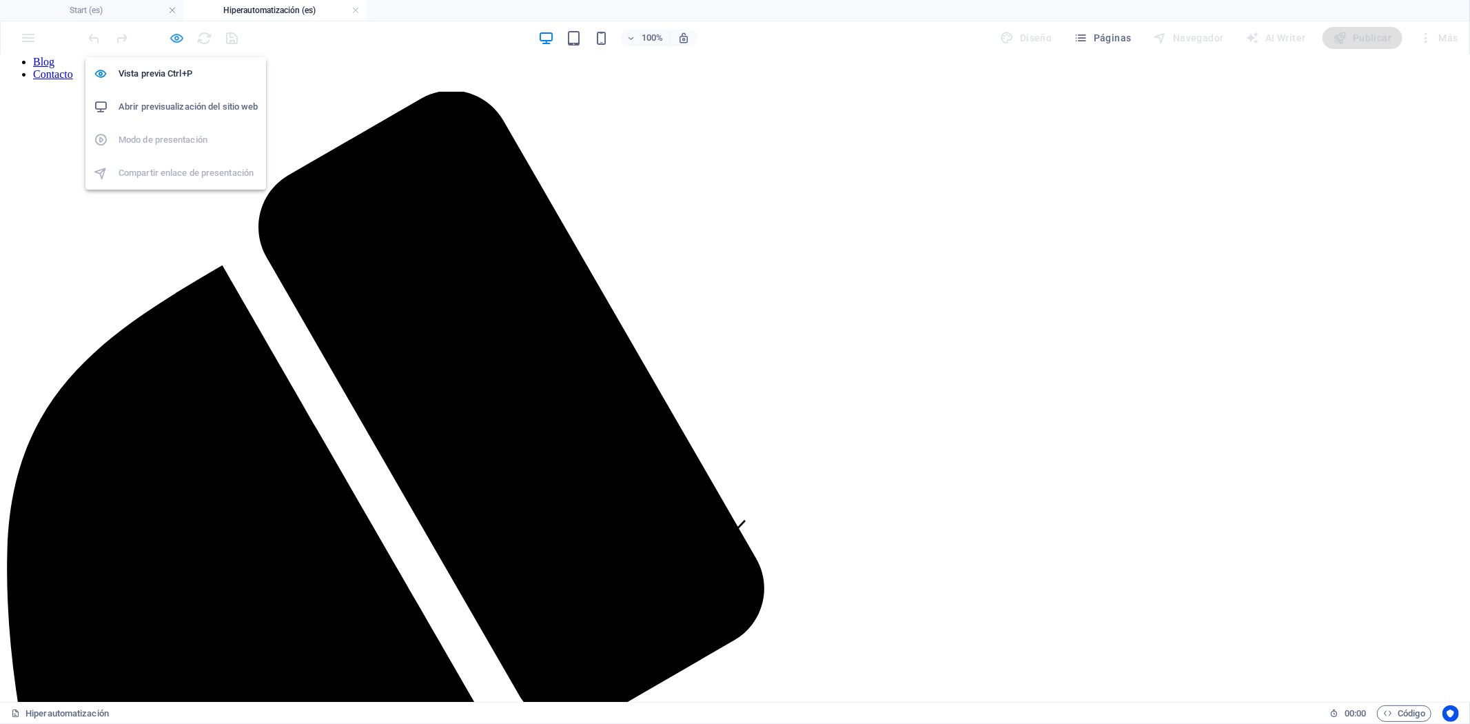
click at [176, 40] on icon "button" at bounding box center [178, 38] width 16 height 16
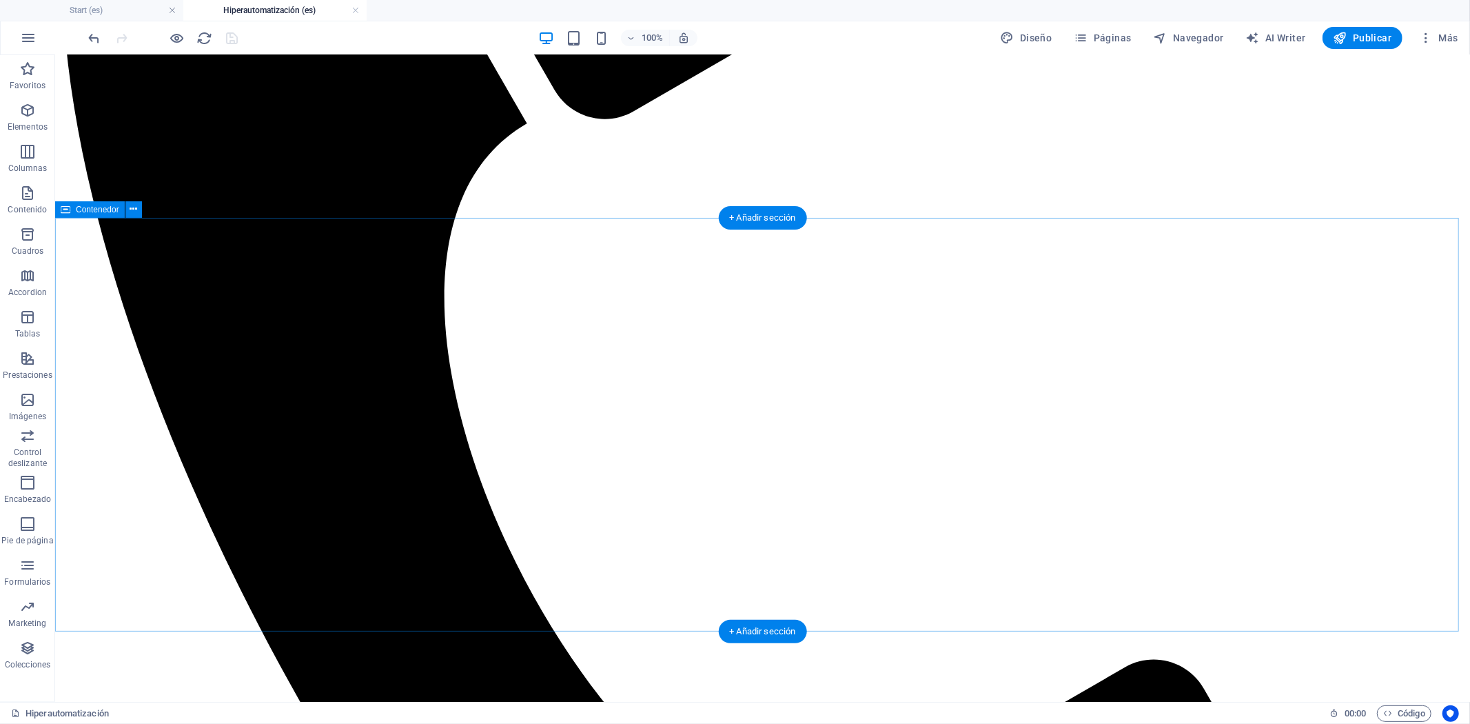
scroll to position [918, 0]
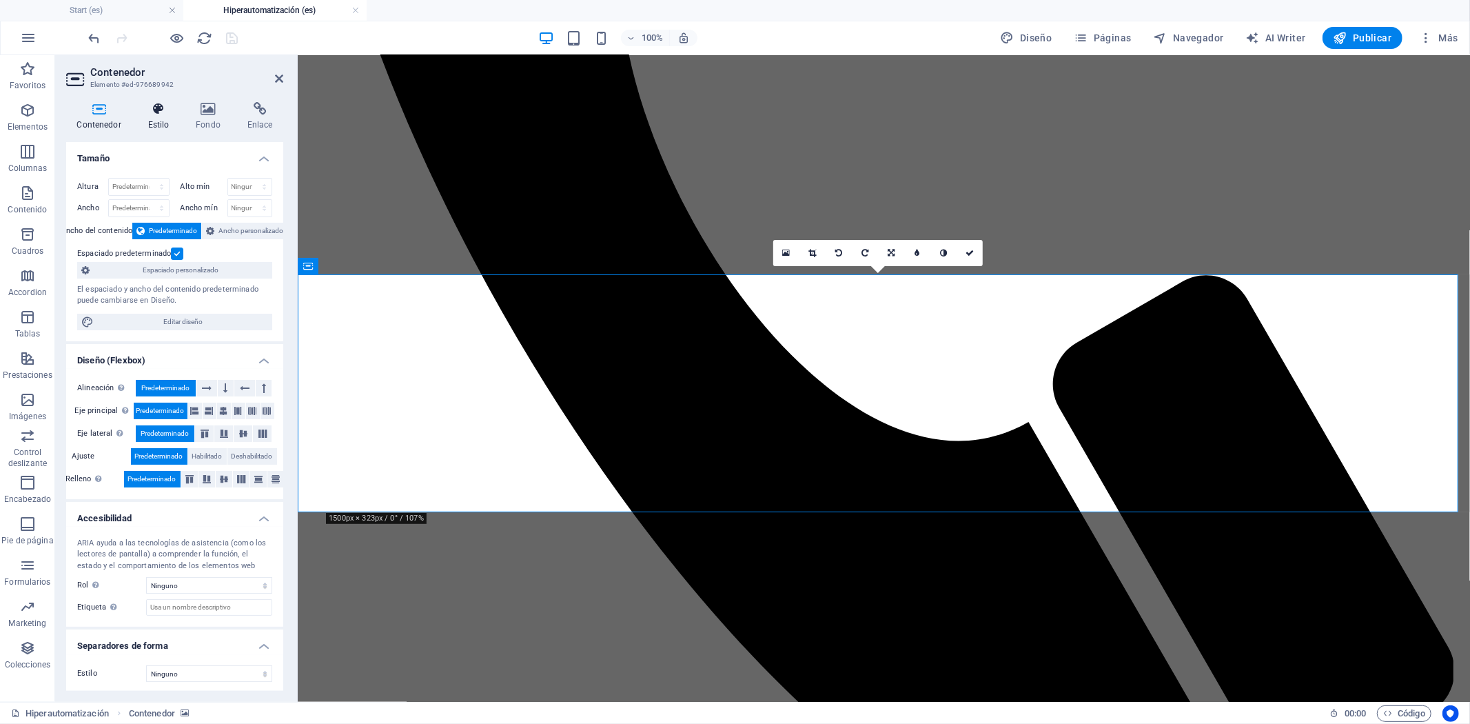
click at [157, 109] on icon at bounding box center [158, 109] width 43 height 14
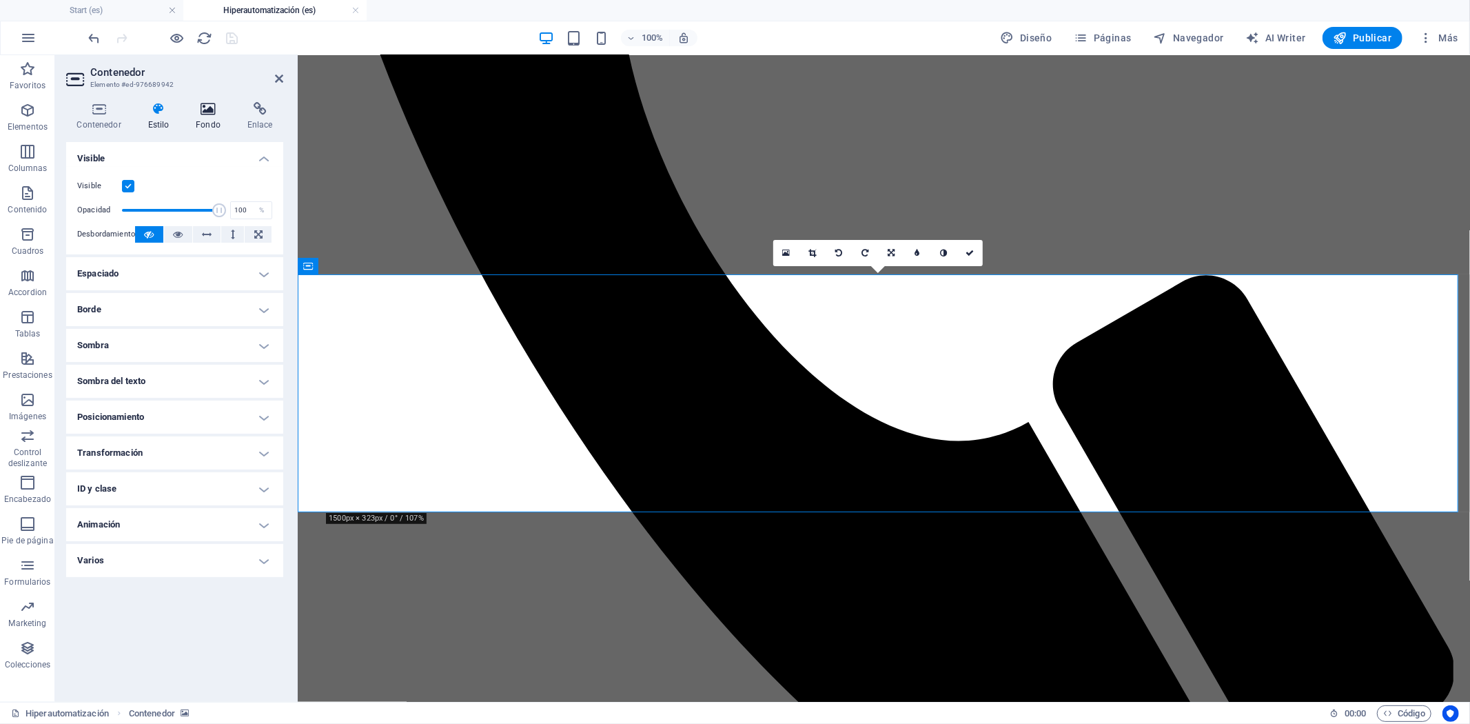
click at [195, 110] on icon at bounding box center [208, 109] width 46 height 14
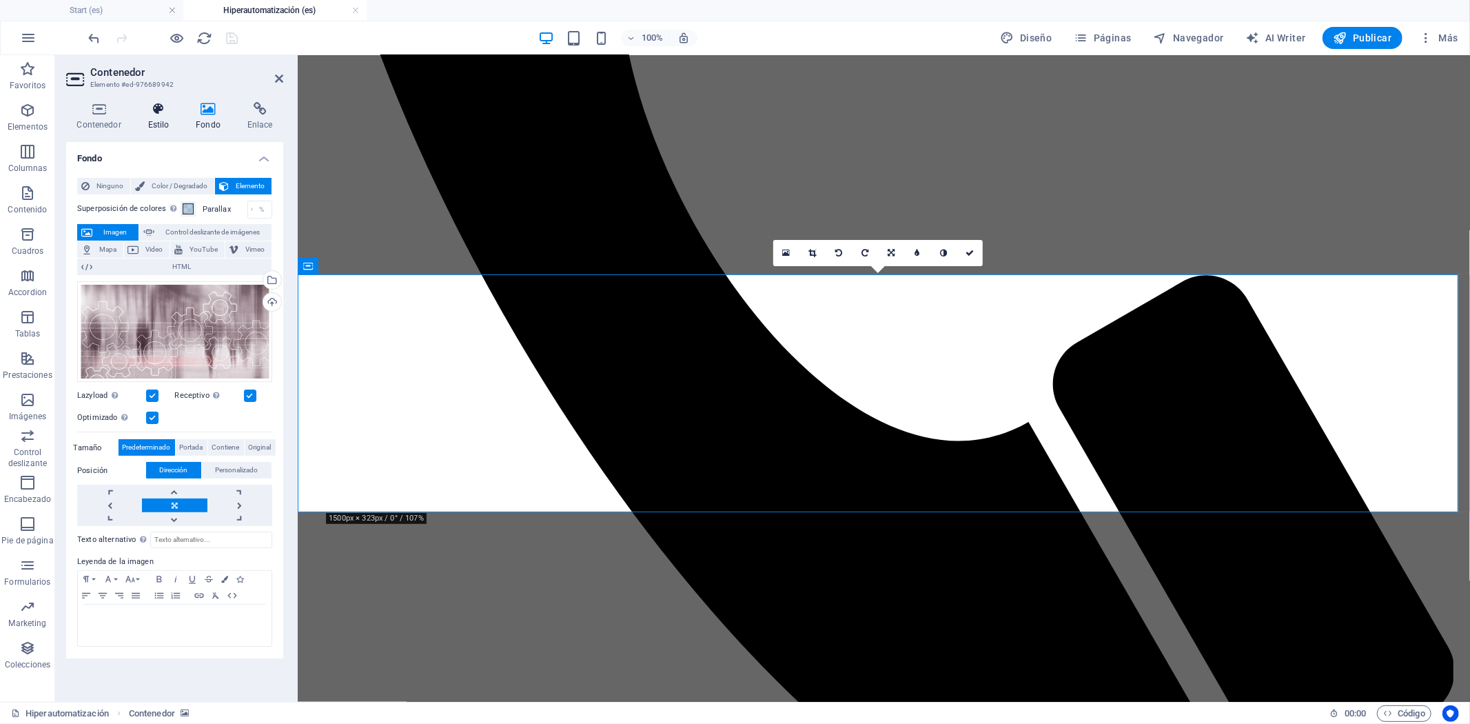
click at [157, 105] on icon at bounding box center [158, 109] width 43 height 14
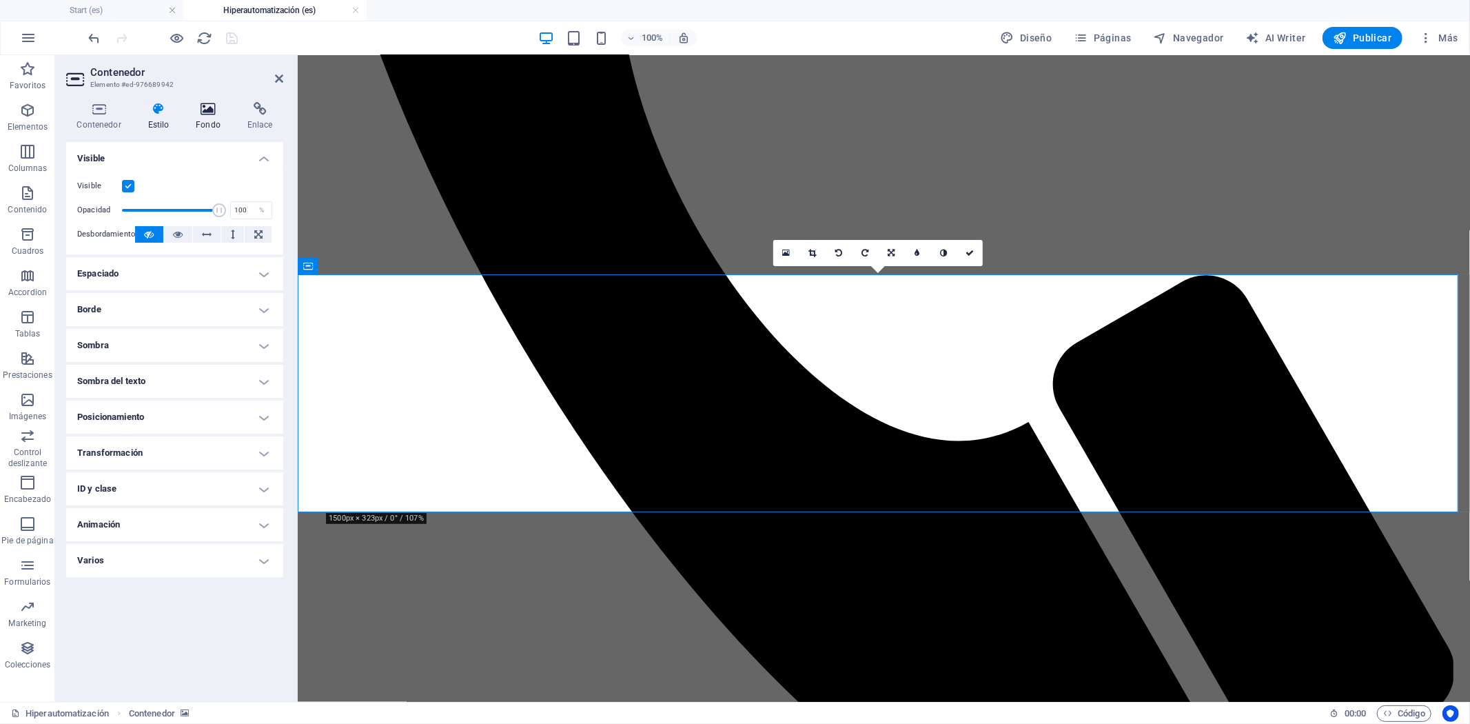
click at [201, 106] on icon at bounding box center [208, 109] width 46 height 14
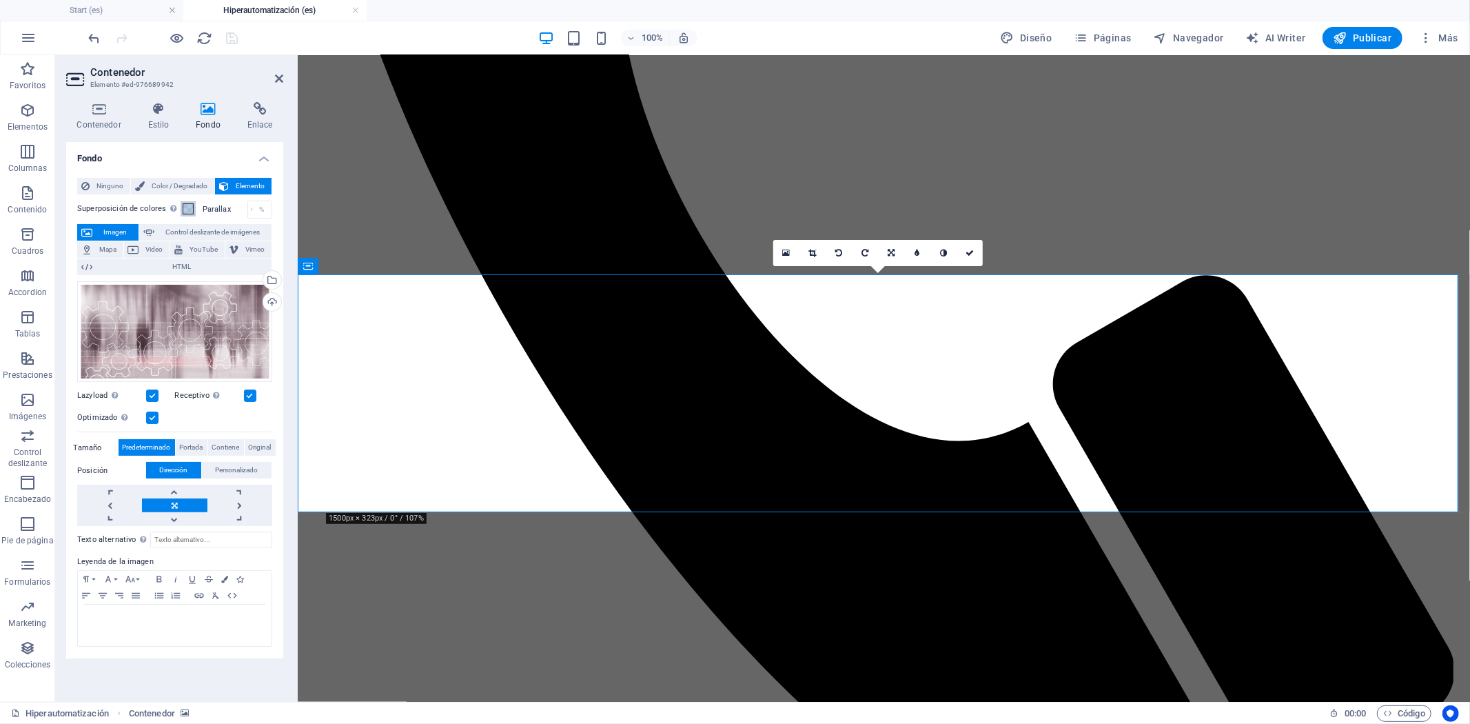
click at [188, 208] on span at bounding box center [188, 208] width 11 height 11
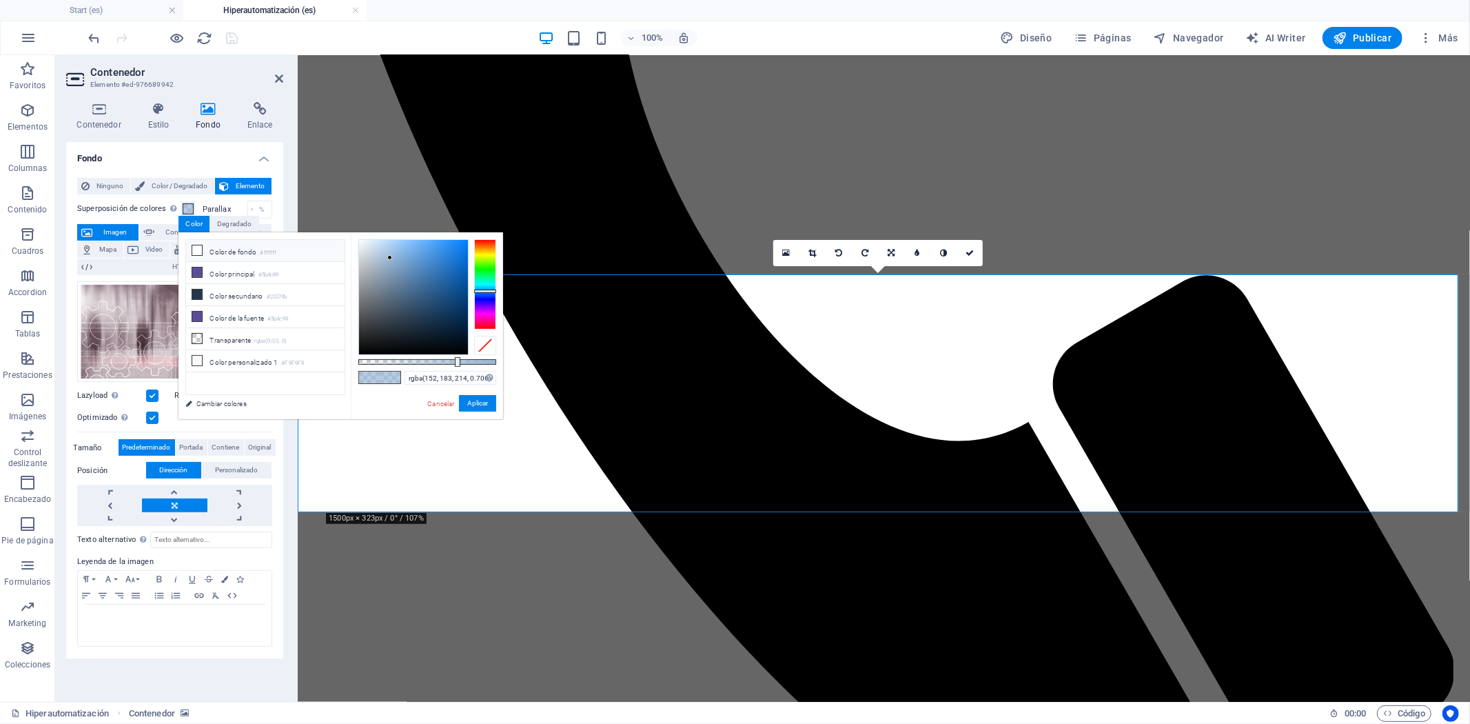
click at [233, 256] on li "Color de fondo #ffffff" at bounding box center [265, 251] width 159 height 22
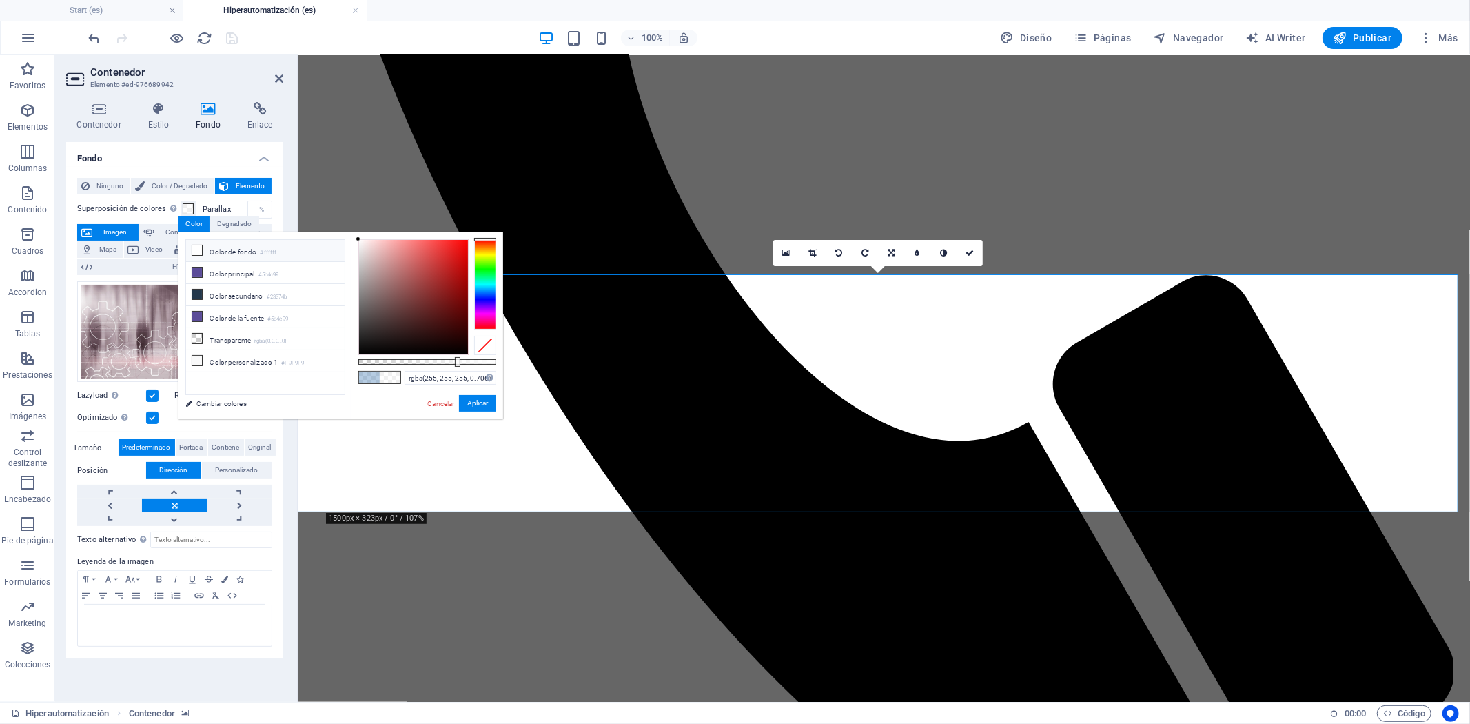
click at [370, 376] on span at bounding box center [369, 378] width 21 height 12
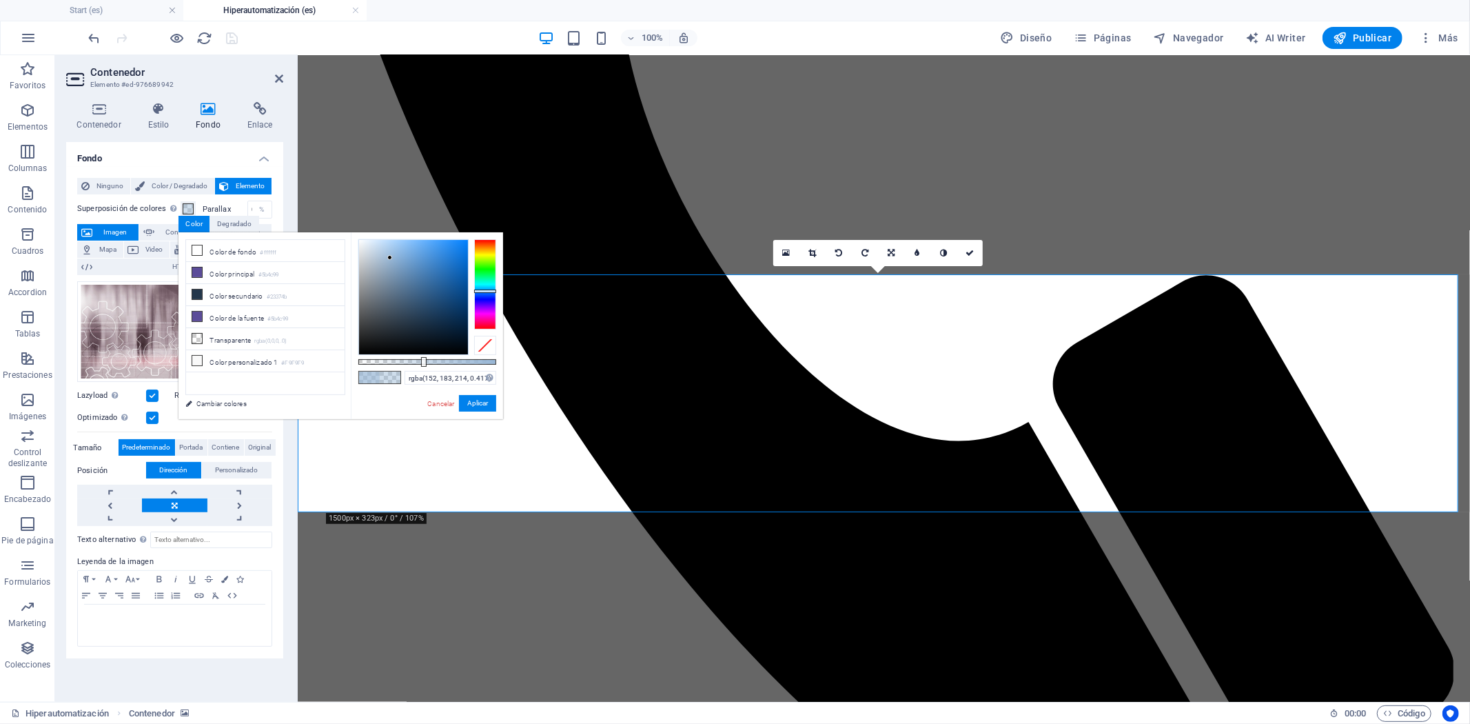
type input "rgba(152, 183, 214, 0.412)"
drag, startPoint x: 456, startPoint y: 366, endPoint x: 416, endPoint y: 355, distance: 41.5
click at [416, 355] on div "rgba(152, 183, 214, 0.412) Formatos soportados #0852ed rgb(8, 82, 237) rgba(8, …" at bounding box center [427, 425] width 152 height 387
click at [448, 398] on link "Cancelar" at bounding box center [441, 403] width 30 height 10
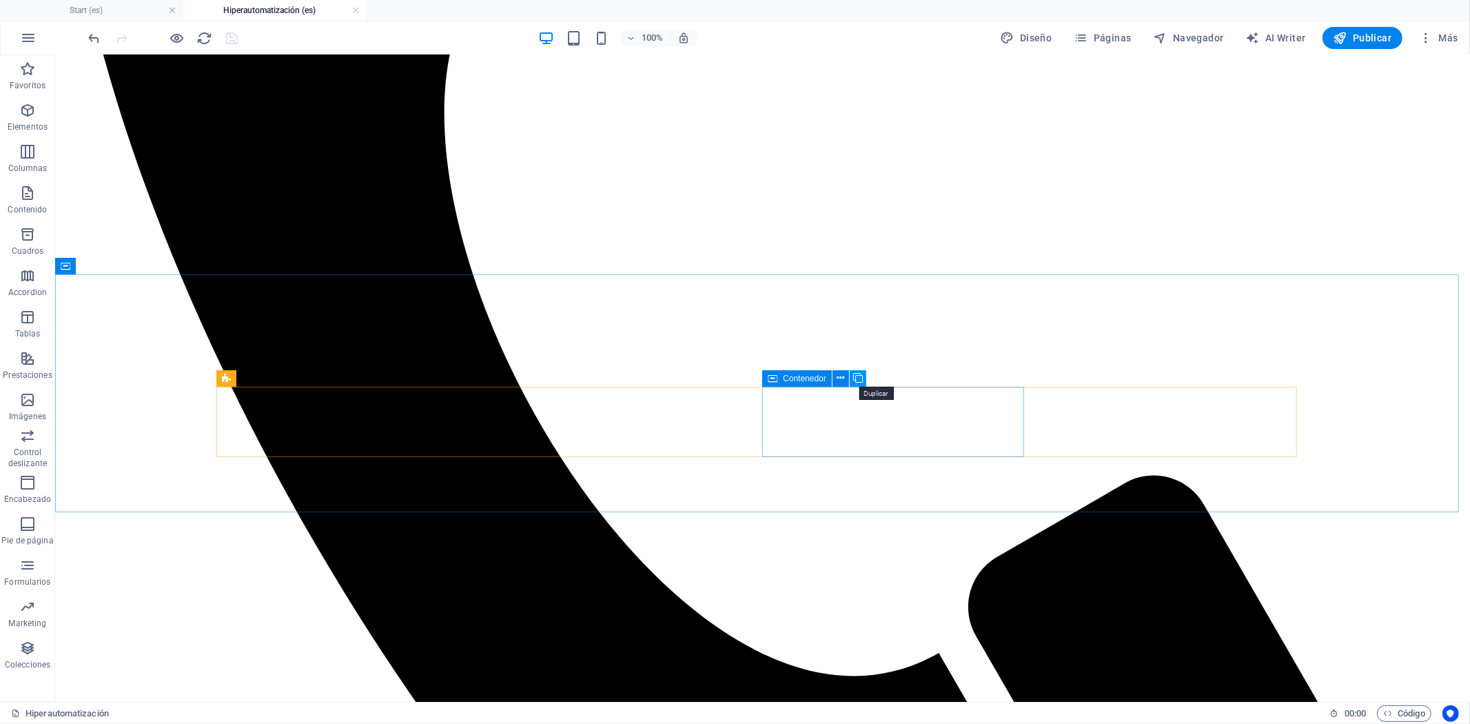
click at [853, 382] on icon at bounding box center [858, 378] width 10 height 14
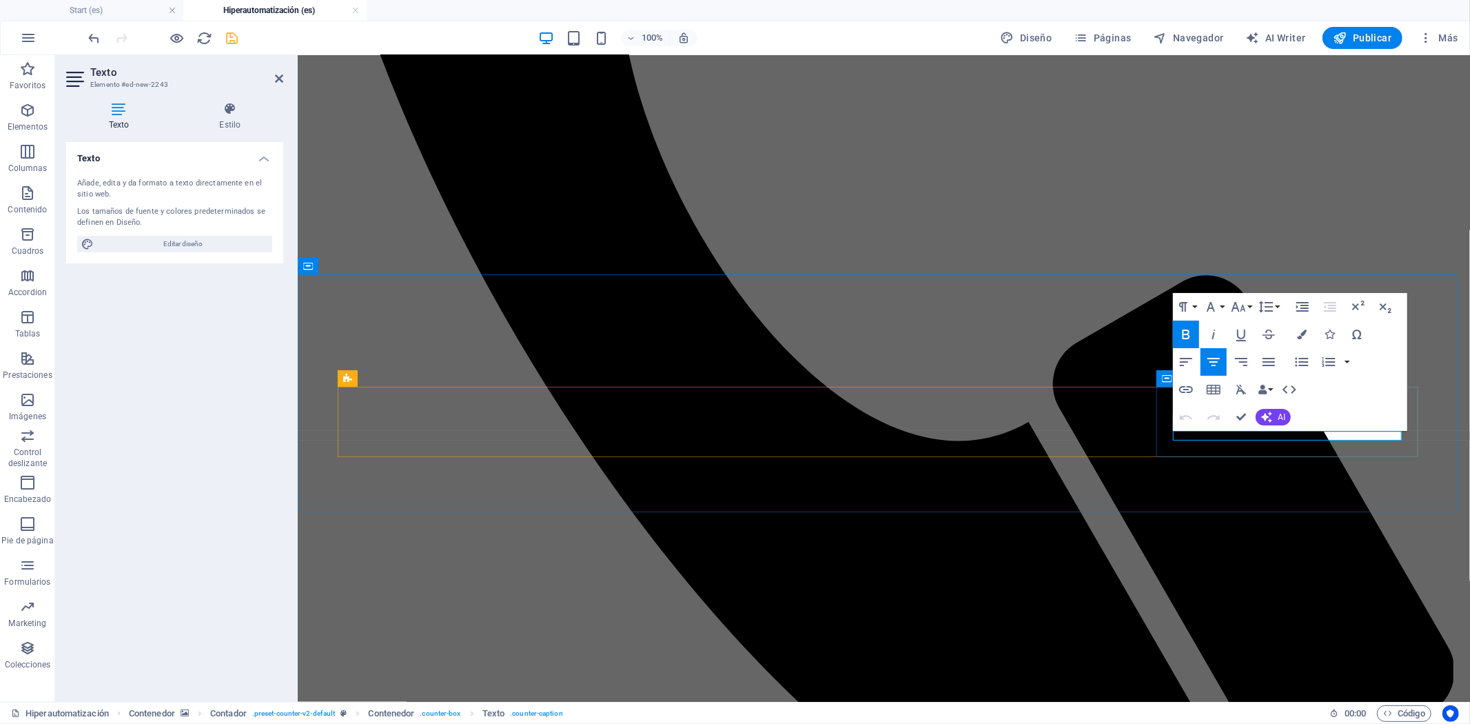
click at [1266, 430] on div "Undo Redo Confirm (Ctrl+⏎) AI Mejorar Hacer más corto Hacer más largo Corregir …" at bounding box center [1232, 417] width 119 height 28
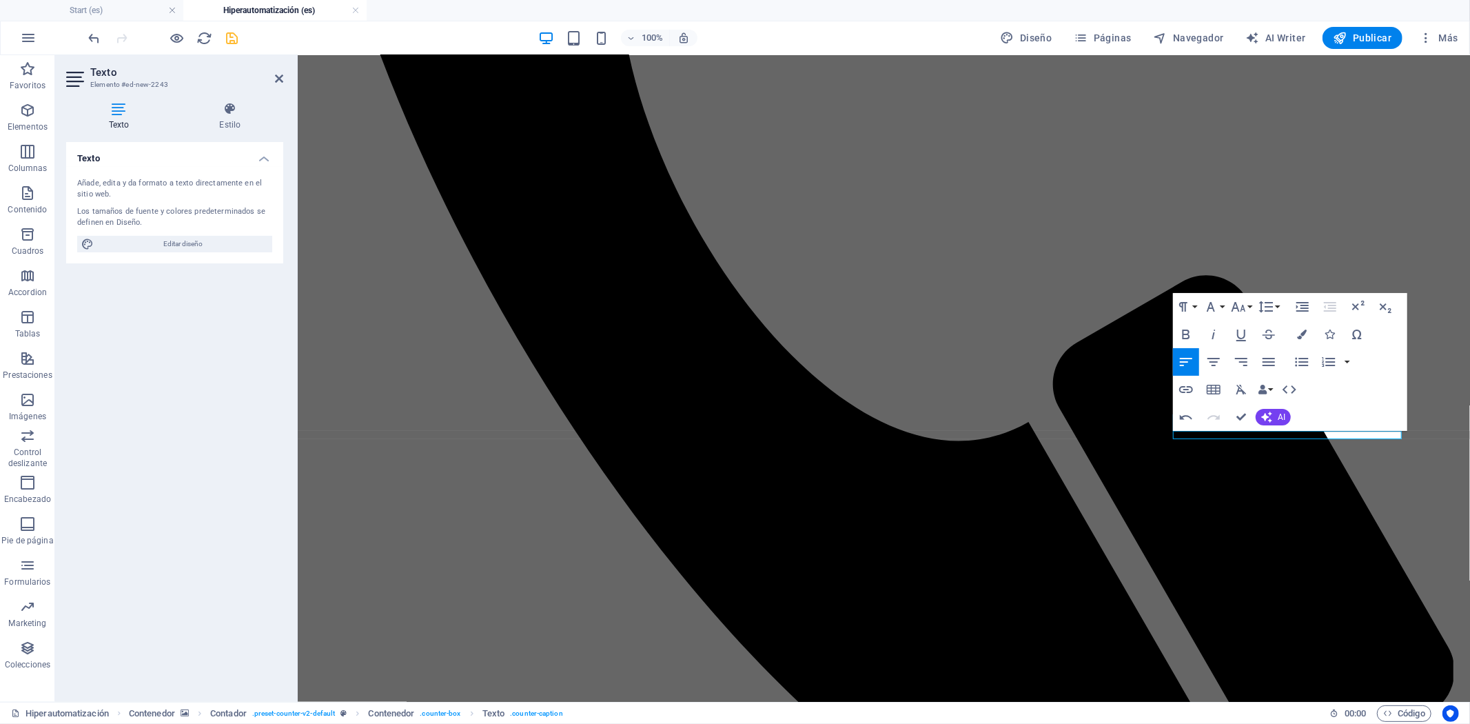
click at [1266, 430] on div "Undo Redo Confirm (Ctrl+⏎) AI Mejorar Hacer más corto Hacer más largo Corregir …" at bounding box center [1232, 417] width 119 height 28
click at [1187, 327] on icon "button" at bounding box center [1186, 334] width 17 height 17
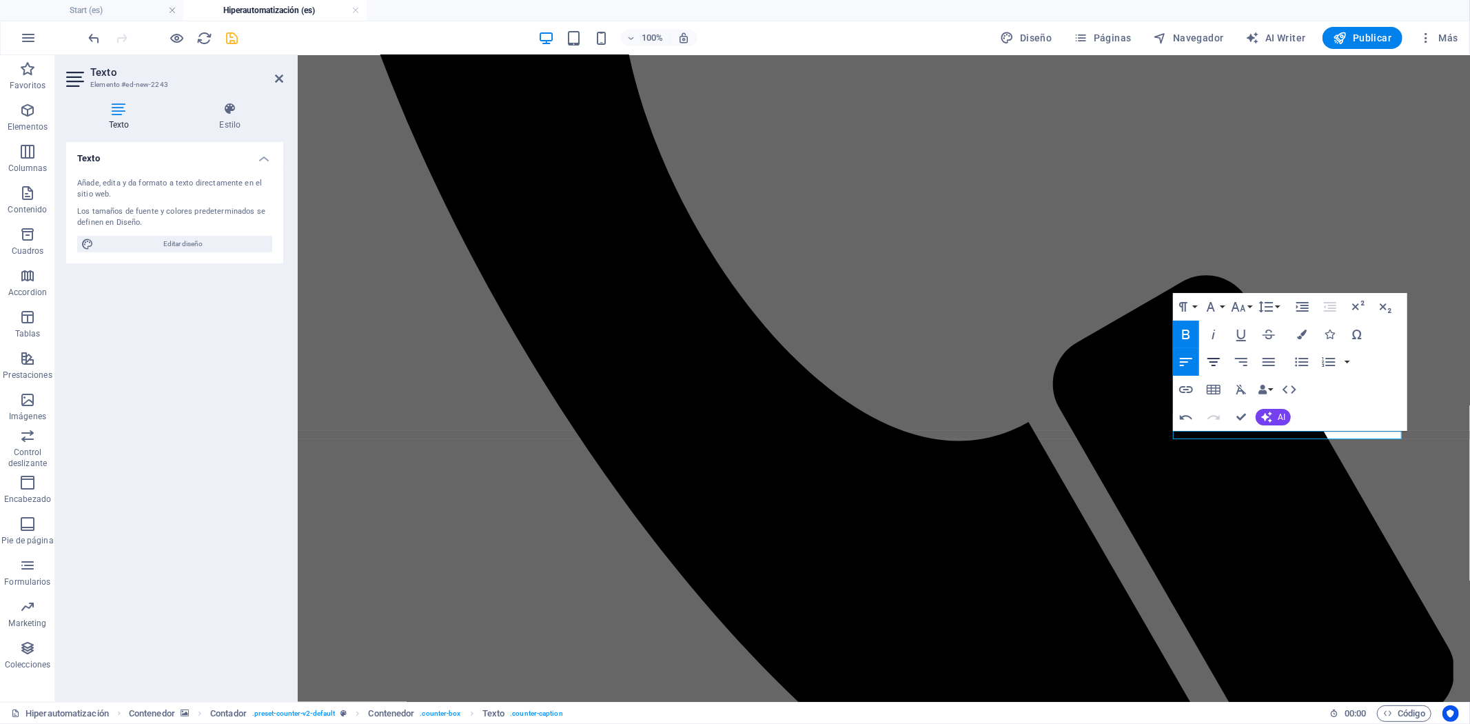
click at [1219, 358] on icon "button" at bounding box center [1214, 362] width 12 height 8
click at [1244, 307] on icon "button" at bounding box center [1239, 307] width 14 height 10
click at [1248, 334] on link "14" at bounding box center [1253, 338] width 50 height 21
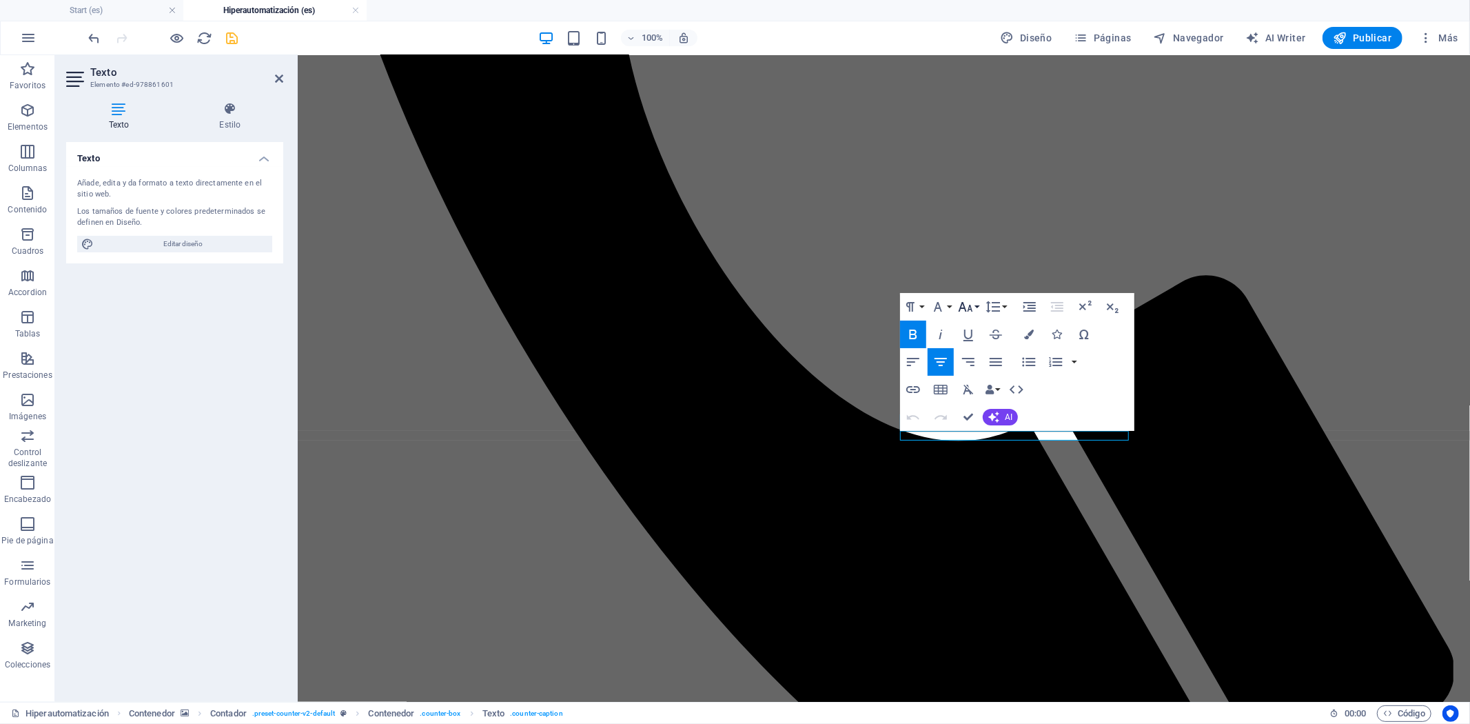
click at [963, 314] on icon "button" at bounding box center [966, 307] width 17 height 17
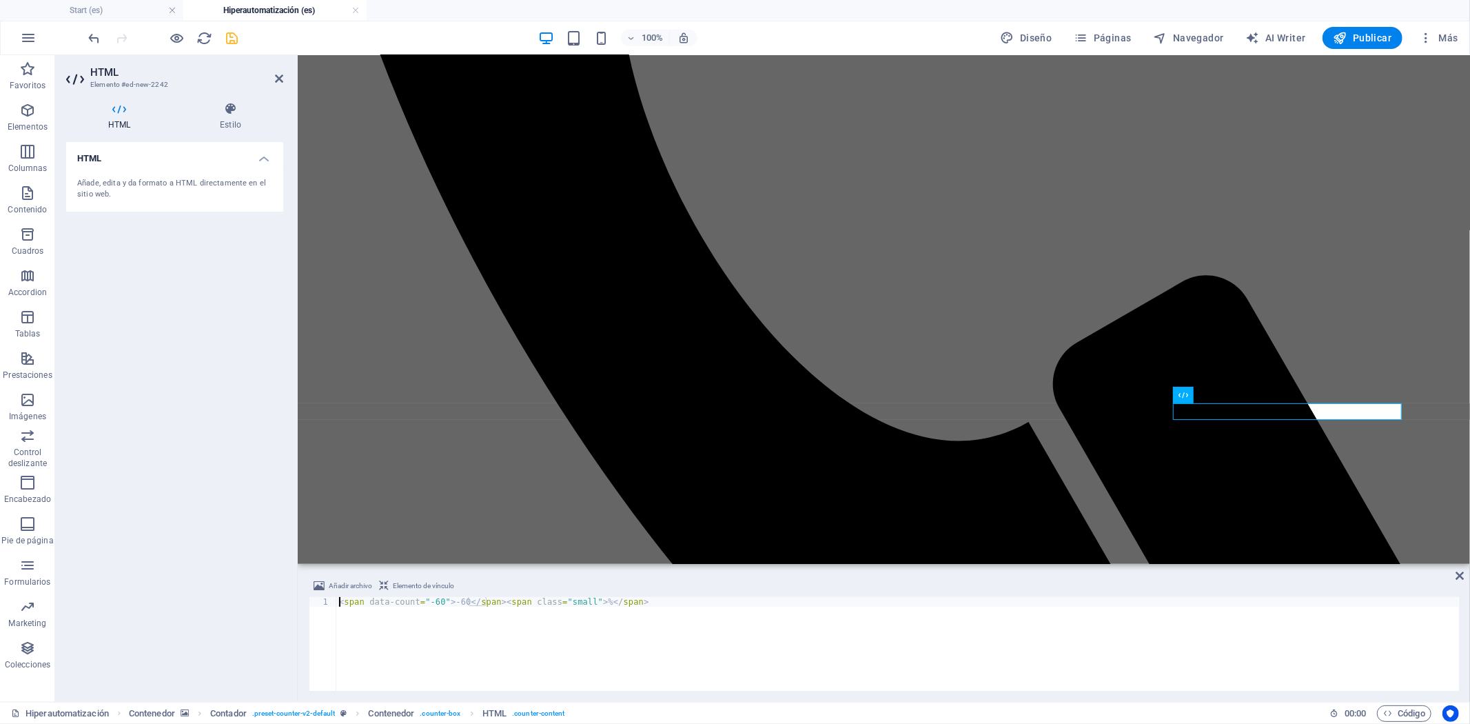
click at [435, 600] on div "< span data-count = "-60" > -60 </ span > < span class = "small" > % </ span >" at bounding box center [897, 653] width 1123 height 113
click at [448, 597] on div "< span data-count = "6" > -60 </ span > < span class = "small" > % </ span >" at bounding box center [897, 653] width 1123 height 113
click at [448, 598] on div "< span data-count = "6" > -60 </ span > < span class = "small" > % </ span >" at bounding box center [897, 653] width 1123 height 113
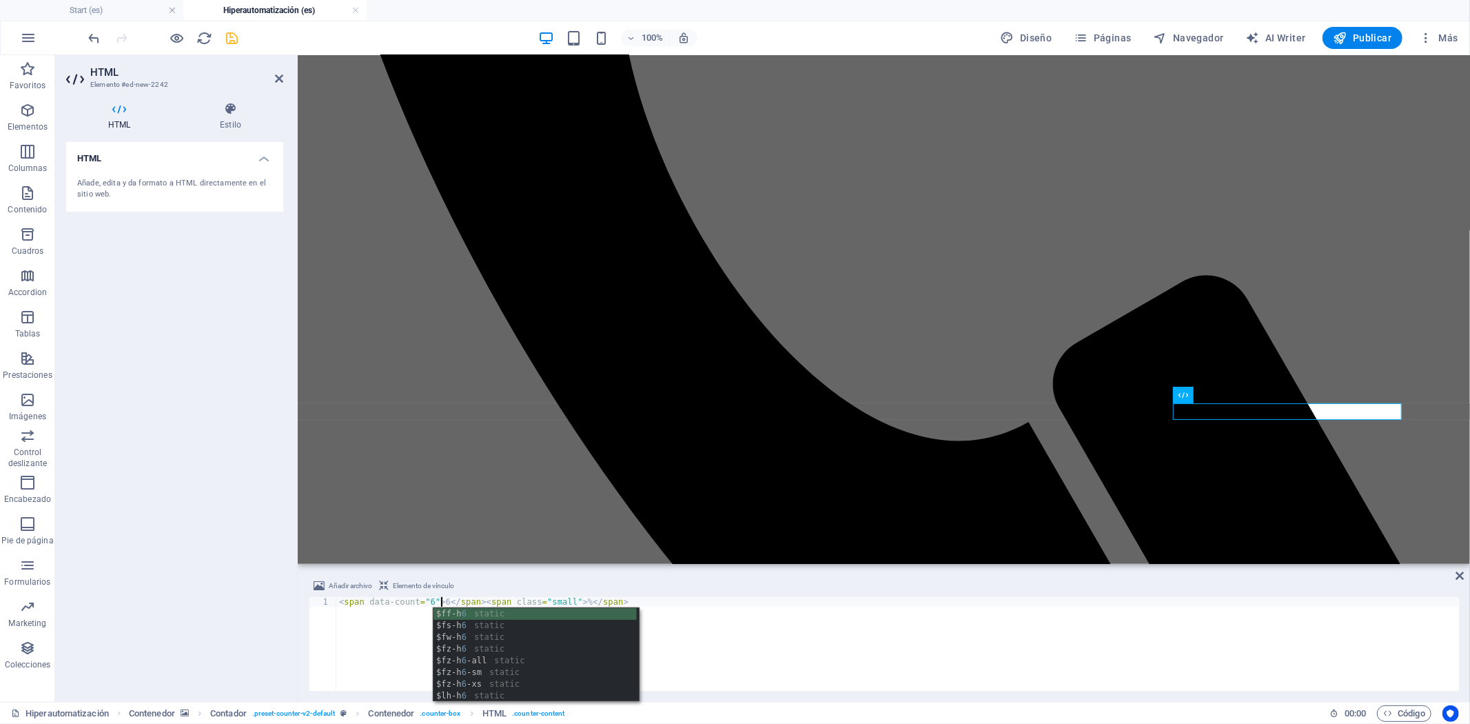
scroll to position [0, 8]
click at [575, 596] on div "Añadir archivo Elemento de vínculo" at bounding box center [884, 588] width 1151 height 20
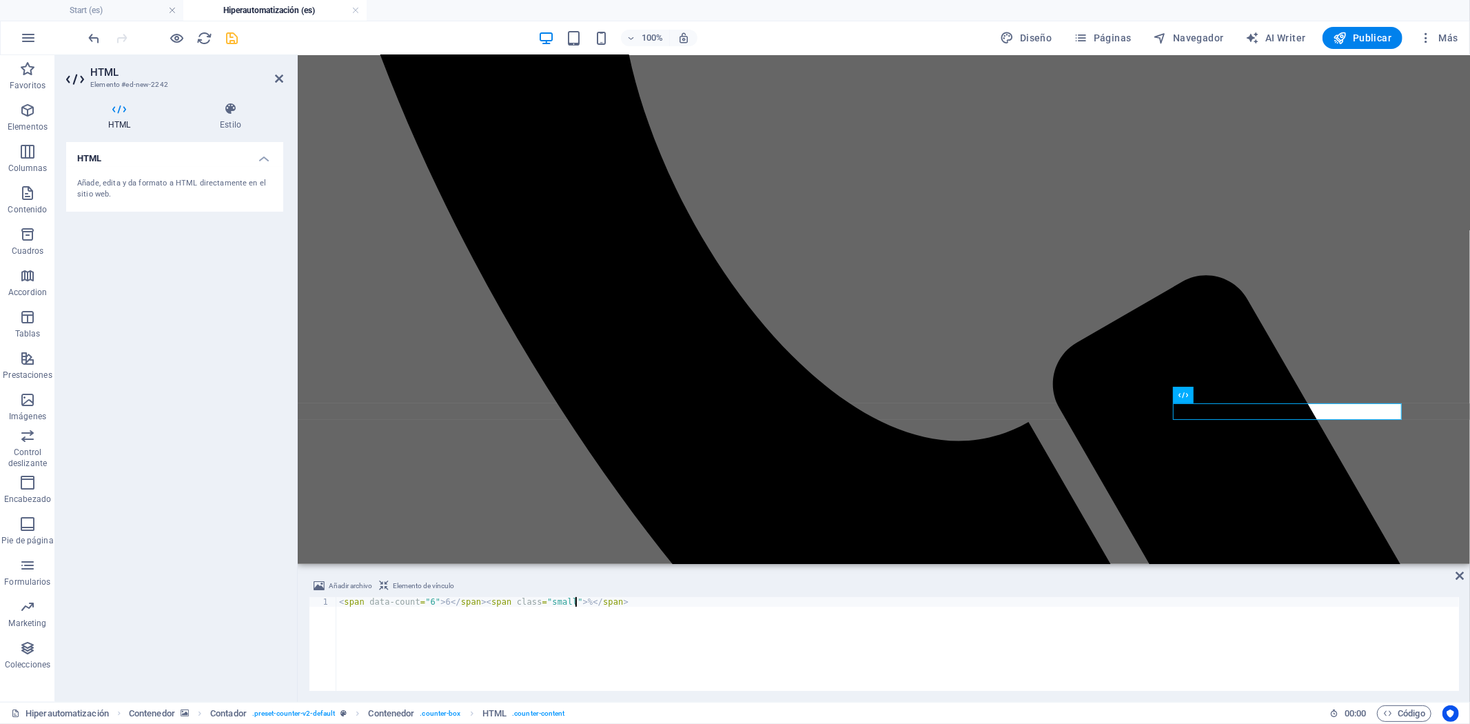
click at [576, 600] on div "< span data-count = "6" > 6 </ span > < span class = "small" > % </ span >" at bounding box center [897, 653] width 1123 height 113
type textarea "<span data-count="6">6</span><span class="small"> MESES</span>"
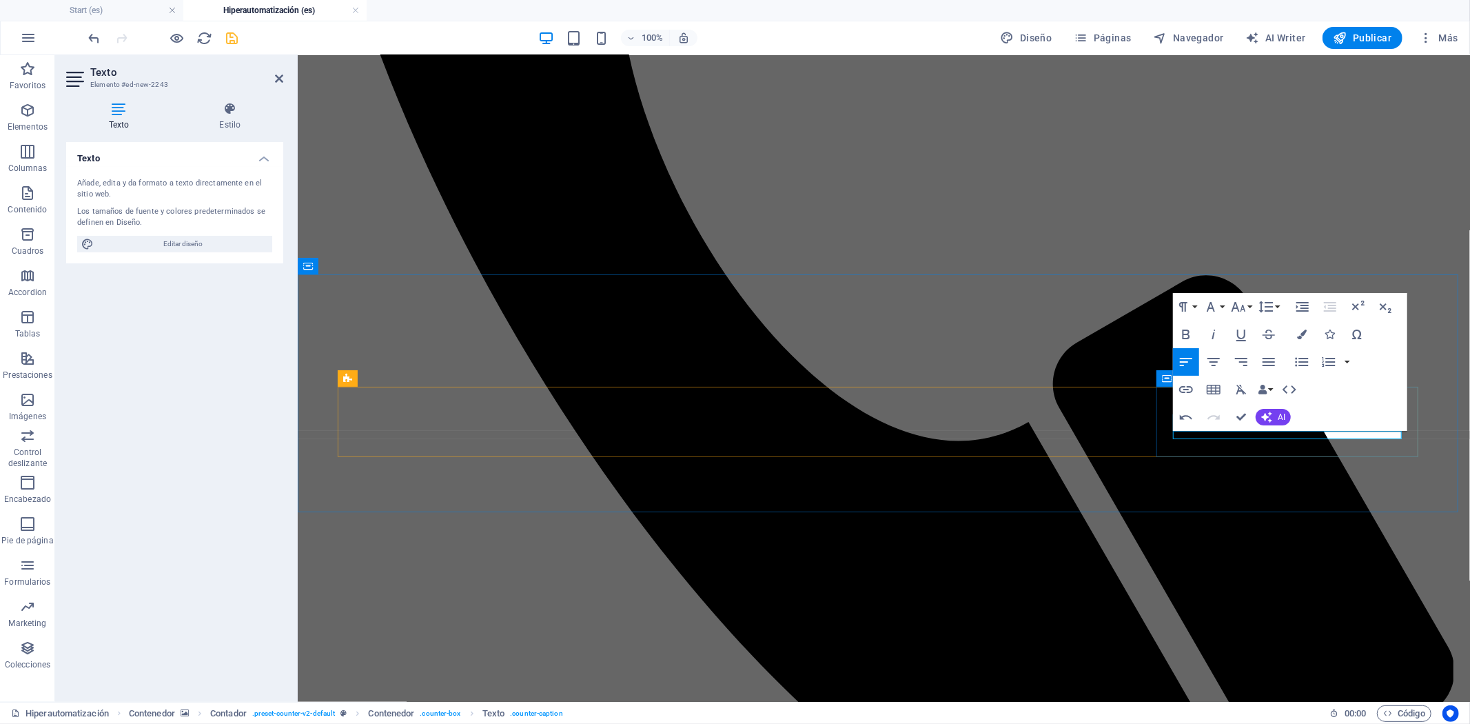
drag, startPoint x: 1189, startPoint y: 328, endPoint x: 1222, endPoint y: 322, distance: 33.7
click at [1191, 330] on icon "button" at bounding box center [1186, 334] width 17 height 17
click at [1251, 305] on button "Font Size" at bounding box center [1241, 307] width 26 height 28
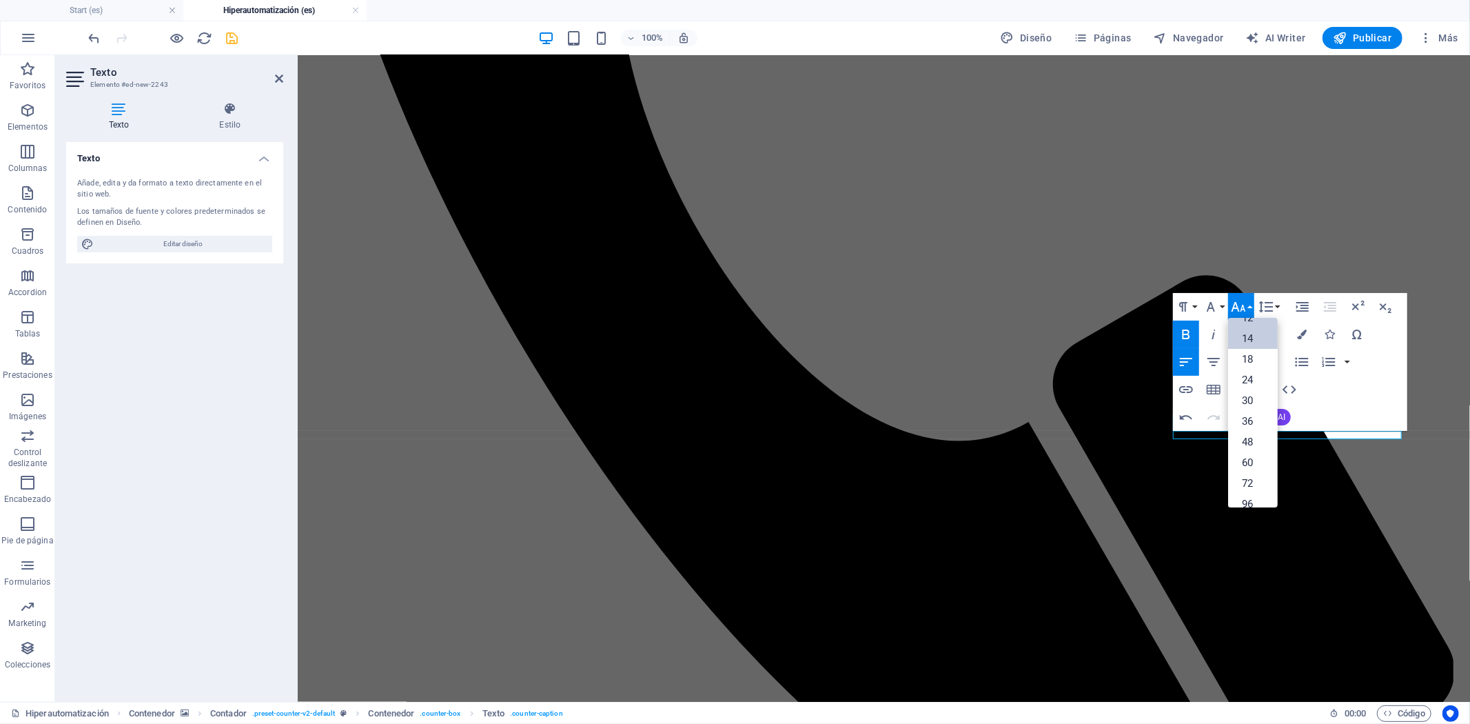
click at [1259, 335] on link "14" at bounding box center [1253, 338] width 50 height 21
click at [1209, 355] on icon "button" at bounding box center [1214, 362] width 17 height 17
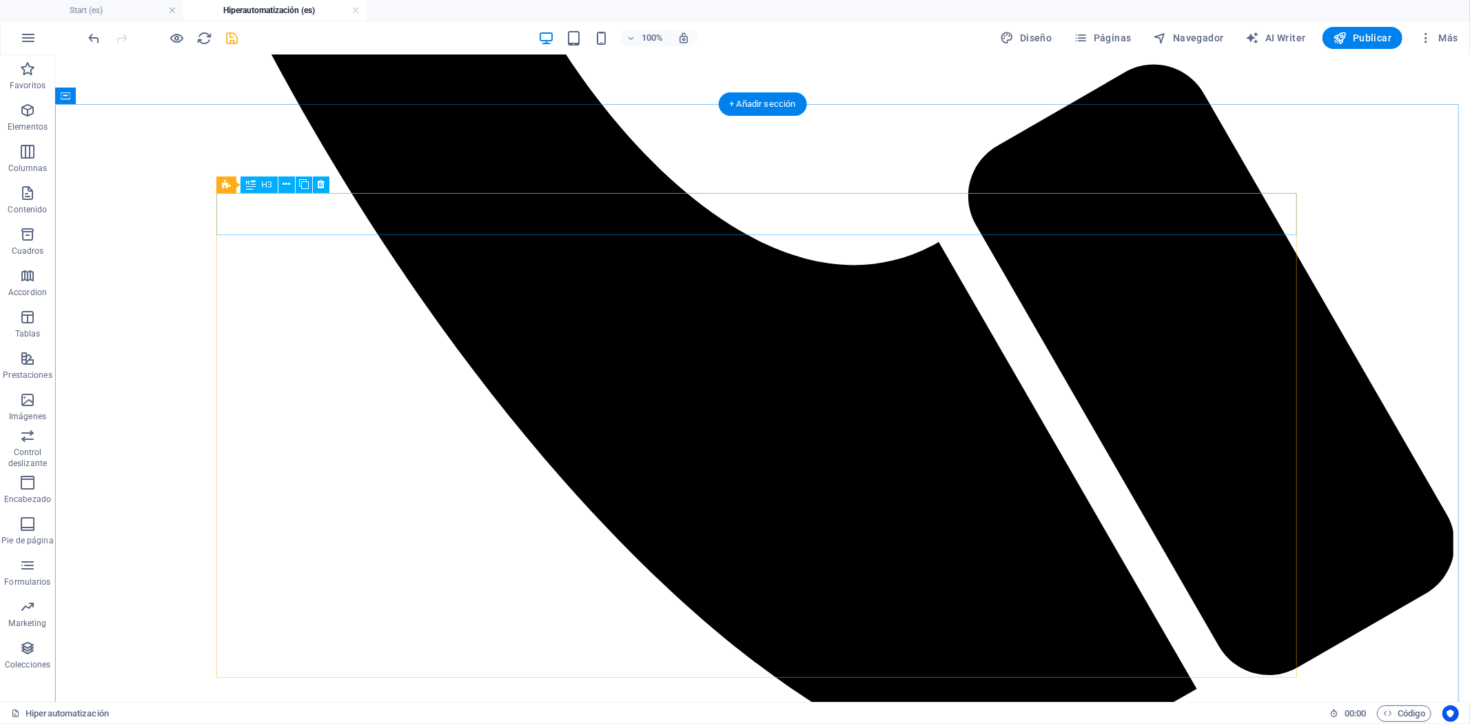
scroll to position [870, 0]
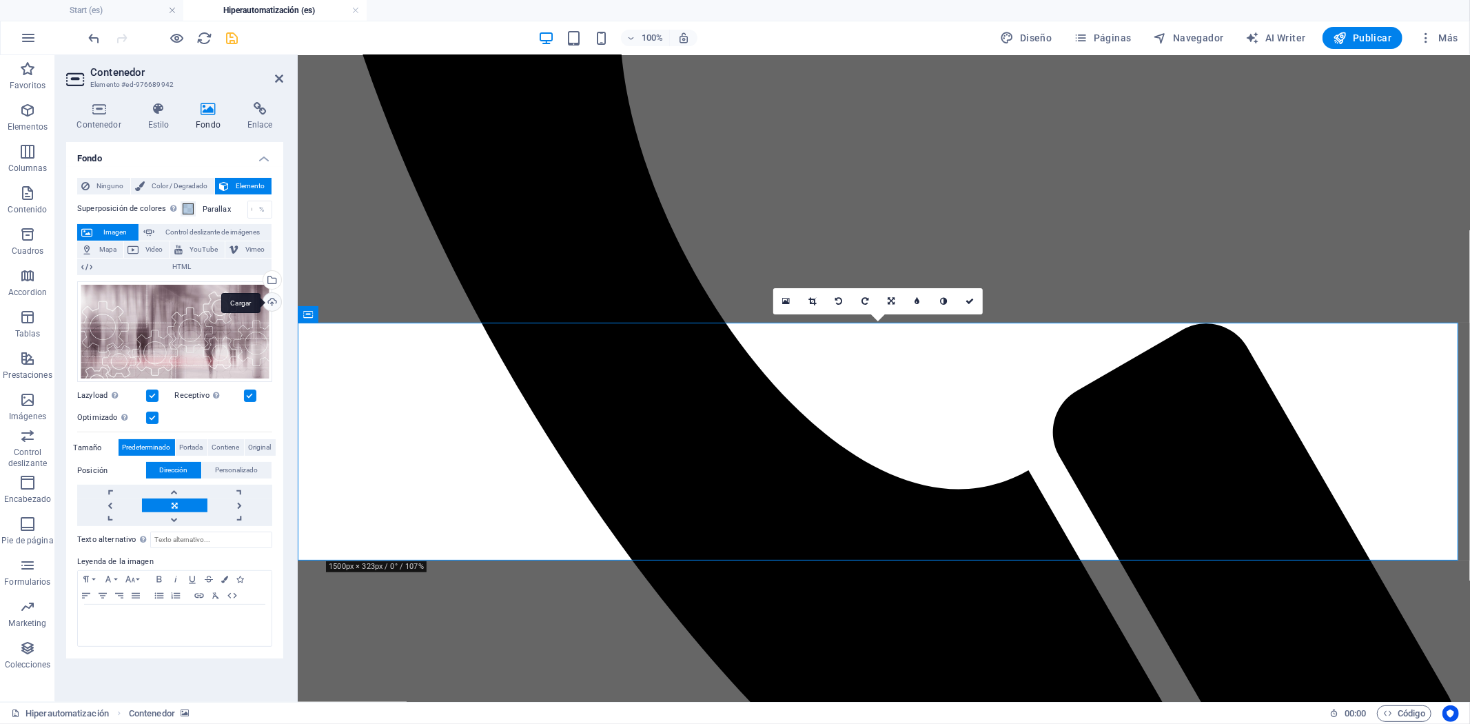
click at [264, 301] on div "Cargar" at bounding box center [271, 303] width 21 height 21
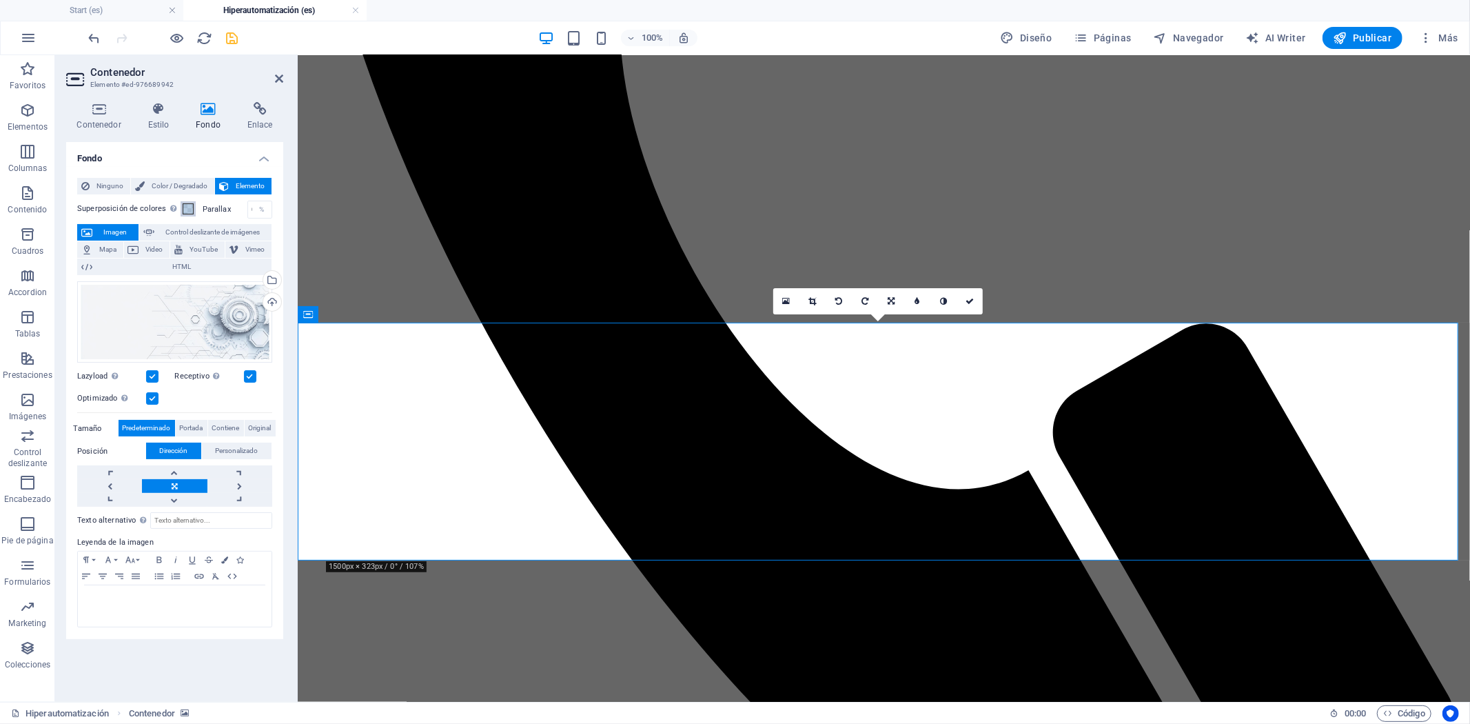
click at [188, 211] on span at bounding box center [188, 208] width 11 height 11
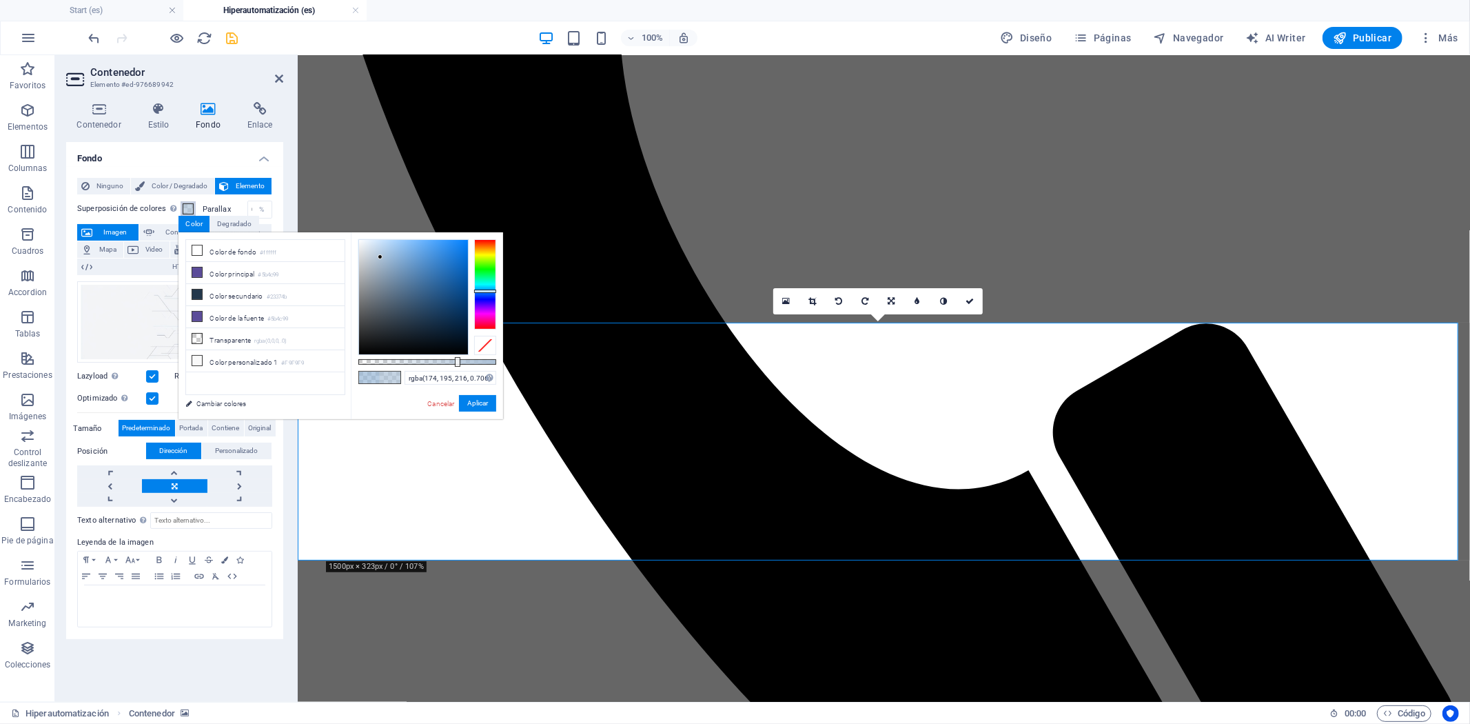
type input "rgba(175, 196, 216, 0.706)"
click at [379, 257] on div at bounding box center [378, 256] width 5 height 5
select select "px"
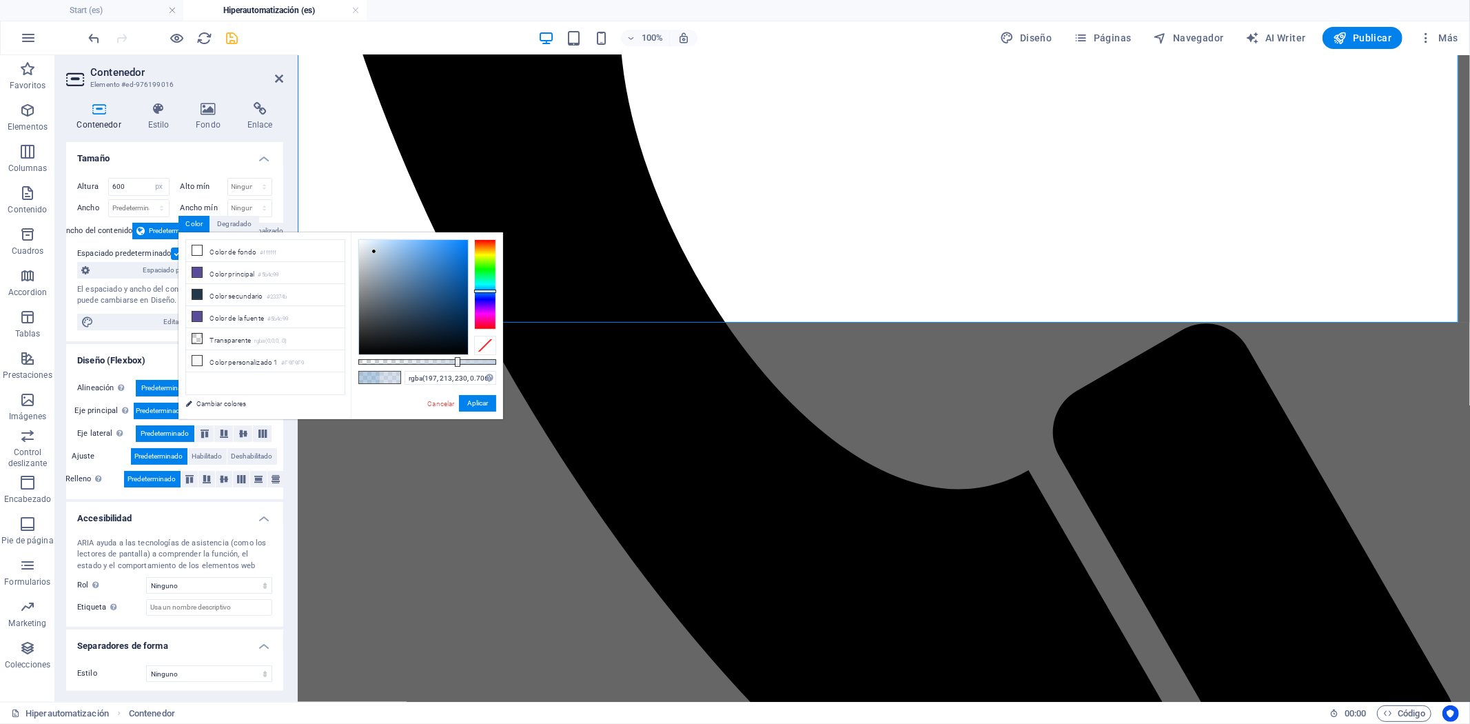
drag, startPoint x: 379, startPoint y: 256, endPoint x: 374, endPoint y: 251, distance: 7.3
click at [374, 251] on div at bounding box center [374, 251] width 5 height 5
click at [473, 398] on button "Aplicar" at bounding box center [477, 403] width 37 height 17
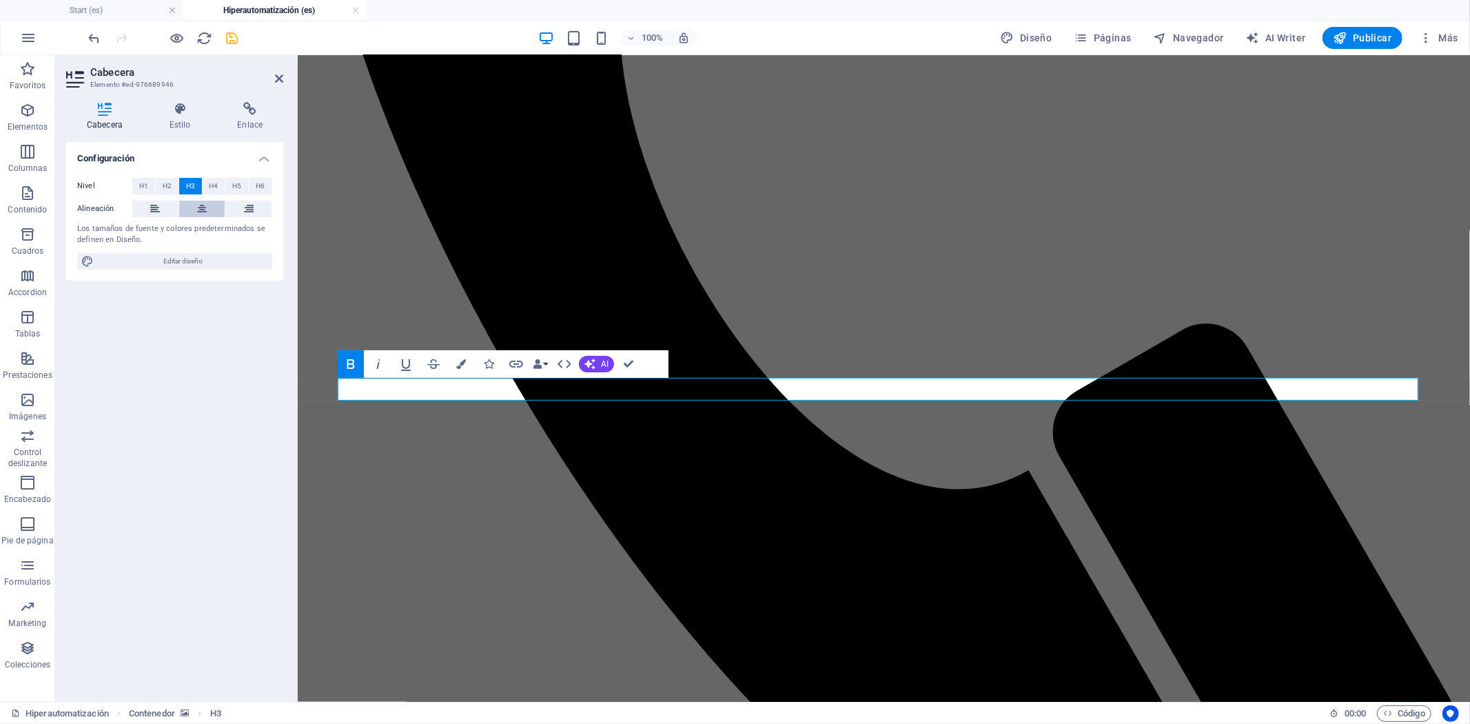
click at [203, 203] on icon at bounding box center [202, 209] width 10 height 17
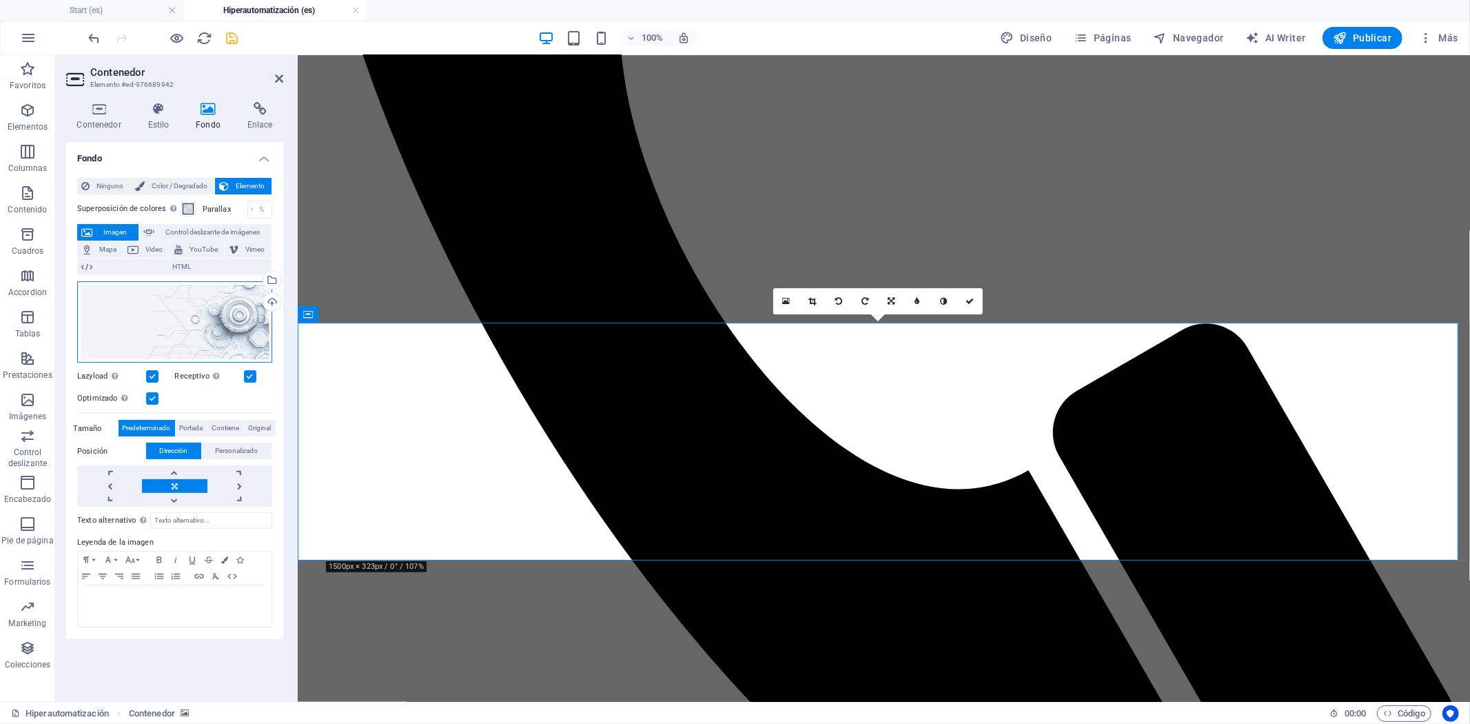
click at [211, 317] on div "Arrastra archivos aquí, haz clic para escoger archivos o selecciona archivos de…" at bounding box center [174, 322] width 195 height 82
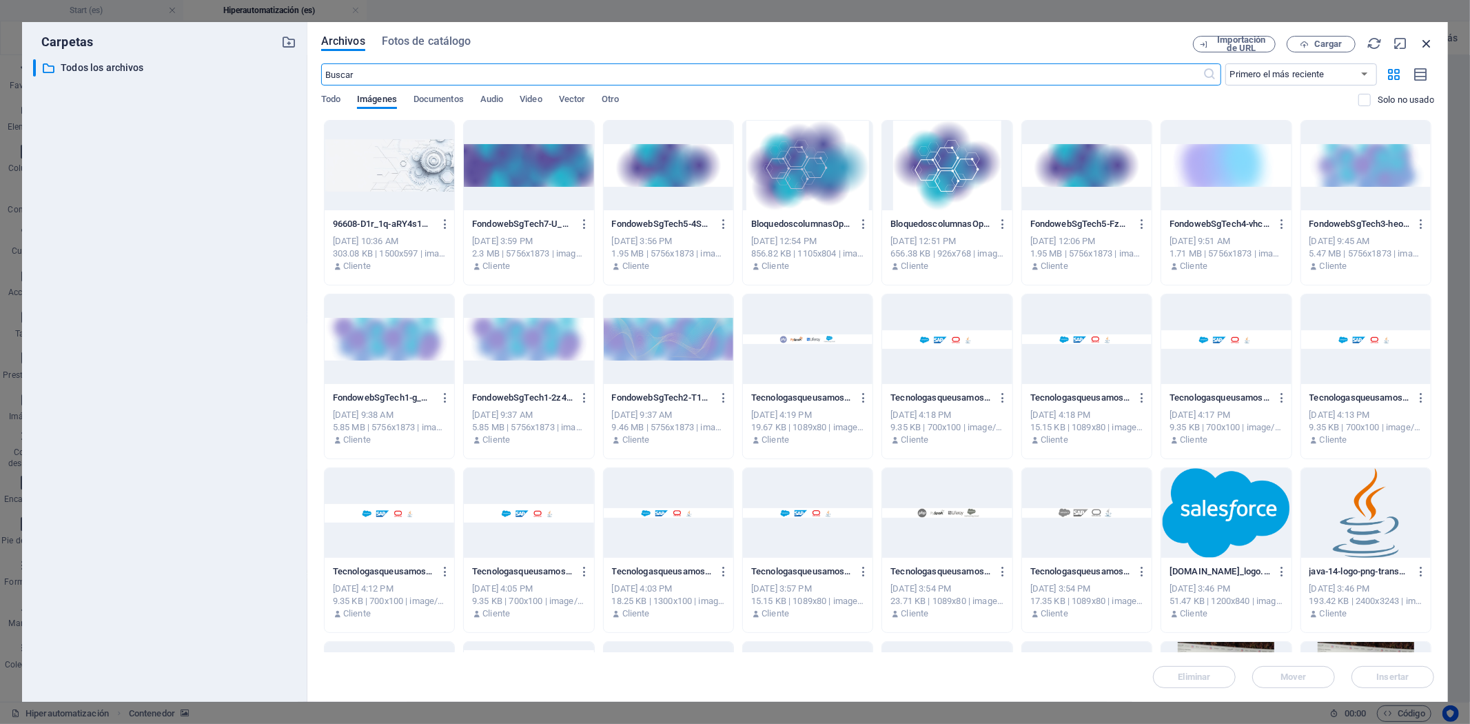
click at [1425, 41] on icon "button" at bounding box center [1426, 43] width 15 height 15
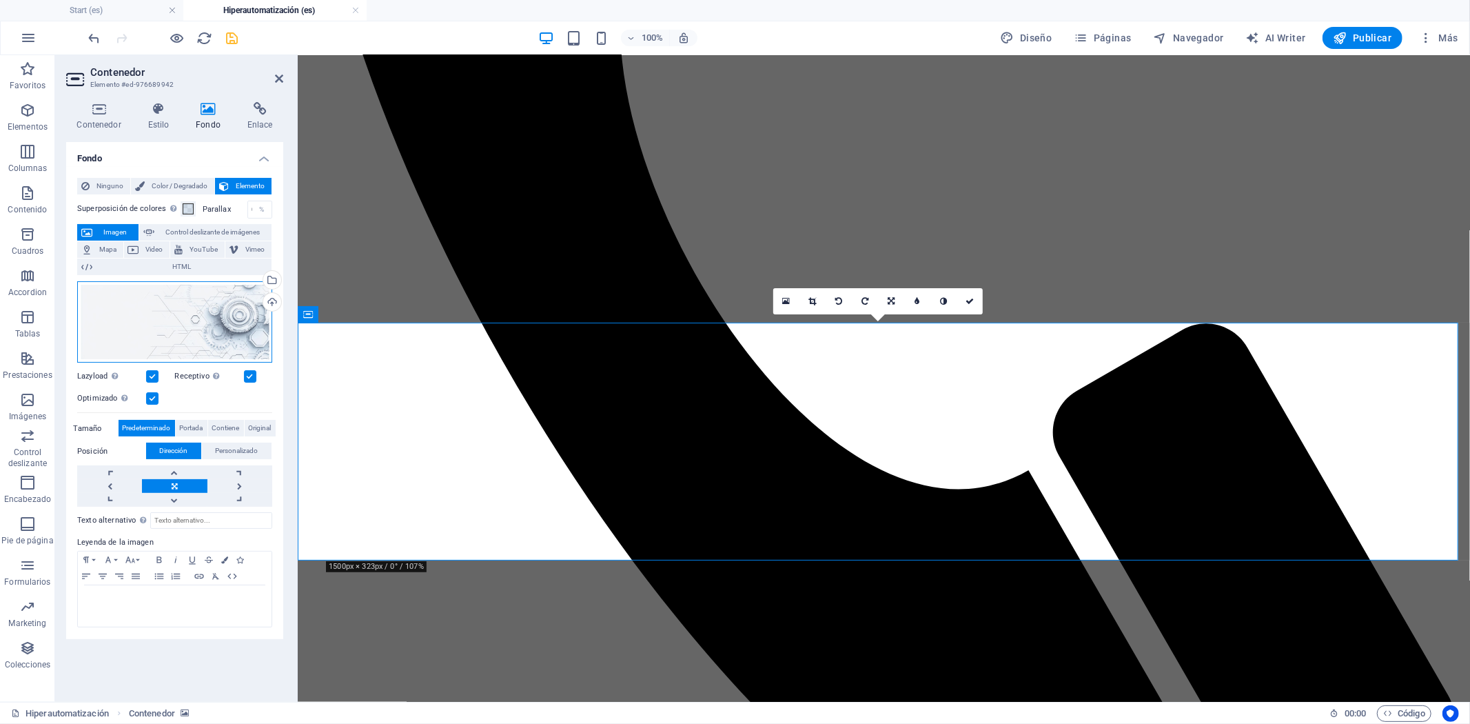
click at [176, 307] on div "Arrastra archivos aquí, haz clic para escoger archivos o selecciona archivos de…" at bounding box center [174, 322] width 195 height 82
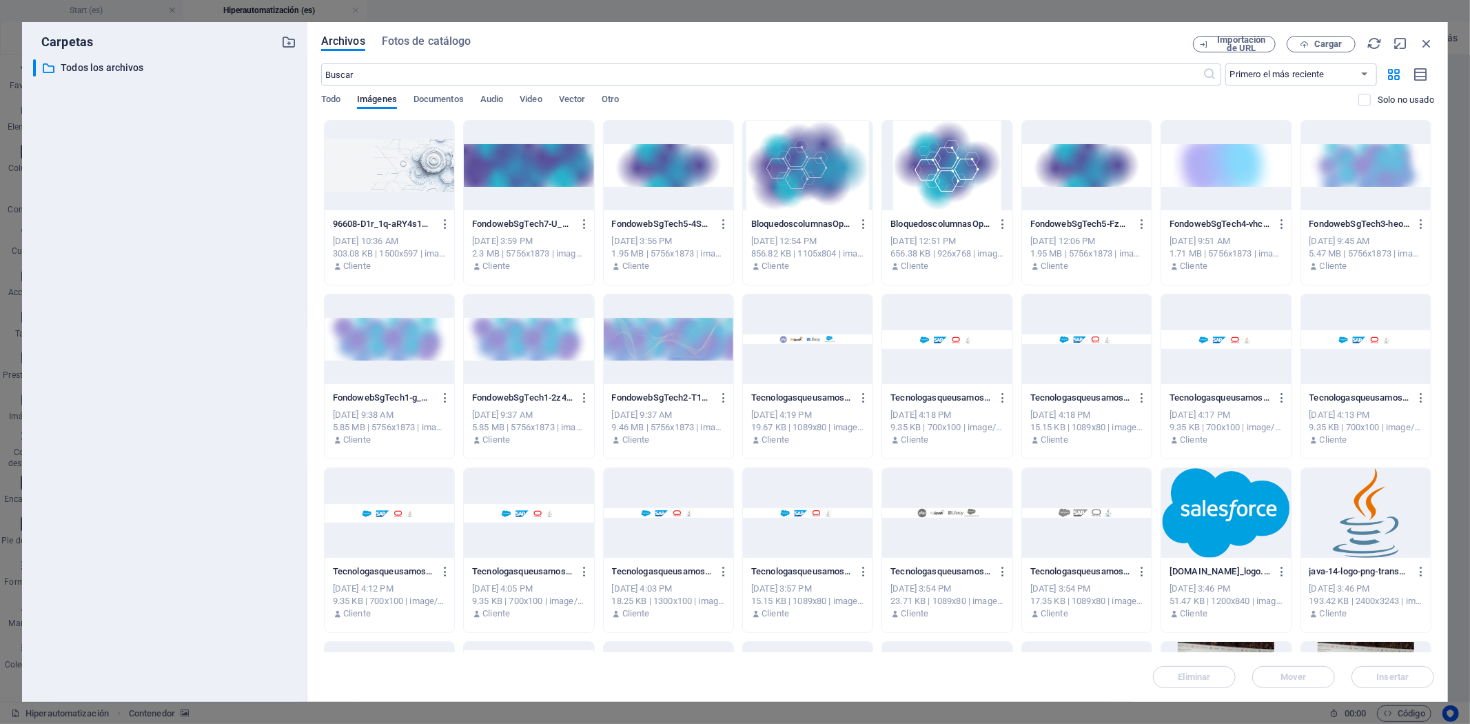
click at [416, 165] on div at bounding box center [390, 166] width 130 height 90
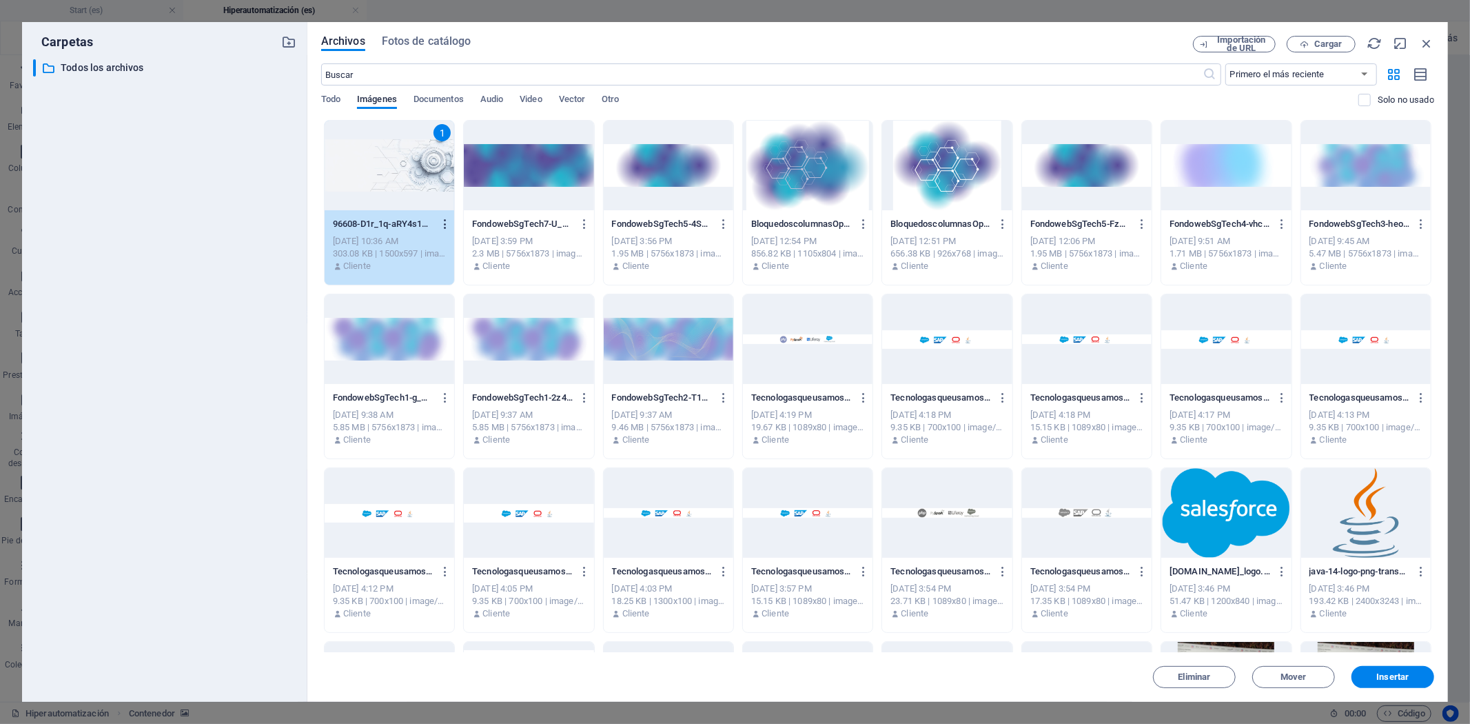
click at [444, 225] on icon "button" at bounding box center [445, 224] width 13 height 12
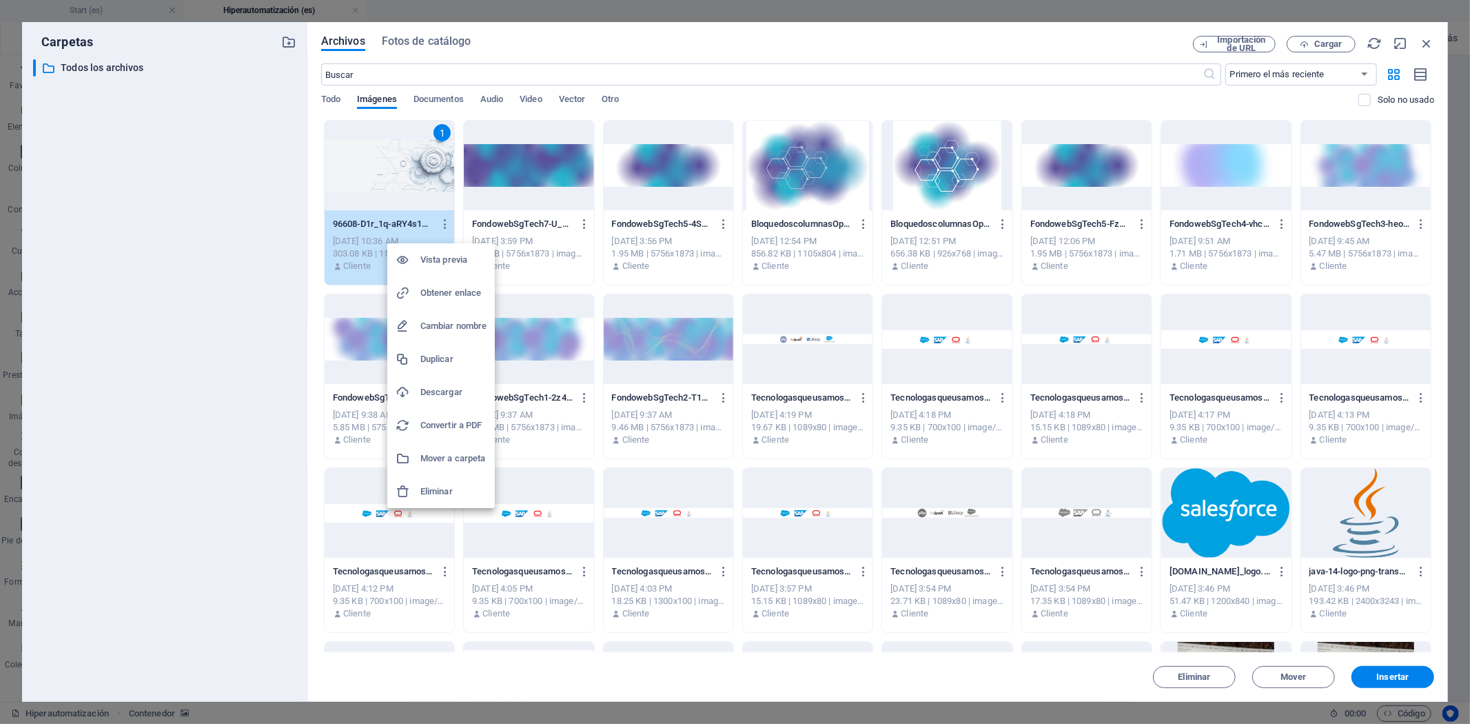
click at [1427, 39] on div at bounding box center [735, 362] width 1470 height 724
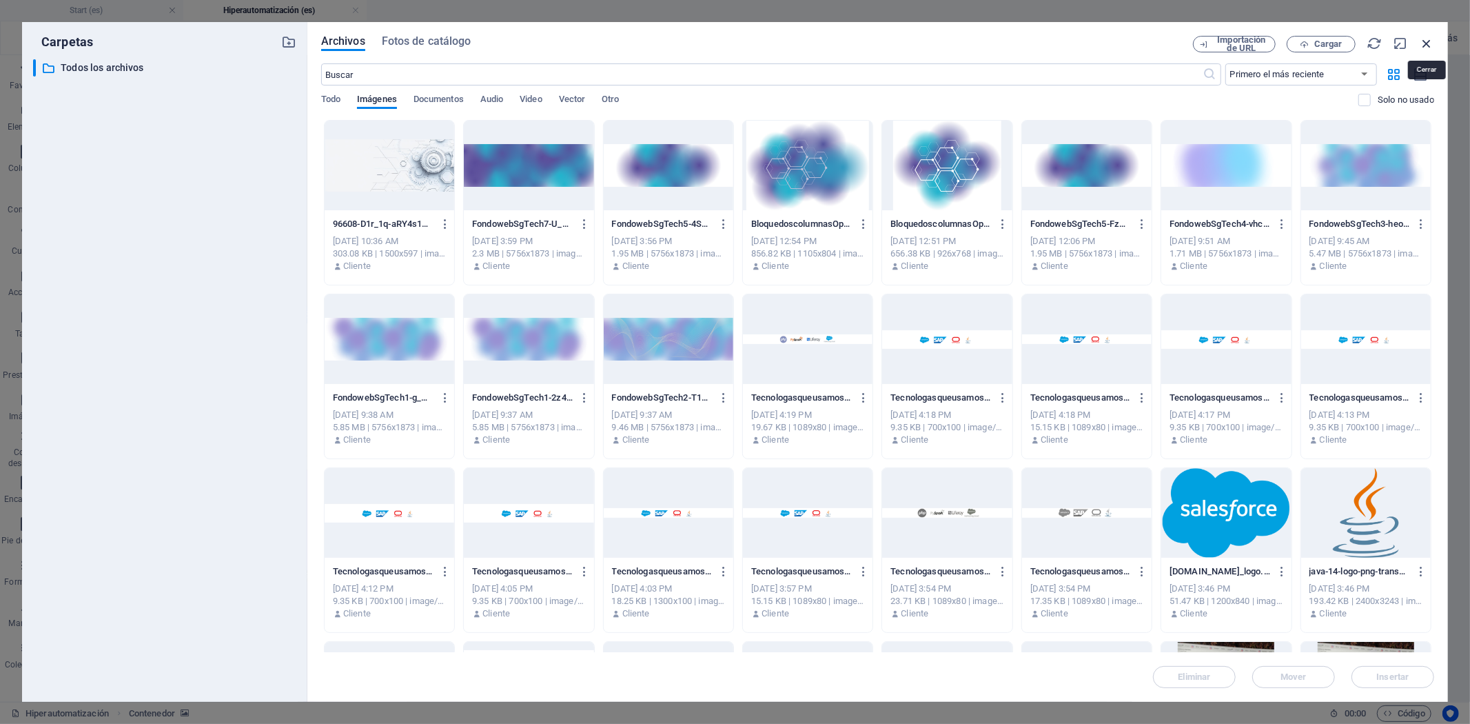
drag, startPoint x: 1425, startPoint y: 43, endPoint x: 847, endPoint y: 123, distance: 583.1
click at [1425, 43] on icon "button" at bounding box center [1426, 43] width 15 height 15
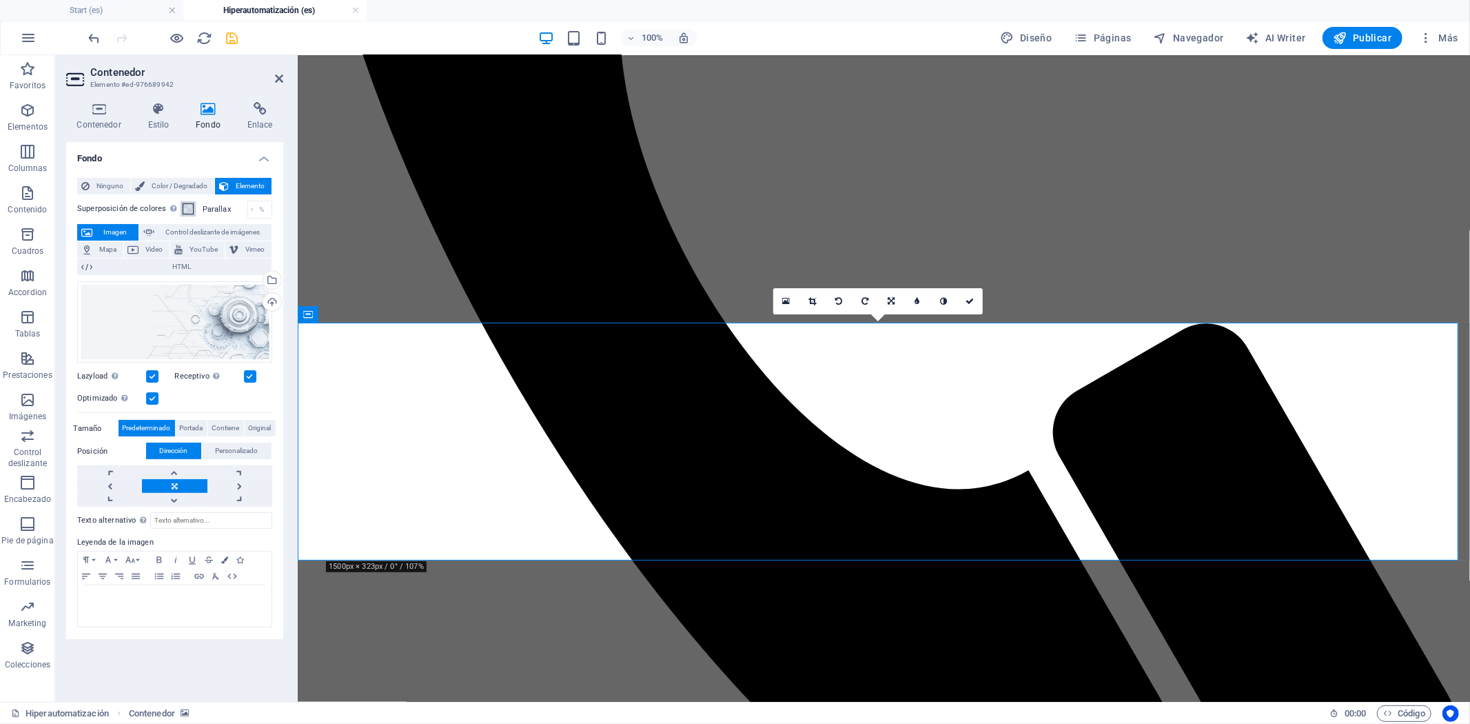
click at [186, 204] on span at bounding box center [188, 208] width 11 height 11
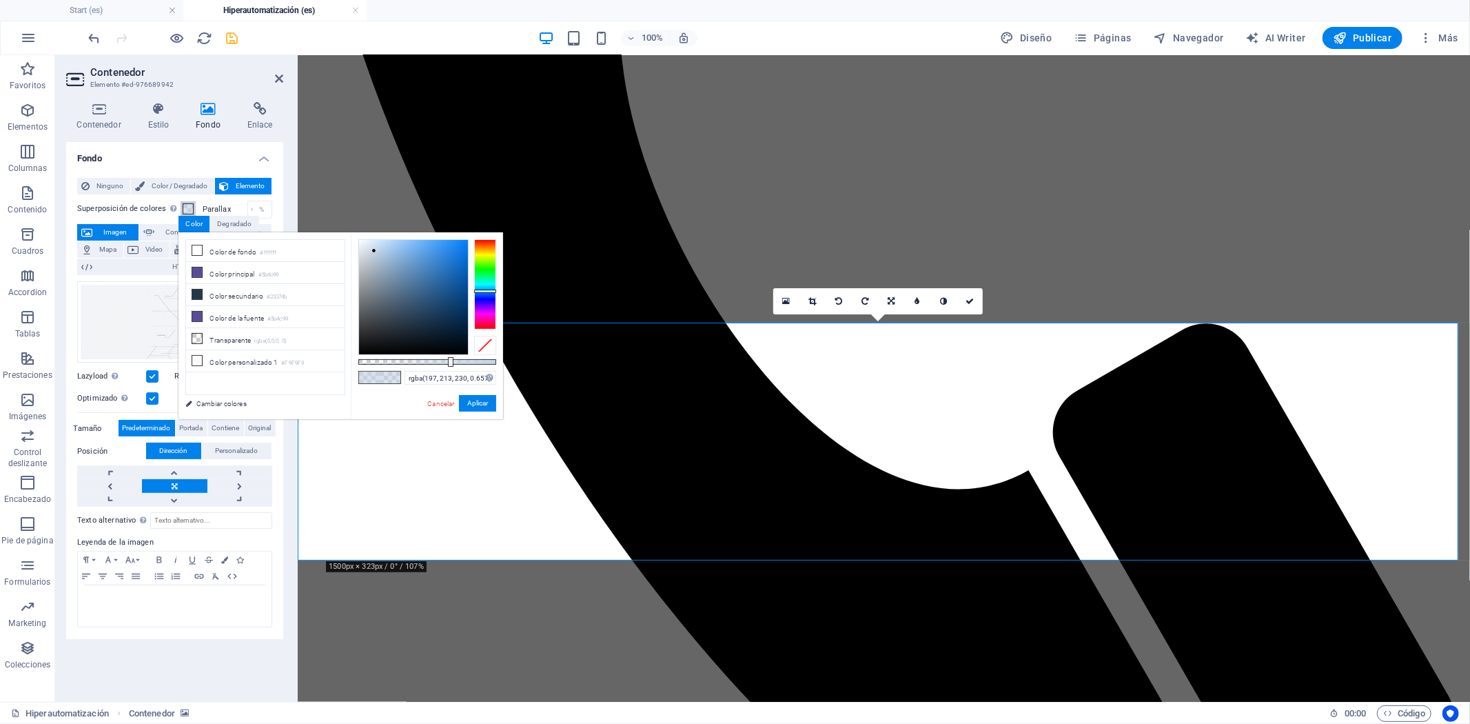
drag, startPoint x: 453, startPoint y: 363, endPoint x: 449, endPoint y: 370, distance: 7.7
click at [449, 370] on div "rgba(197, 213, 230, 0.657) Formatos soportados #0852ed rgb(8, 82, 237) rgba(8, …" at bounding box center [427, 425] width 152 height 387
type input "rgba(223, 228, 233, 0.657)"
drag, startPoint x: 375, startPoint y: 252, endPoint x: 363, endPoint y: 250, distance: 11.9
click at [363, 250] on div at bounding box center [363, 249] width 5 height 5
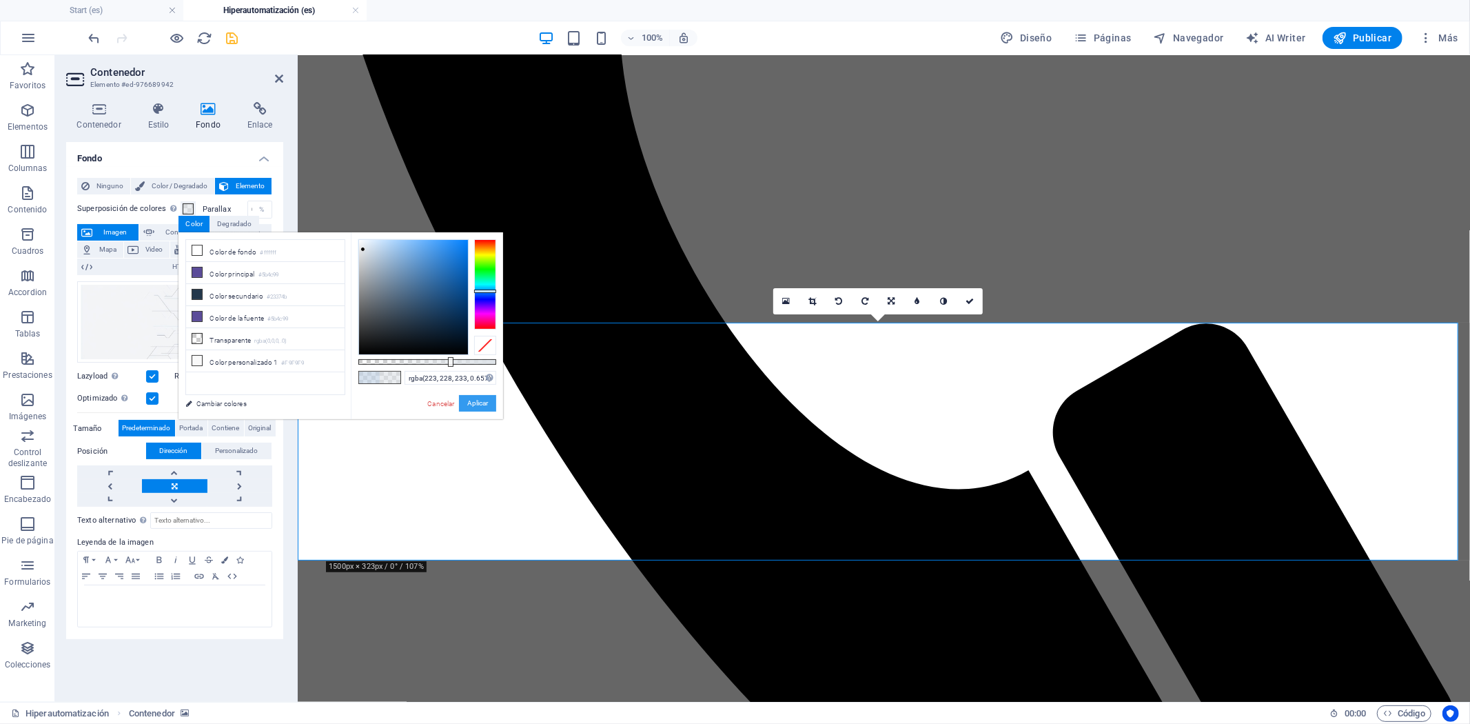
click at [483, 407] on button "Aplicar" at bounding box center [477, 403] width 37 height 17
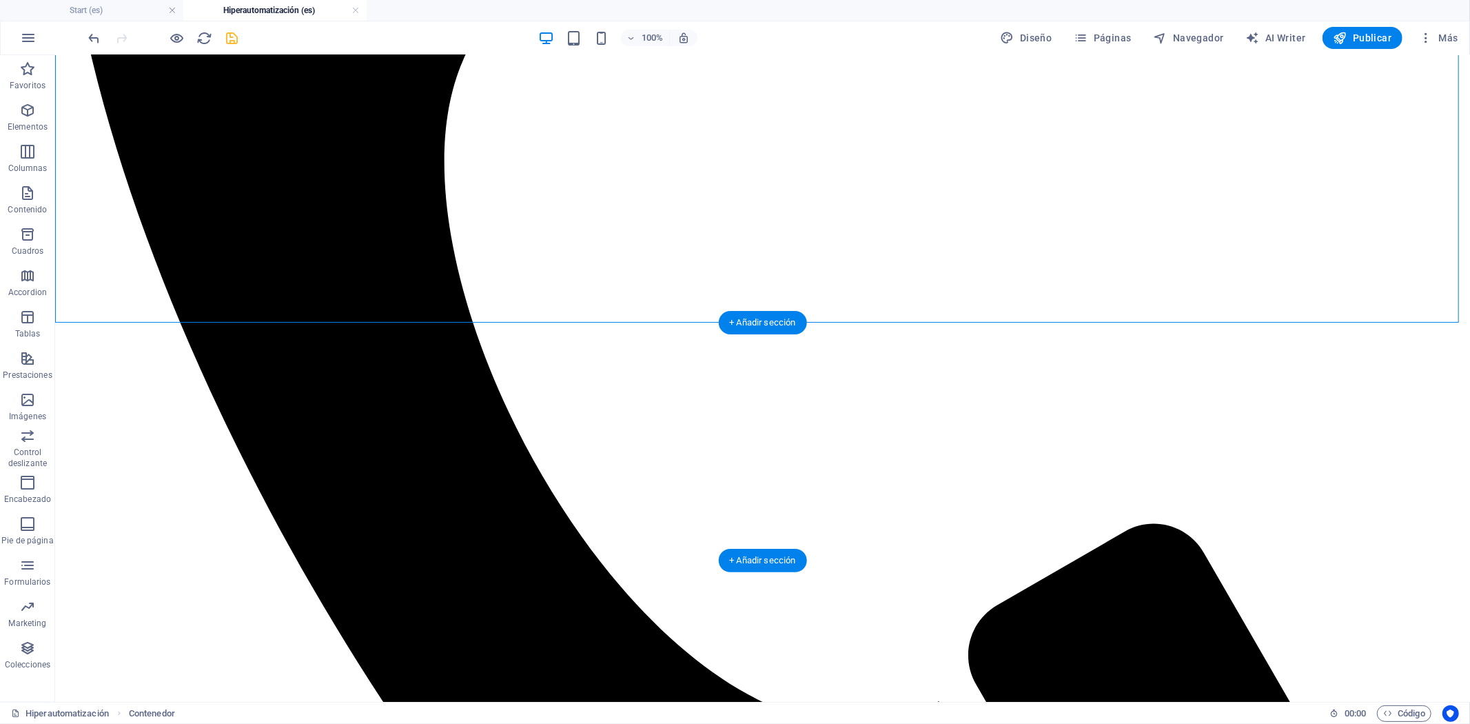
scroll to position [1100, 0]
